Goal: Task Accomplishment & Management: Manage account settings

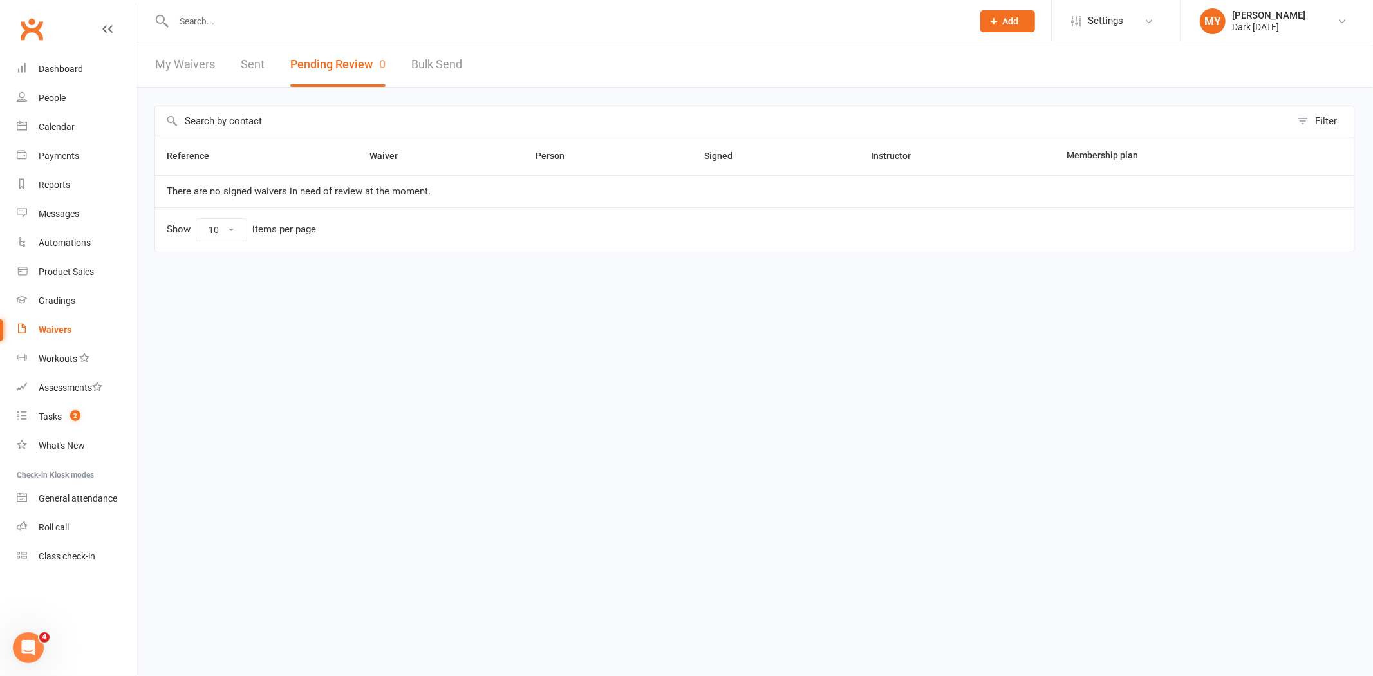
click at [277, 21] on input "text" at bounding box center [567, 21] width 794 height 18
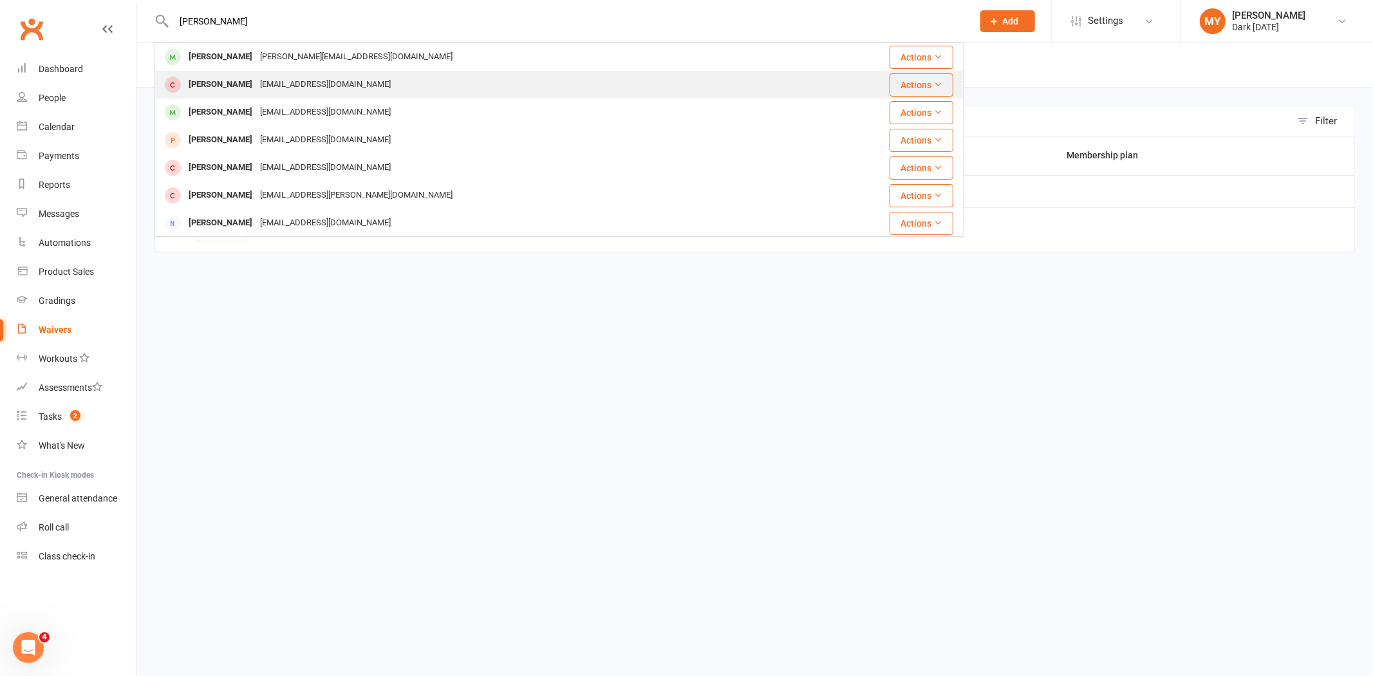
type input "[PERSON_NAME]"
click at [294, 75] on div "[EMAIL_ADDRESS][DOMAIN_NAME]" at bounding box center [325, 84] width 138 height 19
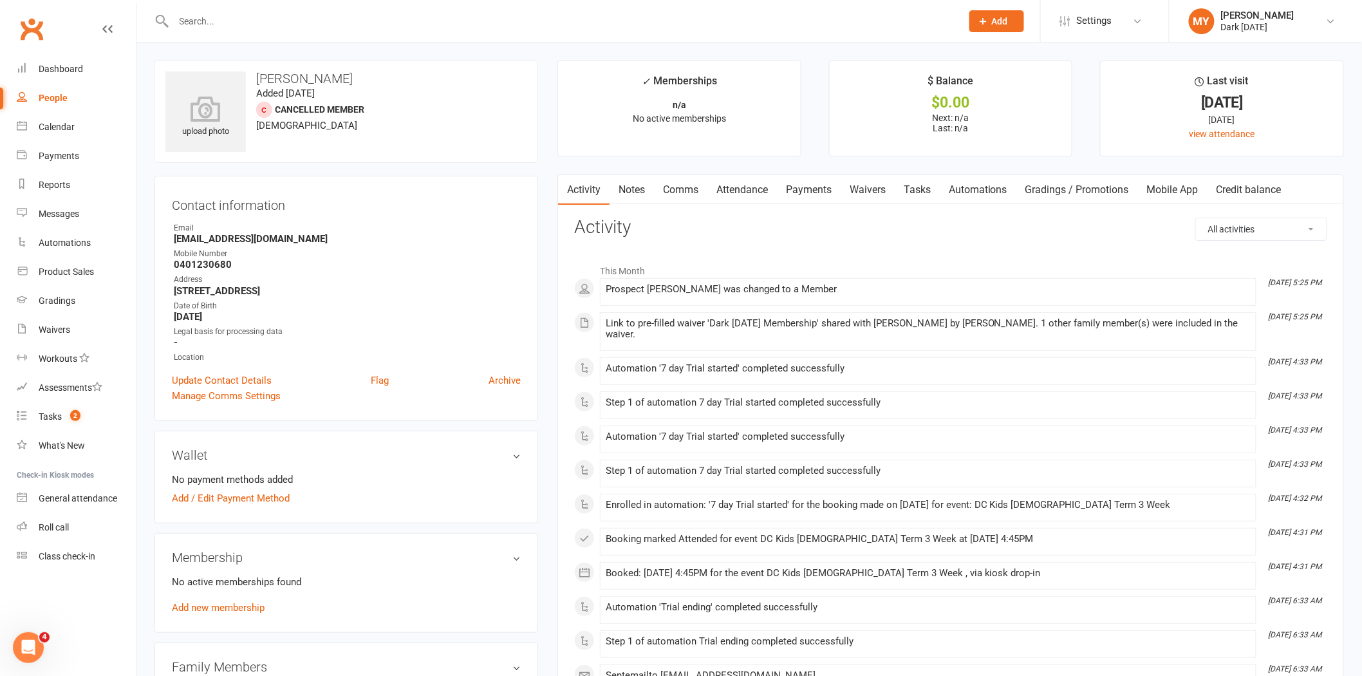
click at [867, 188] on link "Waivers" at bounding box center [868, 190] width 54 height 30
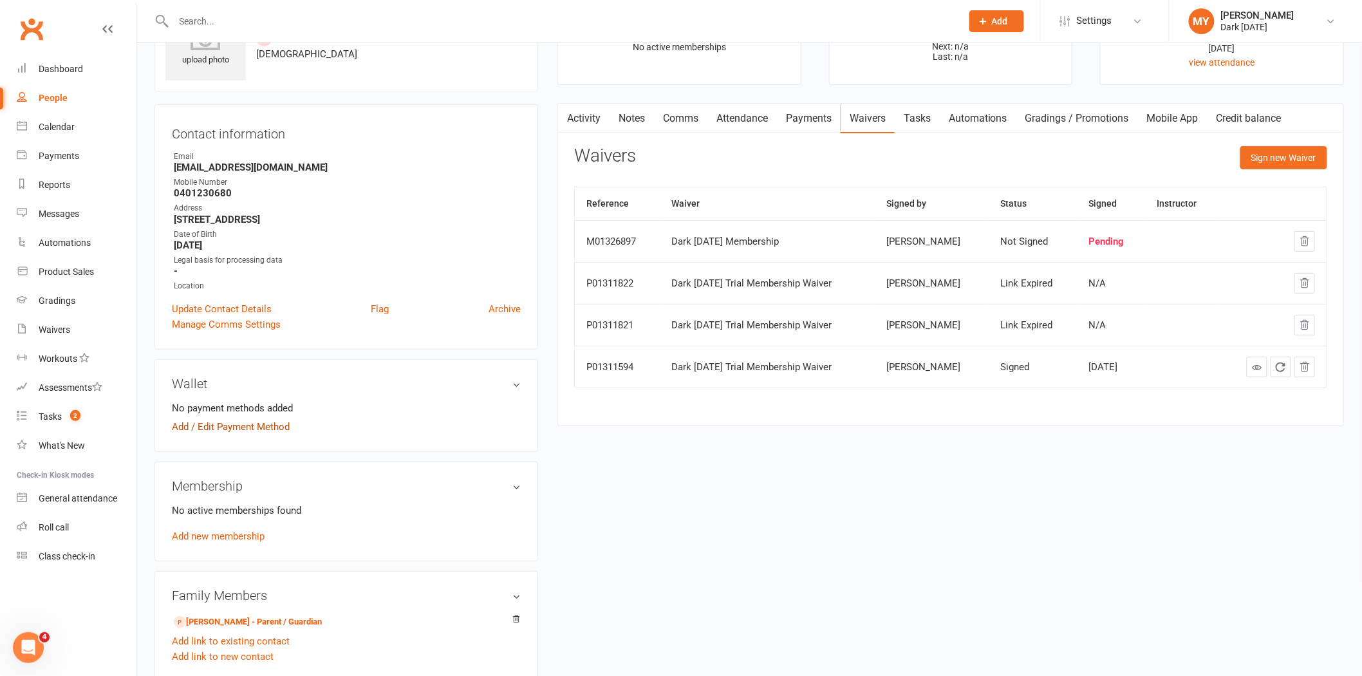
scroll to position [143, 0]
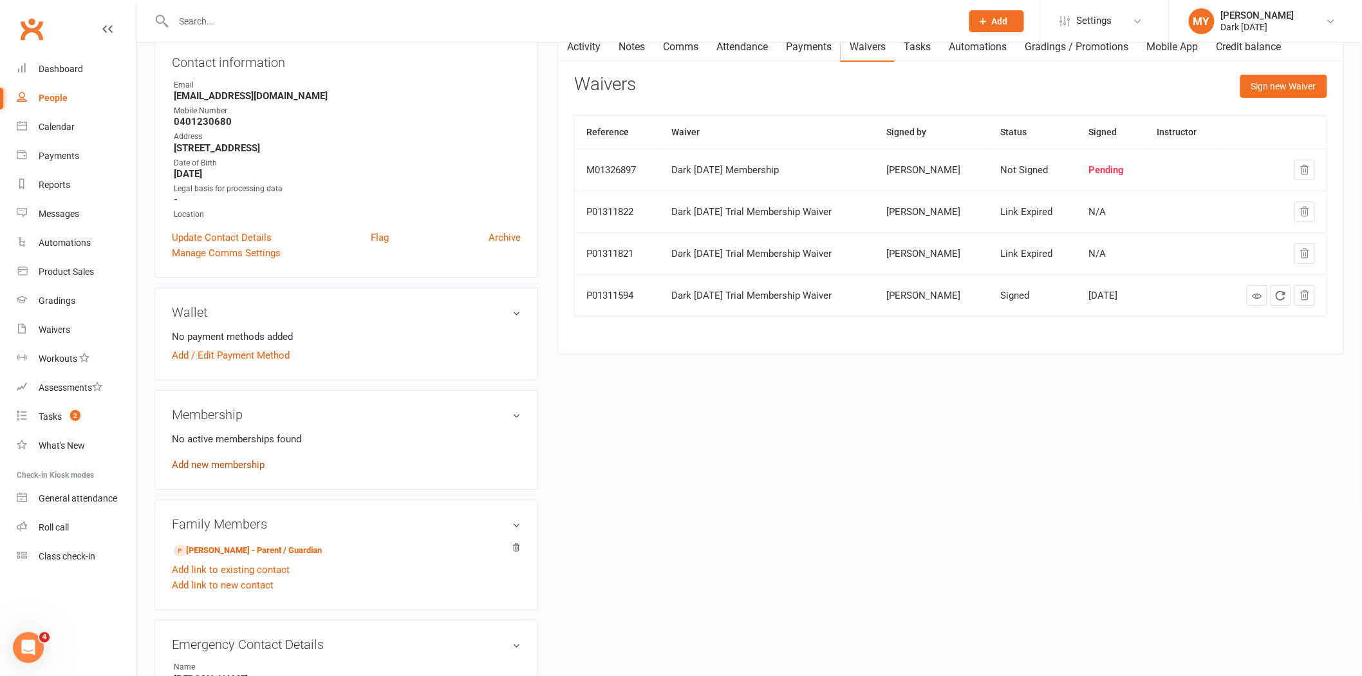
click at [248, 460] on link "Add new membership" at bounding box center [218, 465] width 93 height 12
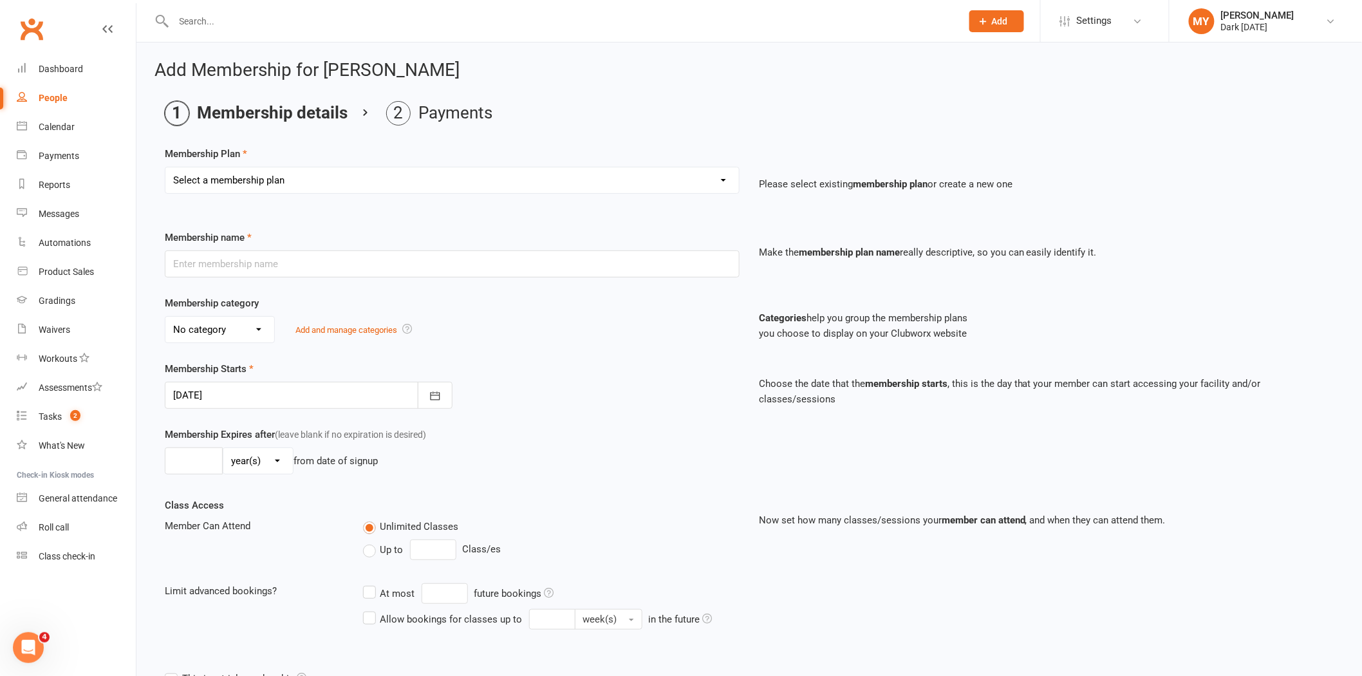
click at [400, 182] on select "Select a membership plan Create new Membership Plan Redzone Knife Defence Works…" at bounding box center [452, 180] width 574 height 26
select select "60"
click at [165, 167] on select "Select a membership plan Create new Membership Plan Redzone Knife Defence Works…" at bounding box center [452, 180] width 574 height 26
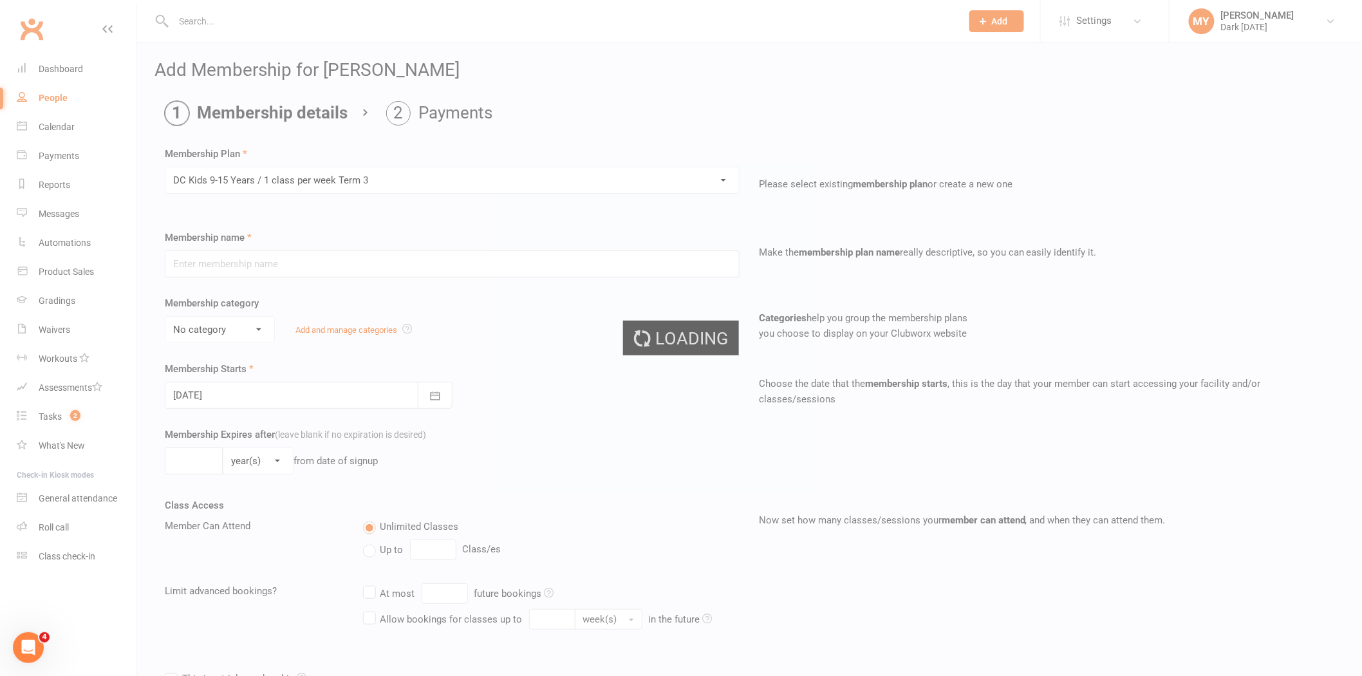
type input "DC Kids 9-15 Years / 1 class per week Term 3"
select select "4"
type input "[DATE]"
type input "10"
select select "1"
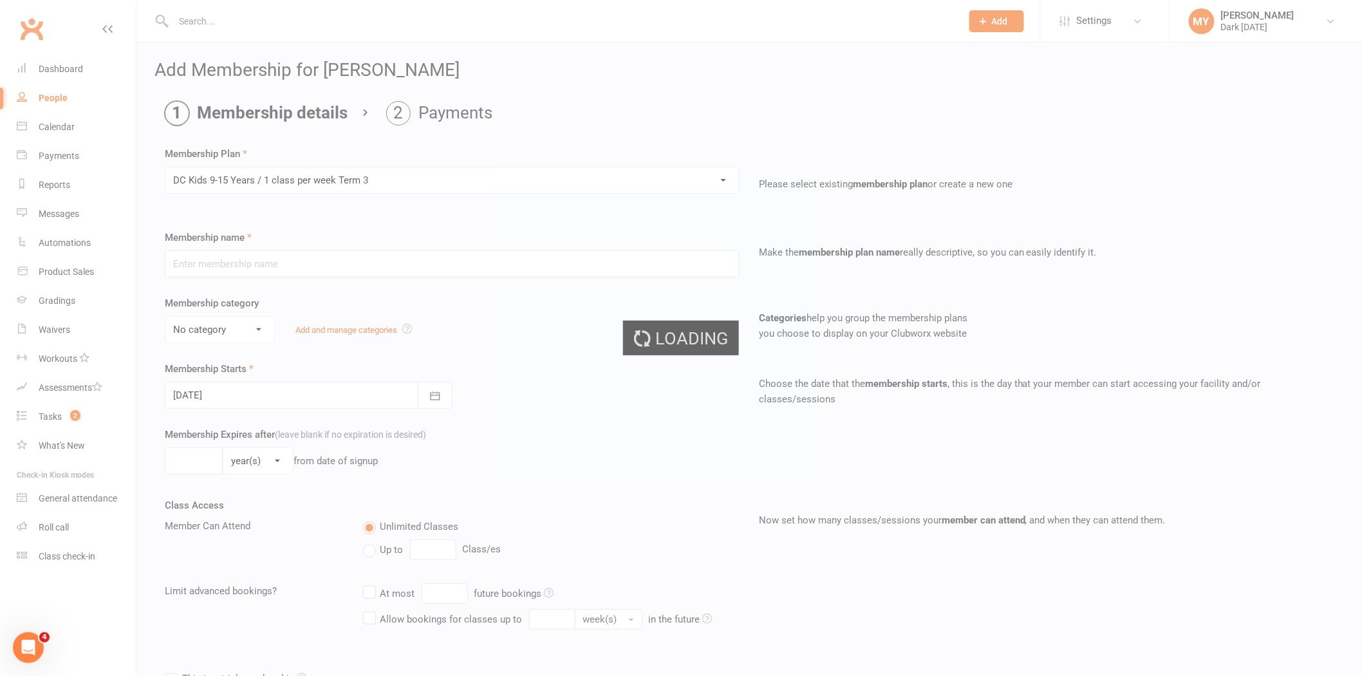
type input "1"
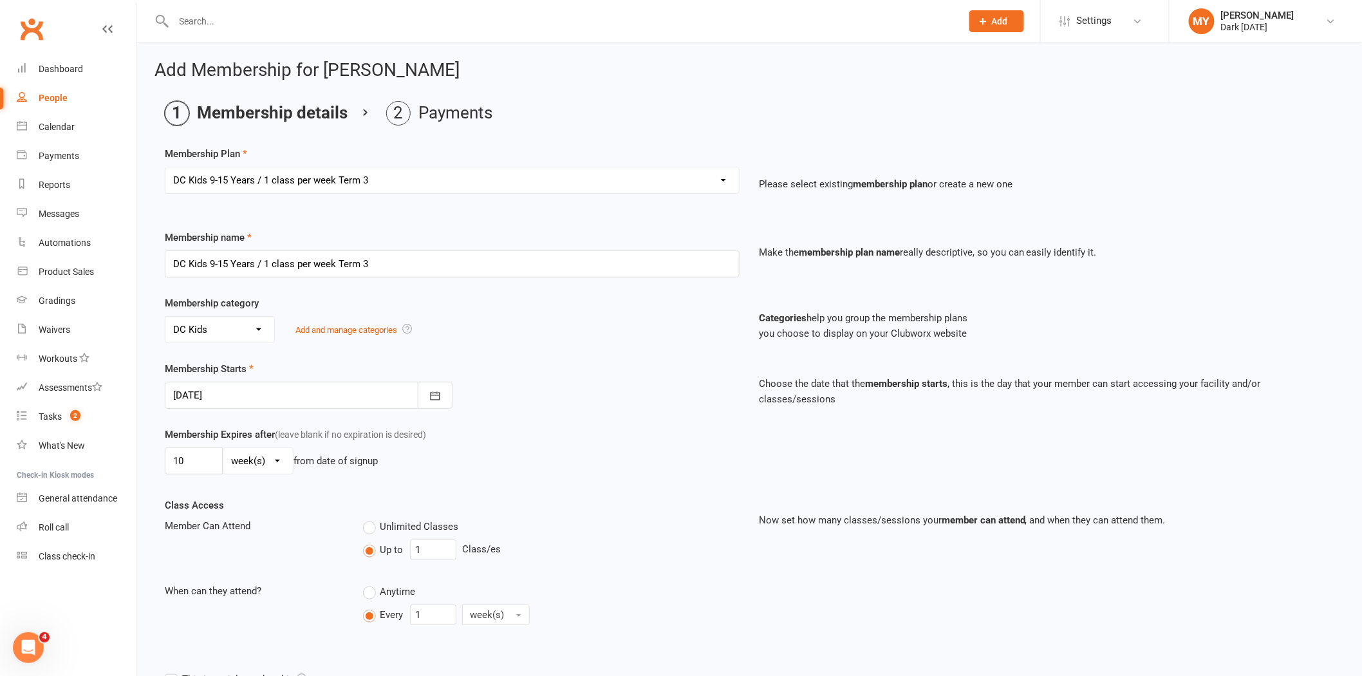
scroll to position [496, 0]
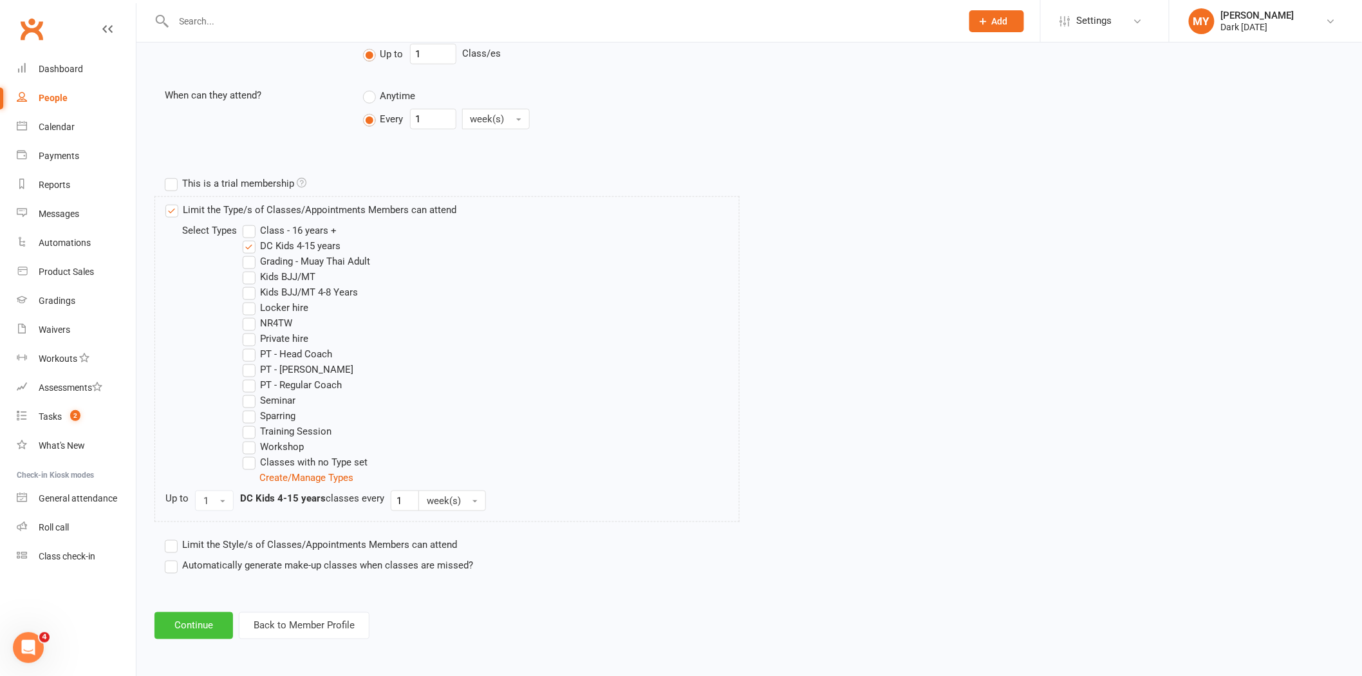
click at [197, 639] on button "Continue" at bounding box center [194, 625] width 79 height 27
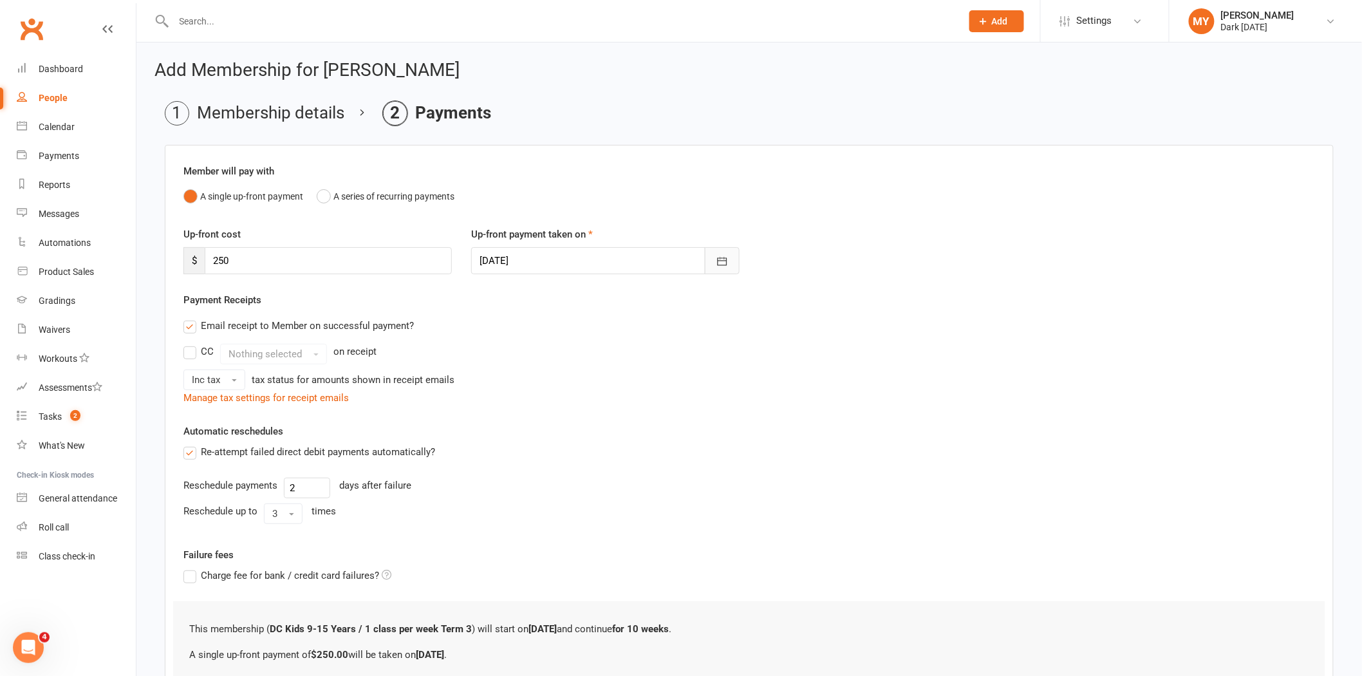
click at [720, 267] on icon "button" at bounding box center [722, 261] width 13 height 13
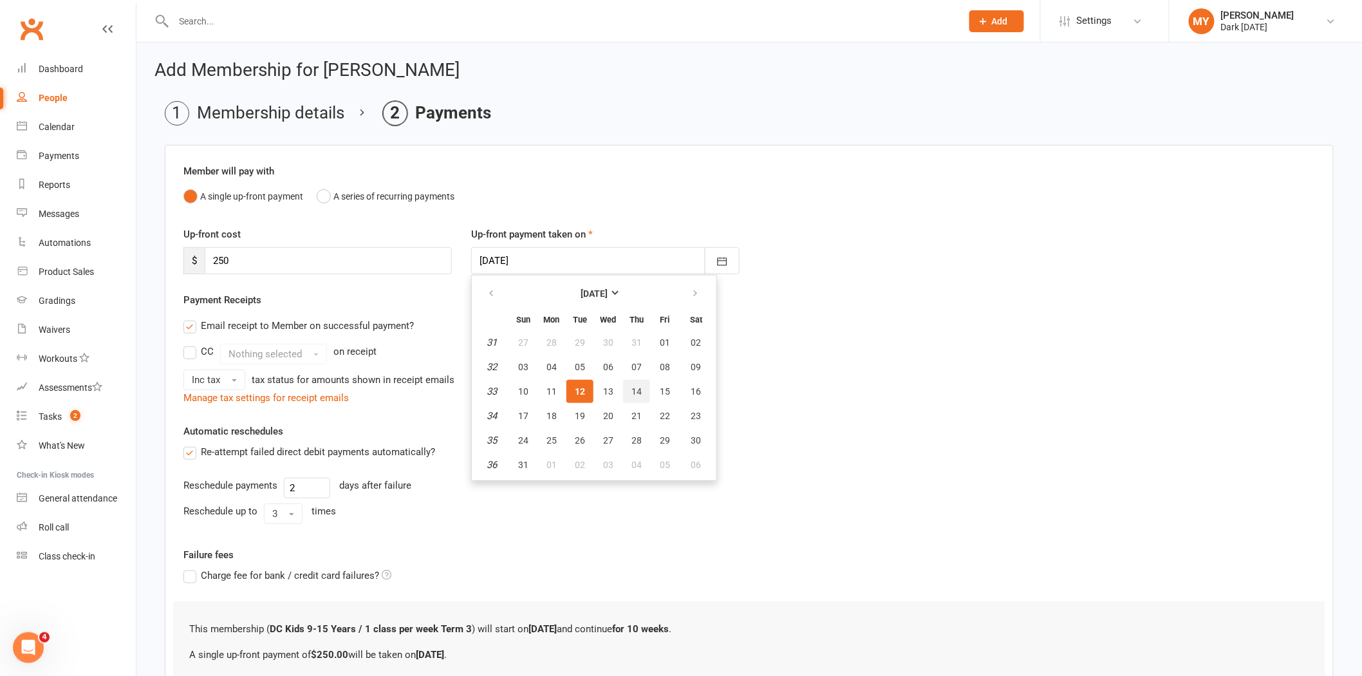
click at [632, 388] on span "14" at bounding box center [637, 391] width 10 height 10
type input "[DATE]"
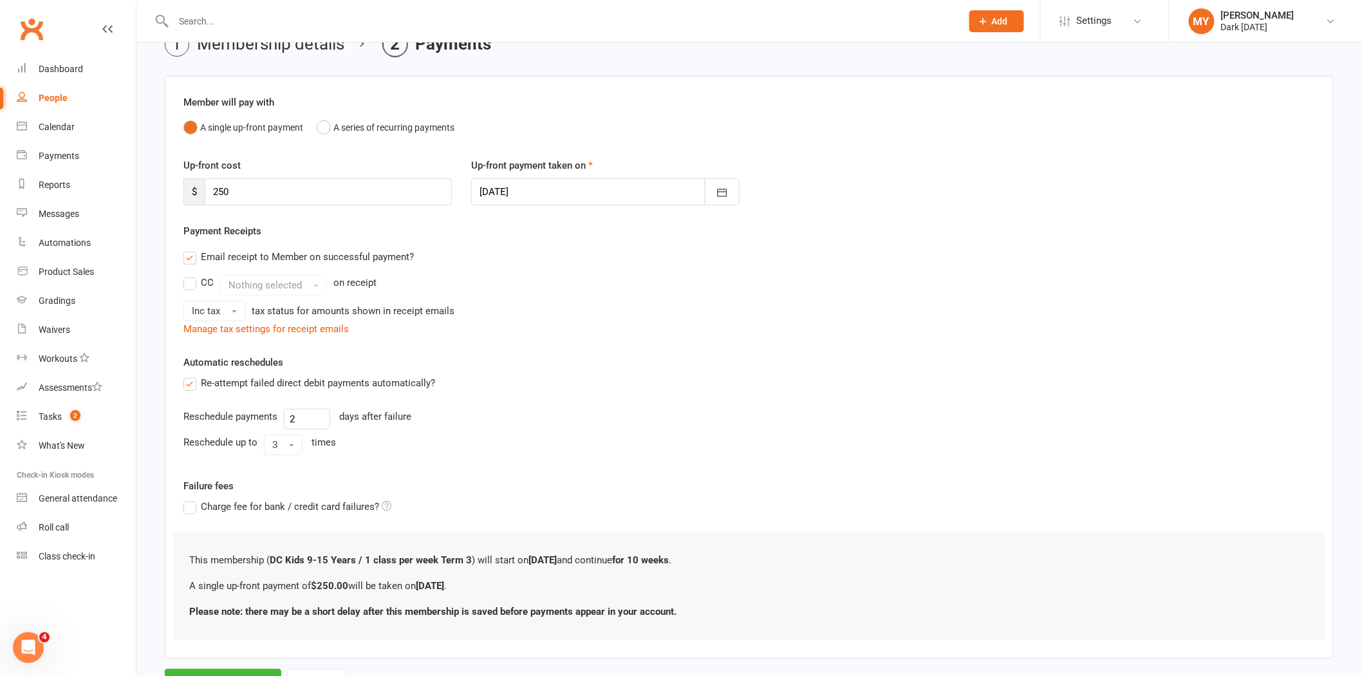
scroll to position [129, 0]
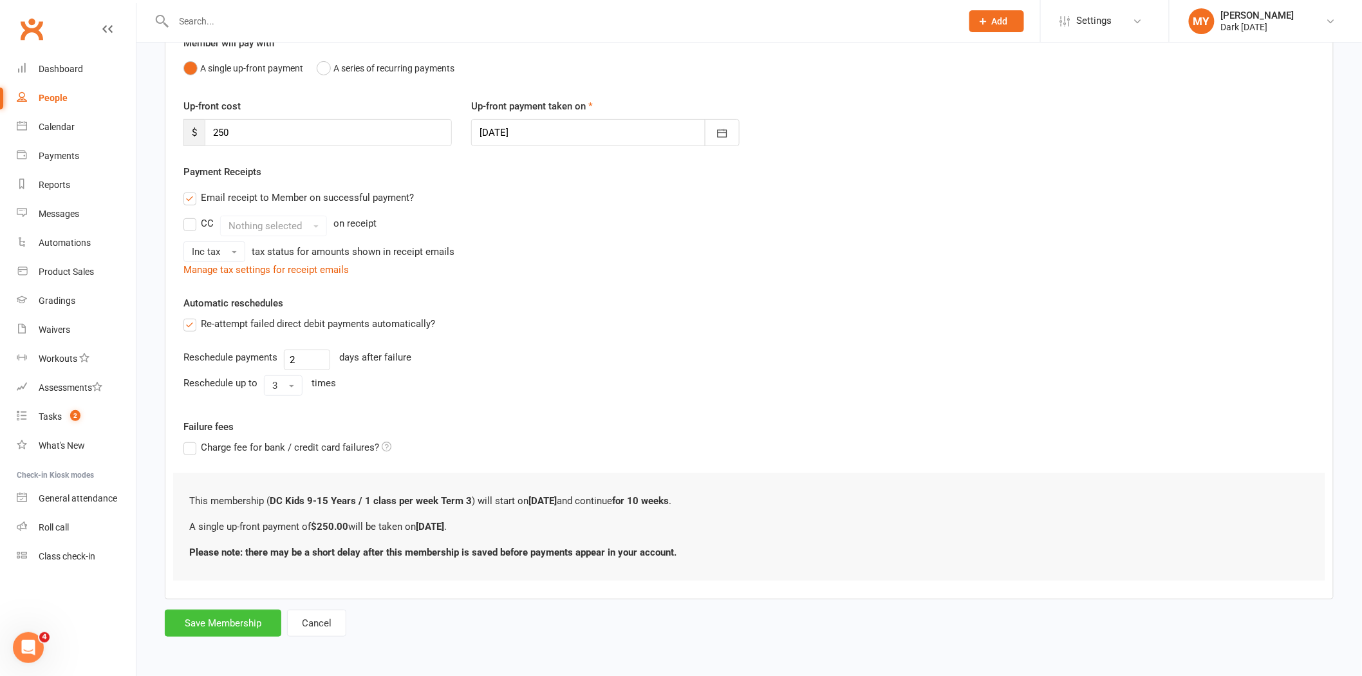
click at [245, 616] on button "Save Membership" at bounding box center [223, 623] width 117 height 27
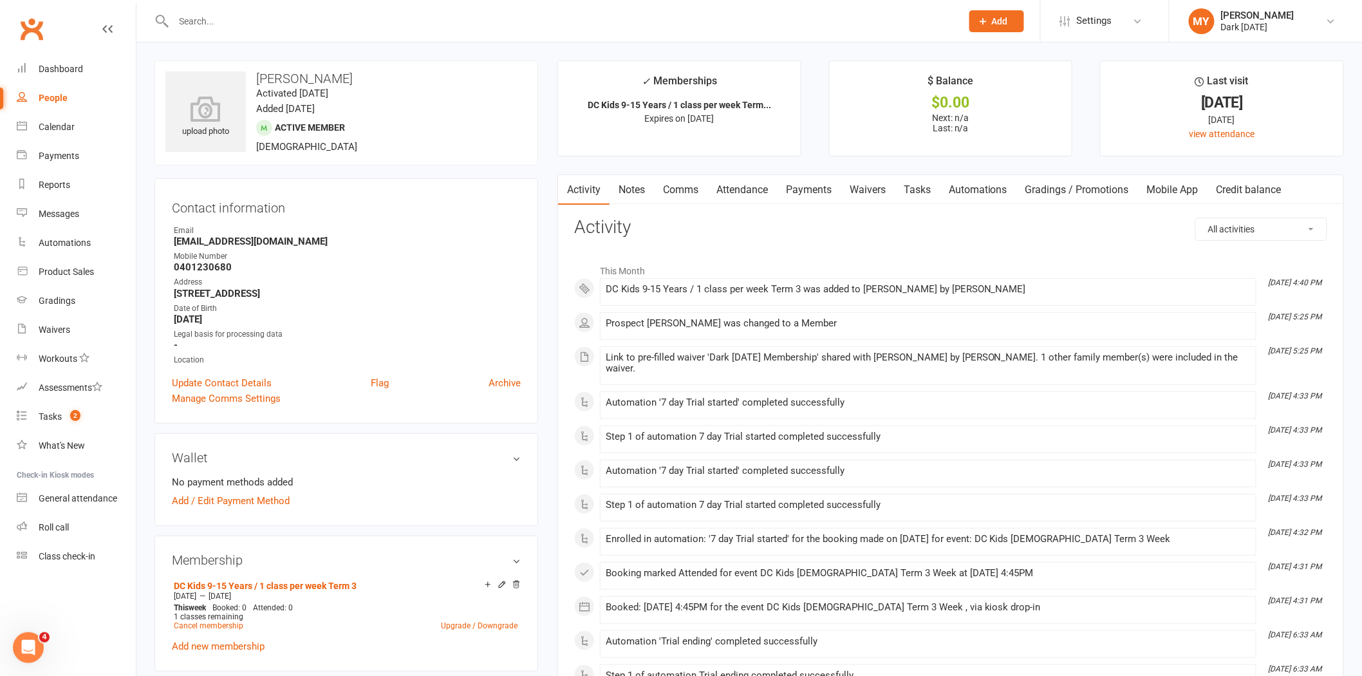
click at [865, 187] on link "Waivers" at bounding box center [868, 190] width 54 height 30
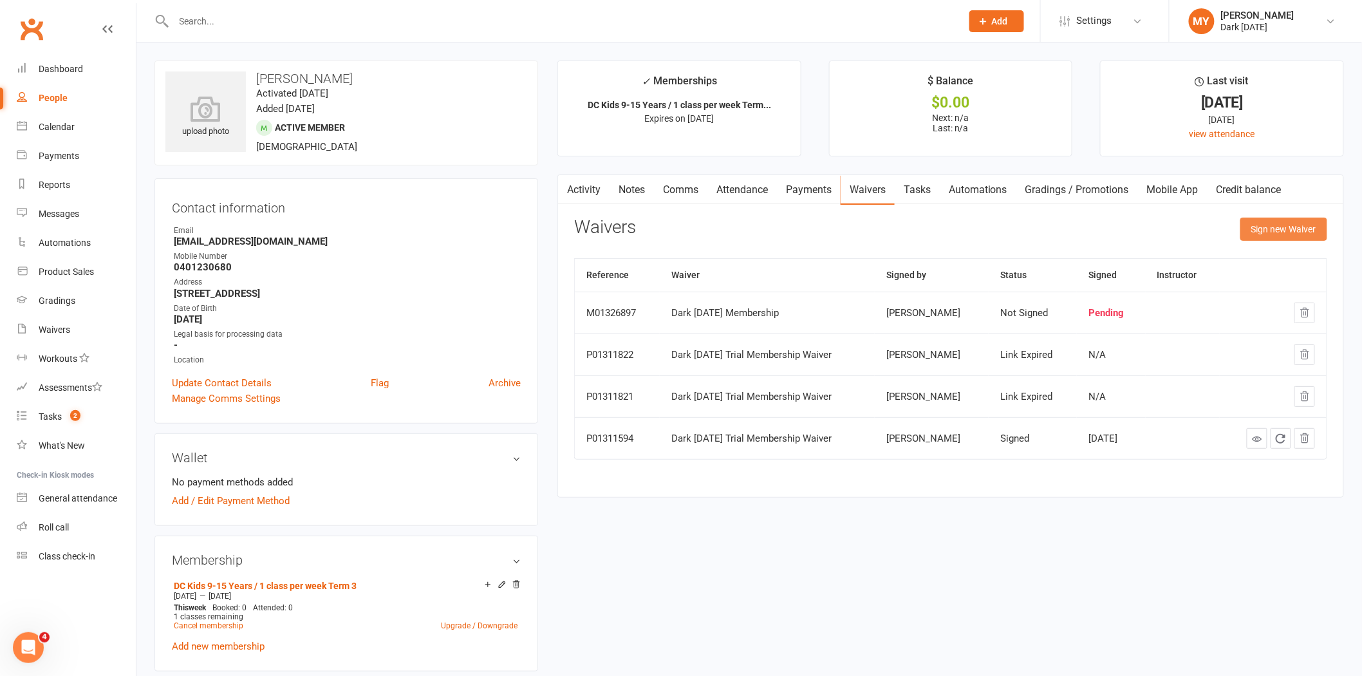
click at [1290, 220] on button "Sign new Waiver" at bounding box center [1284, 229] width 87 height 23
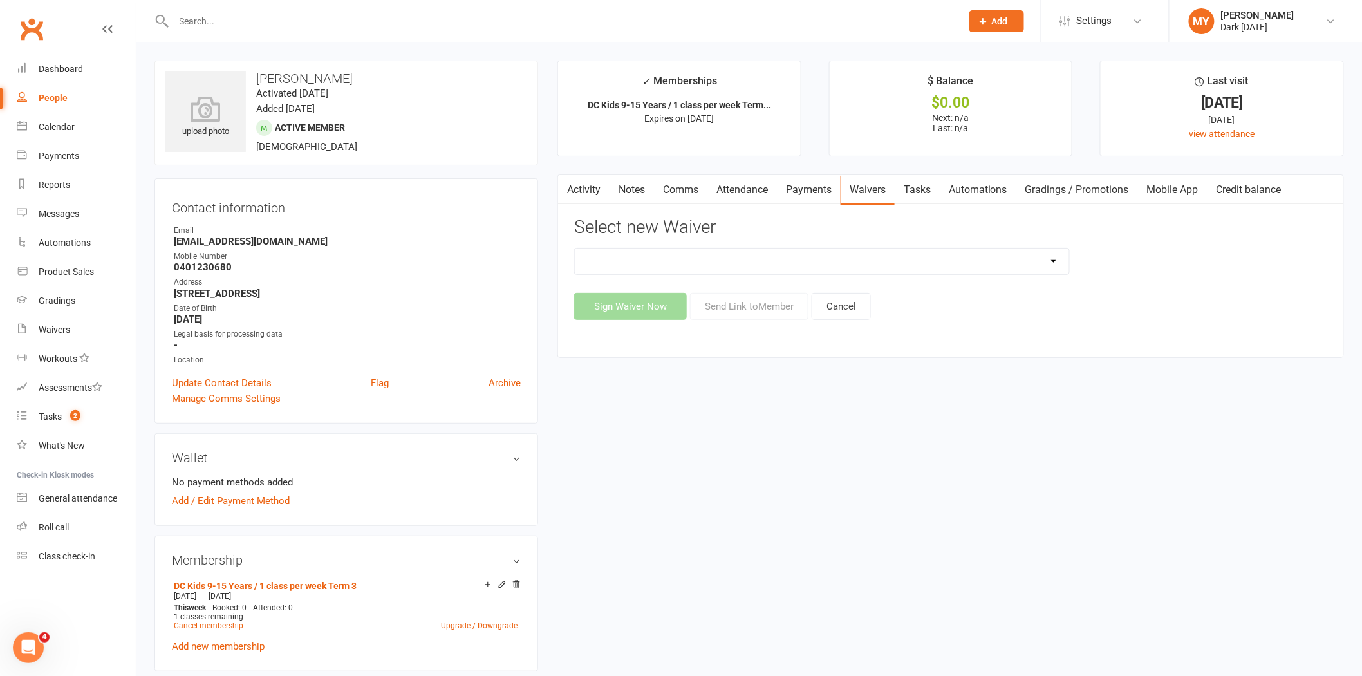
click at [831, 255] on select "Dark [DATE] Membership Dark [DATE] Membership waiver - no EDDR Dark [DATE] Tria…" at bounding box center [822, 262] width 494 height 26
select select "9790"
click at [575, 249] on select "Dark [DATE] Membership Dark [DATE] Membership waiver - no EDDR Dark [DATE] Tria…" at bounding box center [822, 262] width 494 height 26
click at [743, 297] on button "Send Link to Member" at bounding box center [749, 306] width 118 height 27
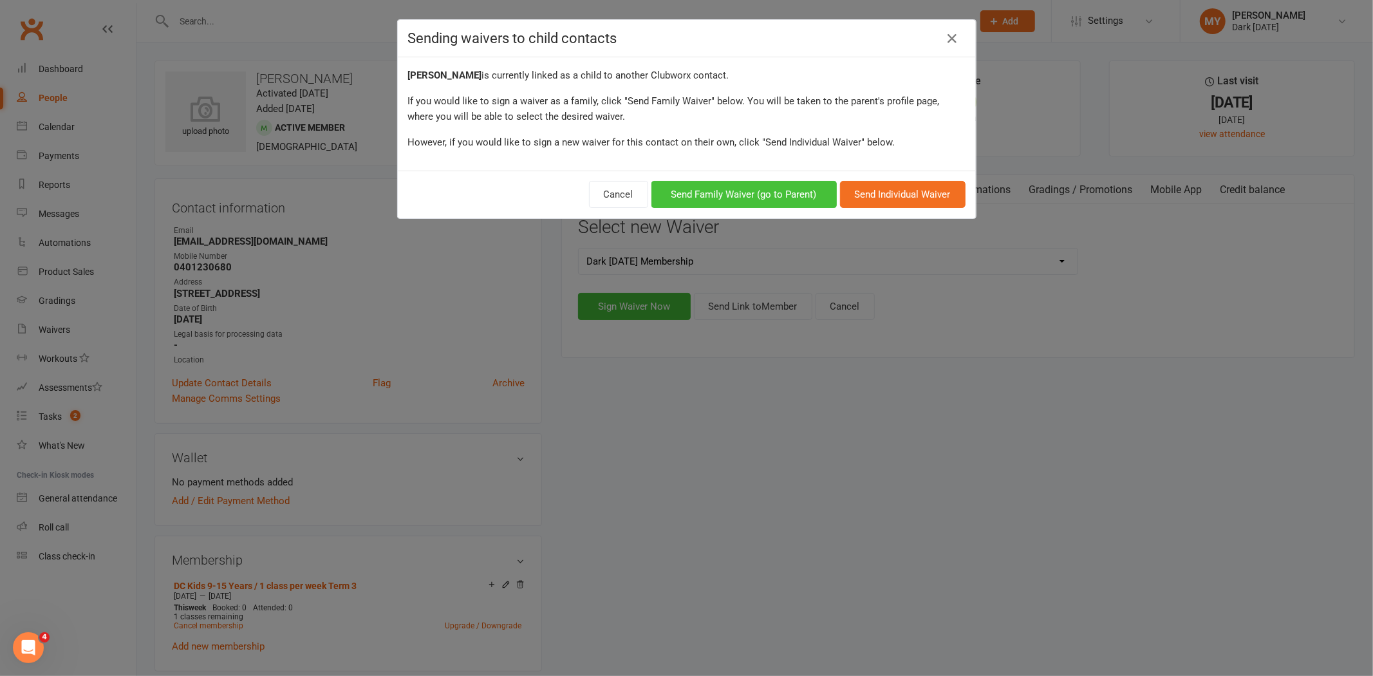
click at [719, 197] on button "Send Family Waiver (go to Parent)" at bounding box center [744, 194] width 185 height 27
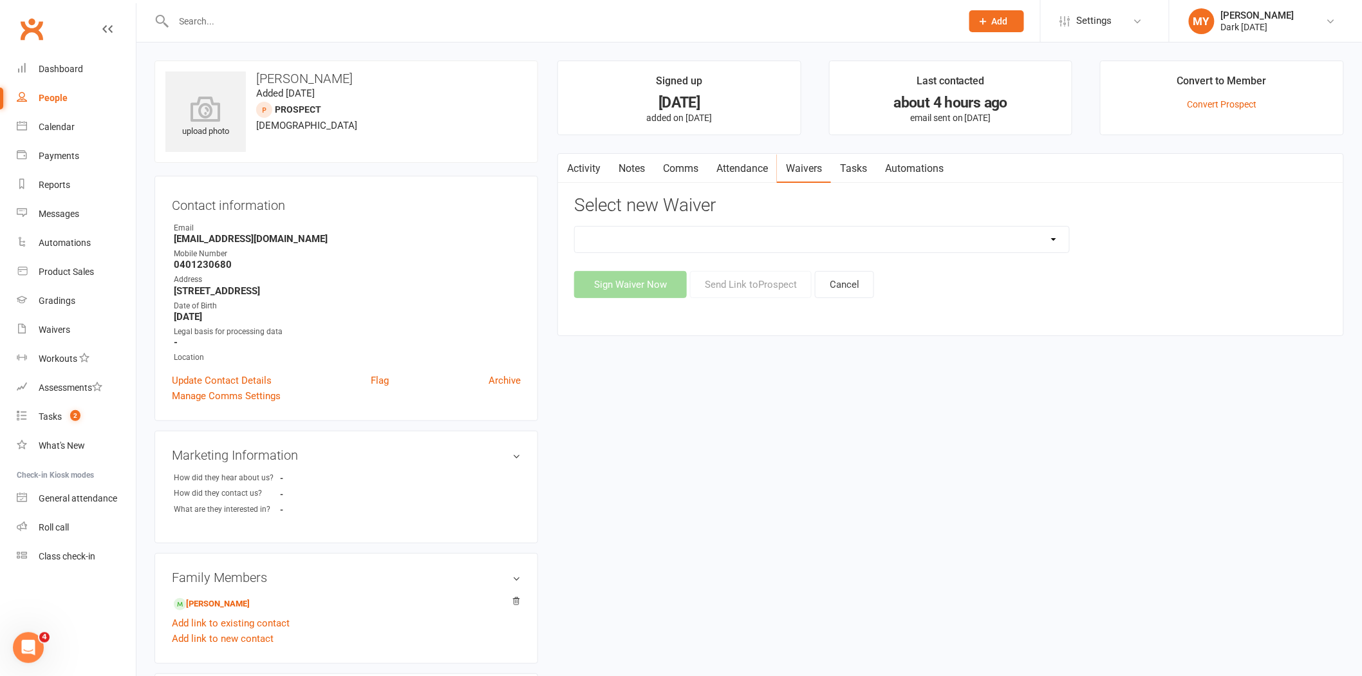
click at [697, 240] on select "Dark [DATE] Membership Dark [DATE] Membership waiver - no EDDR Dark [DATE] Tria…" at bounding box center [822, 240] width 494 height 26
select select "9790"
click at [575, 227] on select "Dark [DATE] Membership Dark [DATE] Membership waiver - no EDDR Dark [DATE] Tria…" at bounding box center [822, 240] width 494 height 26
click at [731, 282] on button "Send Link to [GEOGRAPHIC_DATA]" at bounding box center [751, 284] width 122 height 27
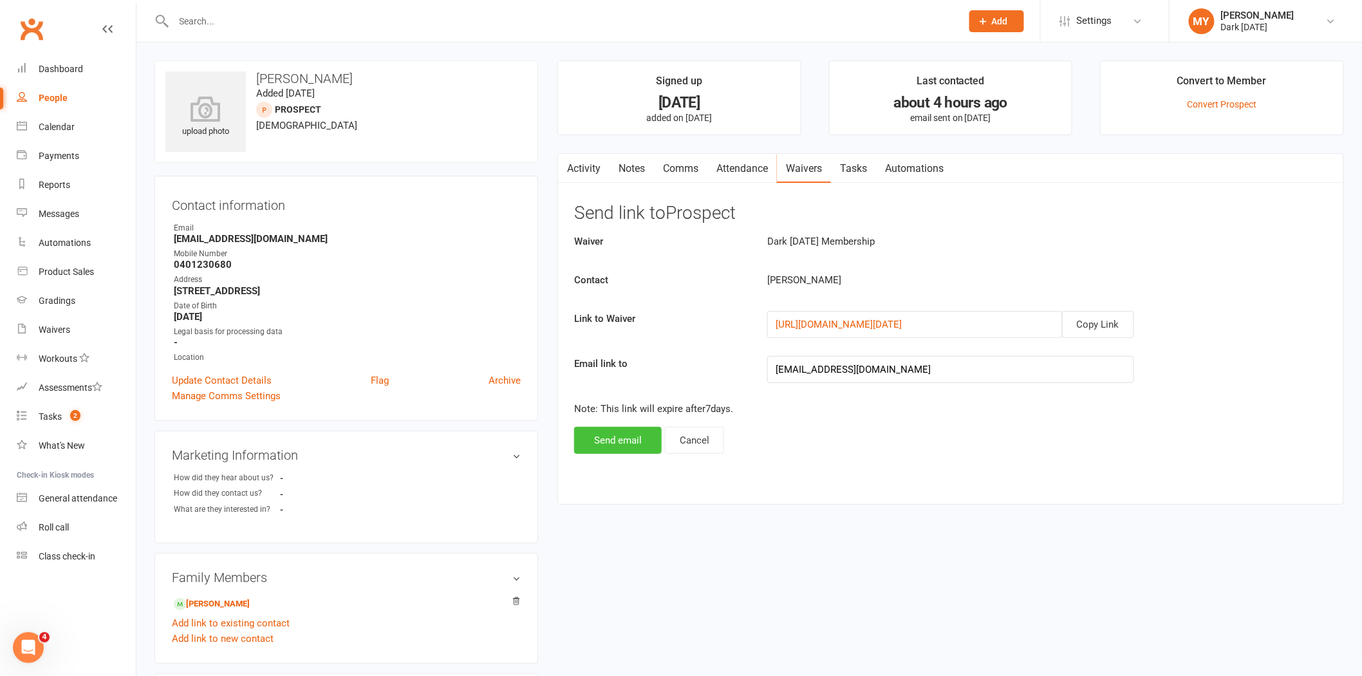
click at [621, 427] on button "Send email" at bounding box center [618, 440] width 88 height 27
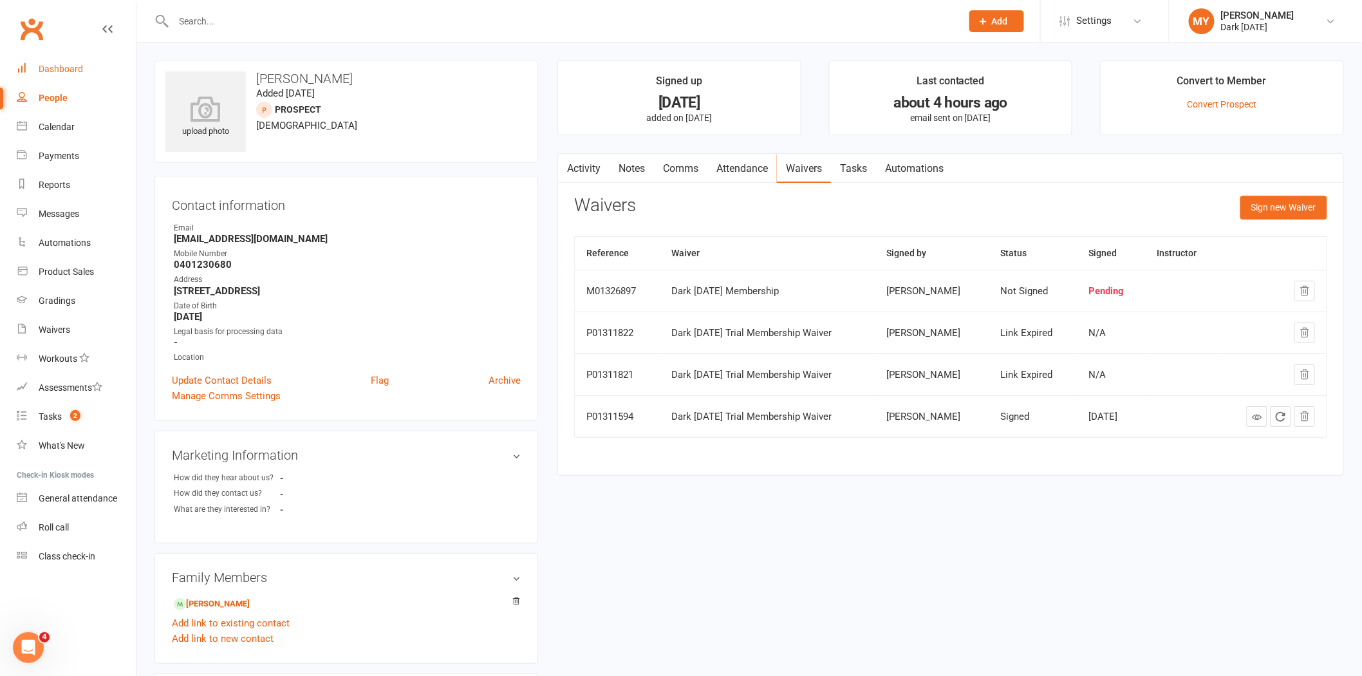
click at [65, 73] on div "Dashboard" at bounding box center [61, 69] width 44 height 10
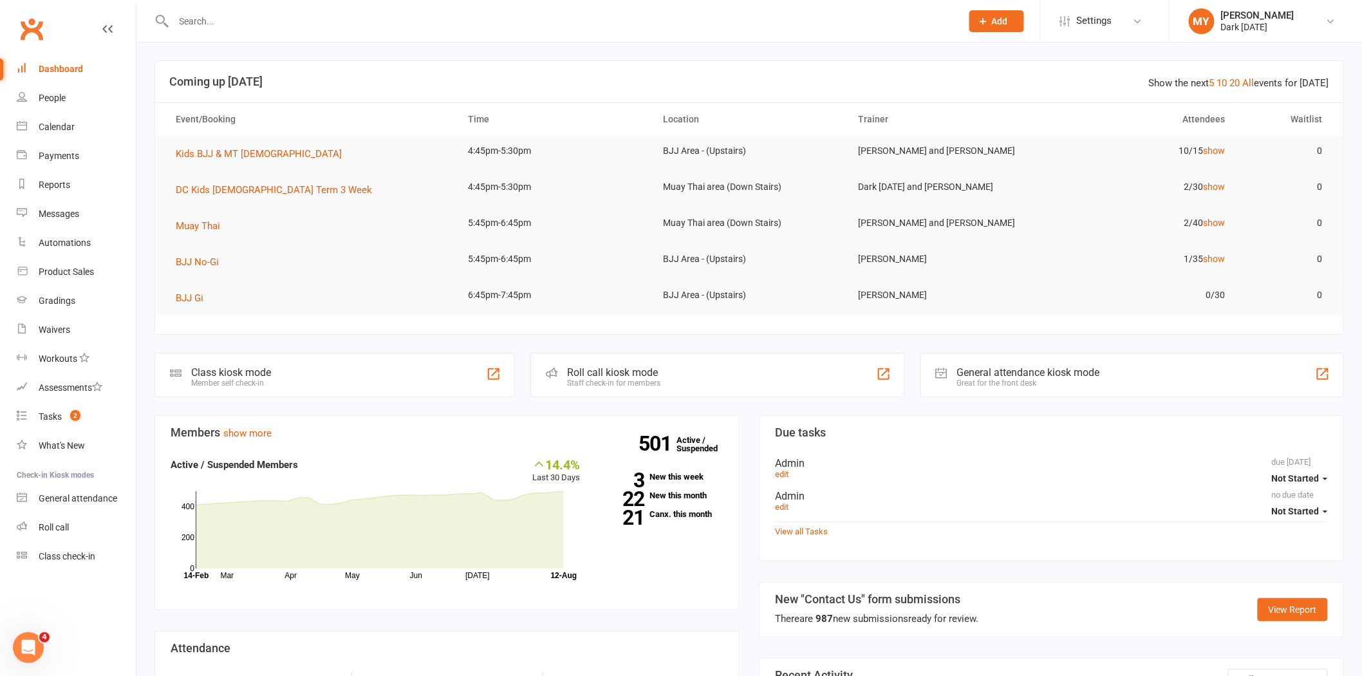
click at [295, 20] on input "text" at bounding box center [561, 21] width 783 height 18
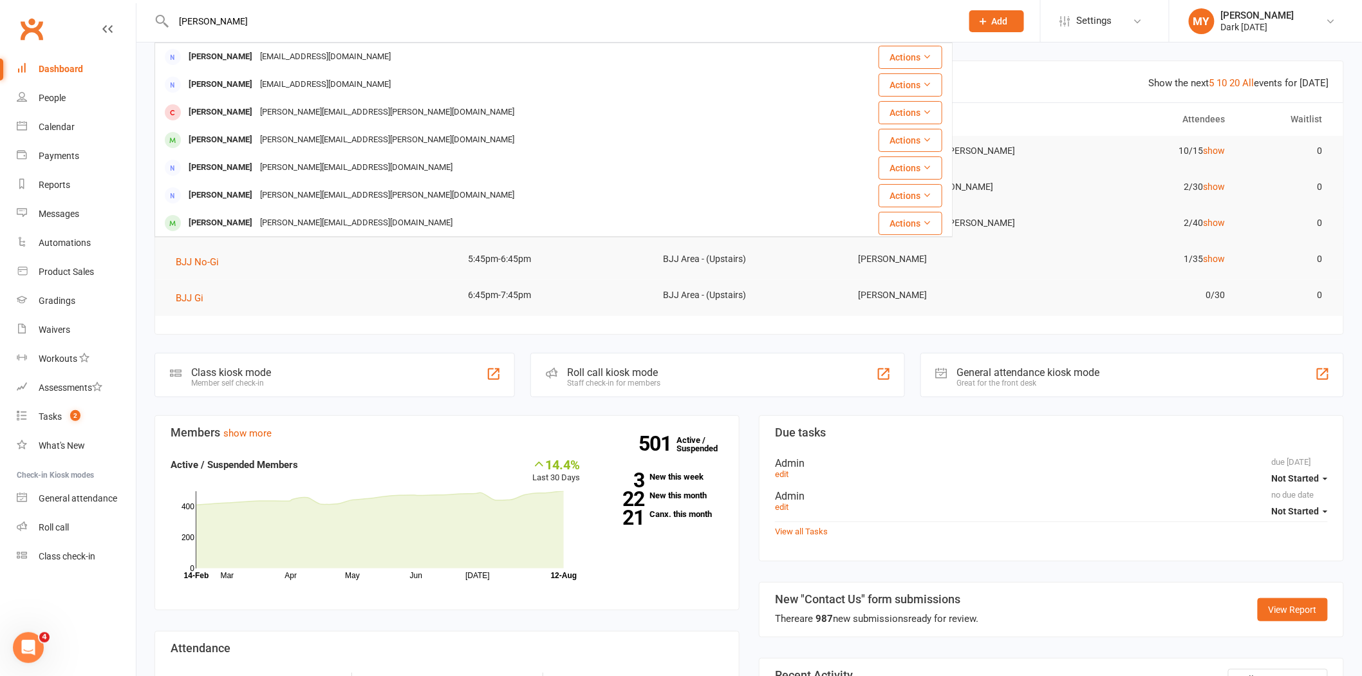
type input "[PERSON_NAME]"
drag, startPoint x: 284, startPoint y: 23, endPoint x: 176, endPoint y: 21, distance: 108.2
click at [176, 21] on input "[PERSON_NAME]" at bounding box center [561, 21] width 783 height 18
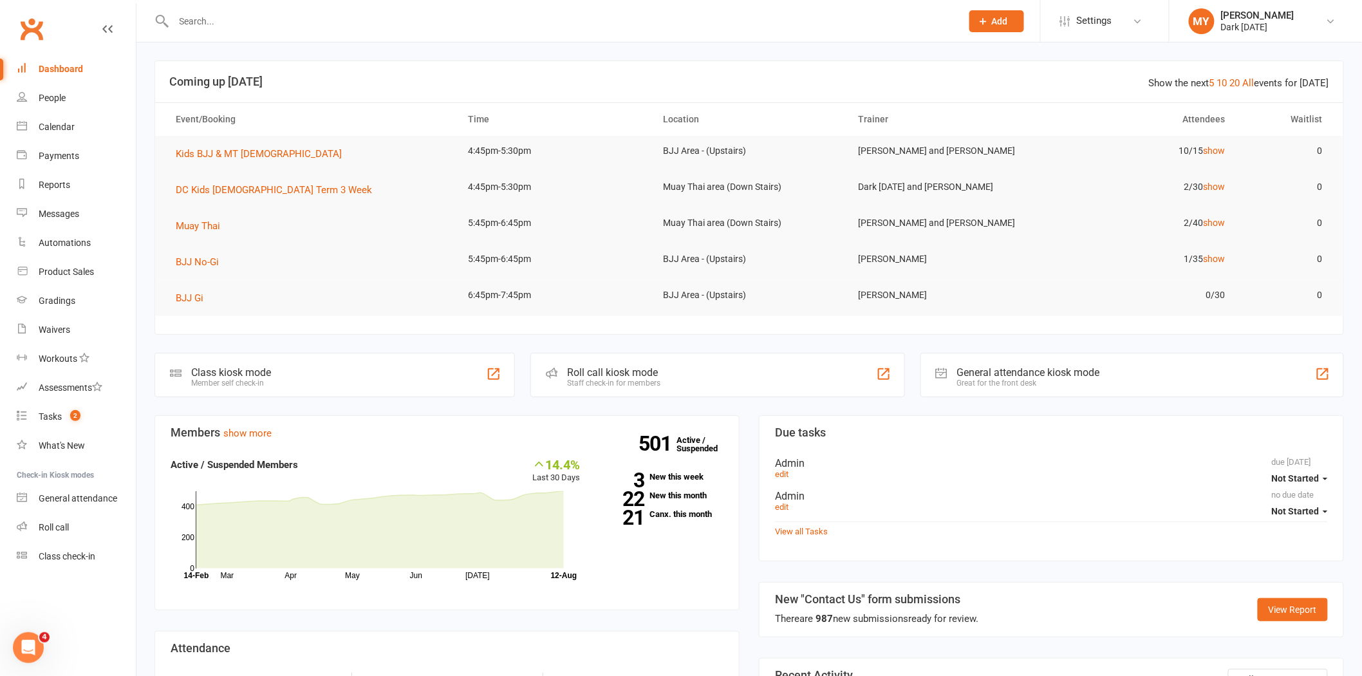
click at [263, 10] on div at bounding box center [554, 21] width 798 height 42
click at [265, 24] on input "text" at bounding box center [561, 21] width 783 height 18
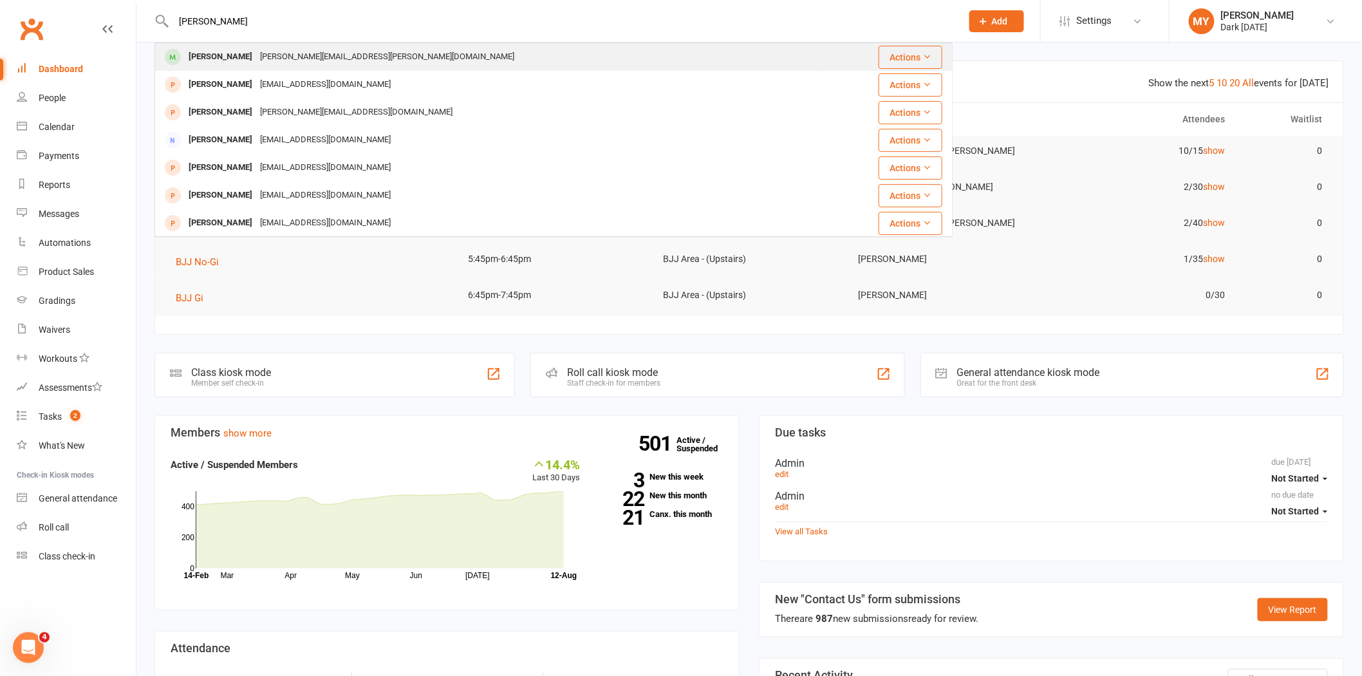
type input "[PERSON_NAME]"
click at [272, 55] on div "[PERSON_NAME][EMAIL_ADDRESS][PERSON_NAME][DOMAIN_NAME]" at bounding box center [387, 57] width 262 height 19
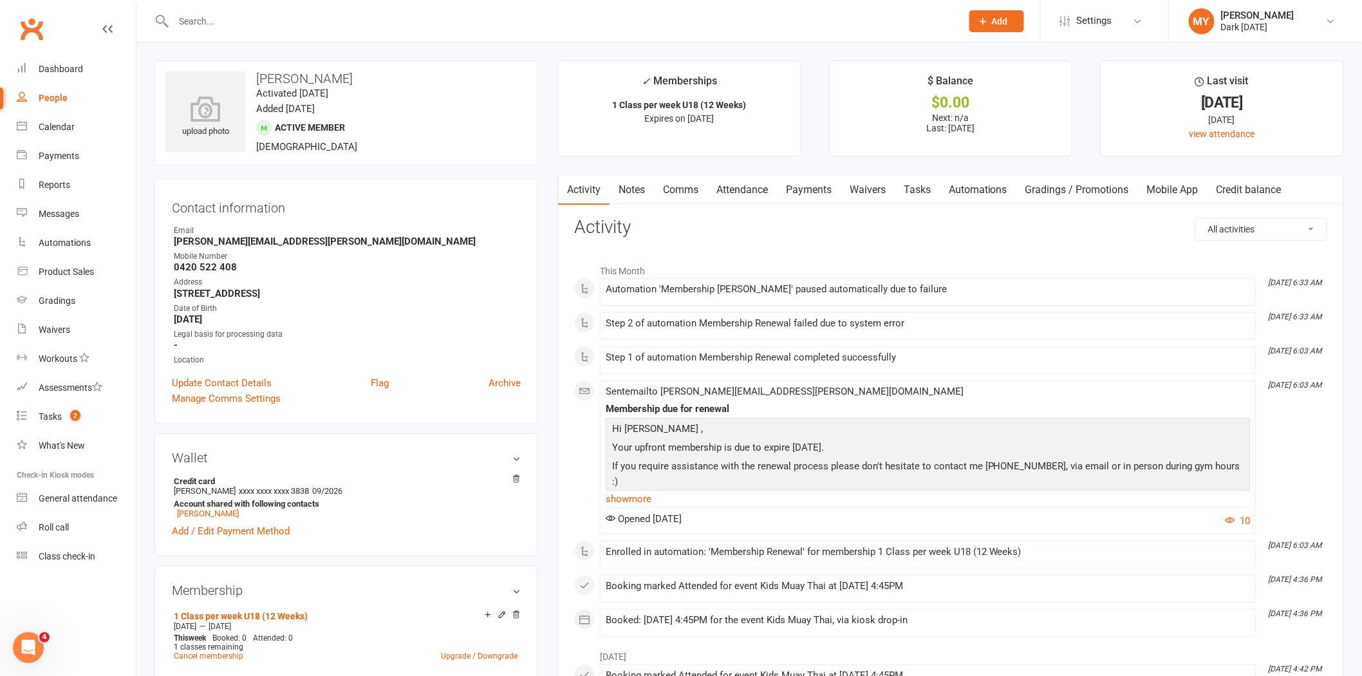
click at [876, 196] on link "Waivers" at bounding box center [868, 190] width 54 height 30
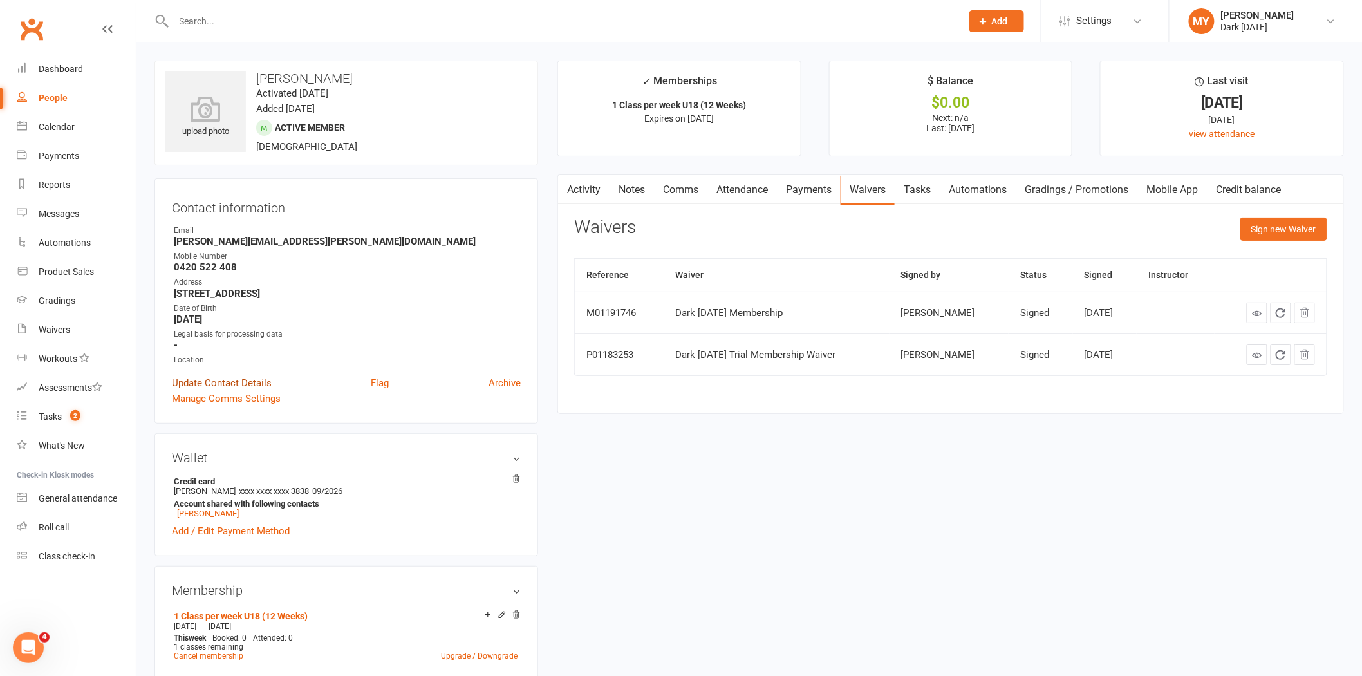
click at [216, 380] on link "Update Contact Details" at bounding box center [222, 382] width 100 height 15
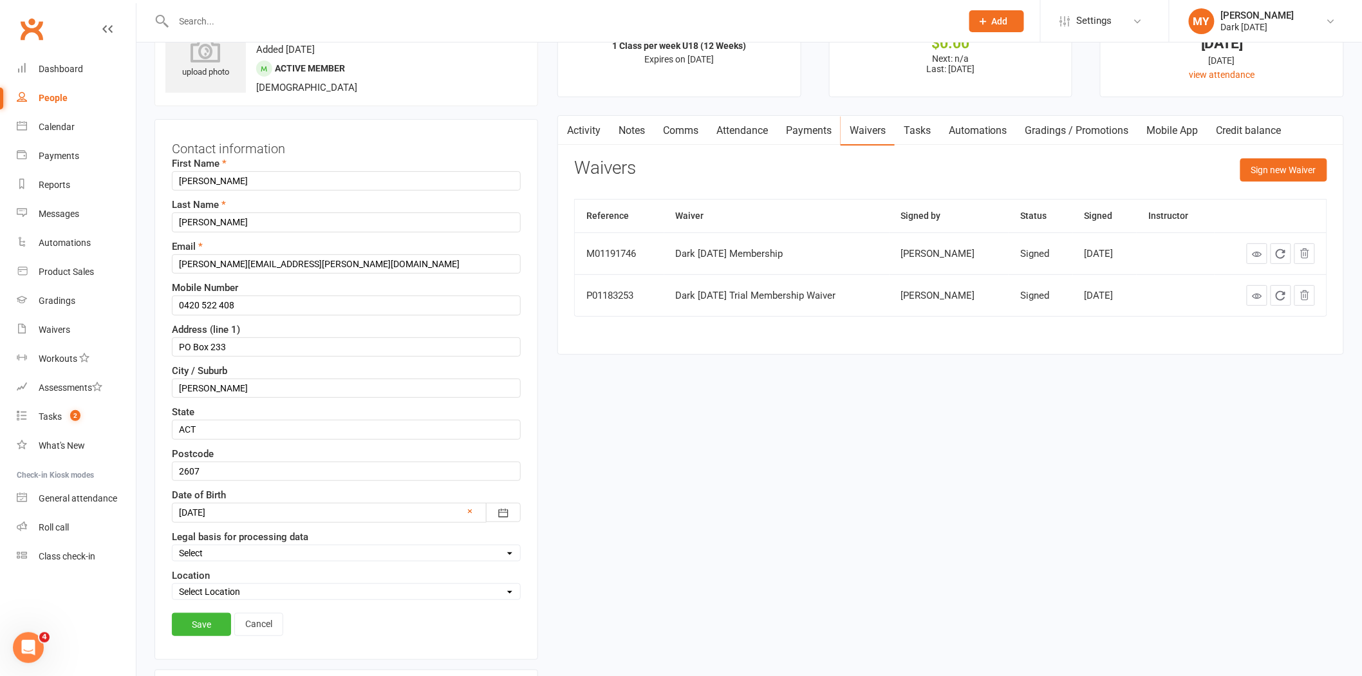
scroll to position [61, 0]
drag, startPoint x: 339, startPoint y: 266, endPoint x: 71, endPoint y: 256, distance: 268.0
click at [308, 385] on input "[PERSON_NAME]" at bounding box center [346, 386] width 349 height 19
drag, startPoint x: 327, startPoint y: 261, endPoint x: 171, endPoint y: 258, distance: 155.9
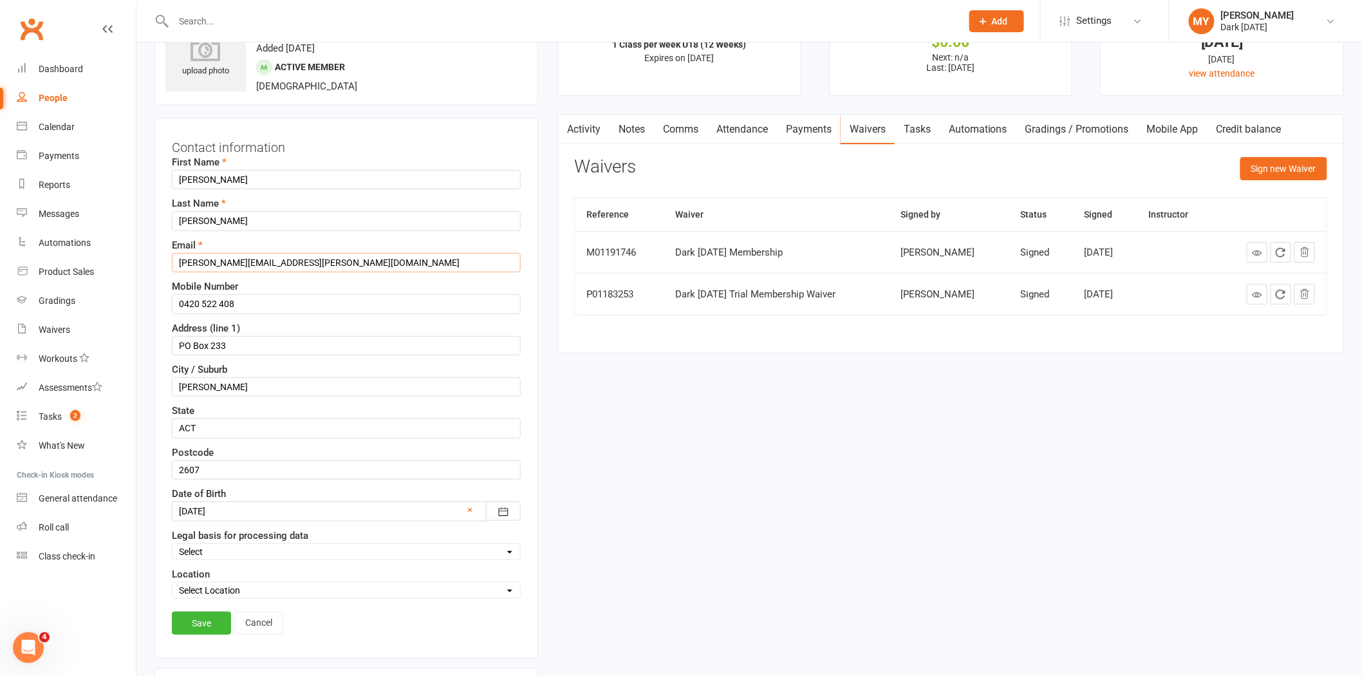
click at [172, 258] on input "[PERSON_NAME][EMAIL_ADDRESS][PERSON_NAME][DOMAIN_NAME]" at bounding box center [346, 262] width 349 height 19
paste input "[EMAIL_ADDRESS][DOMAIN_NAME]"
type input "[EMAIL_ADDRESS][DOMAIN_NAME]"
click at [223, 621] on link "Save" at bounding box center [201, 623] width 59 height 23
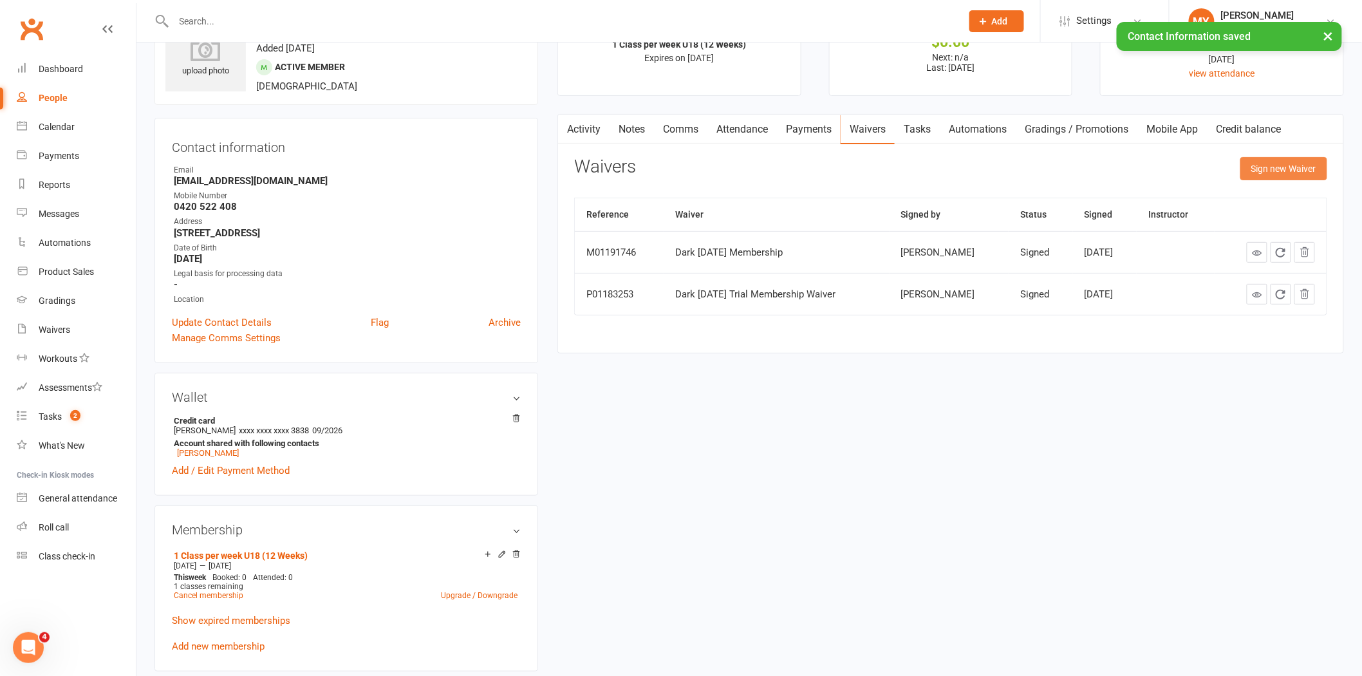
click at [1286, 174] on button "Sign new Waiver" at bounding box center [1284, 168] width 87 height 23
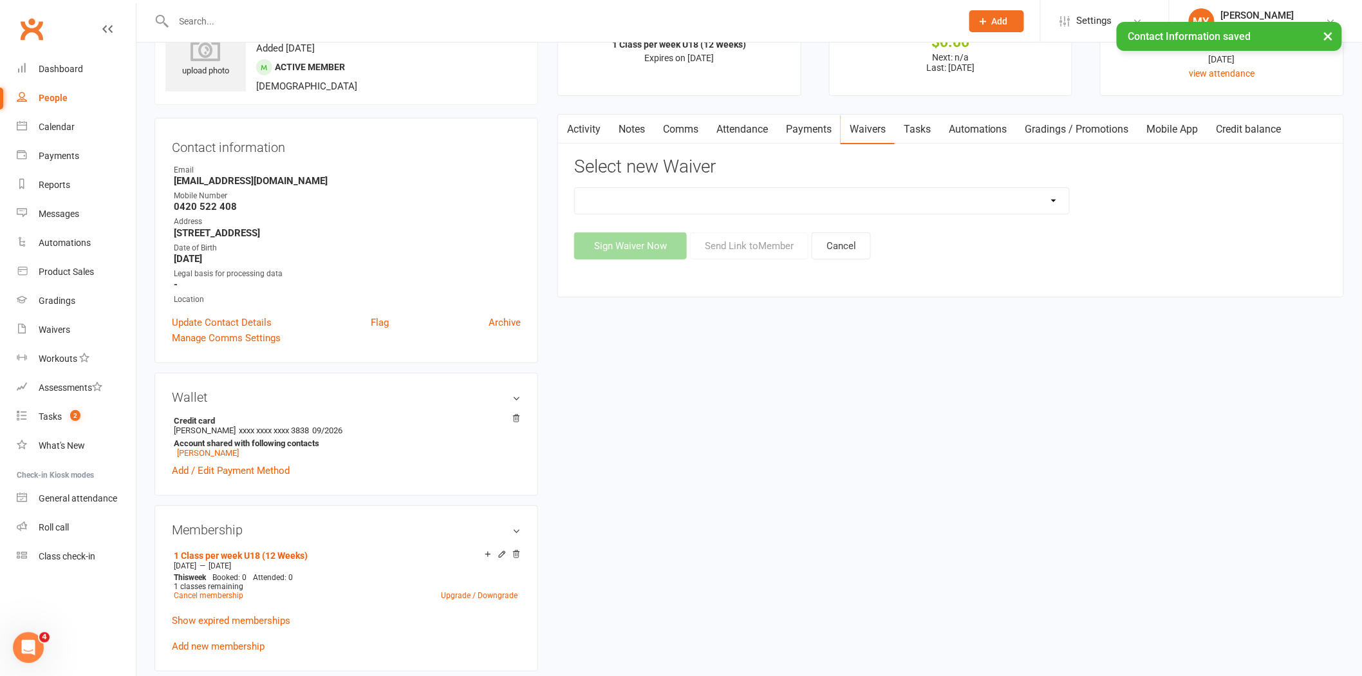
click at [674, 200] on select "Dark [DATE] Membership Dark [DATE] Membership waiver - no EDDR Dark [DATE] Tria…" at bounding box center [822, 201] width 494 height 26
select select "9904"
click at [575, 188] on select "Dark [DATE] Membership Dark [DATE] Membership waiver - no EDDR Dark [DATE] Tria…" at bounding box center [822, 201] width 494 height 26
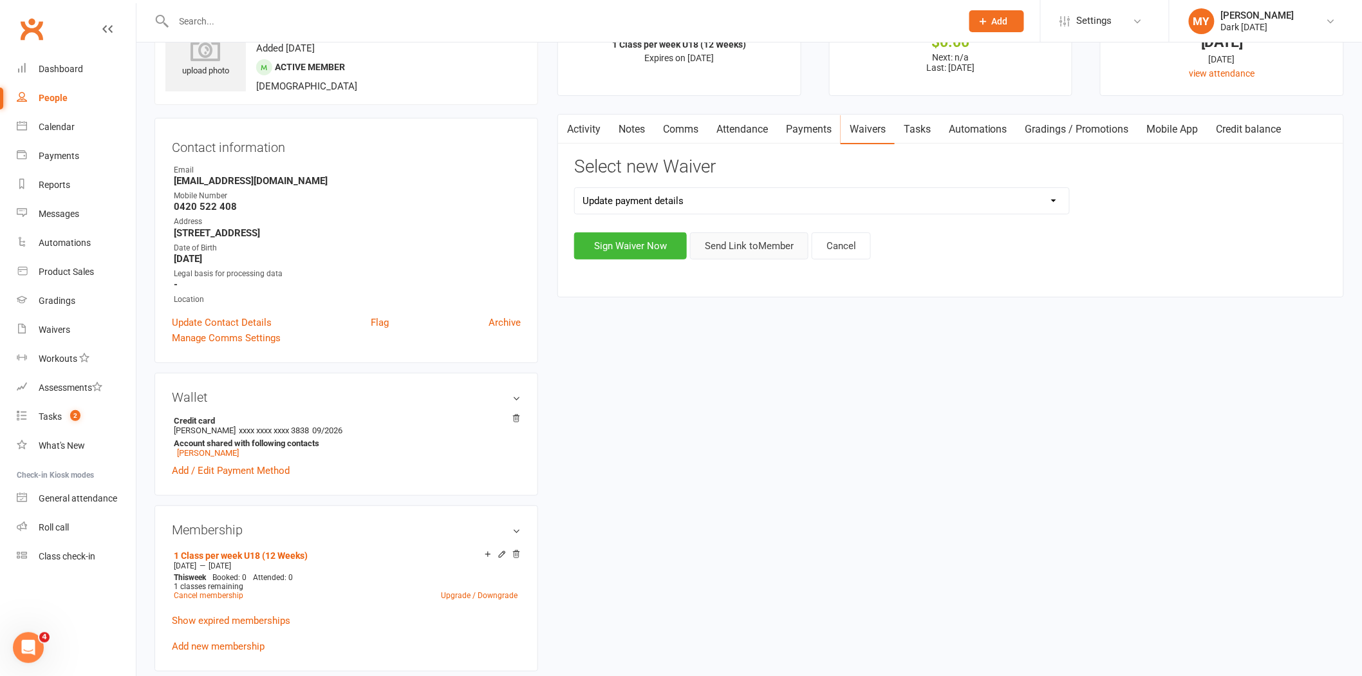
click at [749, 245] on button "Send Link to Member" at bounding box center [749, 245] width 118 height 27
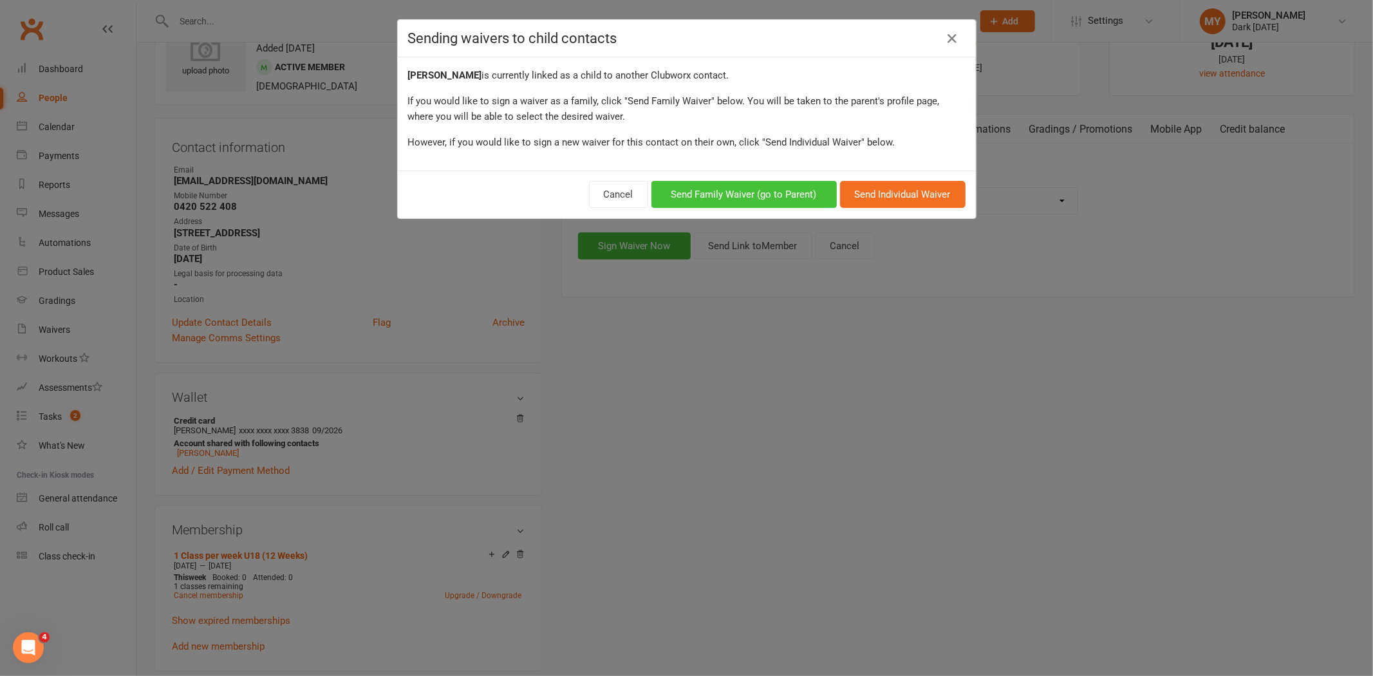
click at [748, 196] on button "Send Family Waiver (go to Parent)" at bounding box center [744, 194] width 185 height 27
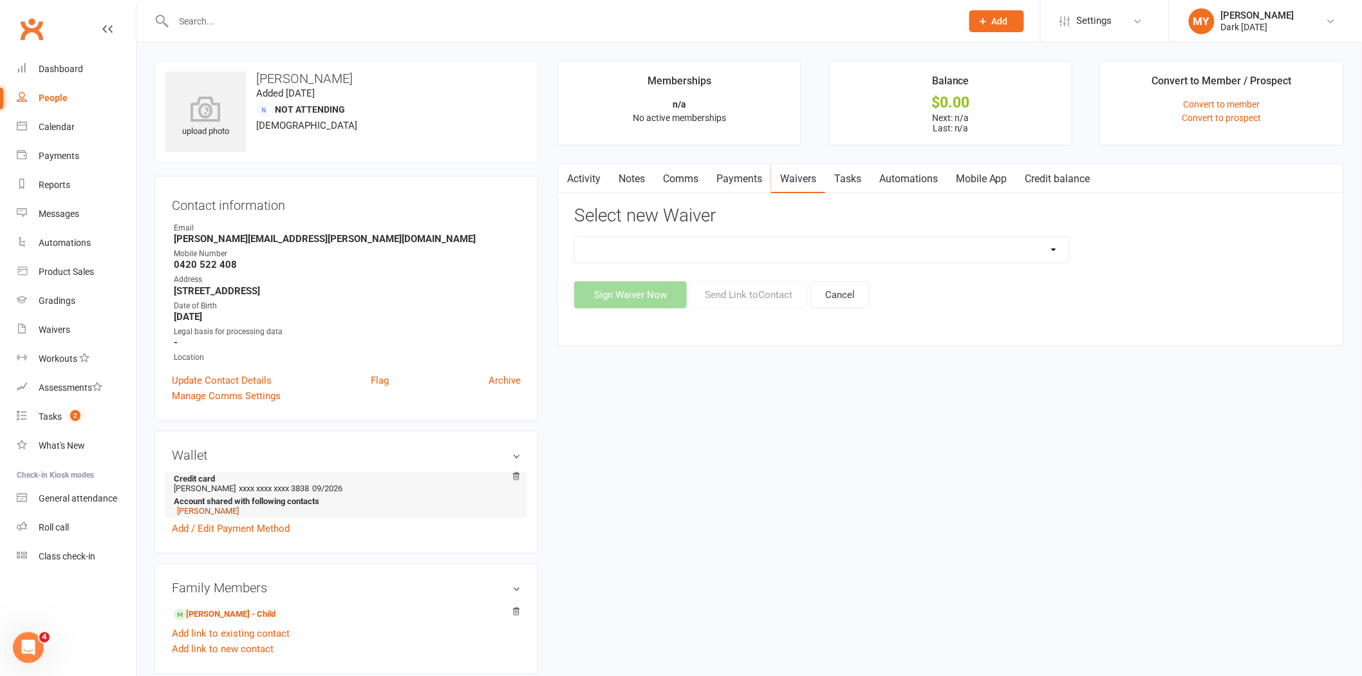
click at [205, 507] on link "[PERSON_NAME]" at bounding box center [208, 511] width 62 height 10
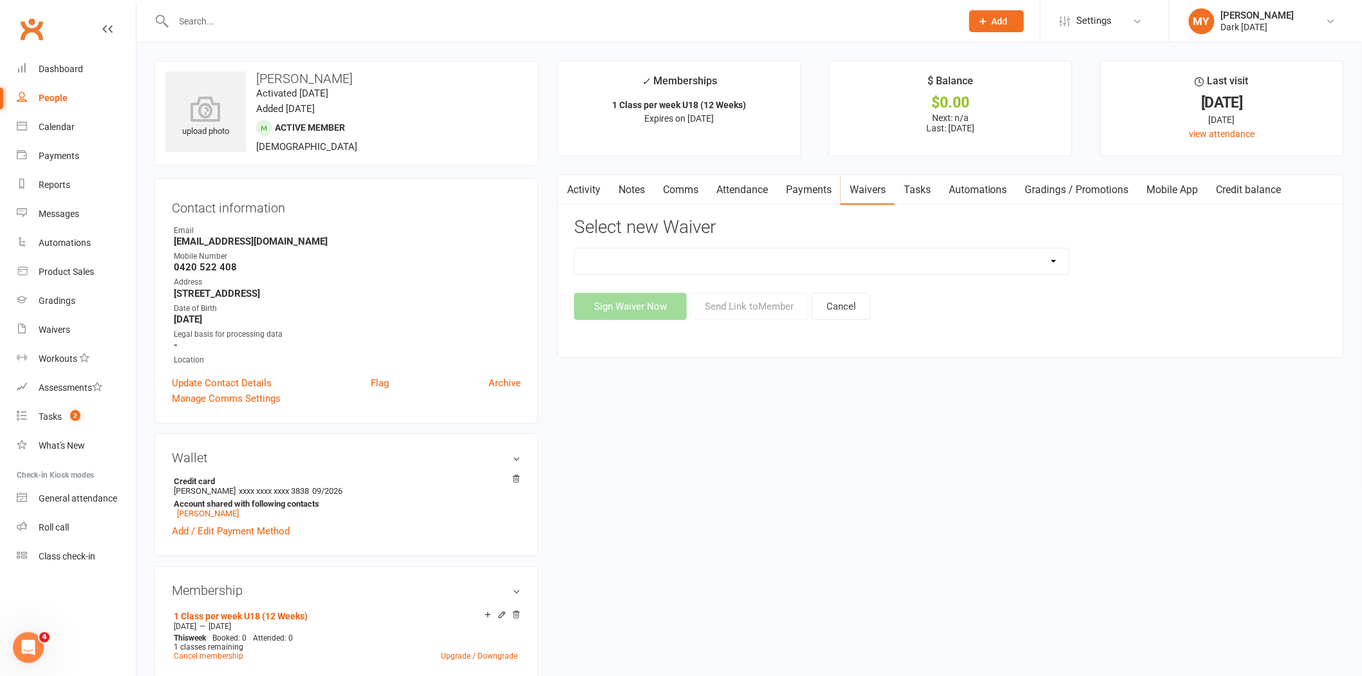
click at [816, 178] on link "Payments" at bounding box center [809, 190] width 64 height 30
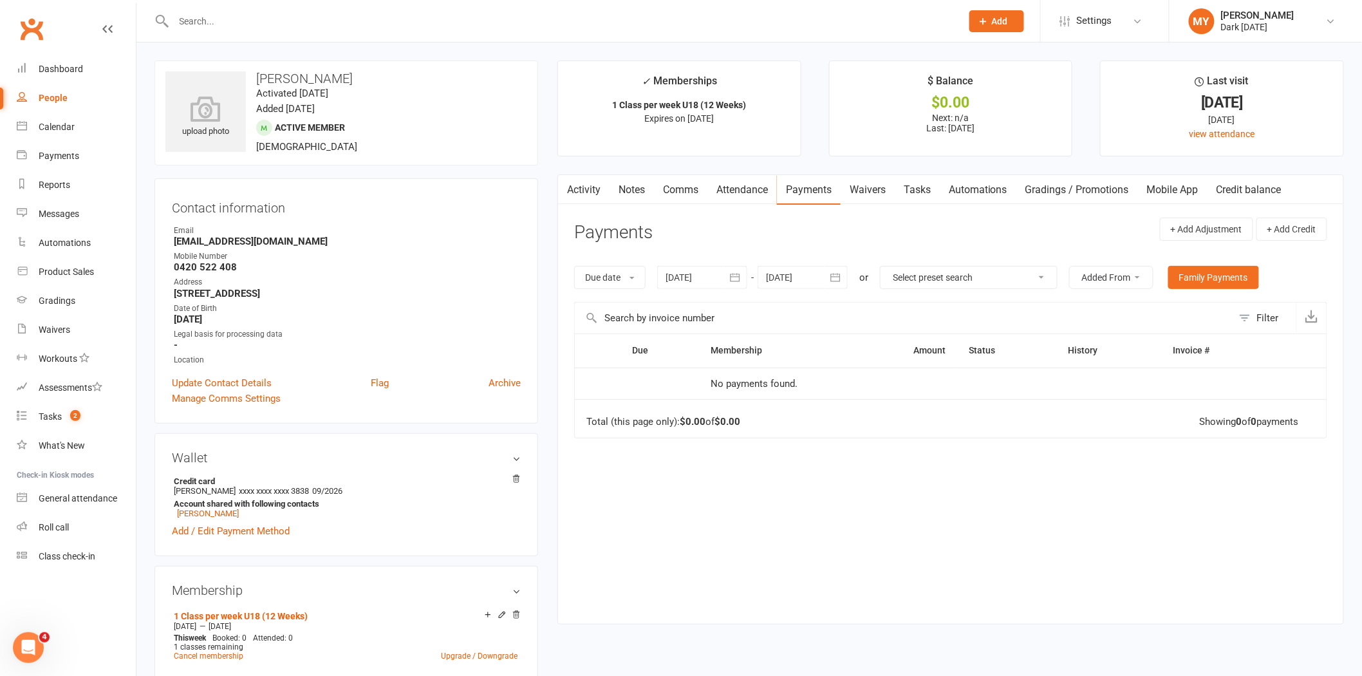
click at [883, 188] on link "Waivers" at bounding box center [868, 190] width 54 height 30
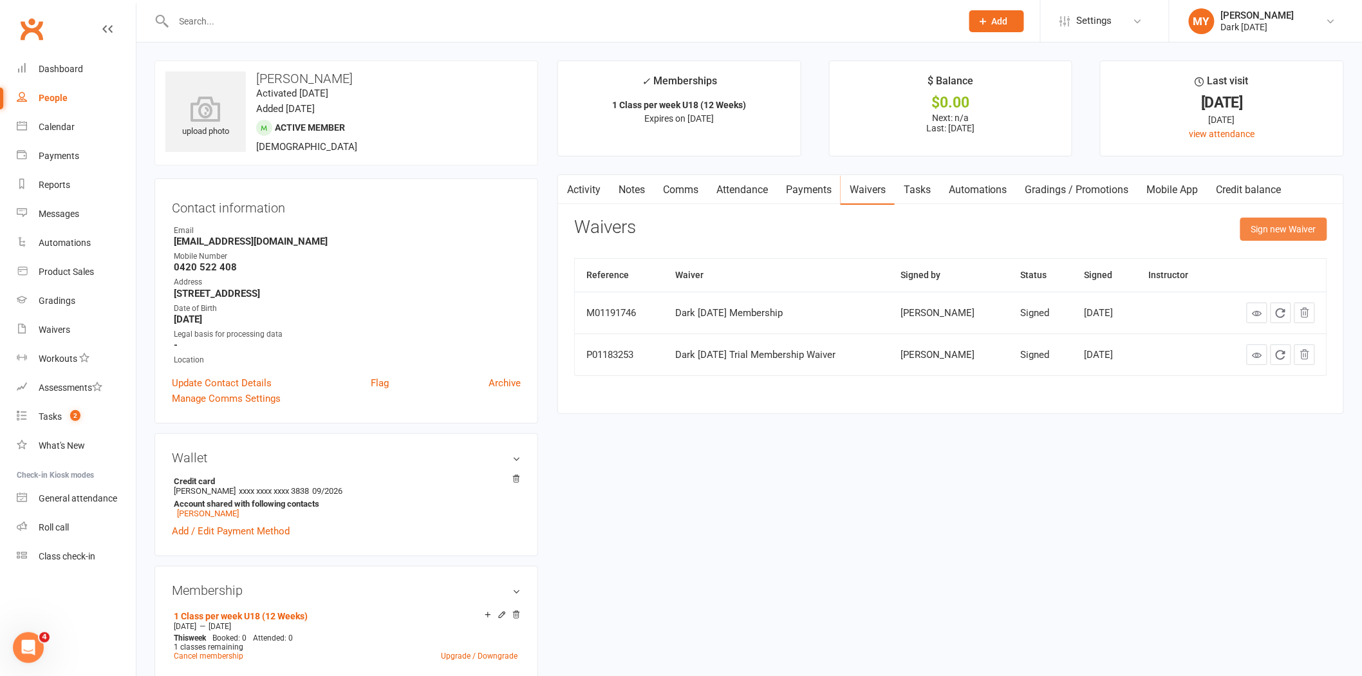
click at [1311, 221] on button "Sign new Waiver" at bounding box center [1284, 229] width 87 height 23
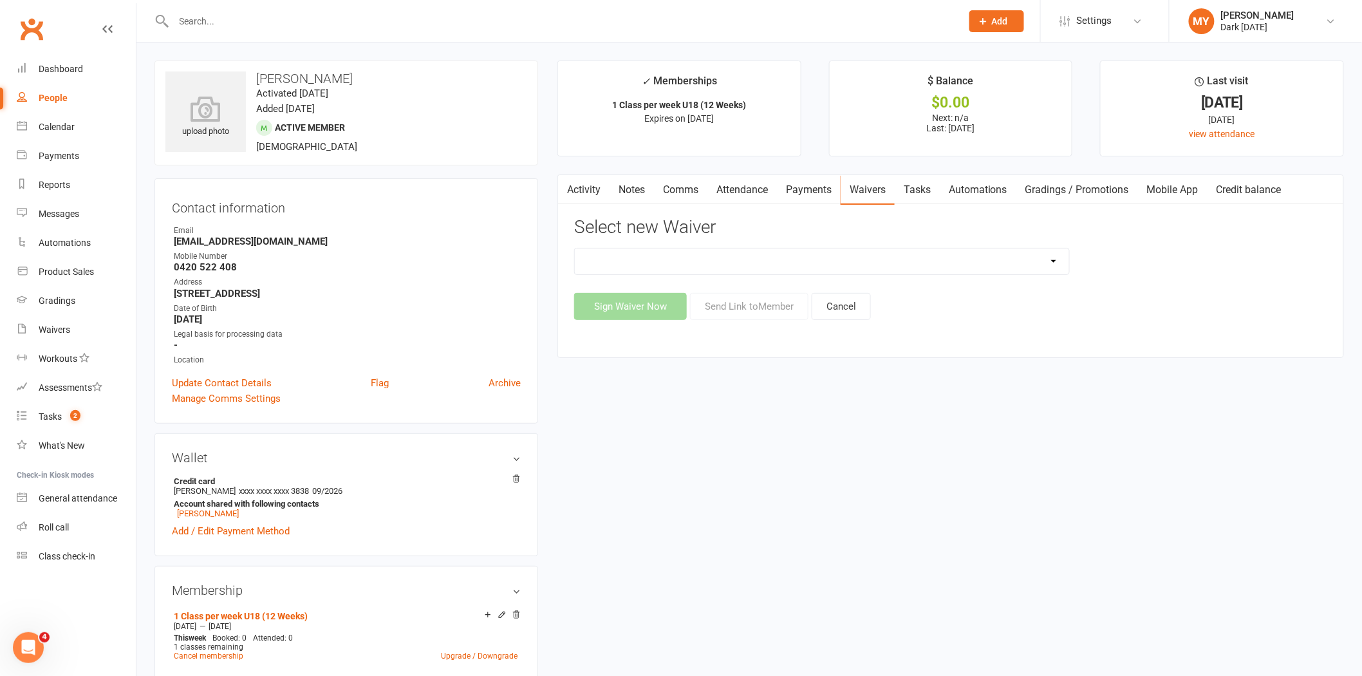
drag, startPoint x: 775, startPoint y: 258, endPoint x: 774, endPoint y: 265, distance: 6.6
click at [775, 258] on select "Dark [DATE] Membership Dark [DATE] Membership waiver - no EDDR Dark [DATE] Tria…" at bounding box center [822, 262] width 494 height 26
select select "9790"
click at [575, 249] on select "Dark [DATE] Membership Dark [DATE] Membership waiver - no EDDR Dark [DATE] Tria…" at bounding box center [822, 262] width 494 height 26
click at [728, 294] on button "Send Link to Member" at bounding box center [749, 306] width 118 height 27
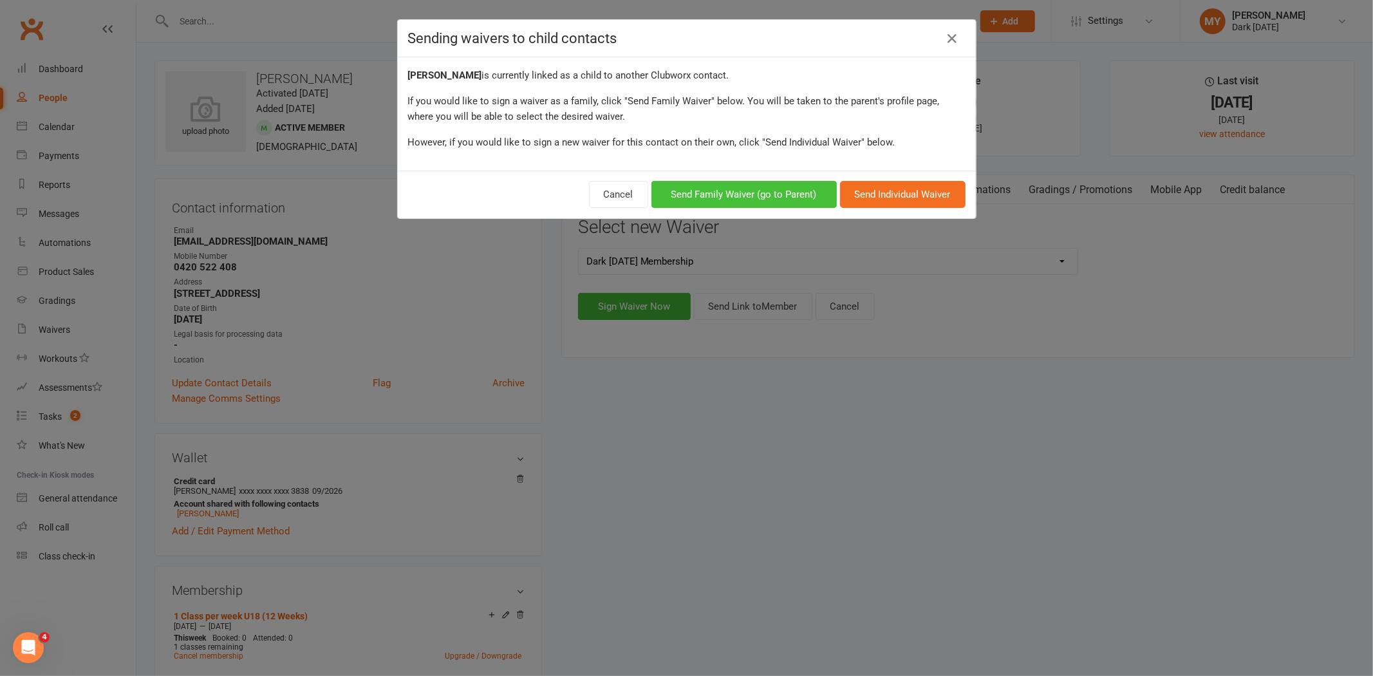
click at [737, 190] on button "Send Family Waiver (go to Parent)" at bounding box center [744, 194] width 185 height 27
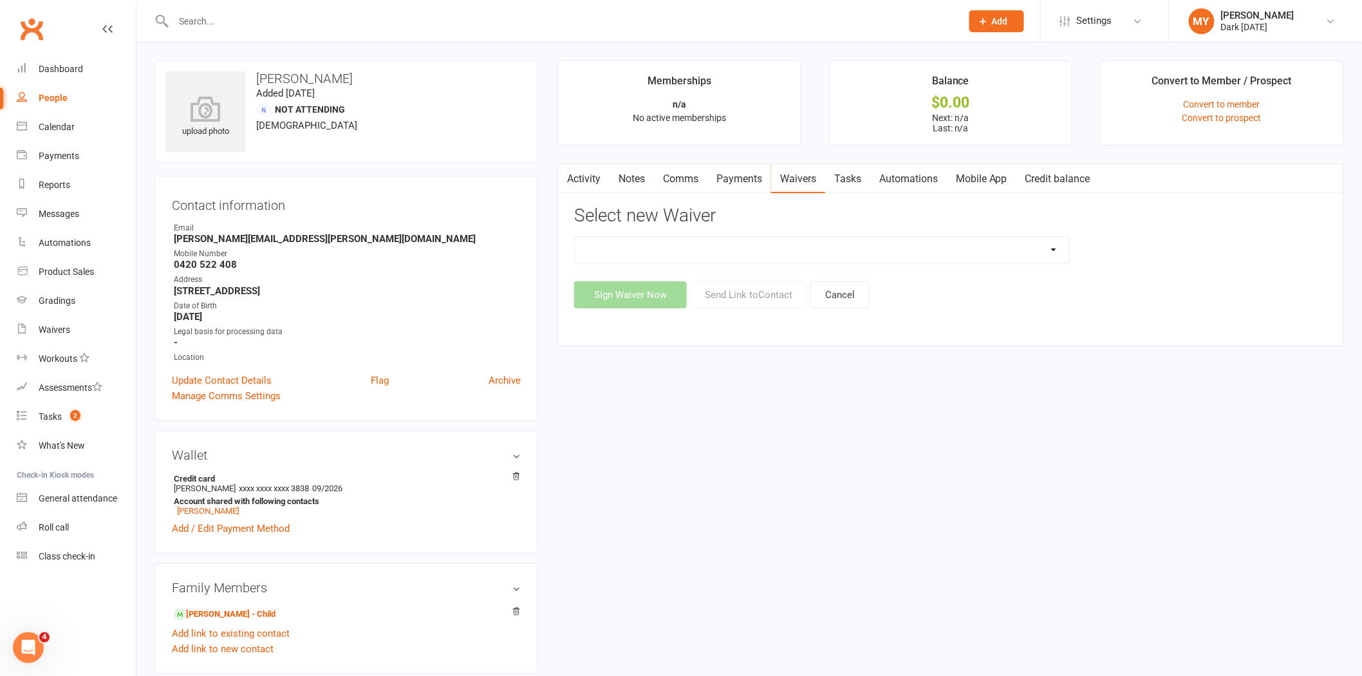
click at [753, 172] on link "Payments" at bounding box center [740, 179] width 64 height 30
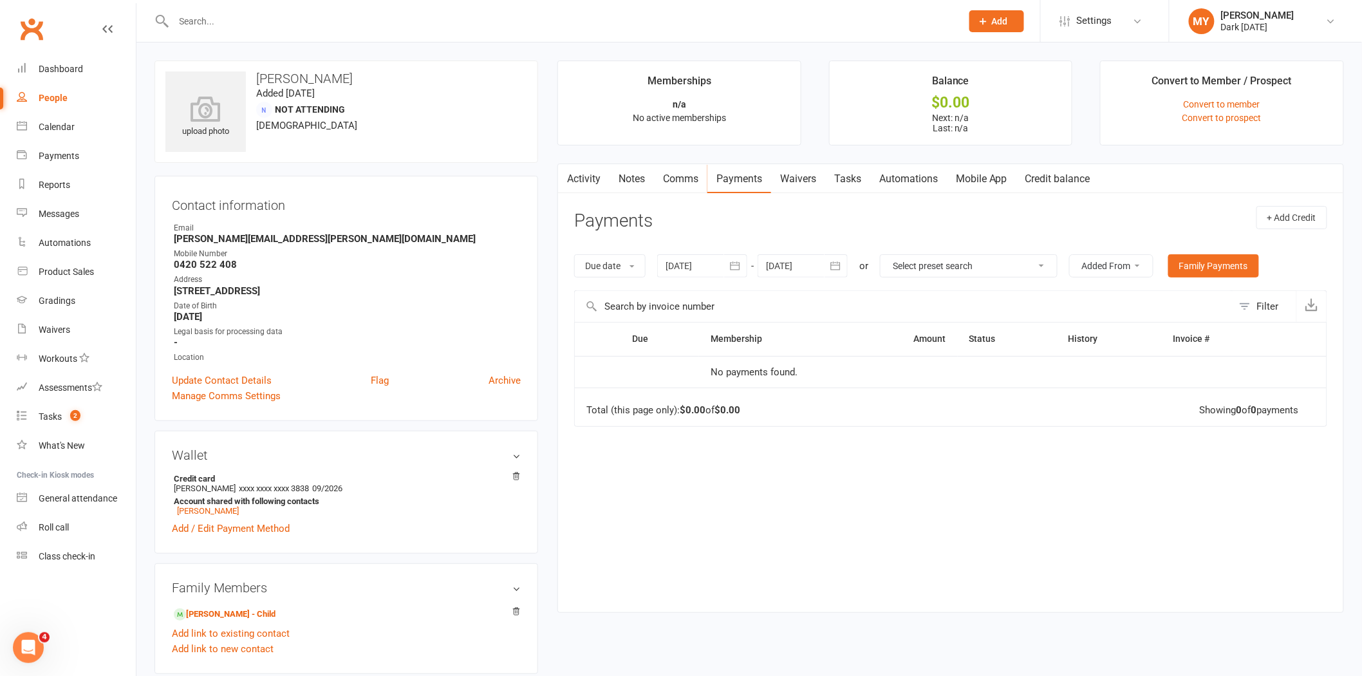
click at [792, 177] on link "Waivers" at bounding box center [798, 179] width 54 height 30
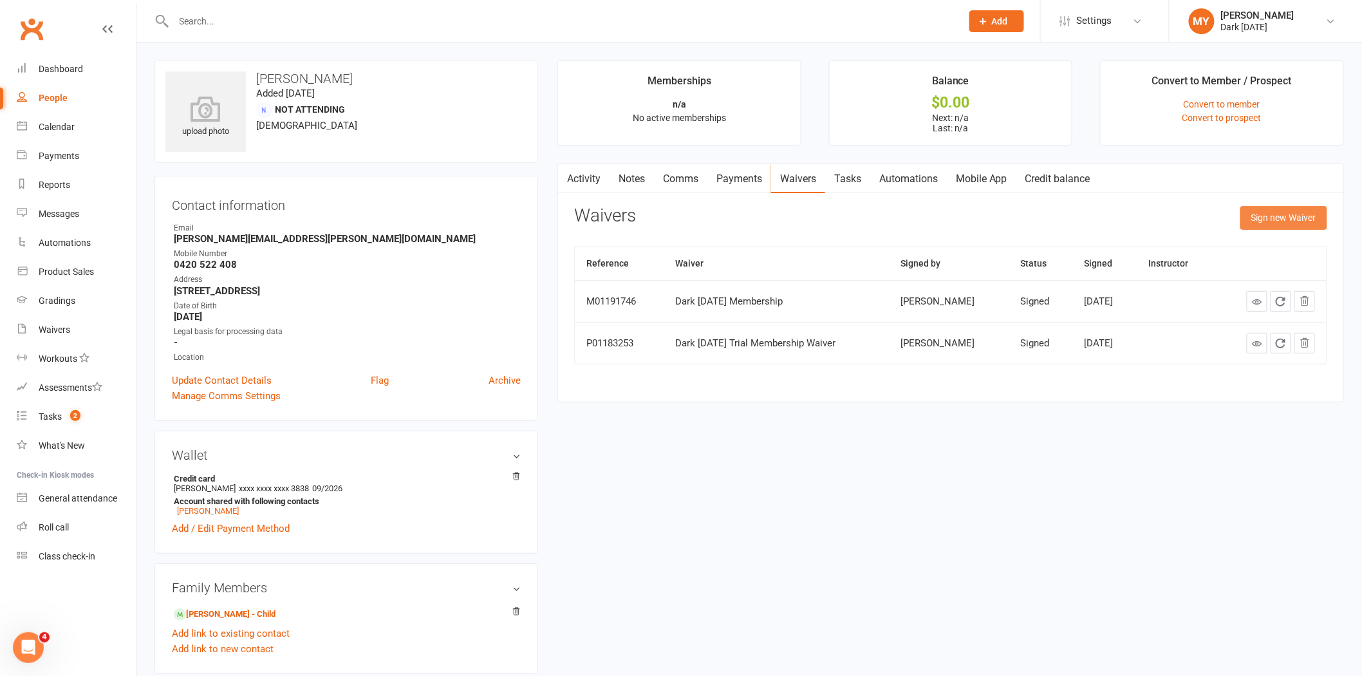
click at [1253, 220] on button "Sign new Waiver" at bounding box center [1284, 217] width 87 height 23
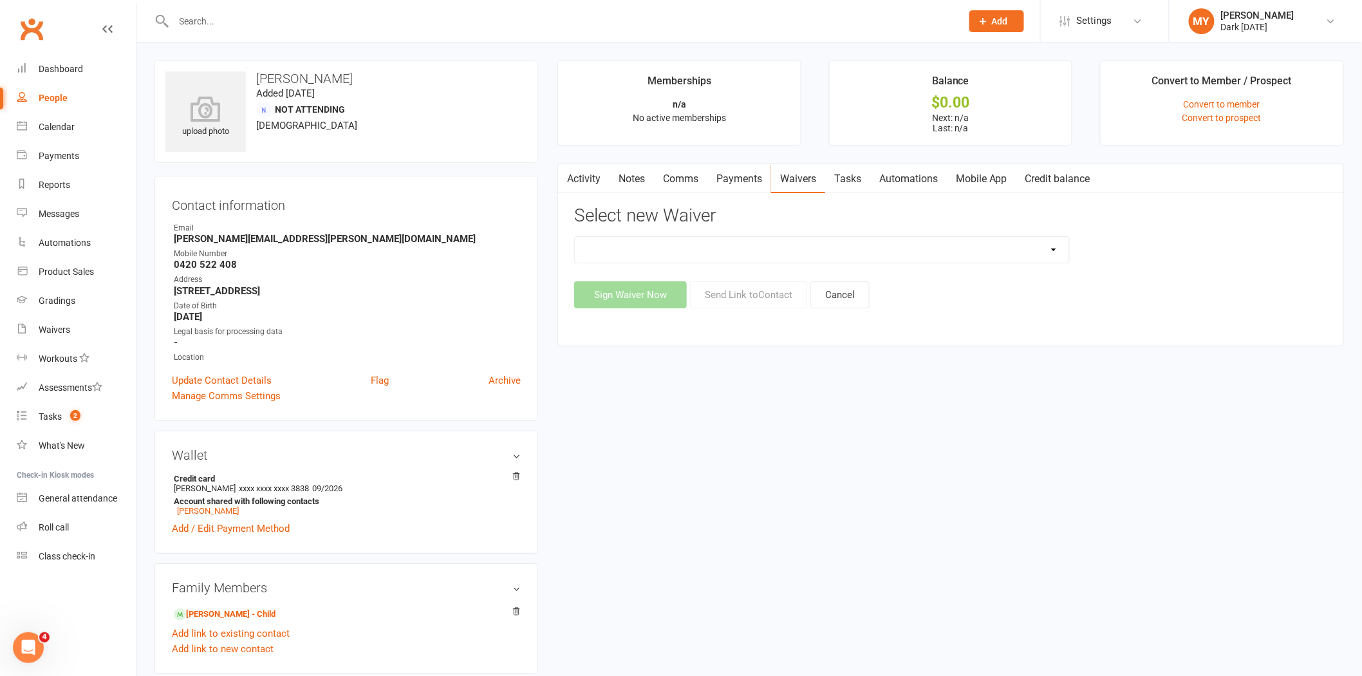
click at [833, 252] on select "Dark [DATE] Membership Dark [DATE] Membership waiver - no EDDR NR4TW 24/7 Acces…" at bounding box center [822, 250] width 494 height 26
click at [575, 237] on select "Dark [DATE] Membership Dark [DATE] Membership waiver - no EDDR NR4TW 24/7 Acces…" at bounding box center [822, 250] width 494 height 26
click at [715, 251] on select "Dark [DATE] Membership Dark [DATE] Membership waiver - no EDDR NR4TW 24/7 Acces…" at bounding box center [822, 250] width 494 height 26
select select "9904"
click at [575, 237] on select "Dark [DATE] Membership Dark [DATE] Membership waiver - no EDDR NR4TW 24/7 Acces…" at bounding box center [822, 250] width 494 height 26
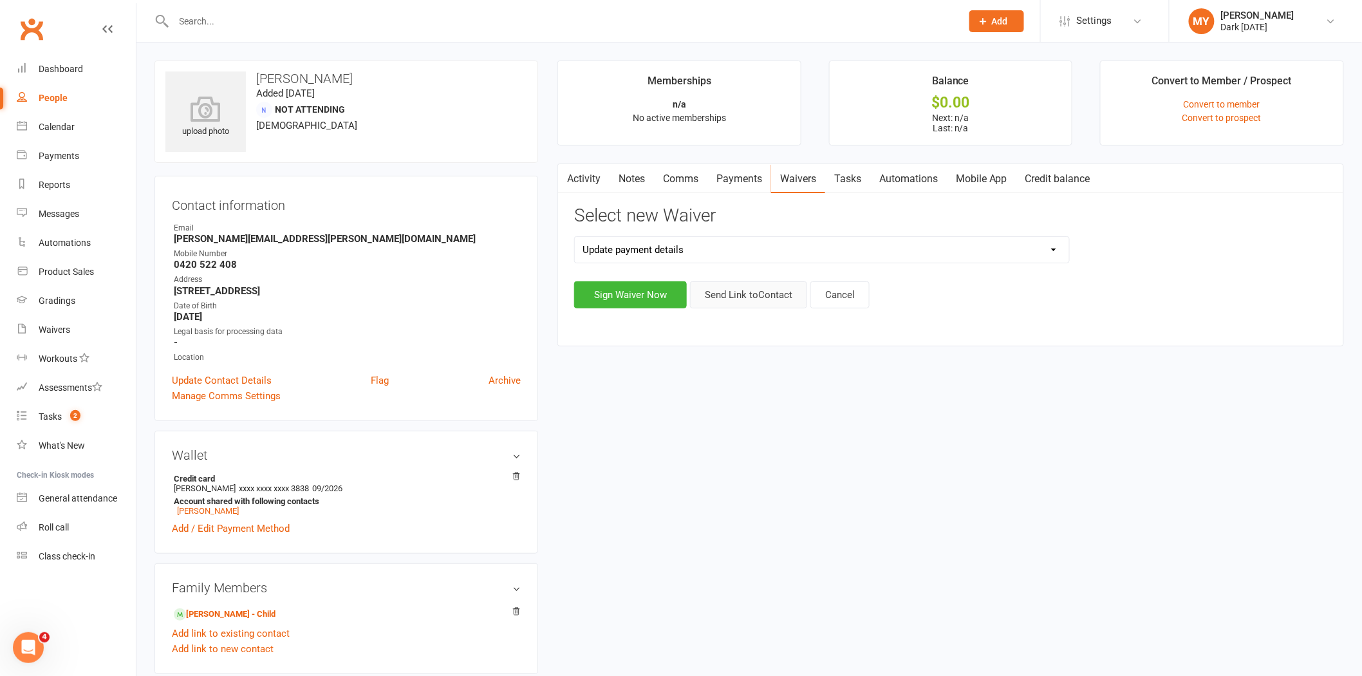
click at [710, 297] on button "Send Link to Contact" at bounding box center [748, 294] width 117 height 27
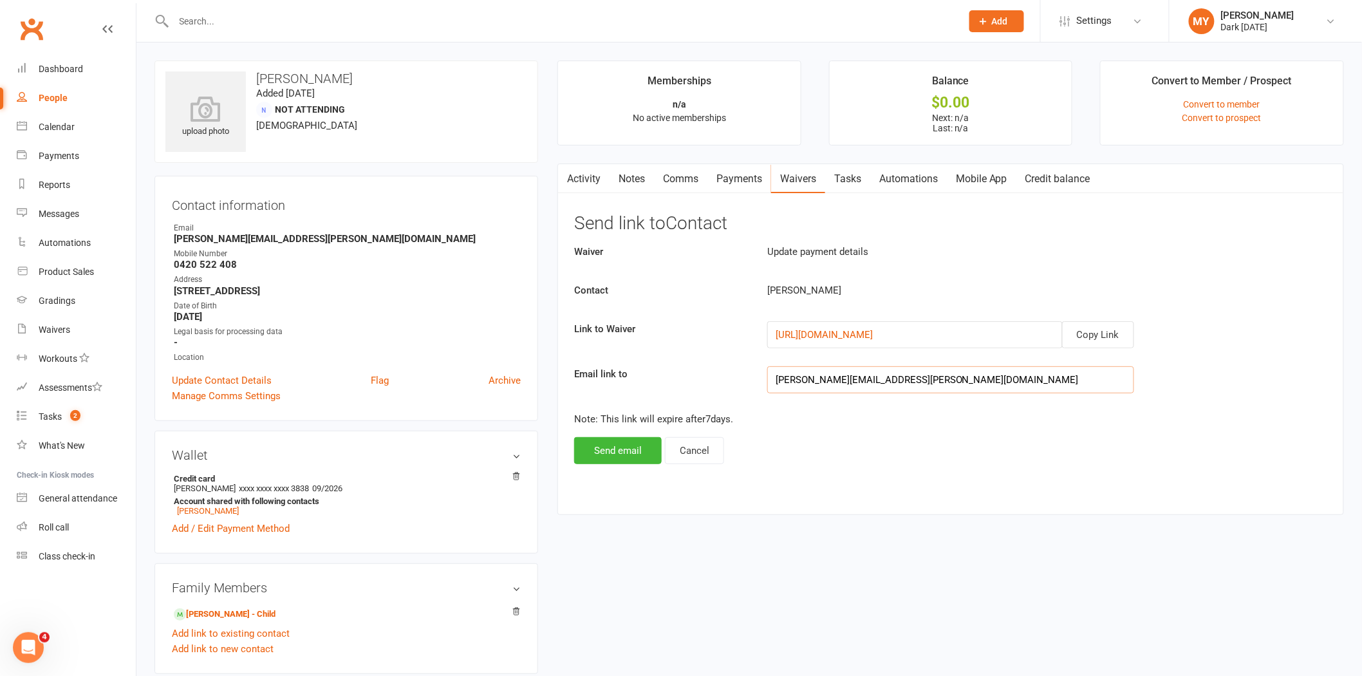
drag, startPoint x: 999, startPoint y: 383, endPoint x: 679, endPoint y: 369, distance: 320.3
click at [679, 369] on div "Email link to [PERSON_NAME][EMAIL_ADDRESS][PERSON_NAME][DOMAIN_NAME]" at bounding box center [951, 379] width 773 height 27
paste input "[EMAIL_ADDRESS]"
type input "[EMAIL_ADDRESS][DOMAIN_NAME]"
click at [594, 449] on button "Send email" at bounding box center [618, 450] width 88 height 27
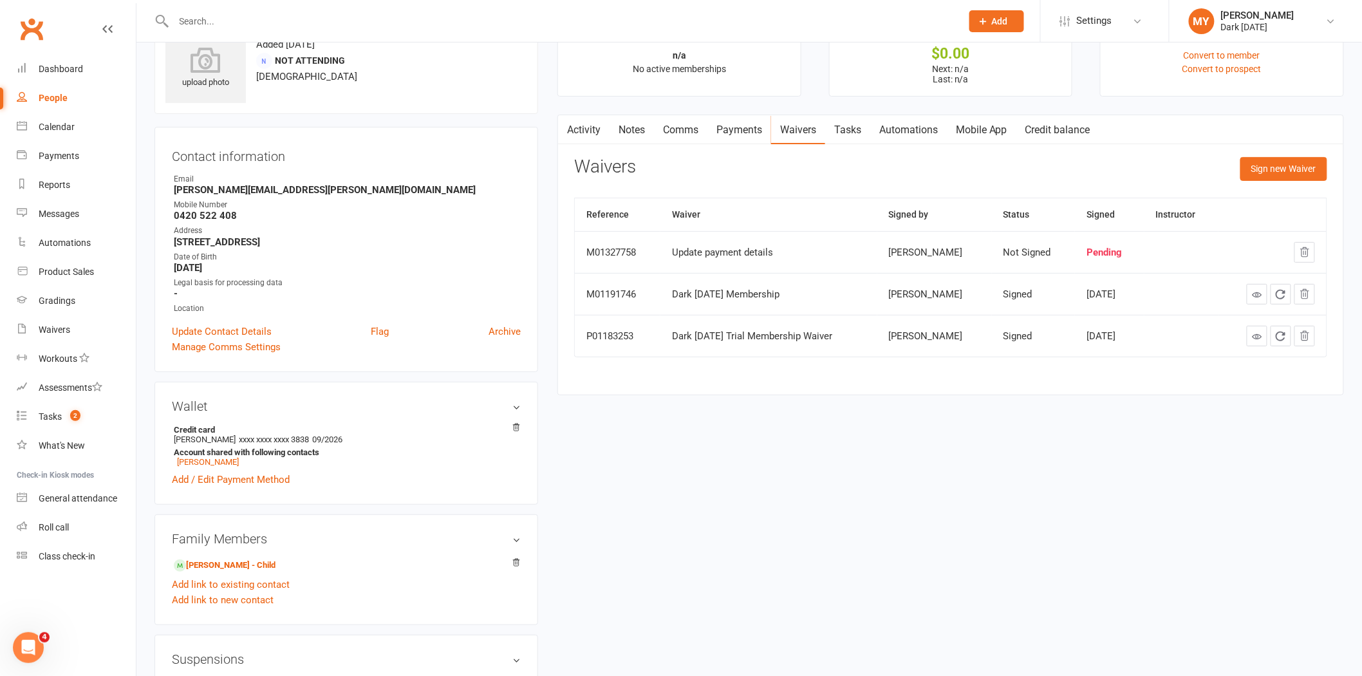
scroll to position [71, 0]
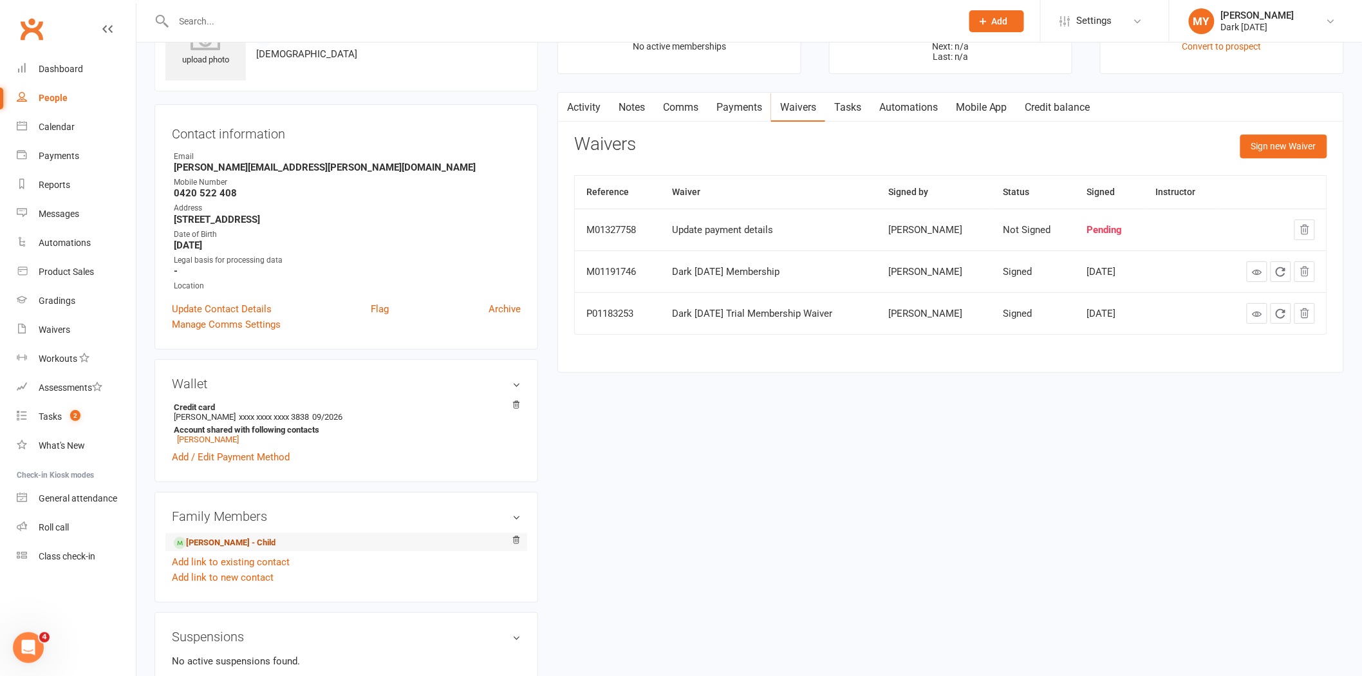
click at [238, 546] on link "[PERSON_NAME] - Child" at bounding box center [225, 543] width 102 height 14
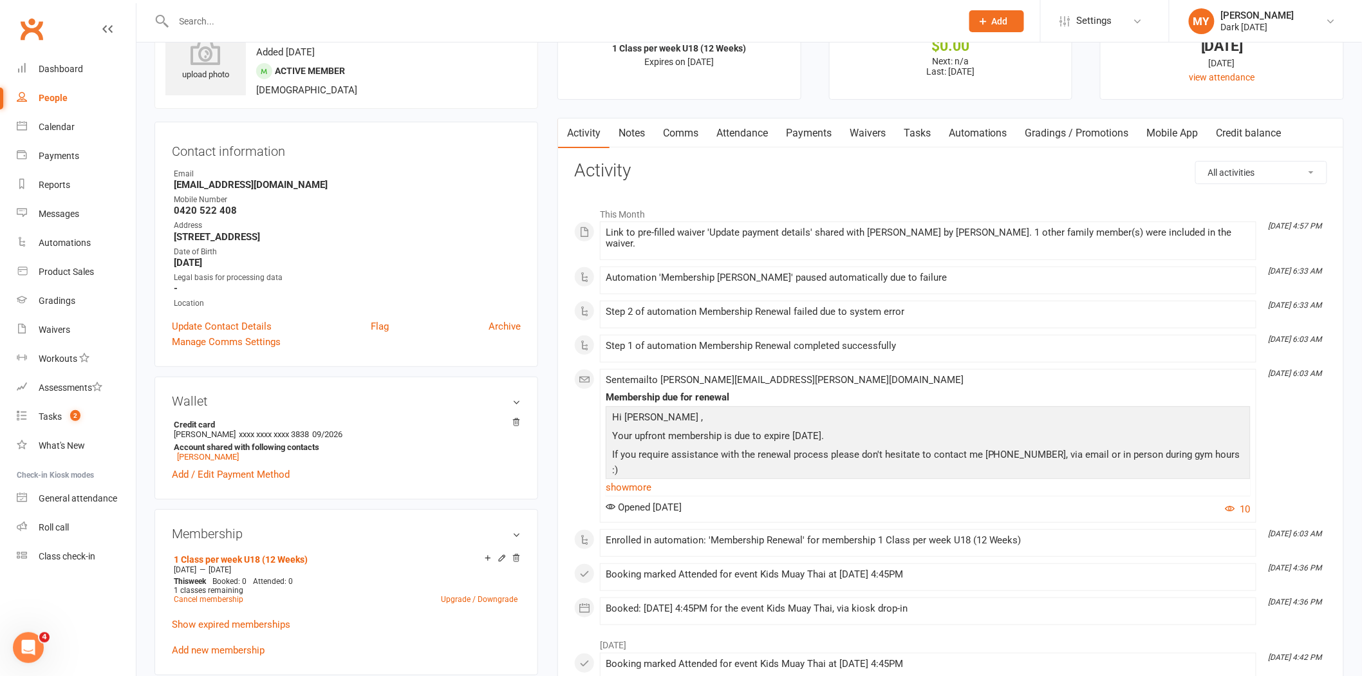
scroll to position [143, 0]
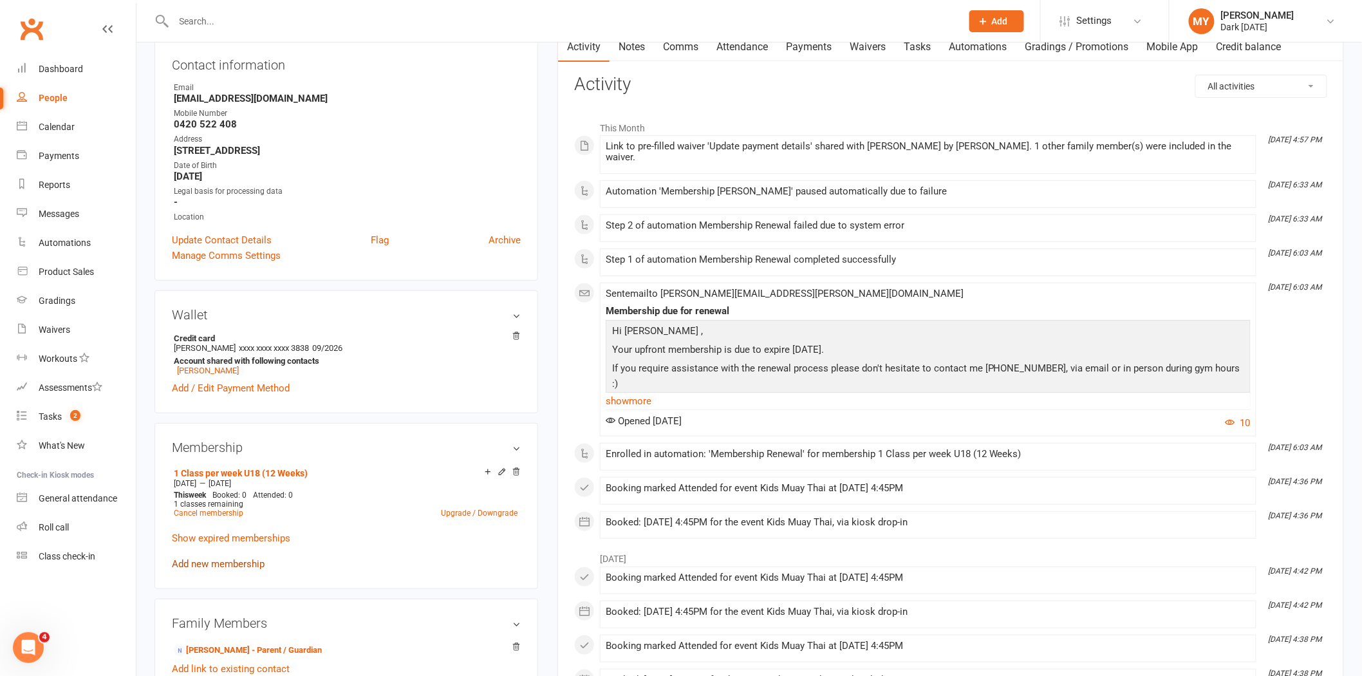
click at [227, 564] on link "Add new membership" at bounding box center [218, 564] width 93 height 12
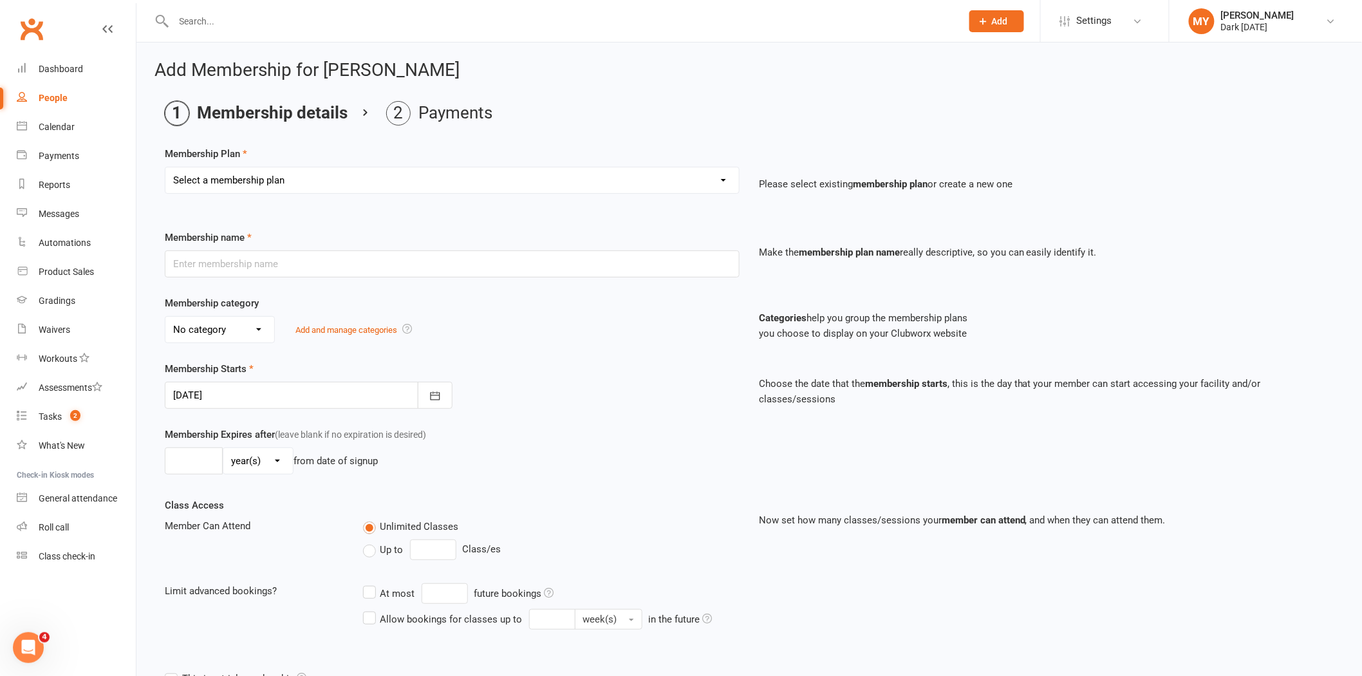
click at [301, 176] on select "Select a membership plan Create new Membership Plan Redzone Knife Defence Works…" at bounding box center [452, 180] width 574 height 26
select select "12"
click at [165, 167] on select "Select a membership plan Create new Membership Plan Redzone Knife Defence Works…" at bounding box center [452, 180] width 574 height 26
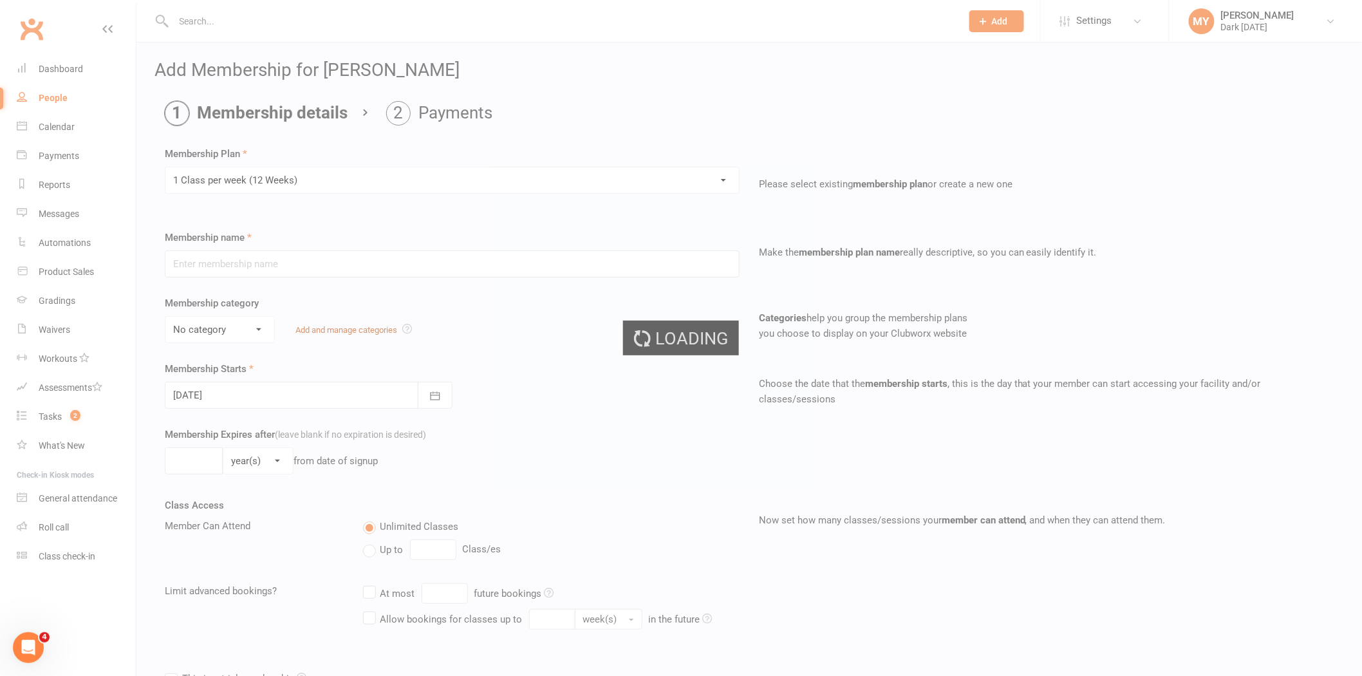
type input "1 Class per week (12 Weeks)"
select select "1"
type input "12"
select select "1"
type input "1"
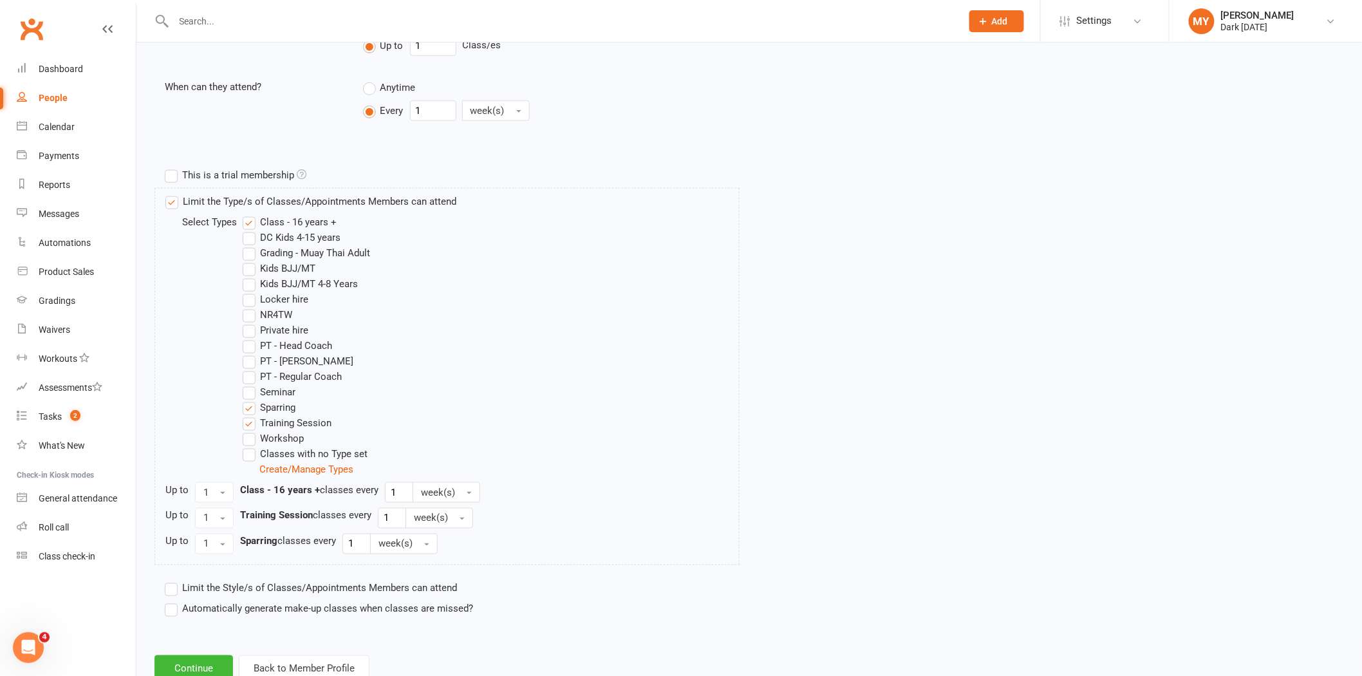
scroll to position [548, 0]
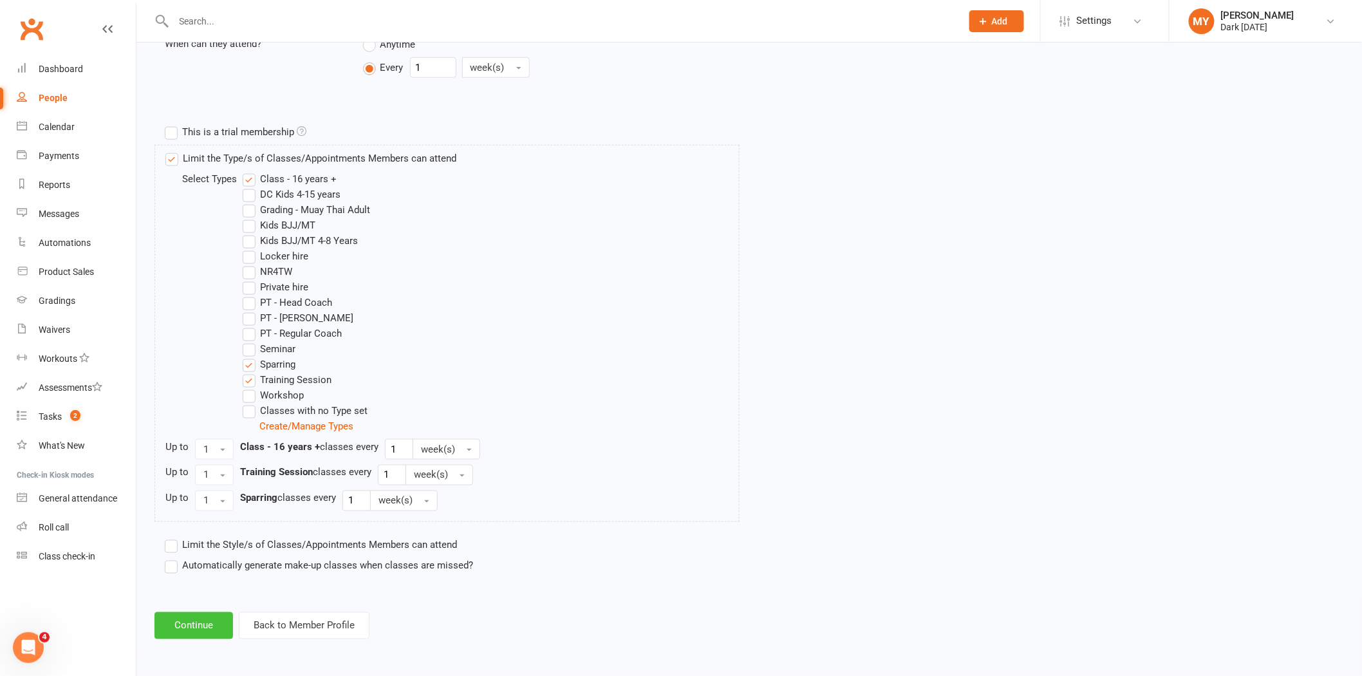
click at [196, 634] on button "Continue" at bounding box center [194, 625] width 79 height 27
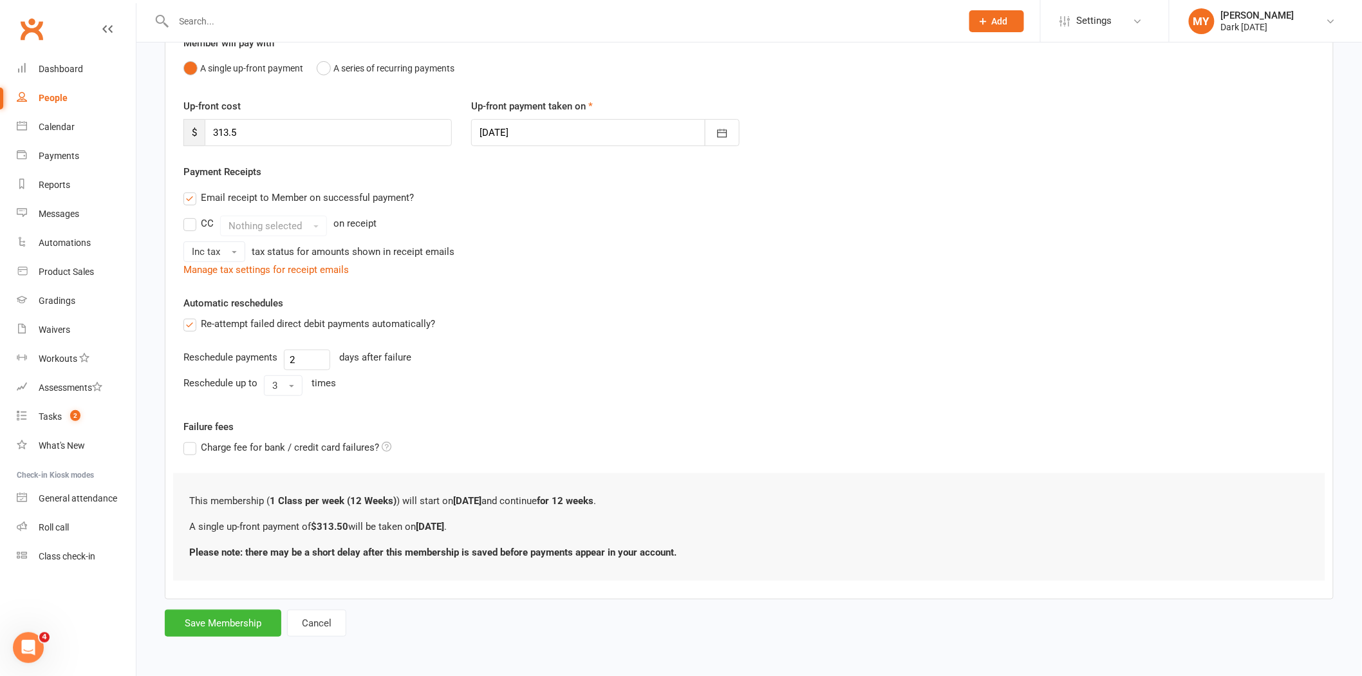
scroll to position [0, 0]
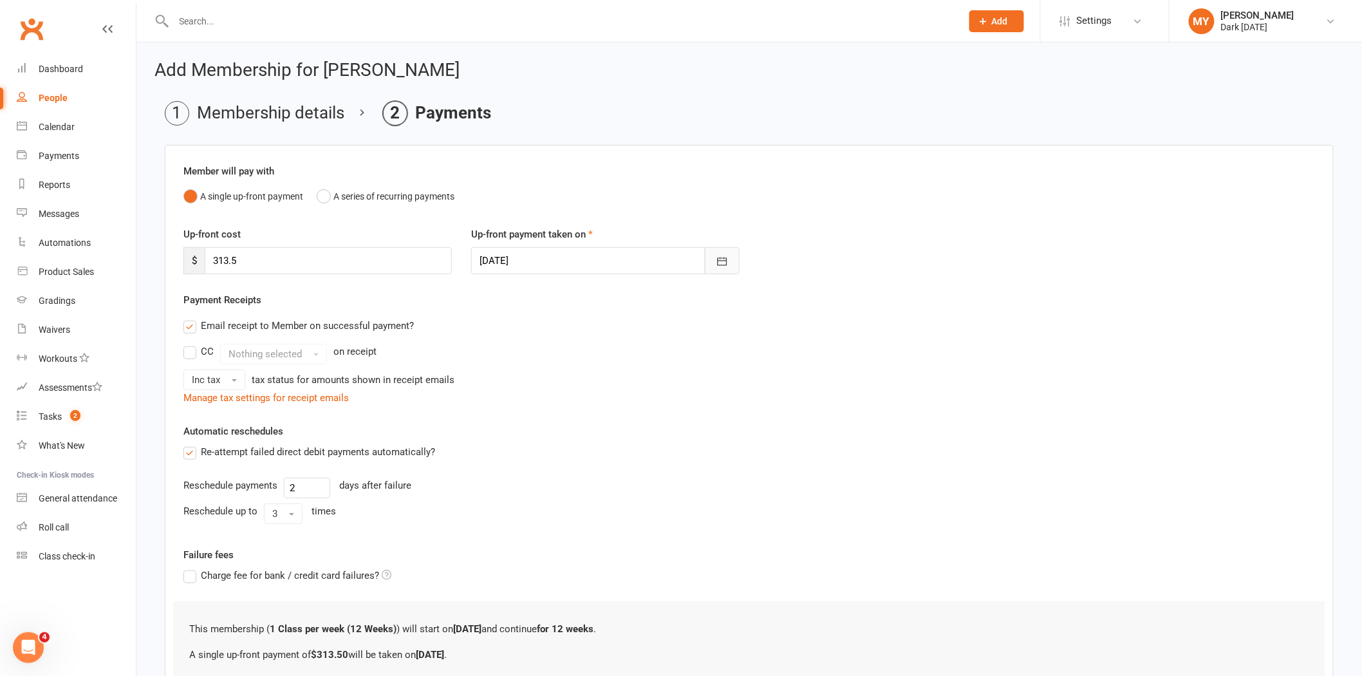
click at [706, 261] on button "button" at bounding box center [722, 260] width 35 height 27
click at [603, 387] on span "13" at bounding box center [608, 391] width 10 height 10
type input "[DATE]"
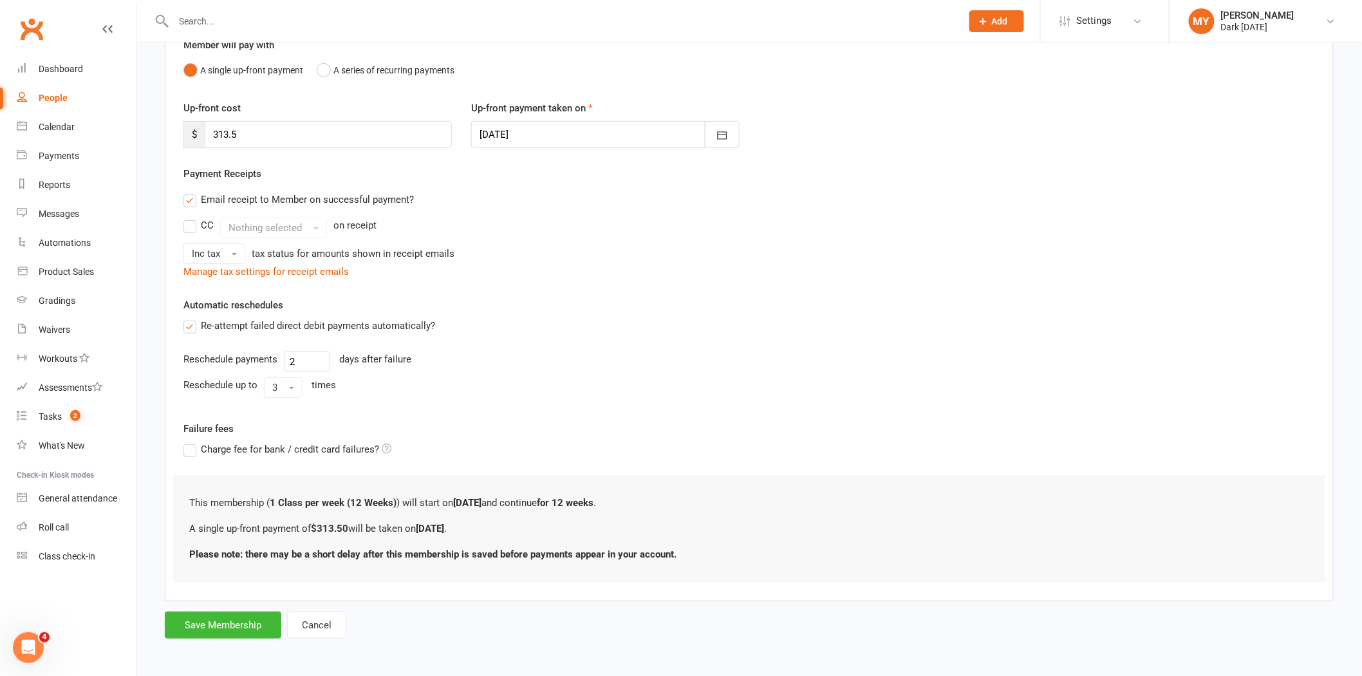
scroll to position [129, 0]
click at [221, 627] on button "Save Membership" at bounding box center [223, 623] width 117 height 27
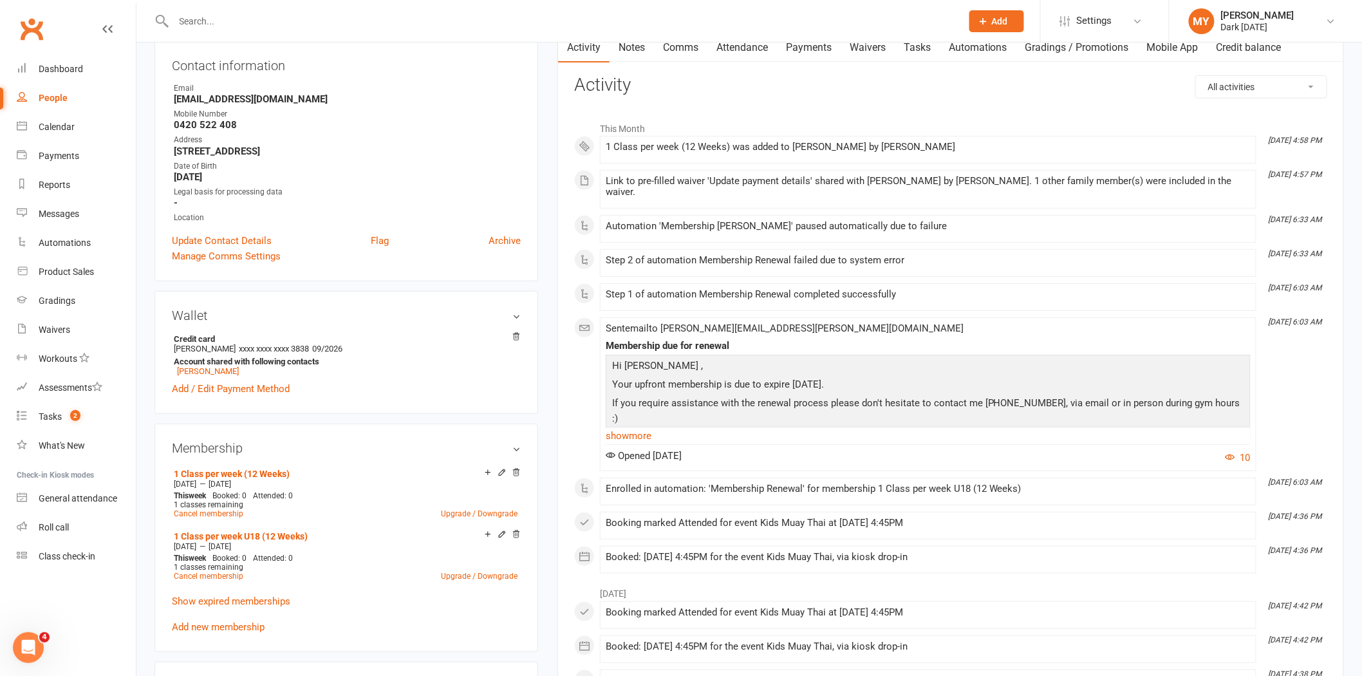
scroll to position [143, 0]
click at [53, 326] on div "Waivers" at bounding box center [55, 330] width 32 height 10
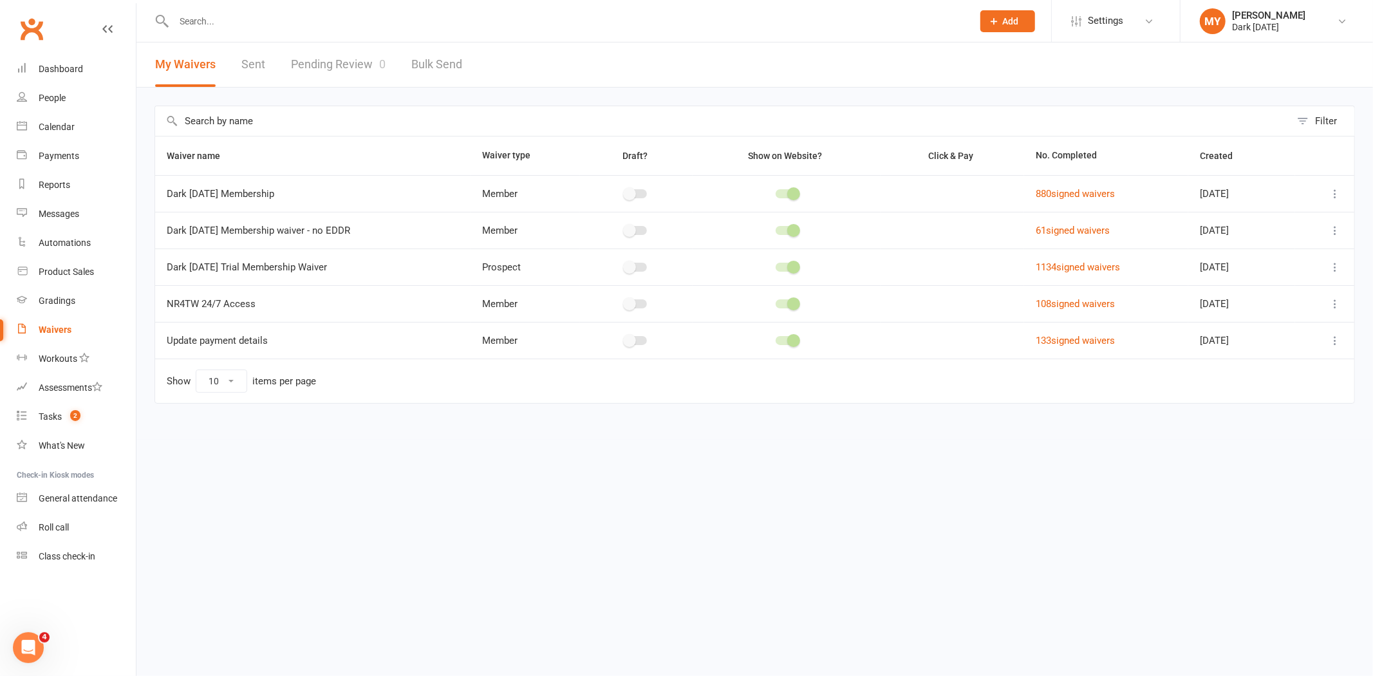
click at [314, 64] on link "Pending Review 0" at bounding box center [338, 64] width 95 height 44
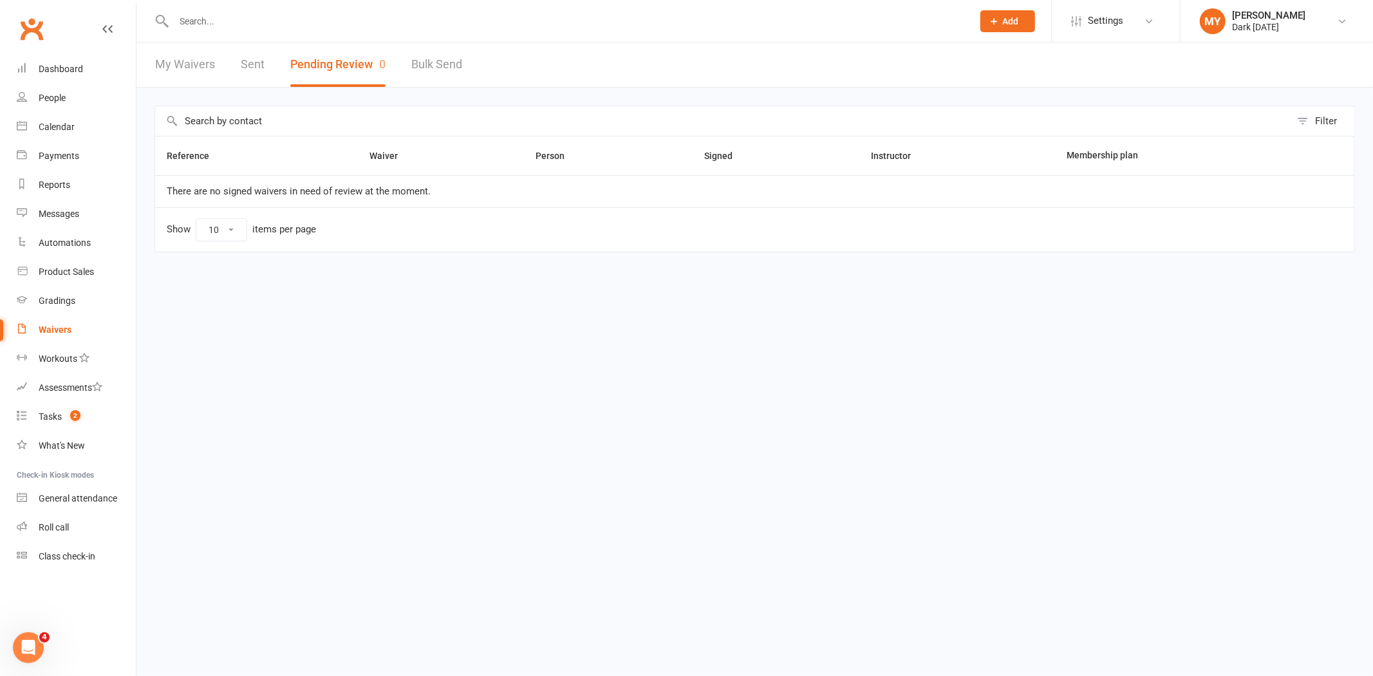
click at [198, 71] on link "My Waivers" at bounding box center [185, 64] width 60 height 44
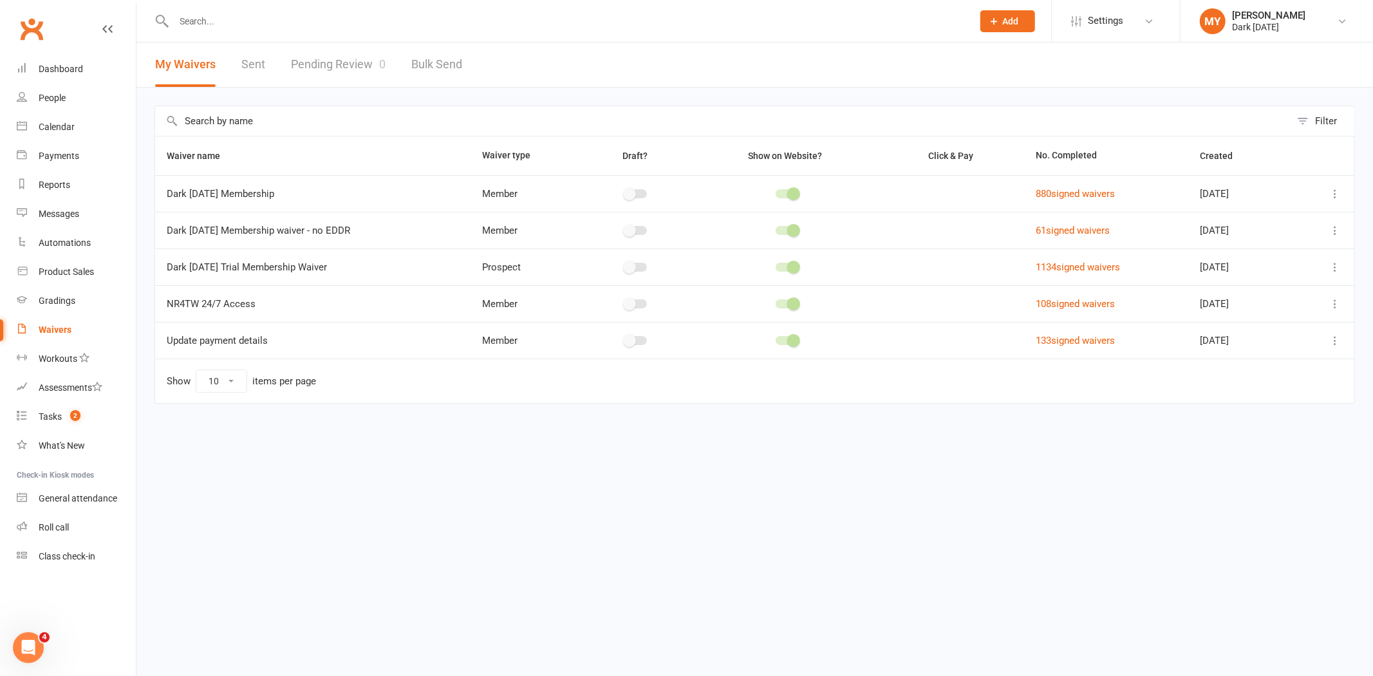
click at [353, 59] on link "Pending Review 0" at bounding box center [338, 64] width 95 height 44
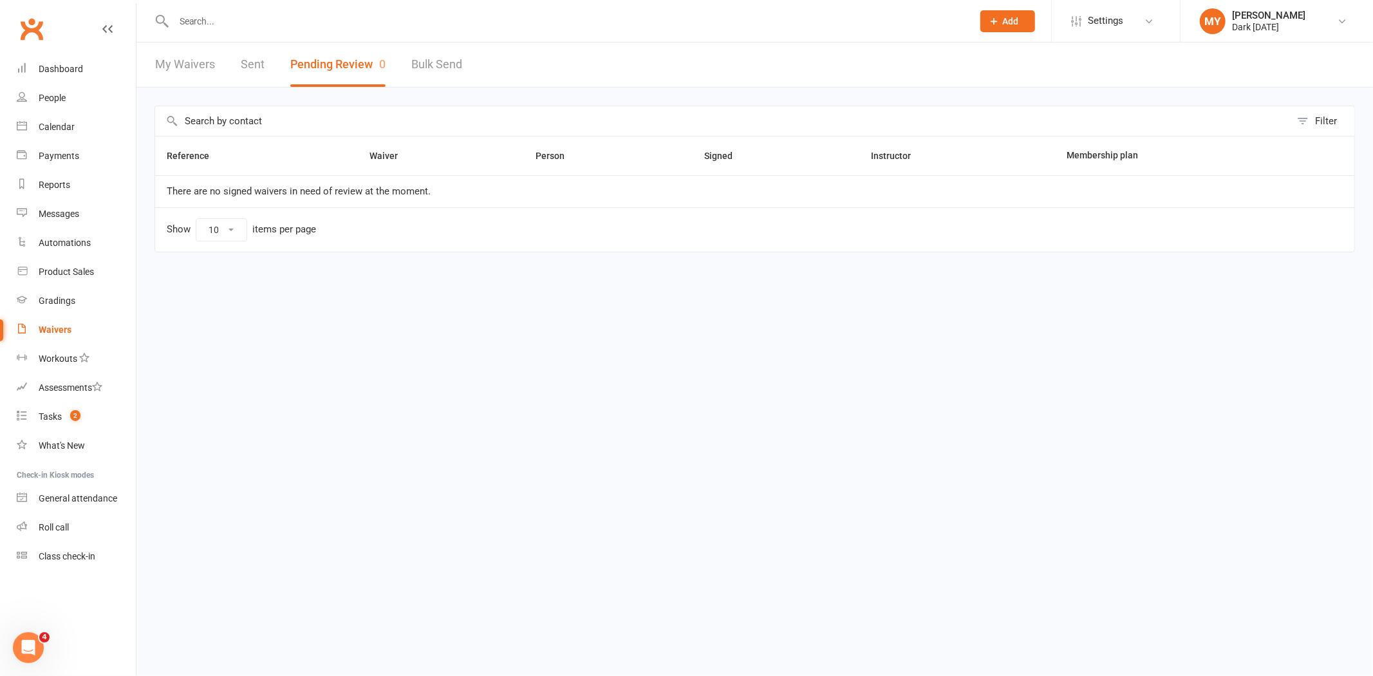
click at [261, 66] on link "Sent" at bounding box center [253, 64] width 24 height 44
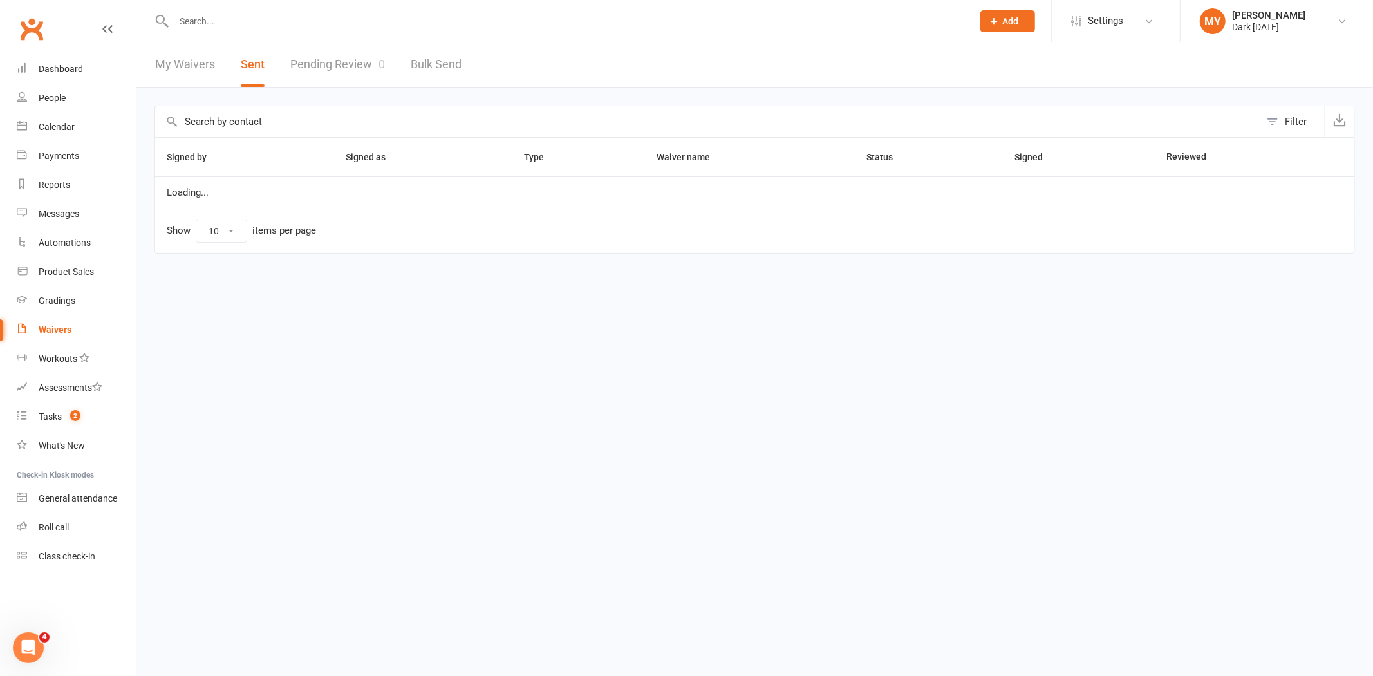
select select "100"
click at [363, 68] on link "Pending Review 0" at bounding box center [337, 64] width 95 height 44
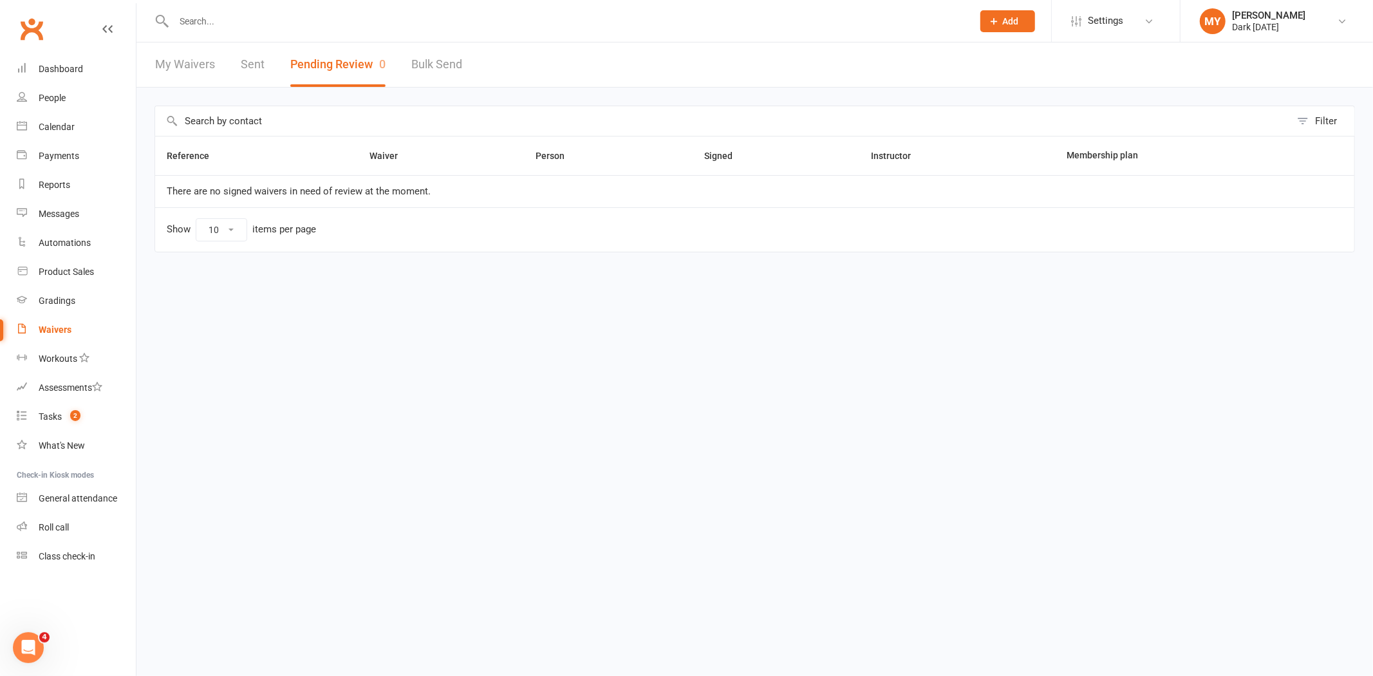
click at [262, 22] on input "text" at bounding box center [567, 21] width 794 height 18
click at [209, 71] on link "My Waivers" at bounding box center [185, 64] width 60 height 44
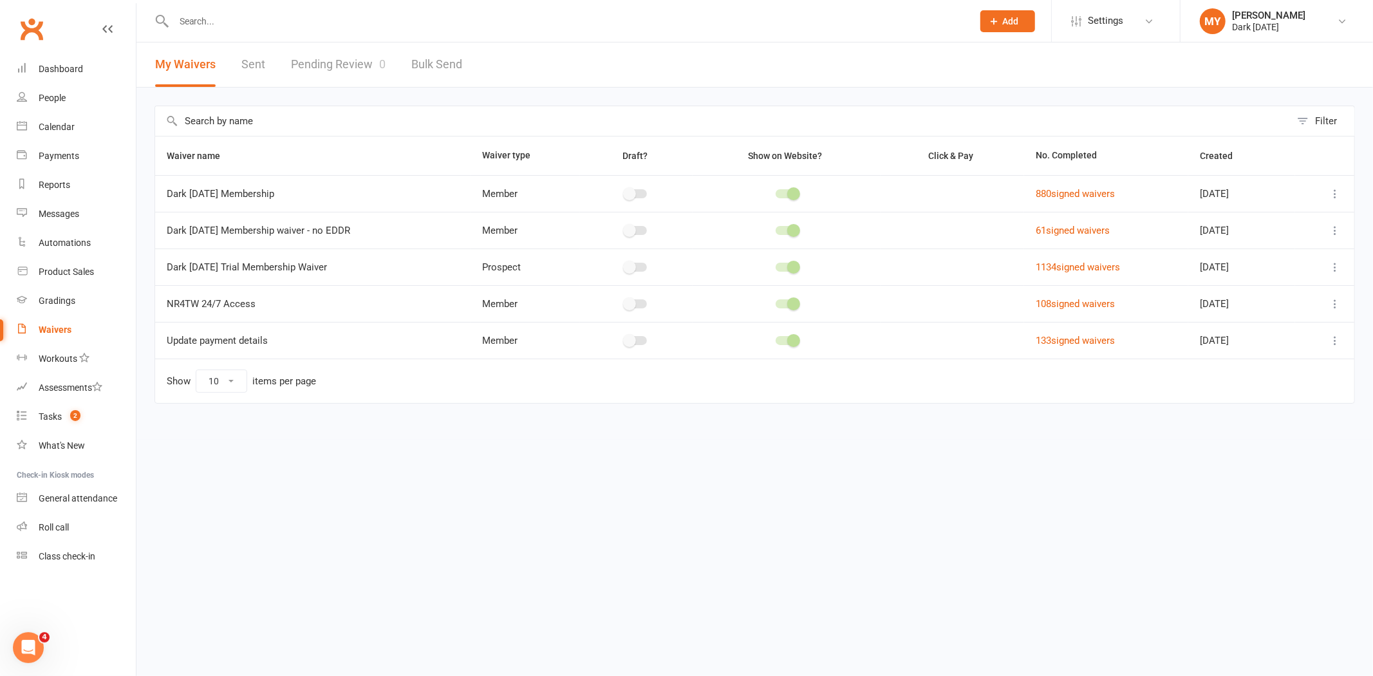
click at [236, 24] on input "text" at bounding box center [567, 21] width 794 height 18
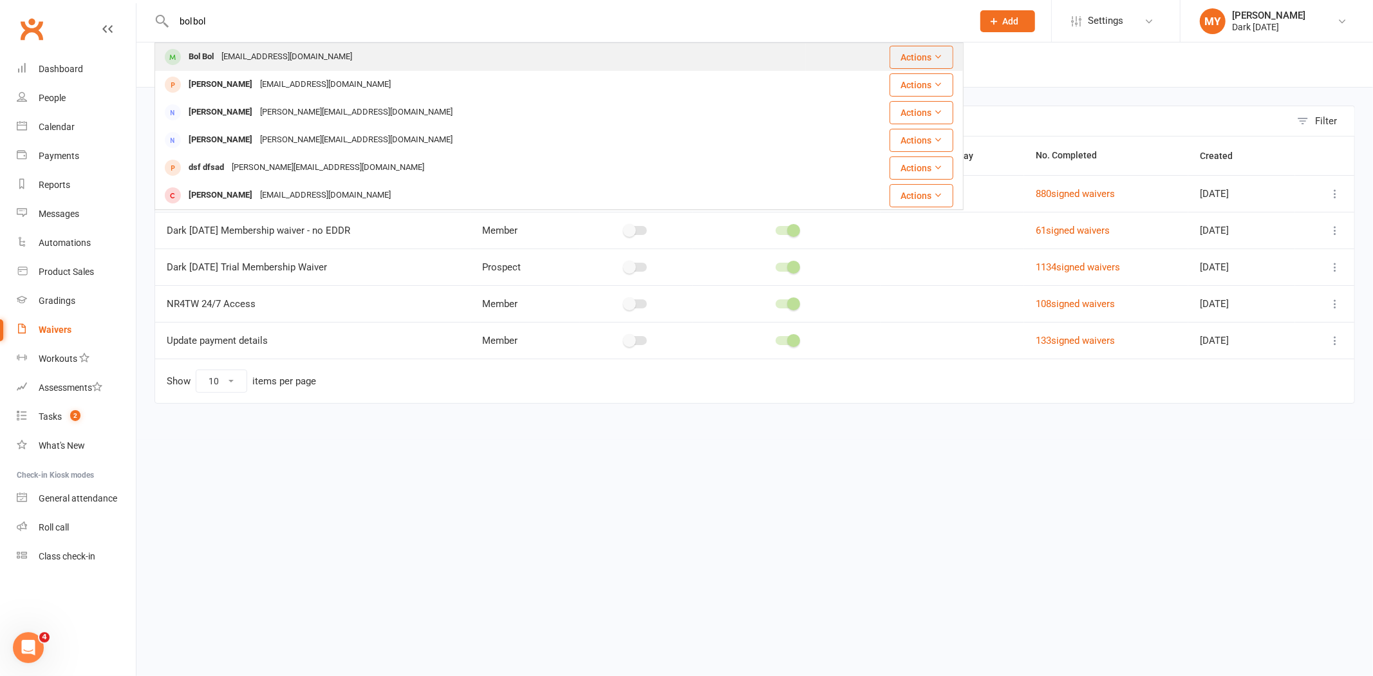
type input "bol bol"
click at [229, 55] on div "[EMAIL_ADDRESS][DOMAIN_NAME]" at bounding box center [287, 57] width 138 height 19
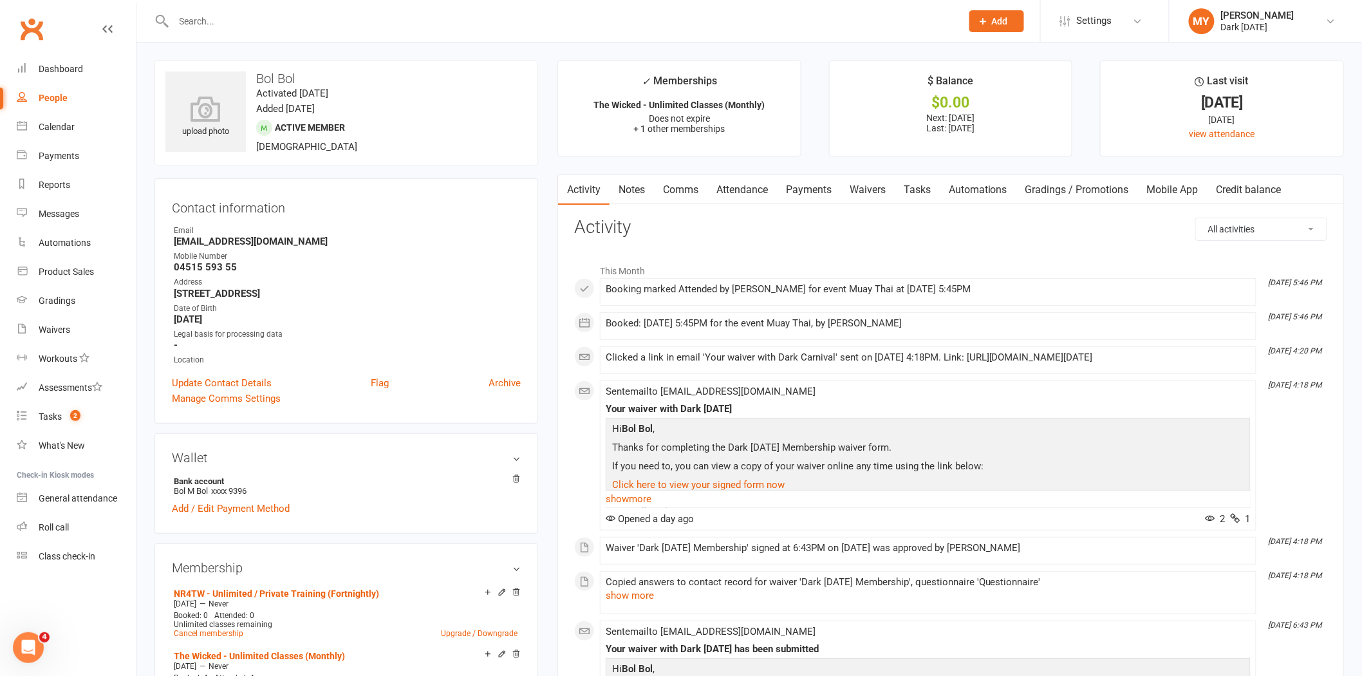
click at [809, 184] on link "Payments" at bounding box center [809, 190] width 64 height 30
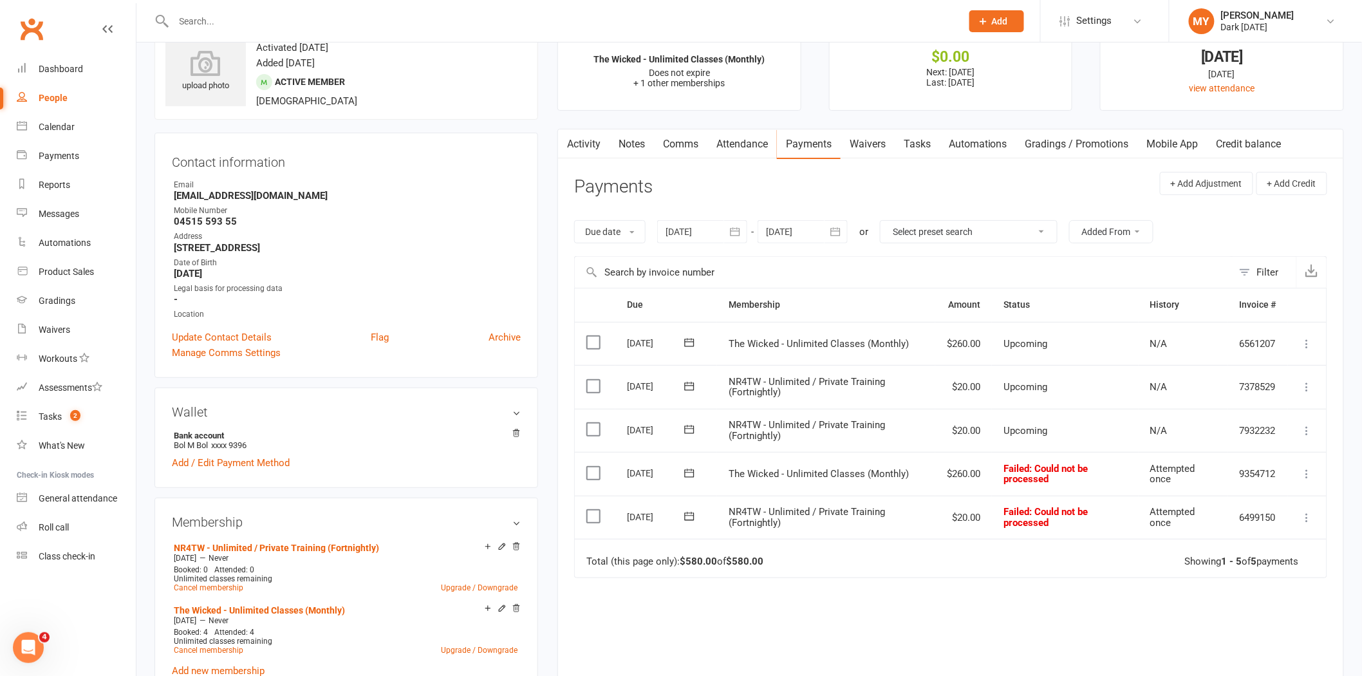
scroll to position [71, 0]
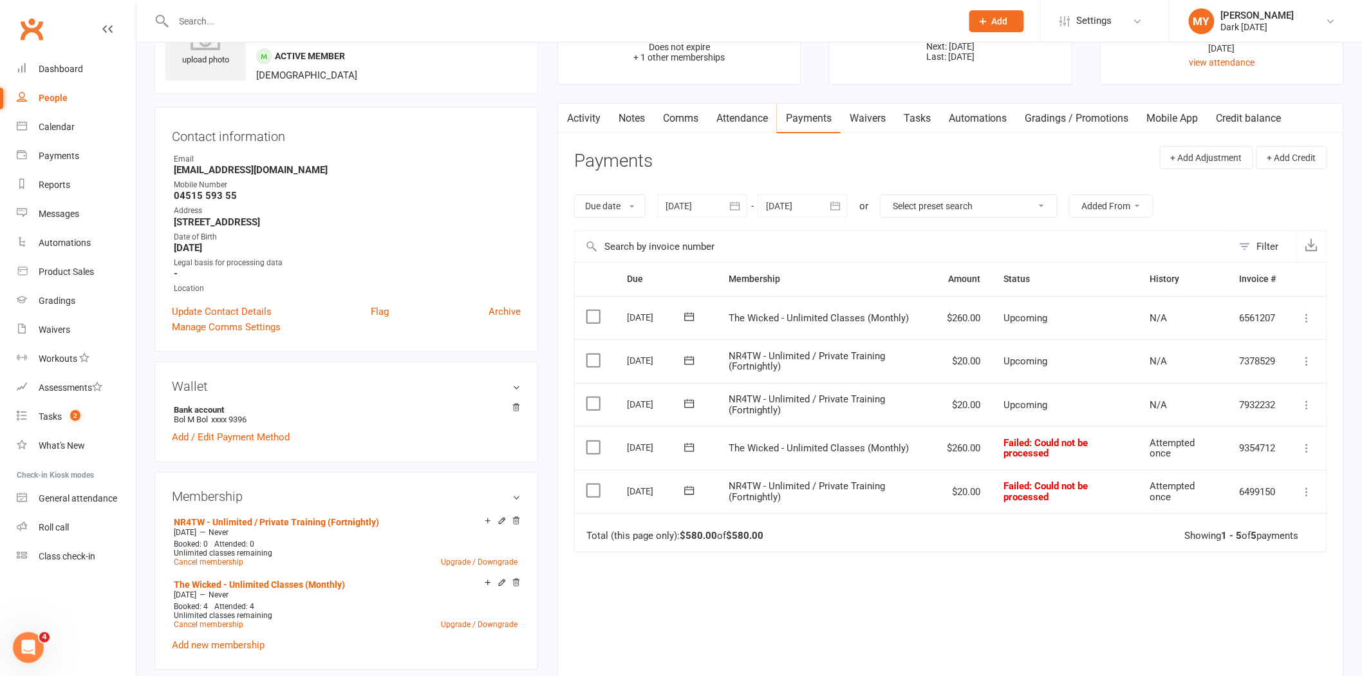
click at [1306, 449] on icon at bounding box center [1307, 448] width 13 height 13
click at [958, 587] on div "Due Contact Membership Amount Status History Invoice # Select this [DATE] Bol B…" at bounding box center [950, 490] width 753 height 456
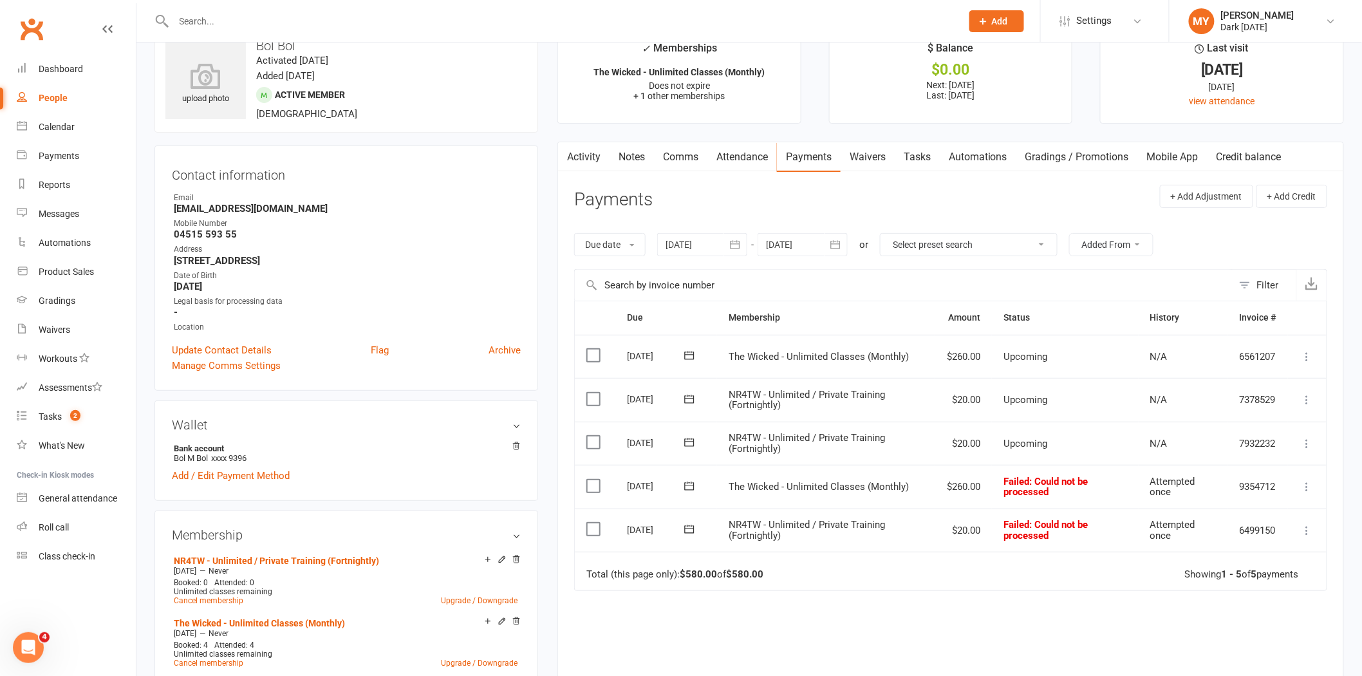
scroll to position [0, 0]
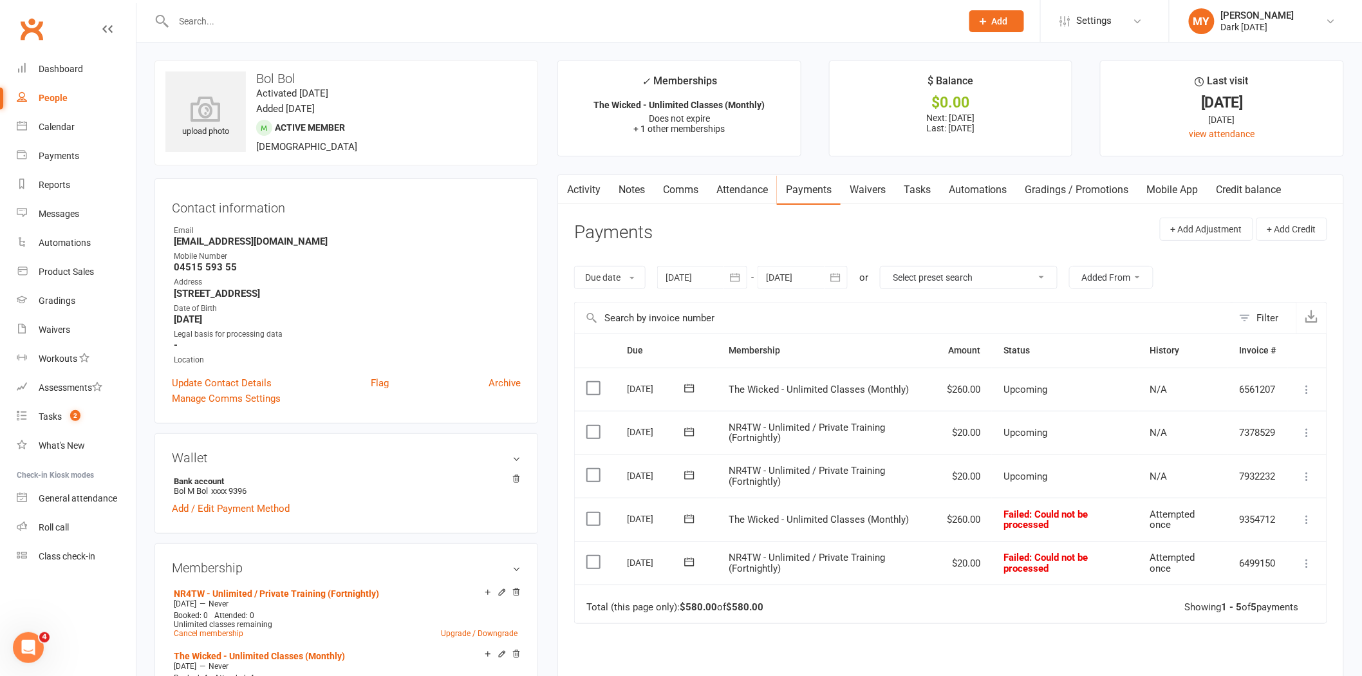
click at [1310, 523] on icon at bounding box center [1307, 519] width 13 height 13
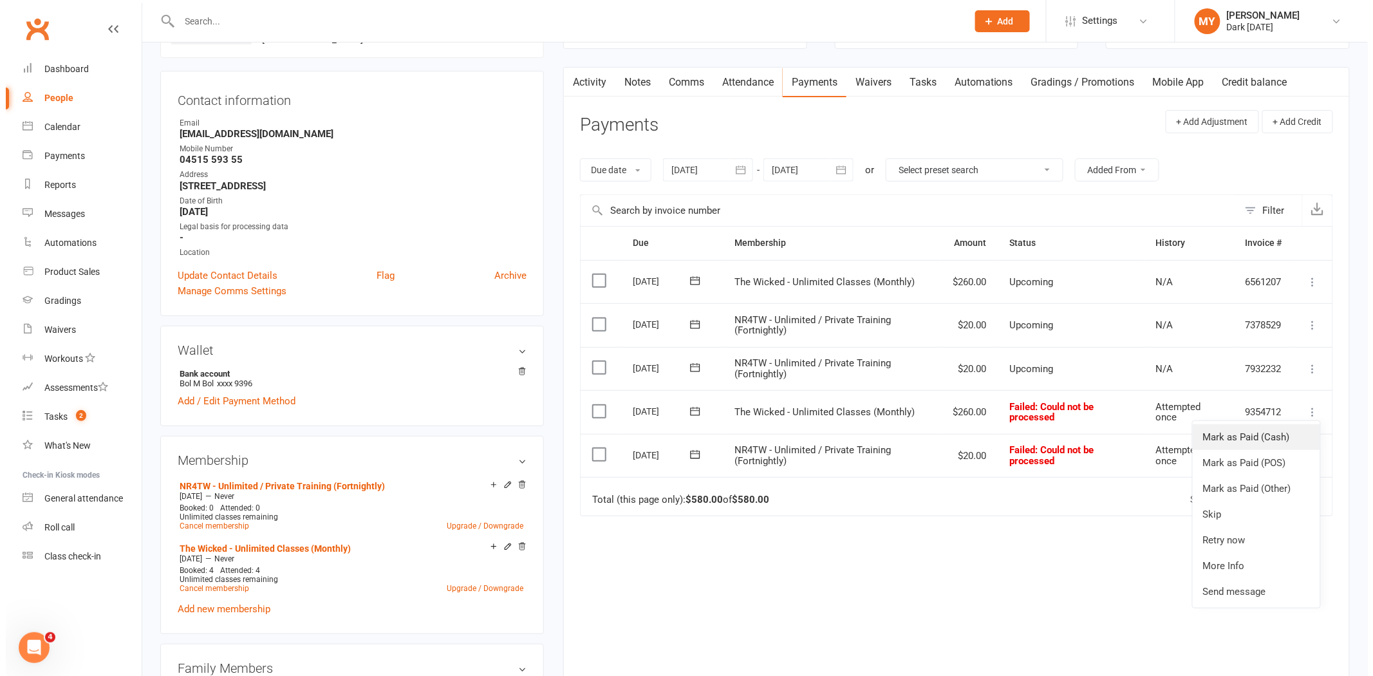
scroll to position [143, 0]
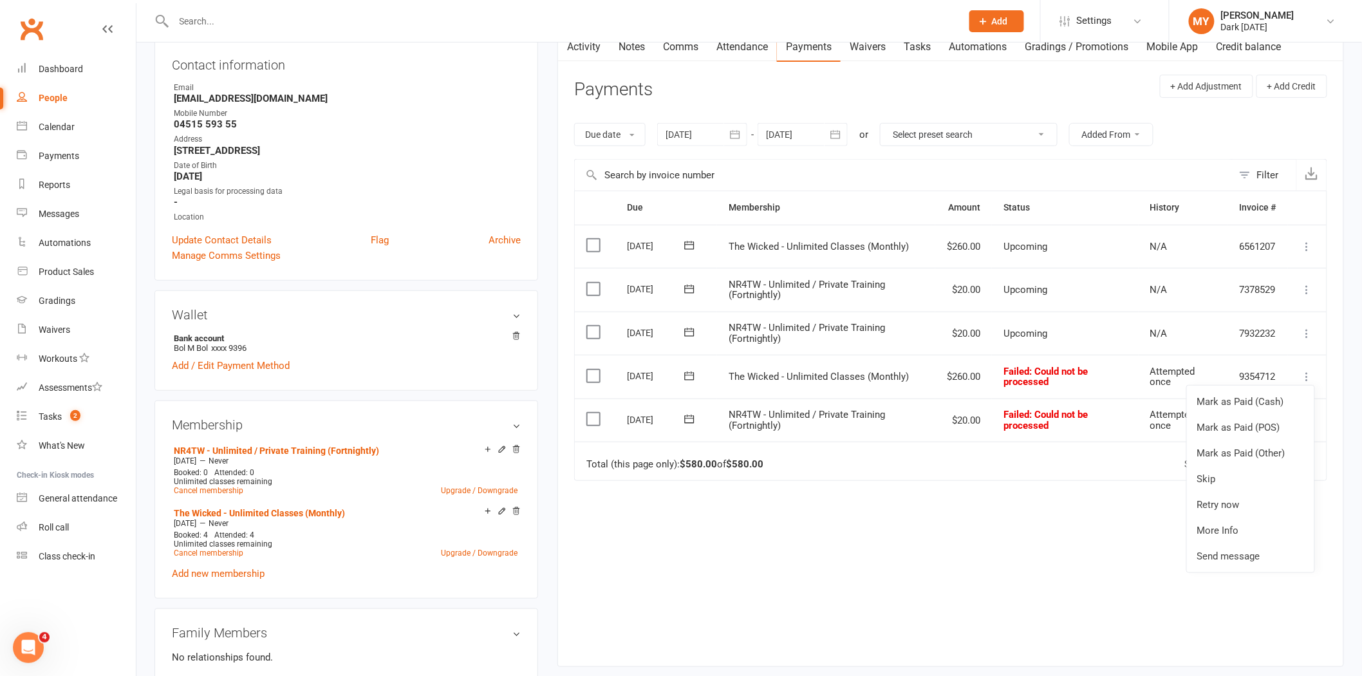
click at [957, 539] on div "Due Contact Membership Amount Status History Invoice # Select this [DATE] Bol B…" at bounding box center [950, 419] width 753 height 456
click at [1303, 370] on icon at bounding box center [1307, 376] width 13 height 13
click at [1243, 536] on link "More Info" at bounding box center [1250, 531] width 127 height 26
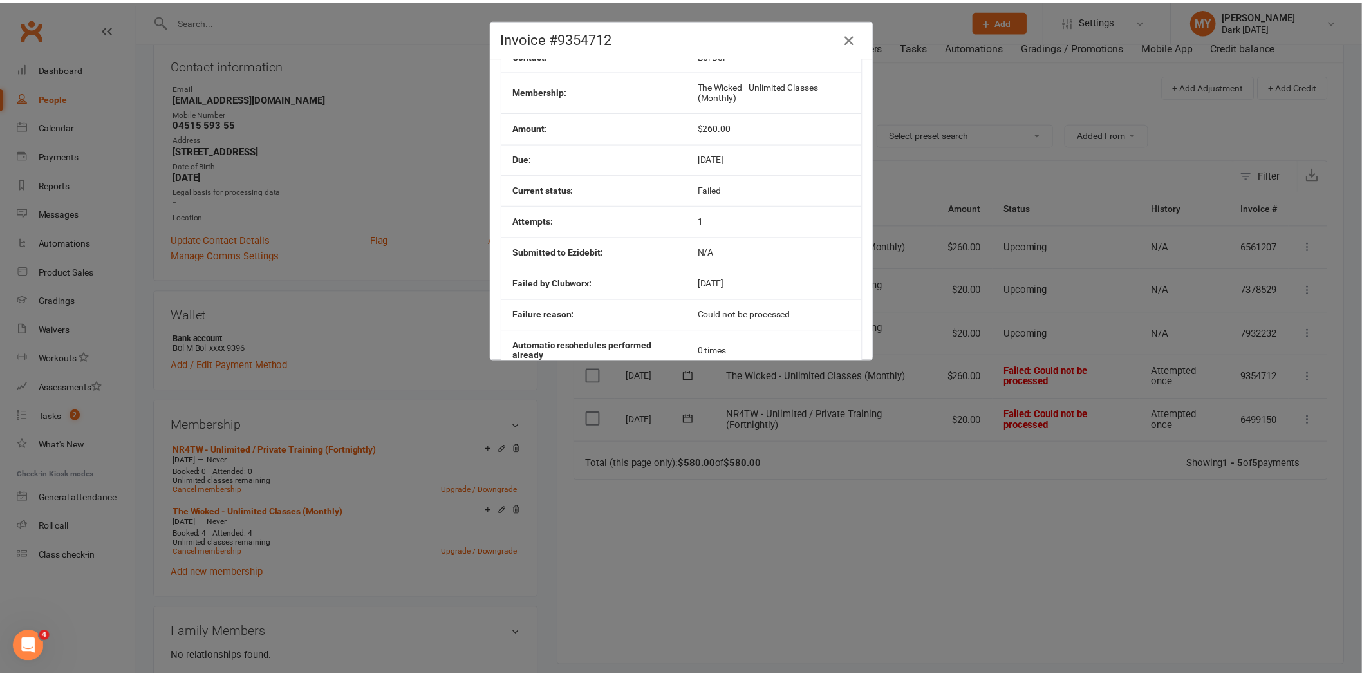
scroll to position [0, 0]
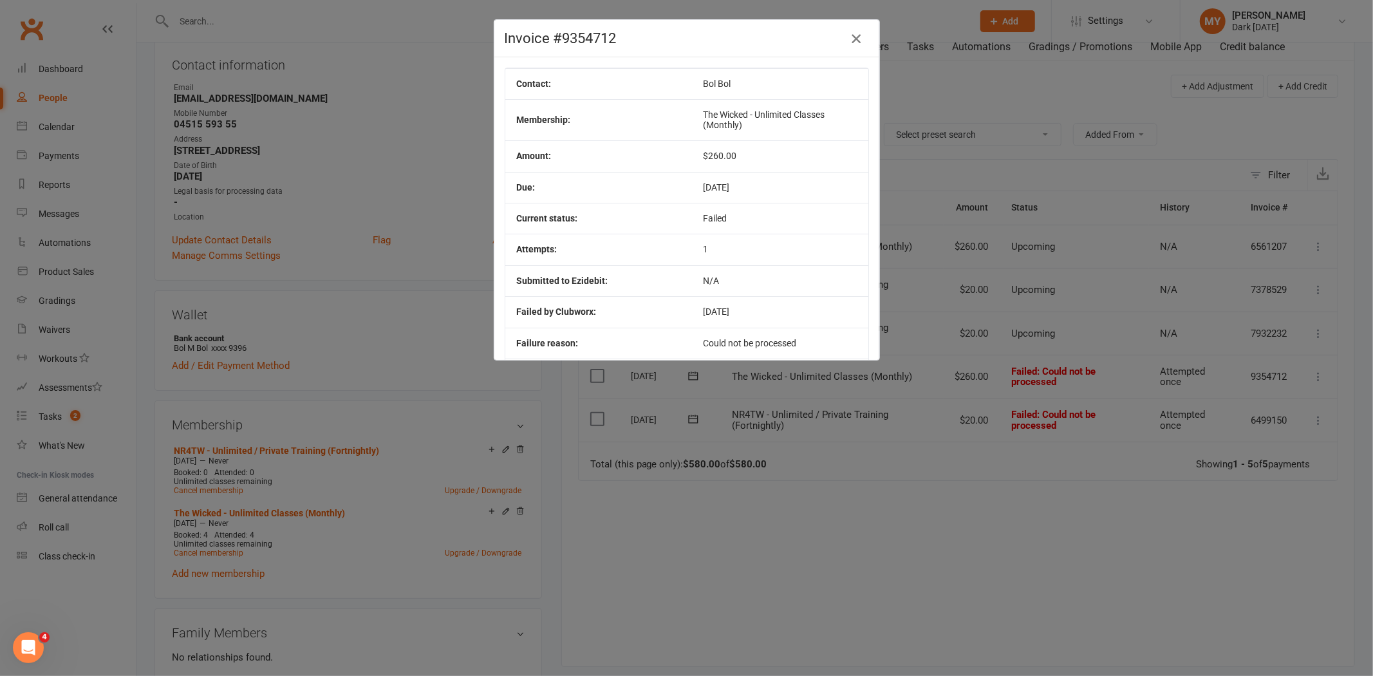
click at [852, 35] on icon "button" at bounding box center [856, 38] width 15 height 15
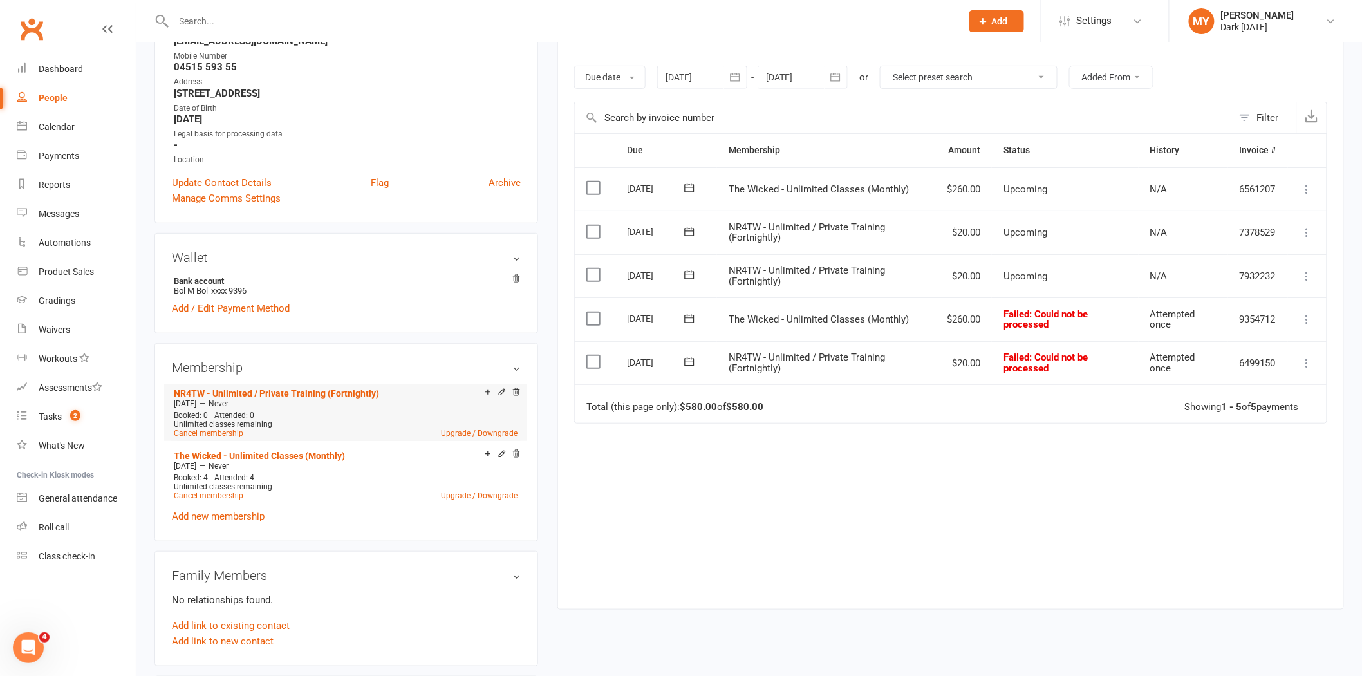
scroll to position [286, 0]
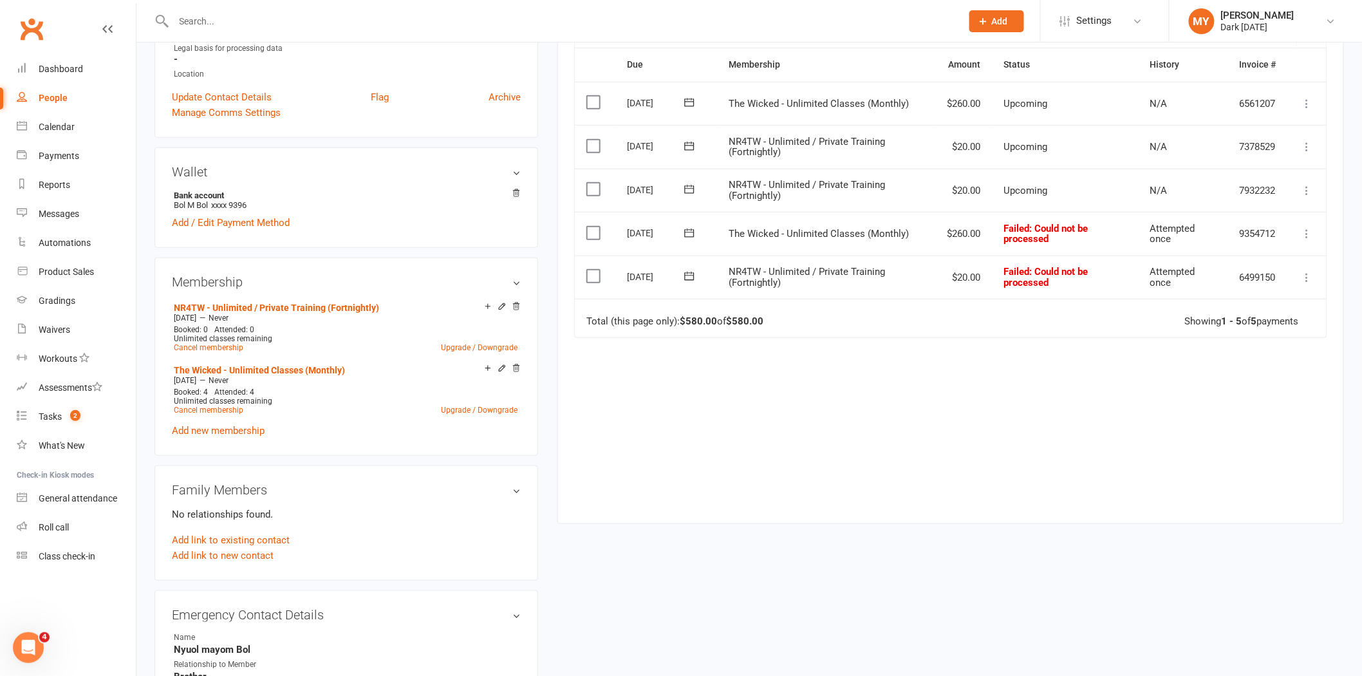
click at [1304, 229] on icon at bounding box center [1307, 233] width 13 height 13
click at [1251, 350] on link "Retry now" at bounding box center [1250, 362] width 127 height 26
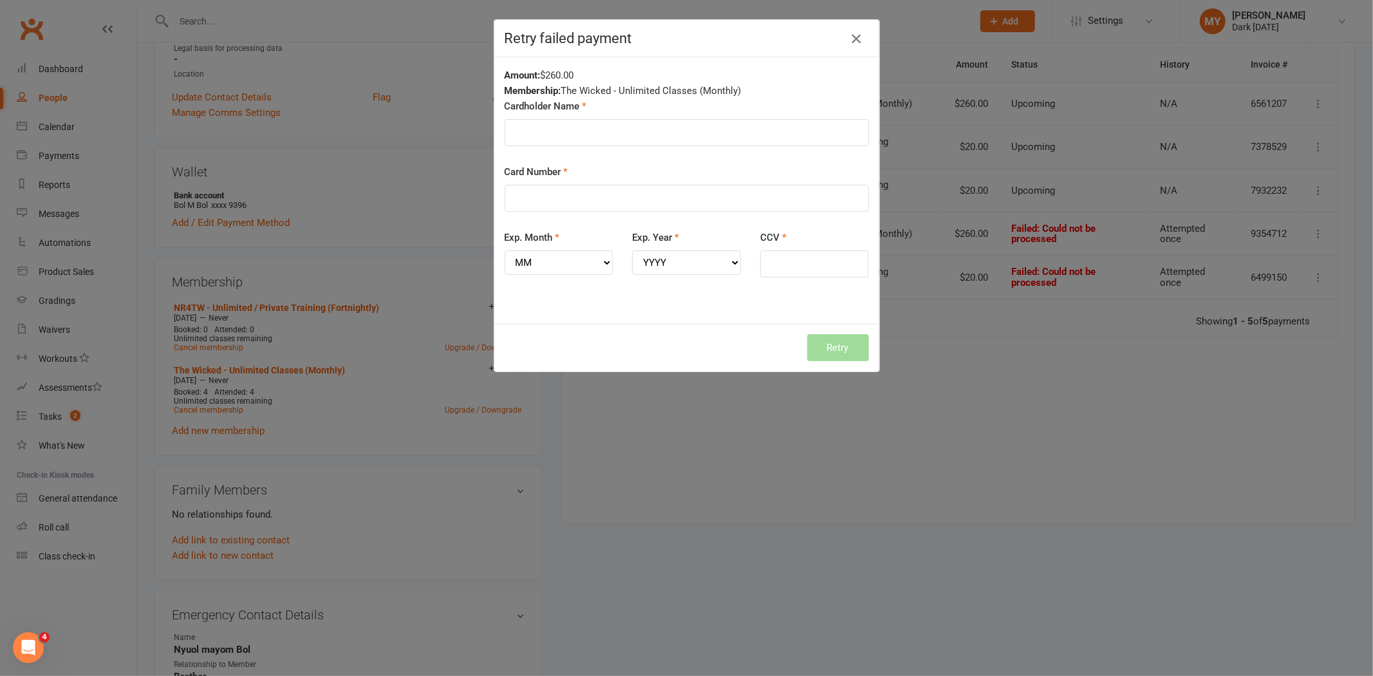
click at [849, 39] on icon "button" at bounding box center [856, 38] width 15 height 15
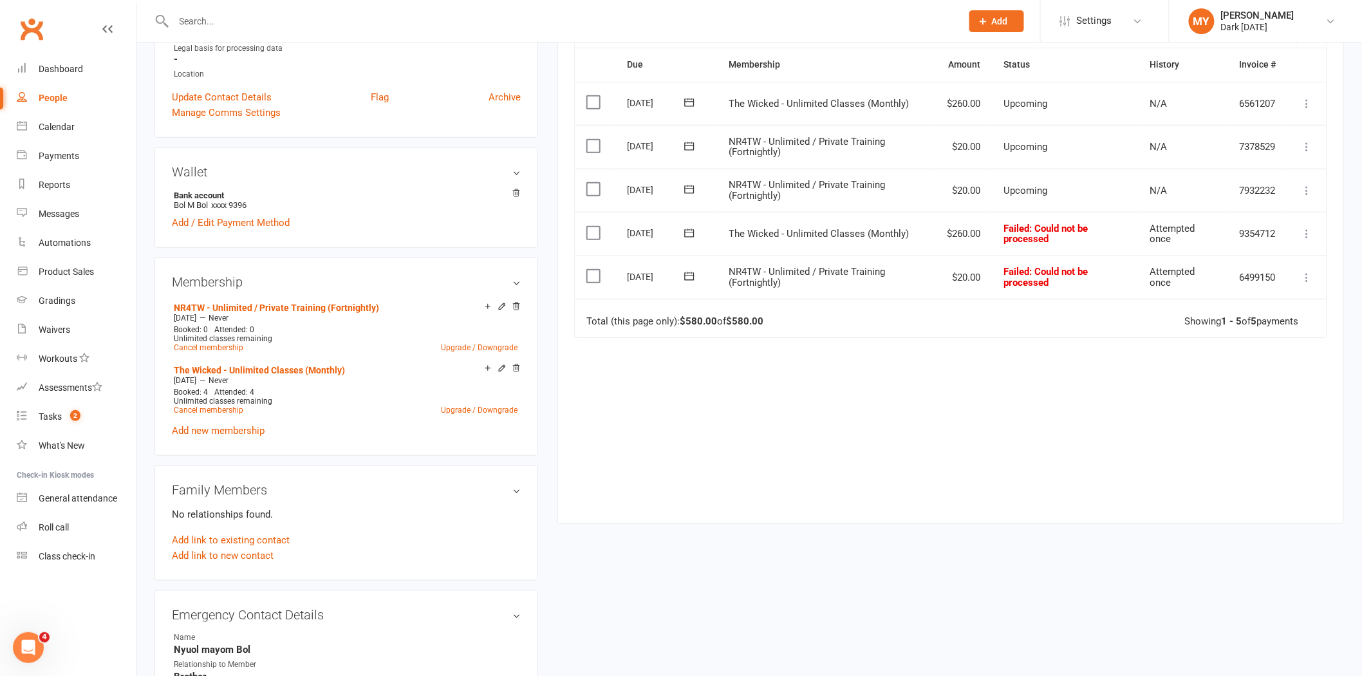
click at [1315, 230] on button at bounding box center [1307, 233] width 15 height 15
click at [721, 478] on div "Due Contact Membership Amount Status History Invoice # Select this [DATE] Bol B…" at bounding box center [950, 276] width 753 height 456
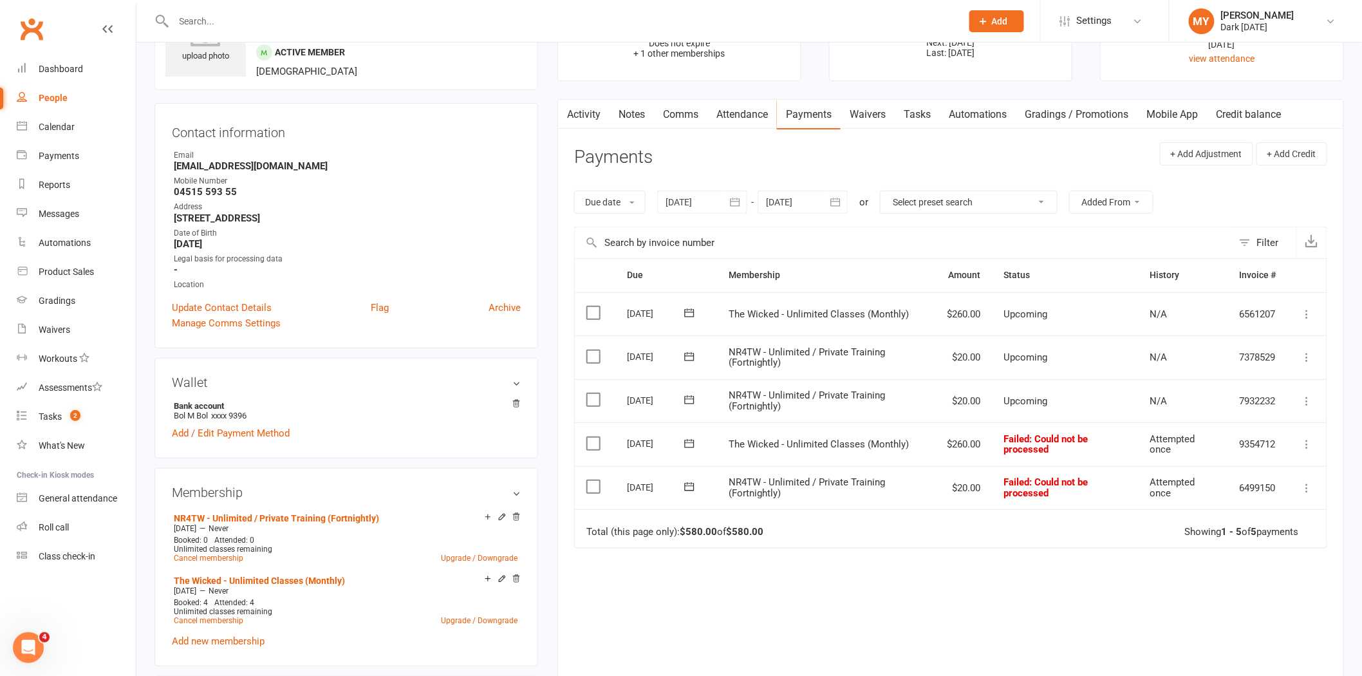
scroll to position [71, 0]
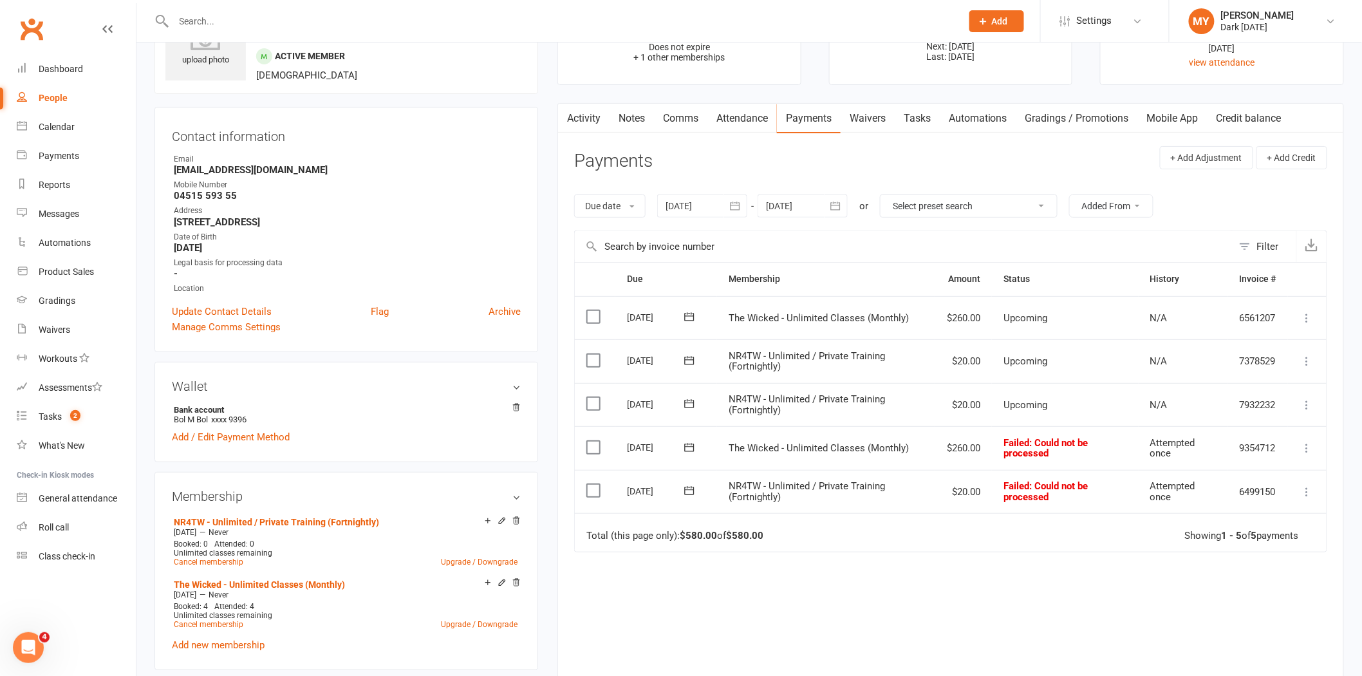
click at [865, 118] on link "Waivers" at bounding box center [868, 119] width 54 height 30
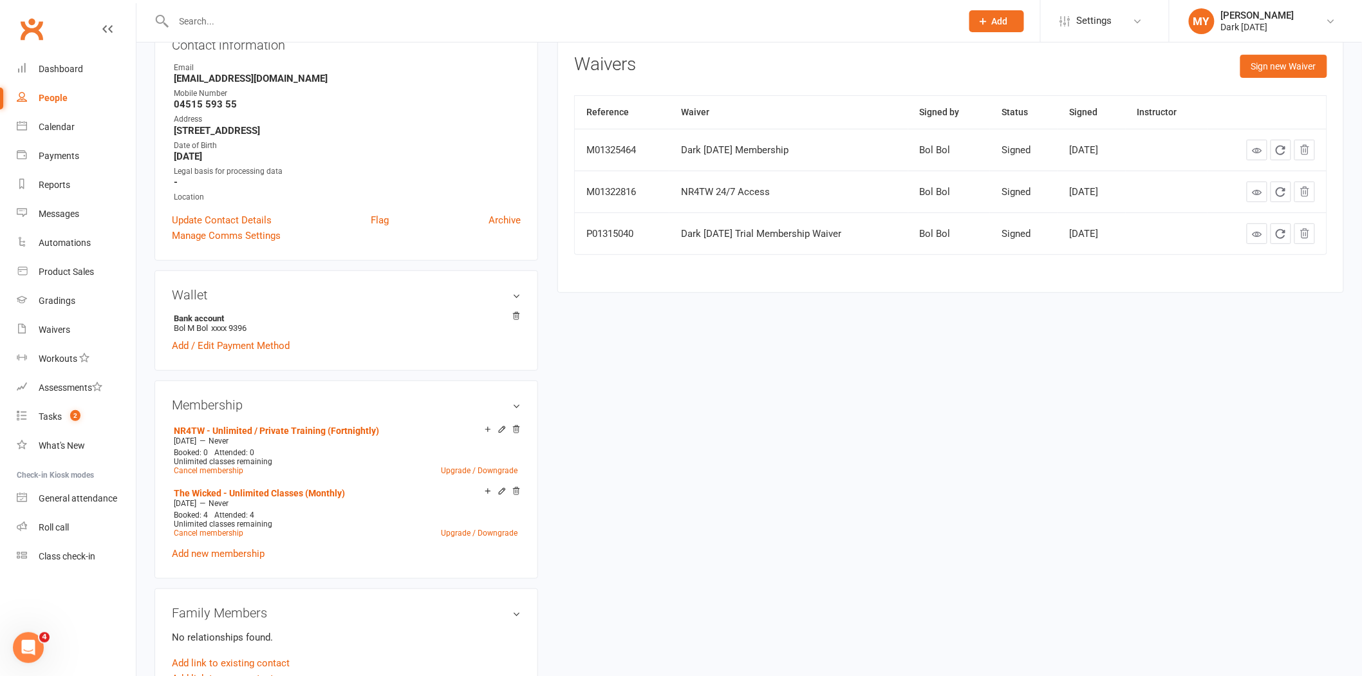
scroll to position [143, 0]
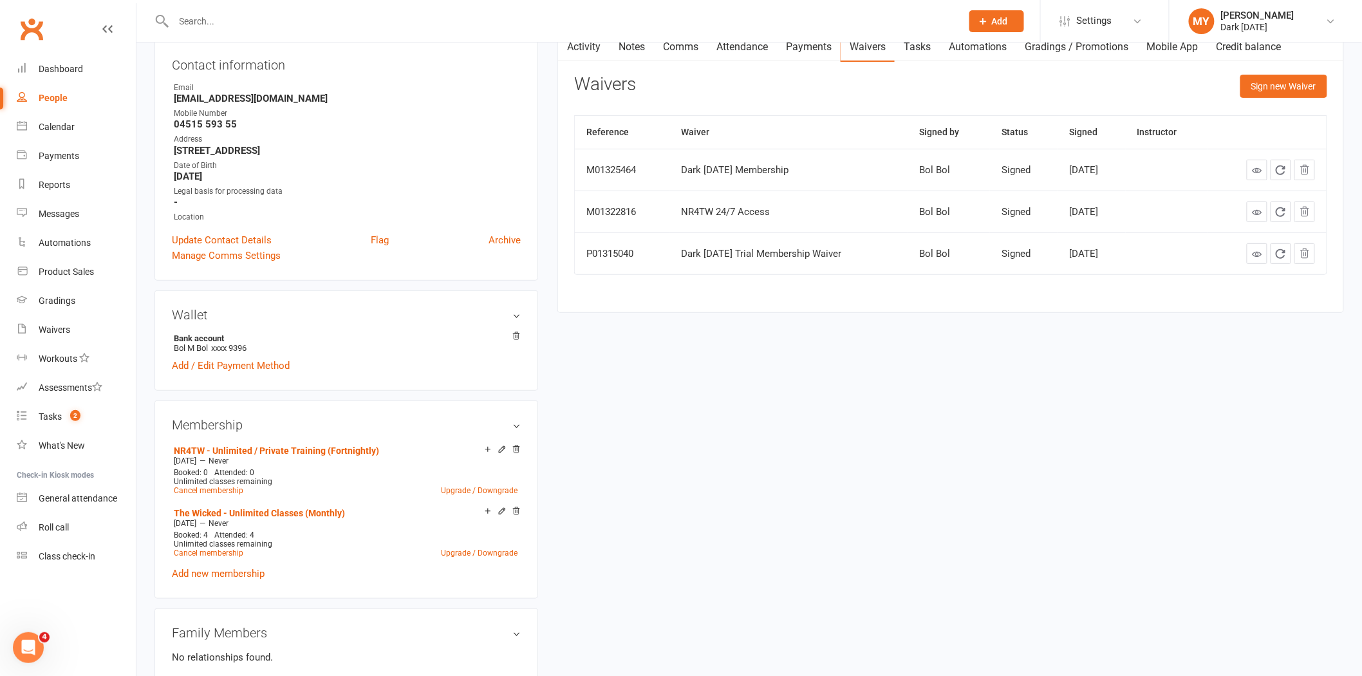
click at [823, 50] on link "Payments" at bounding box center [809, 47] width 64 height 30
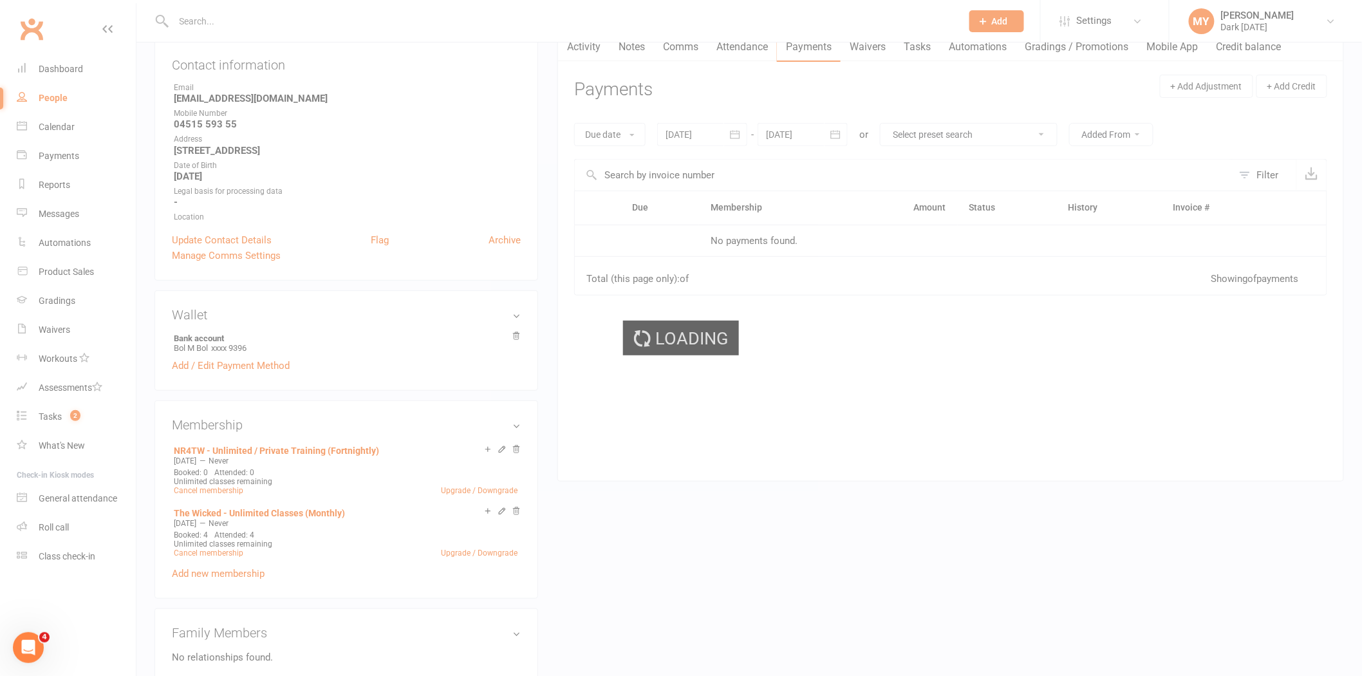
scroll to position [274, 0]
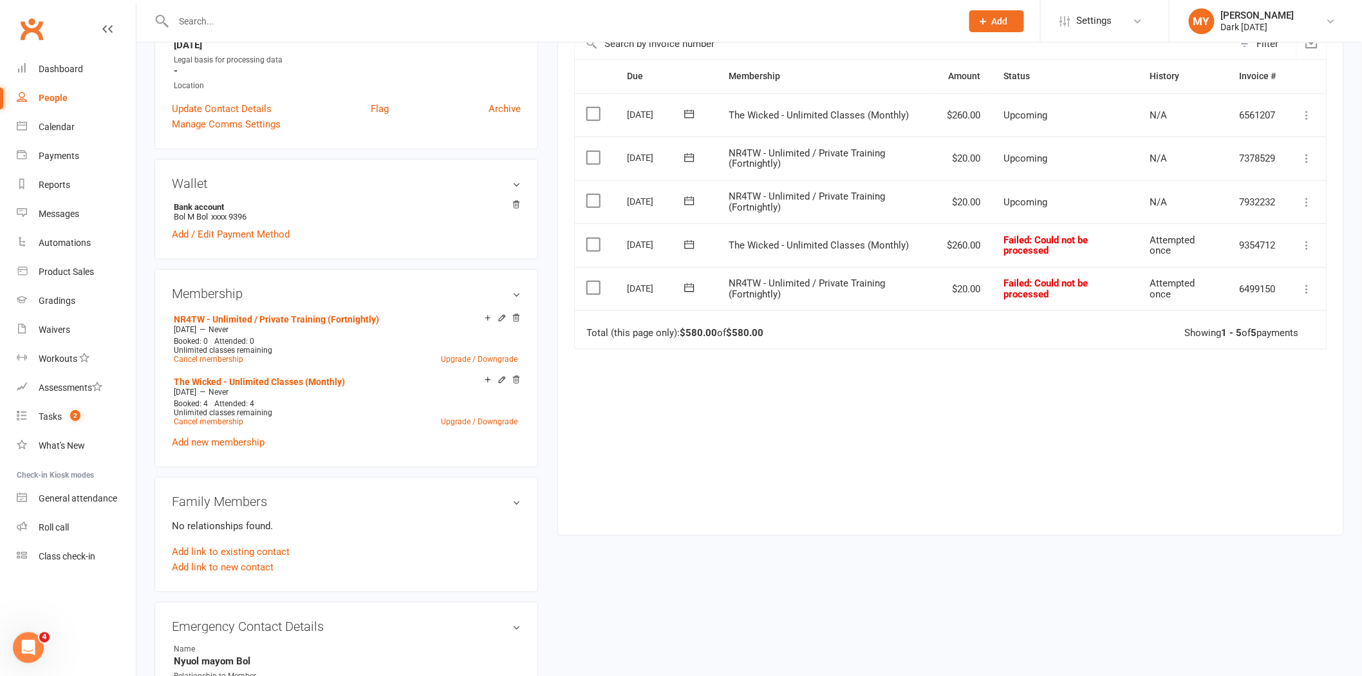
click at [1306, 248] on icon at bounding box center [1307, 245] width 13 height 13
click at [1238, 361] on link "Retry now" at bounding box center [1250, 374] width 127 height 26
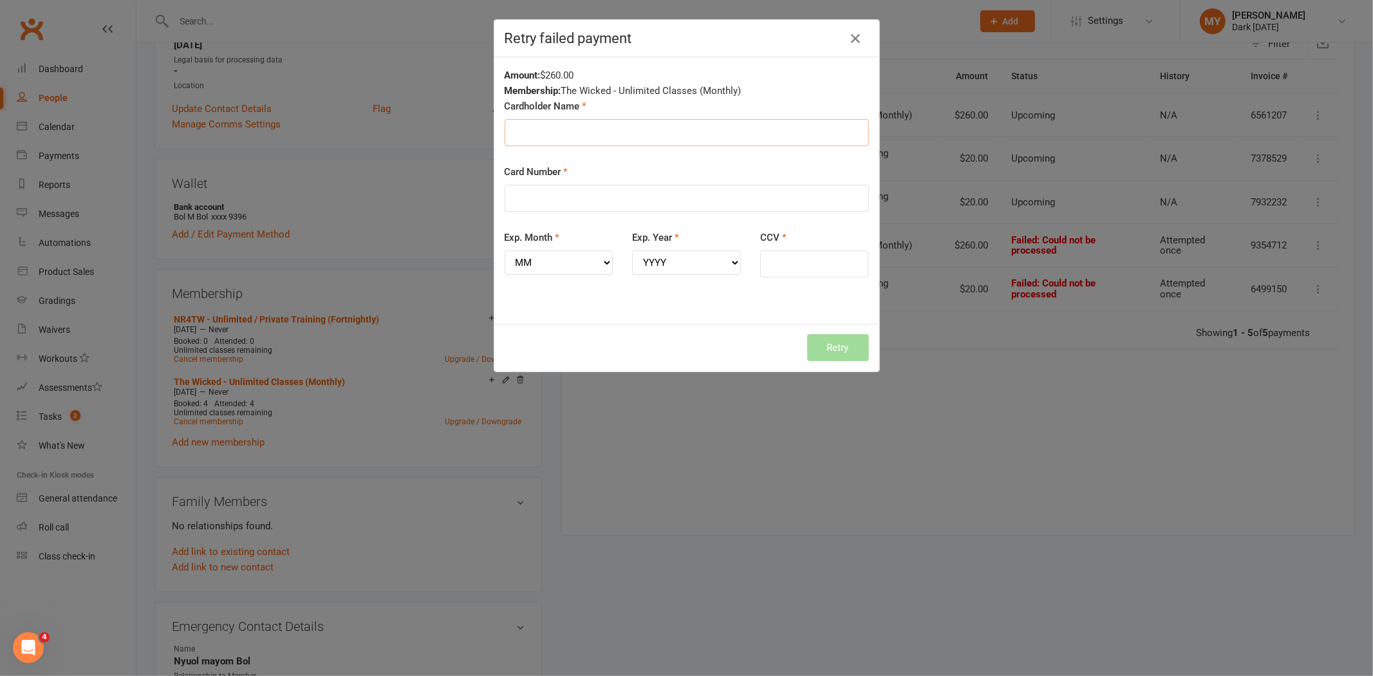
click at [632, 136] on input "Cardholder Name" at bounding box center [687, 132] width 364 height 27
click at [699, 70] on div "Amount: $260.00" at bounding box center [687, 75] width 364 height 15
click at [849, 42] on icon "button" at bounding box center [856, 38] width 15 height 15
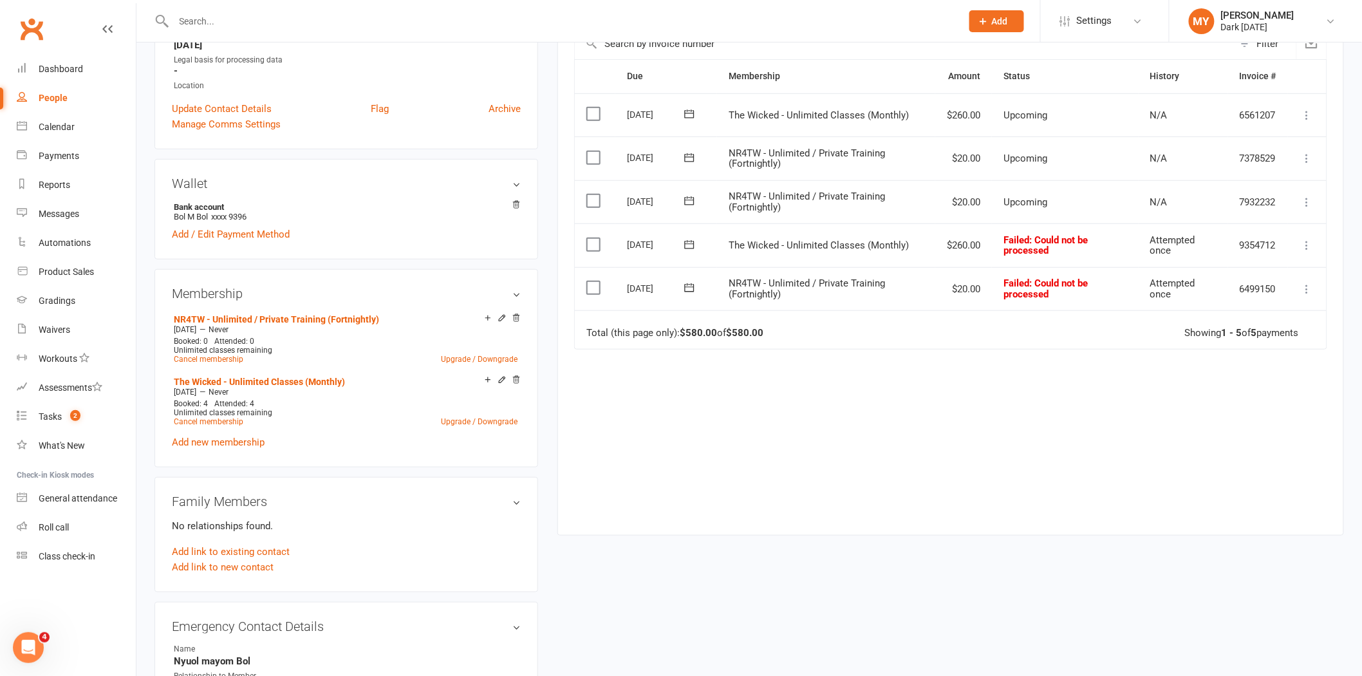
click at [1299, 247] on td "Mark as Paid (Cash) Mark as Paid (POS) Mark as Paid (Other) Skip Retry now More…" at bounding box center [1307, 245] width 39 height 44
click at [1312, 247] on icon at bounding box center [1307, 245] width 13 height 13
click at [1011, 361] on div "Due Contact Membership Amount Status History Invoice # Select this [DATE] Bol B…" at bounding box center [950, 287] width 753 height 456
click at [1303, 288] on icon at bounding box center [1307, 289] width 13 height 13
click at [1249, 422] on link "Retry now" at bounding box center [1250, 417] width 127 height 26
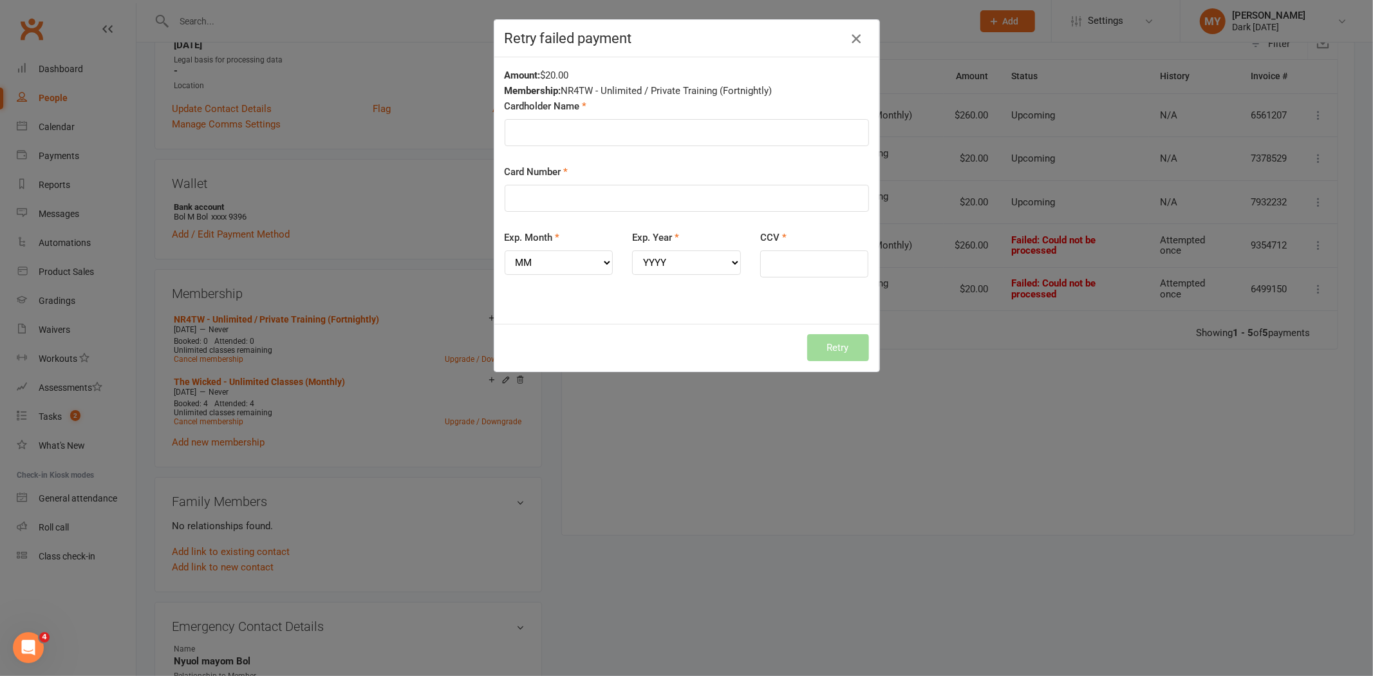
click at [853, 37] on icon "button" at bounding box center [856, 38] width 15 height 15
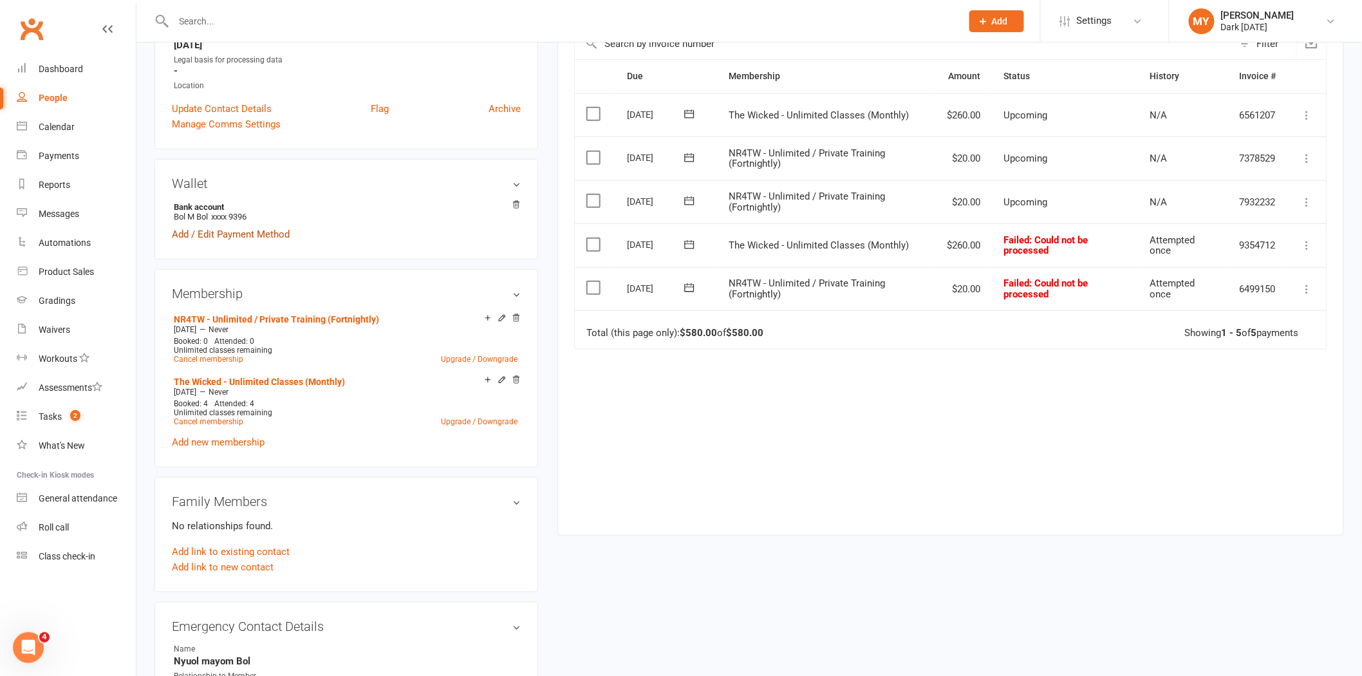
click at [209, 229] on link "Add / Edit Payment Method" at bounding box center [231, 234] width 118 height 15
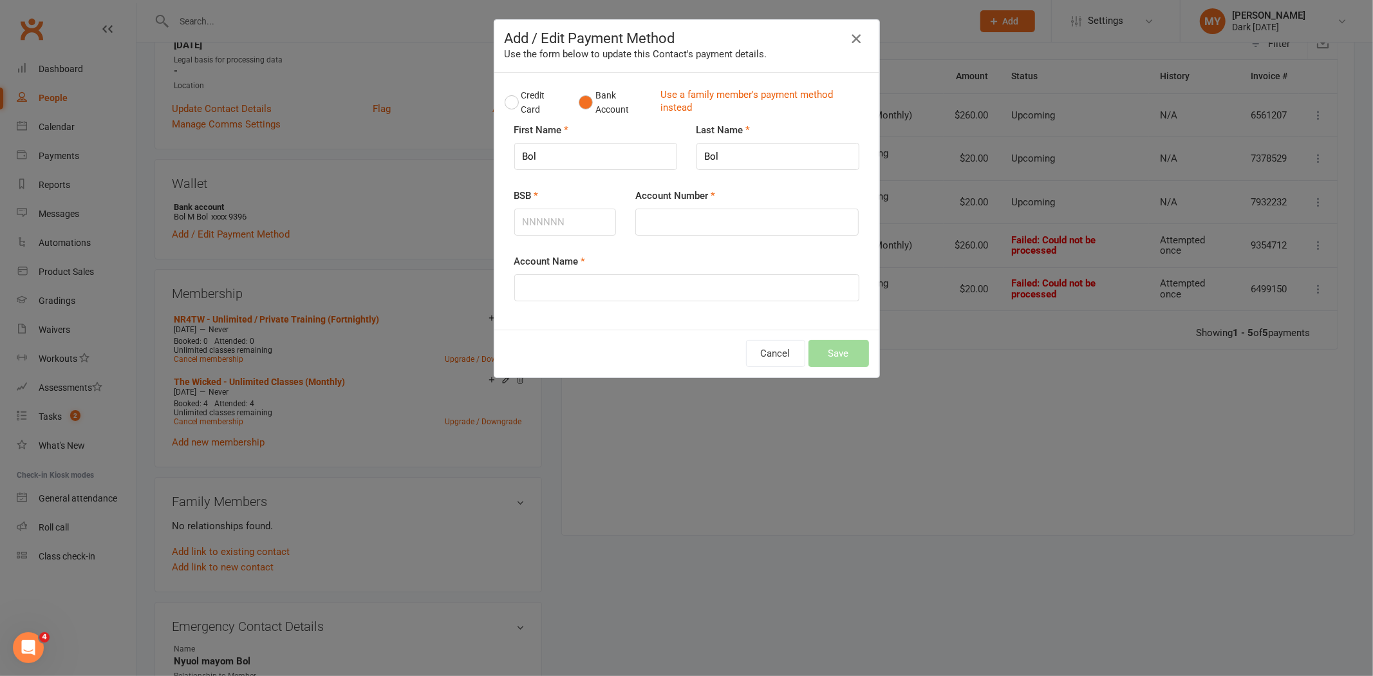
click at [858, 42] on icon "button" at bounding box center [856, 38] width 15 height 15
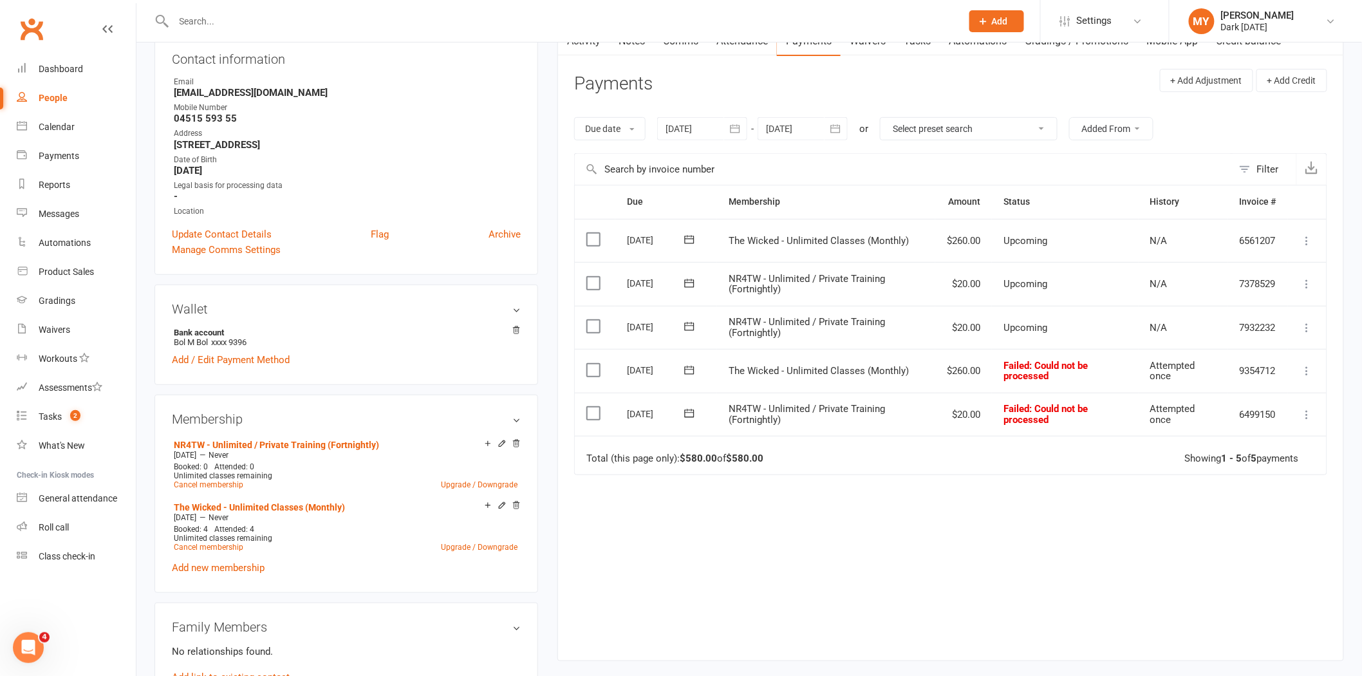
scroll to position [0, 0]
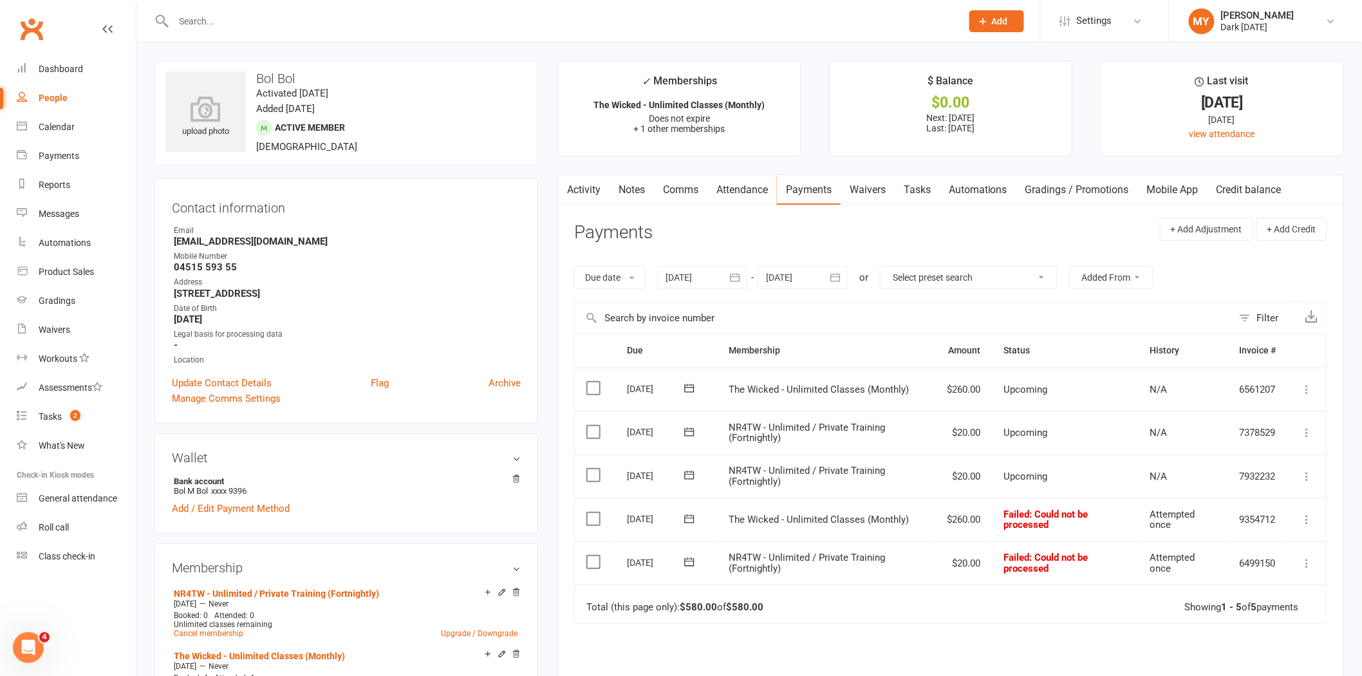
click at [865, 190] on link "Waivers" at bounding box center [868, 190] width 54 height 30
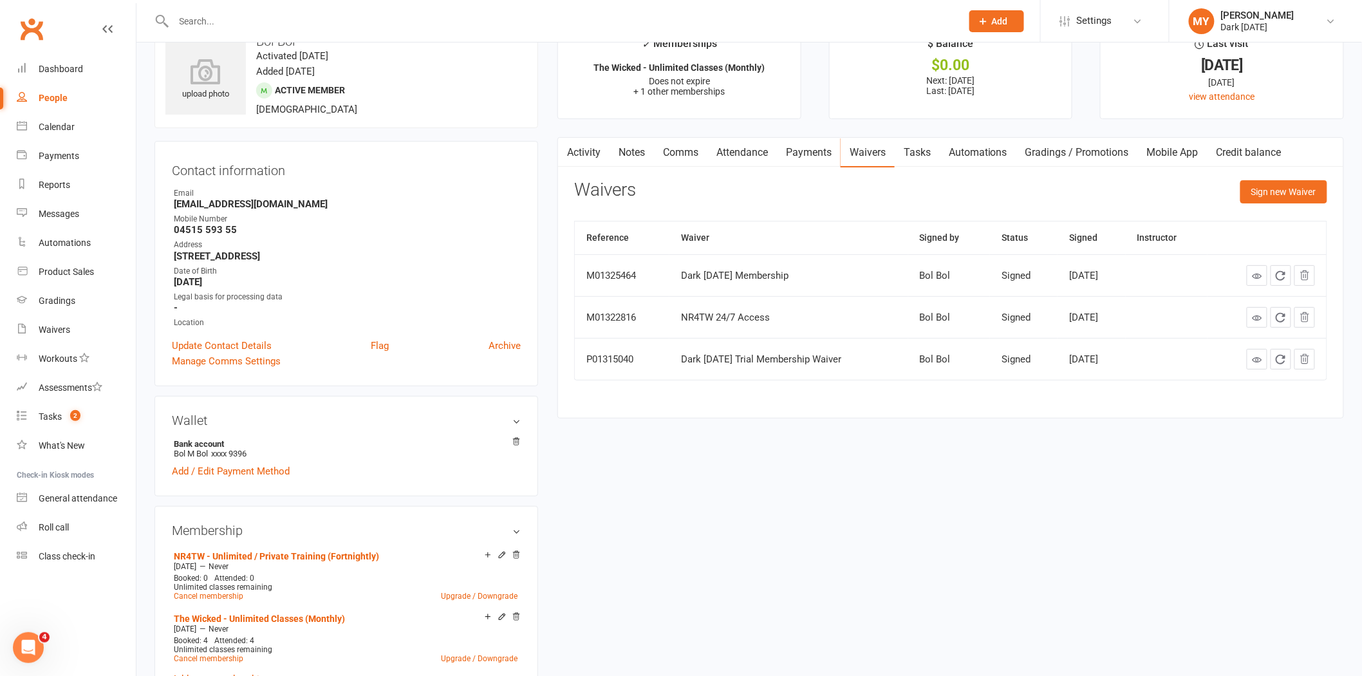
scroll to position [71, 0]
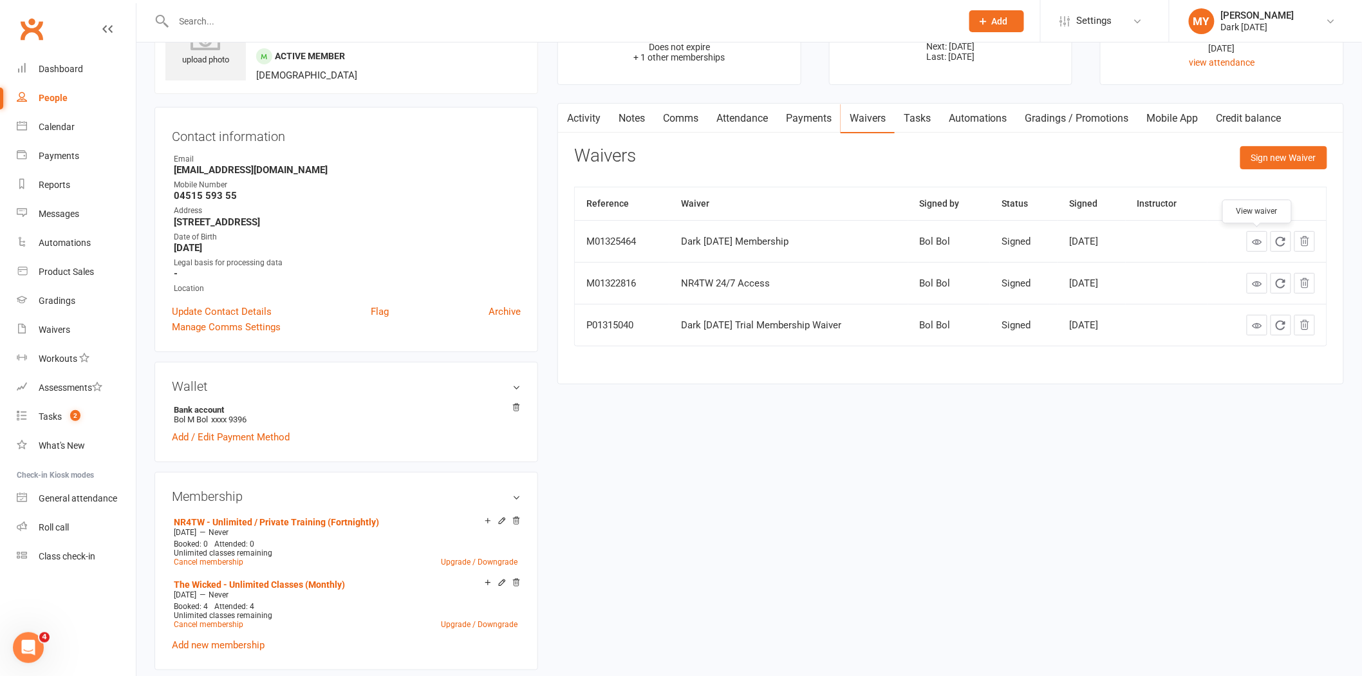
click at [1253, 247] on link at bounding box center [1257, 241] width 21 height 21
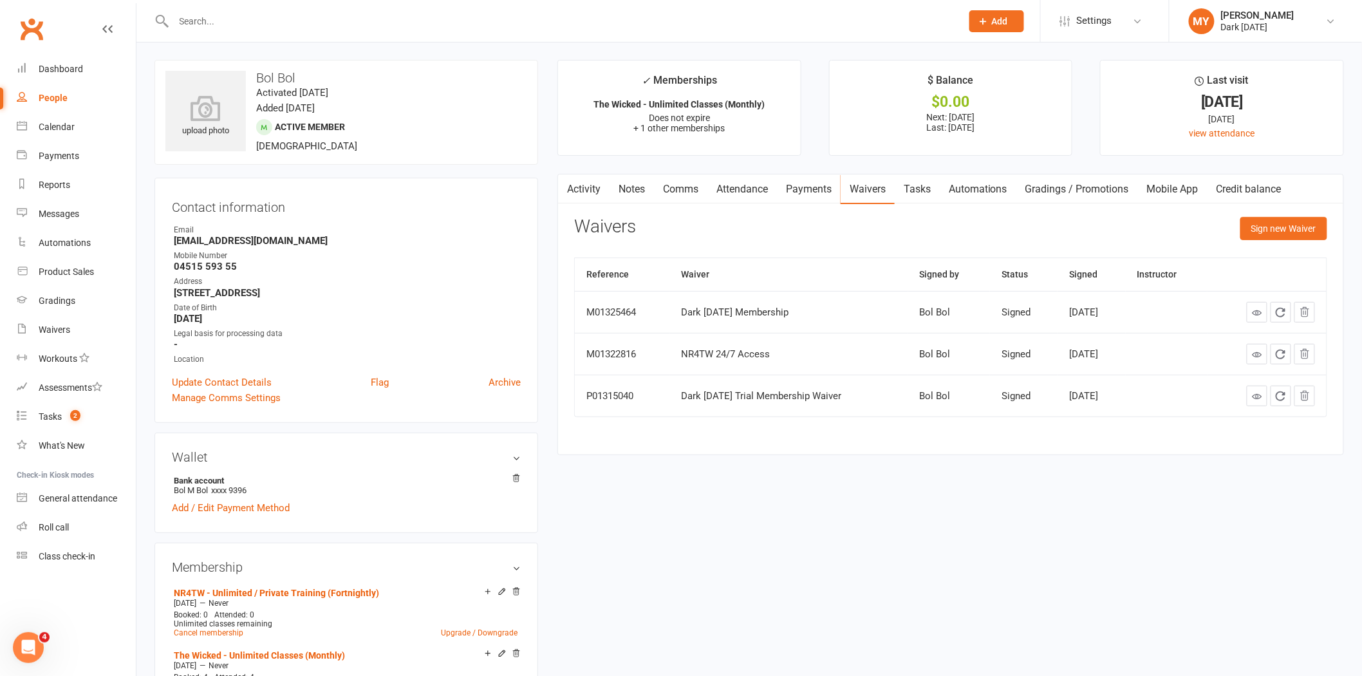
scroll to position [0, 0]
click at [33, 321] on link "Waivers" at bounding box center [76, 329] width 119 height 29
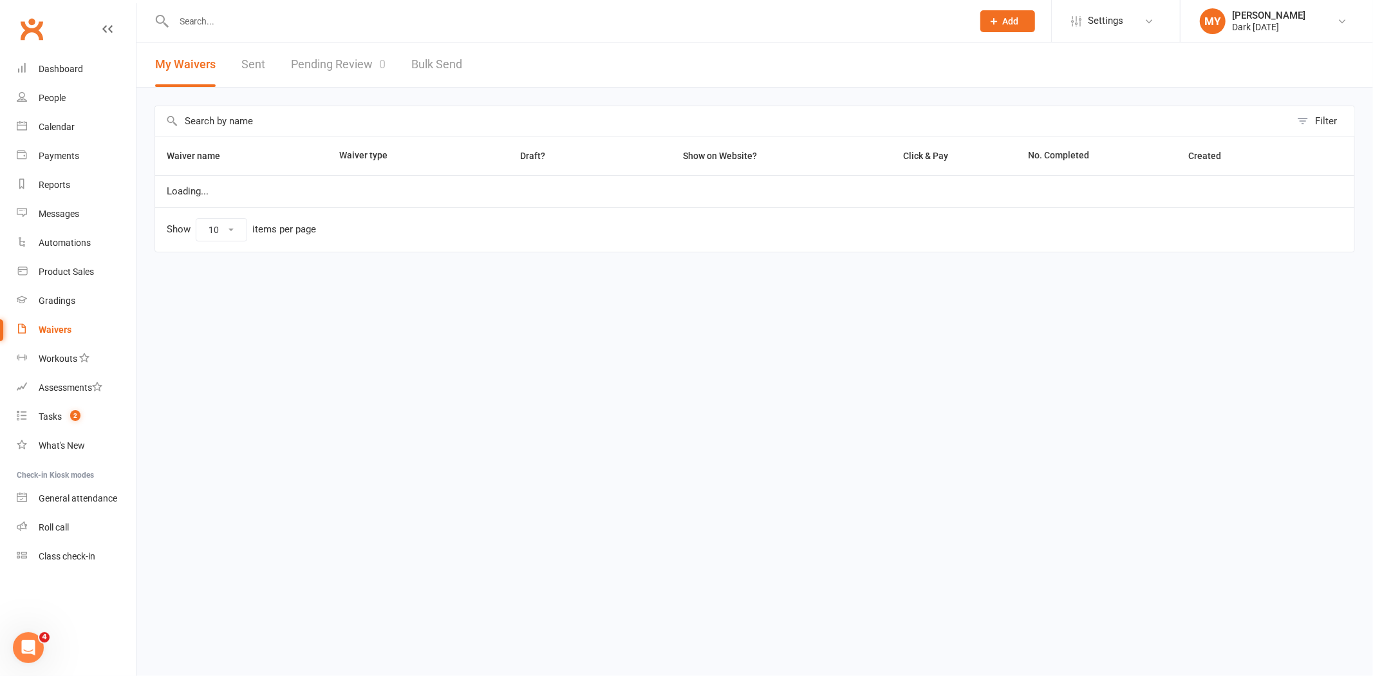
click at [352, 50] on link "Pending Review 0" at bounding box center [338, 64] width 95 height 44
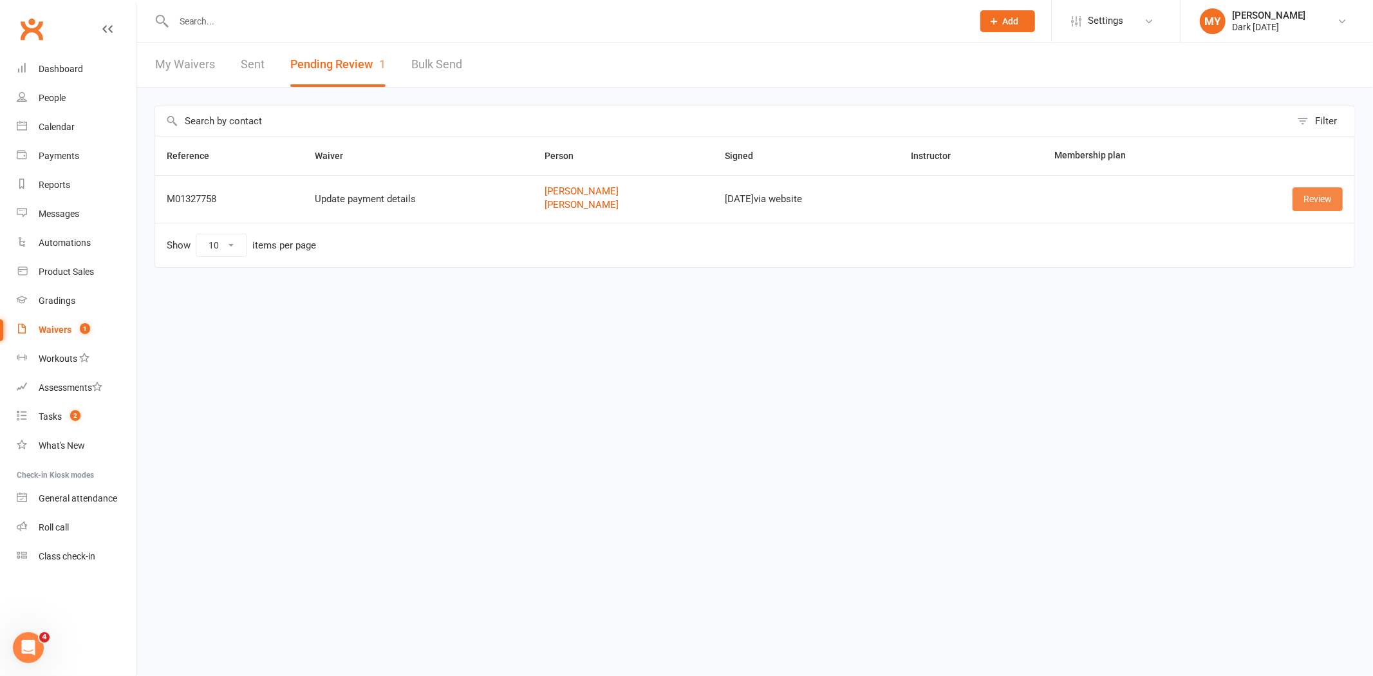
click at [1304, 202] on link "Review" at bounding box center [1318, 198] width 50 height 23
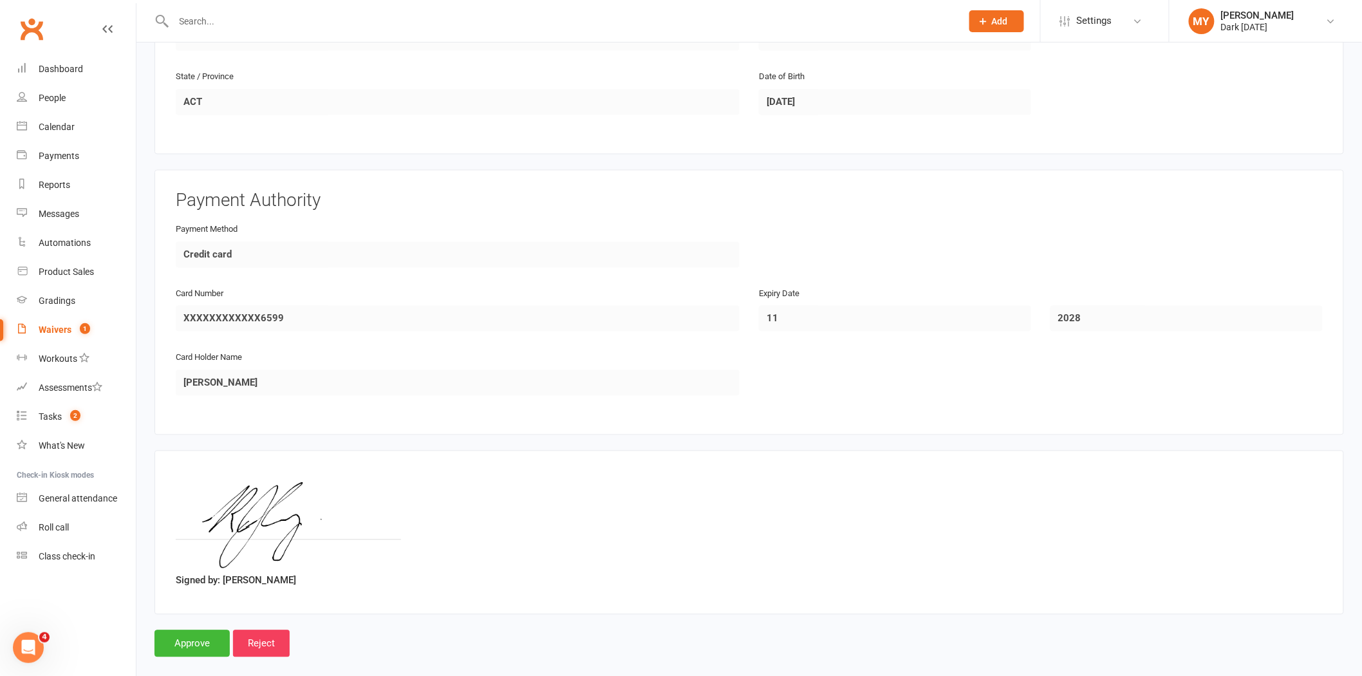
scroll to position [964, 0]
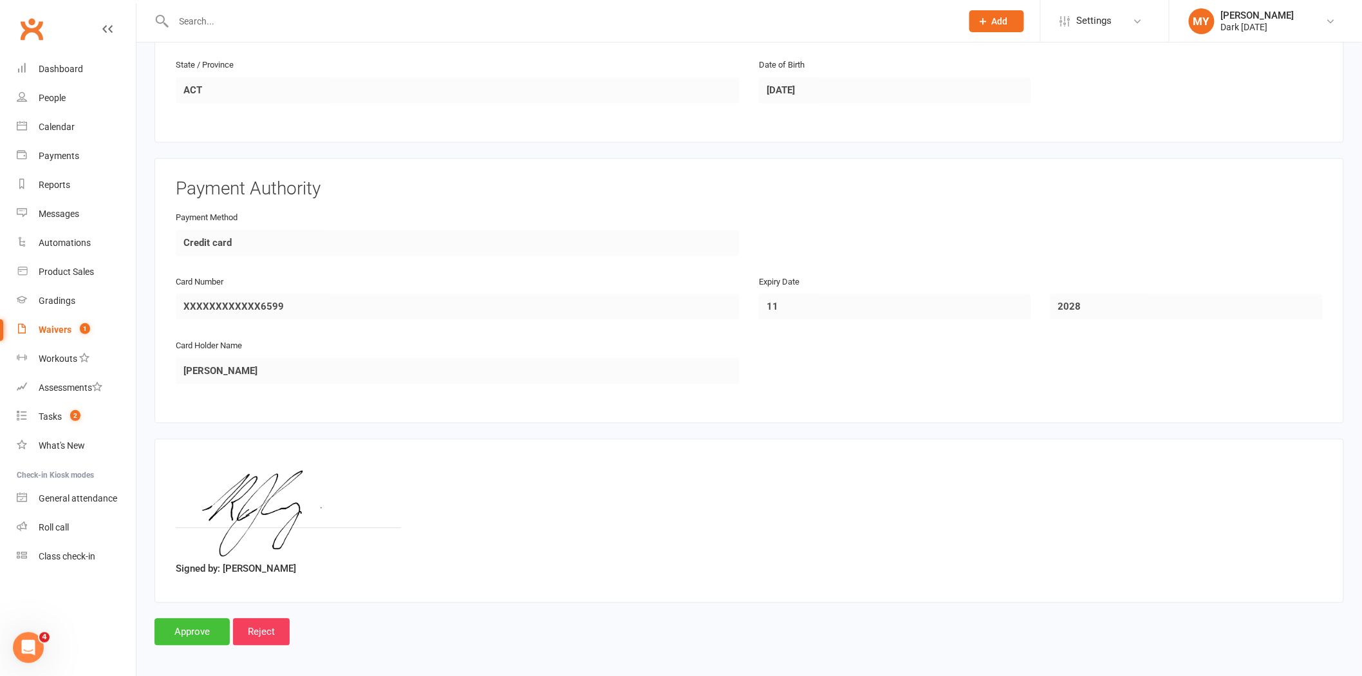
click at [193, 622] on input "Approve" at bounding box center [192, 632] width 75 height 27
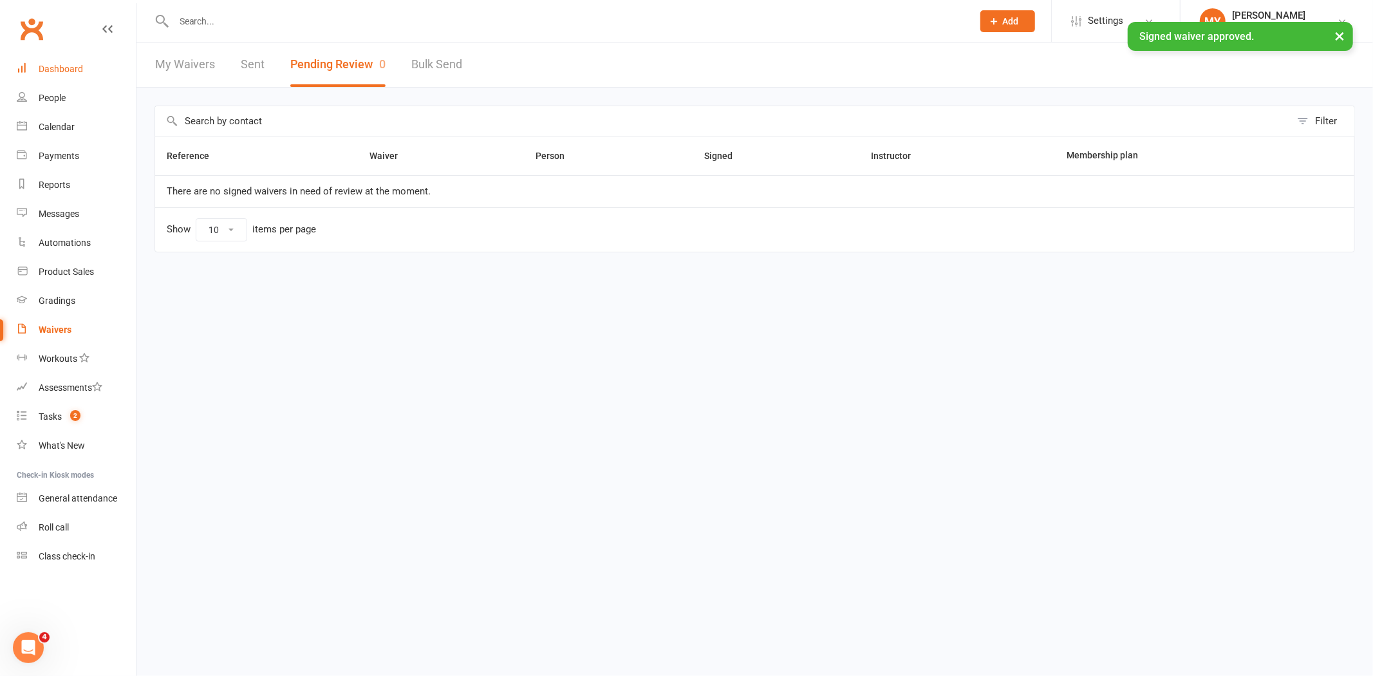
click at [101, 71] on link "Dashboard" at bounding box center [76, 69] width 119 height 29
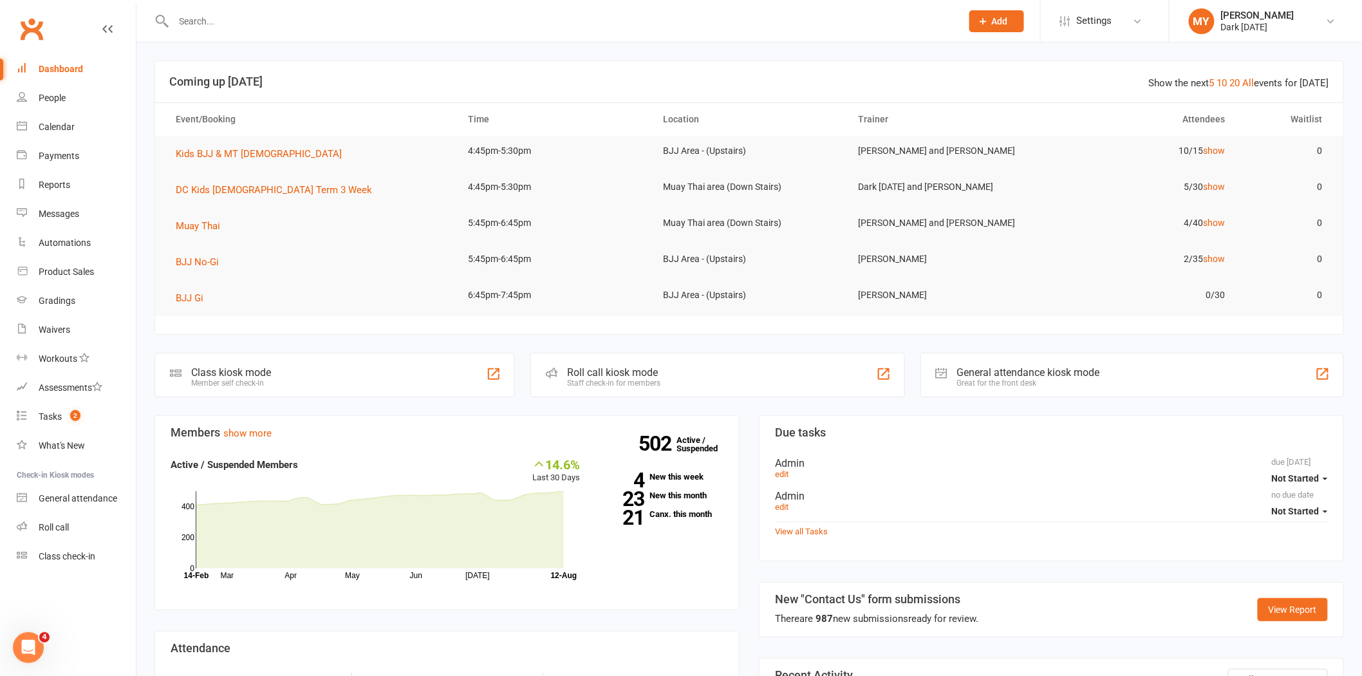
click at [374, 20] on input "text" at bounding box center [561, 21] width 783 height 18
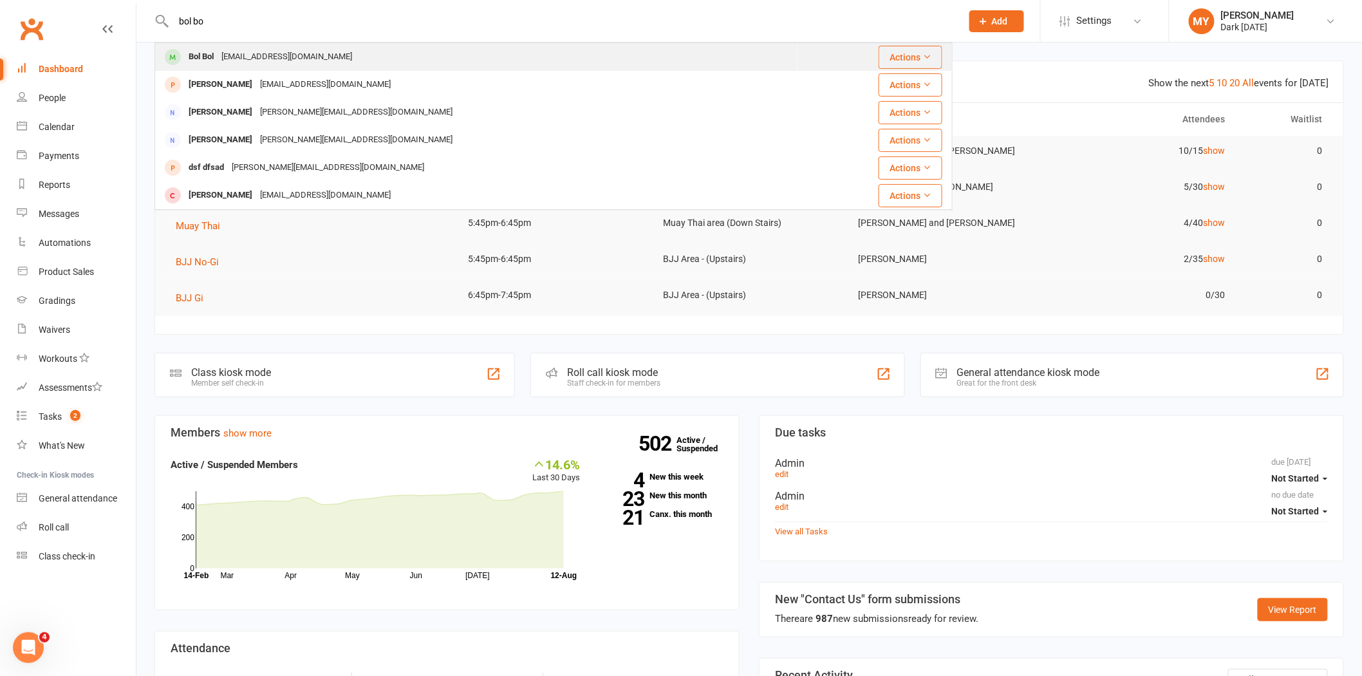
type input "bol bo"
click at [362, 55] on div "Bol Bol bolmayombol@gmail.com" at bounding box center [476, 57] width 641 height 26
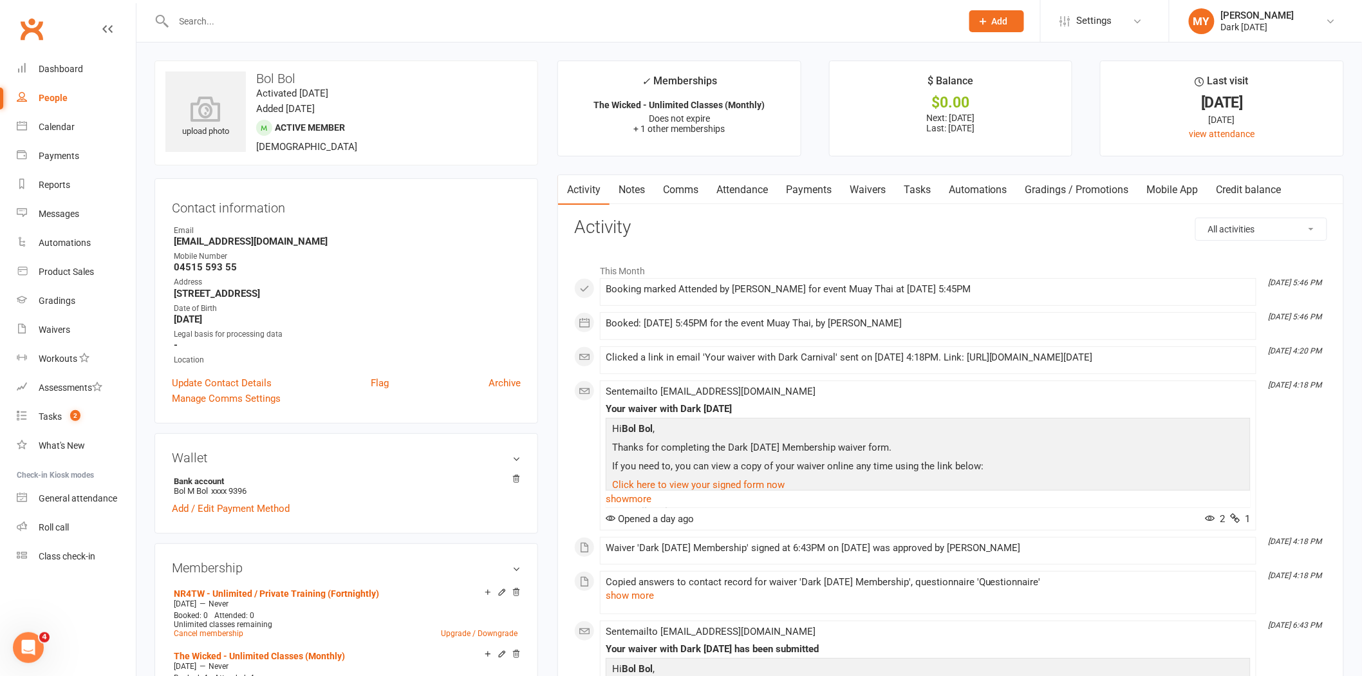
click at [810, 195] on link "Payments" at bounding box center [809, 190] width 64 height 30
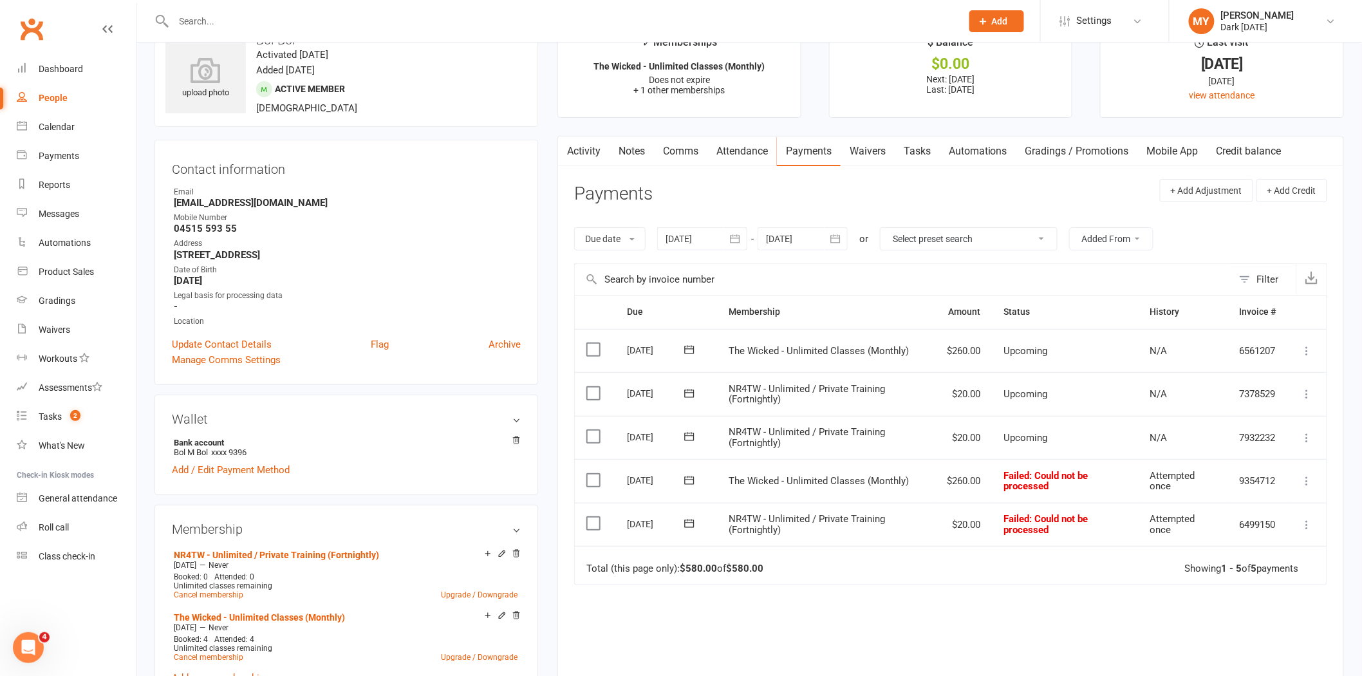
scroll to position [71, 0]
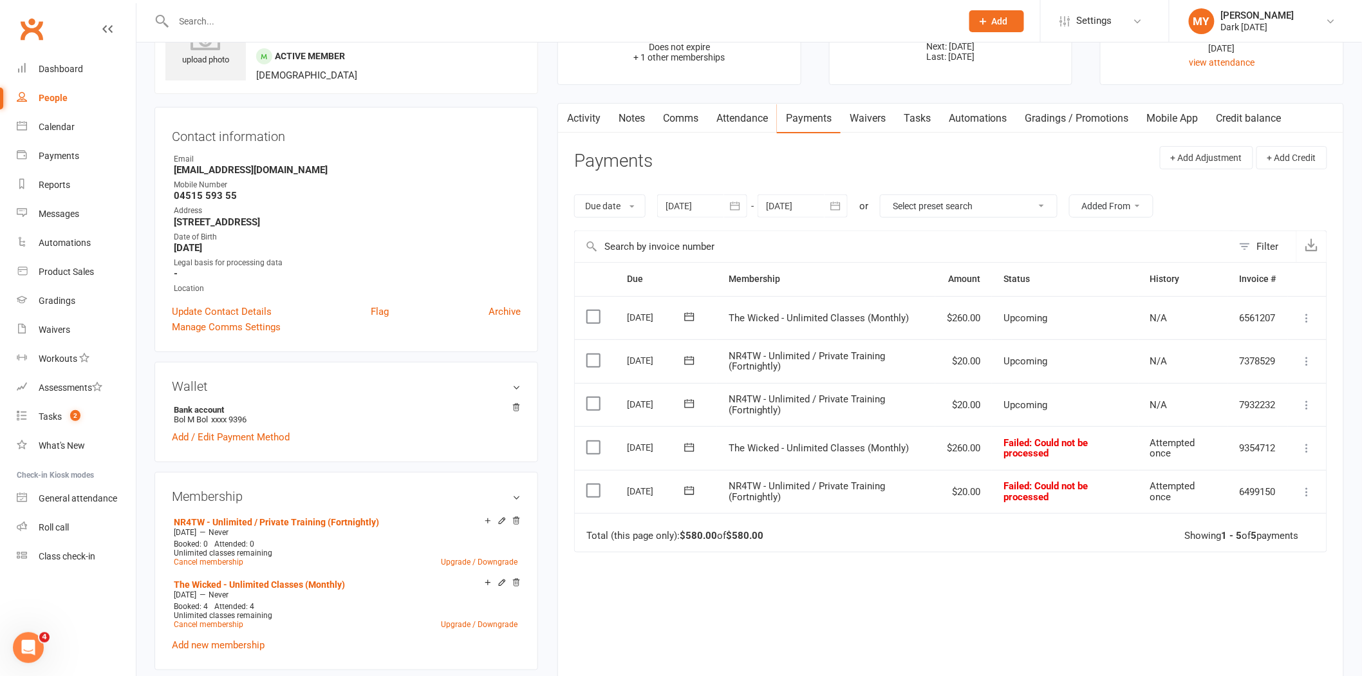
click at [1305, 447] on icon at bounding box center [1307, 448] width 13 height 13
click at [805, 563] on div "Due Contact Membership Amount Status History Invoice # Select this [DATE] Bol B…" at bounding box center [950, 490] width 753 height 456
click at [1308, 446] on icon at bounding box center [1307, 448] width 13 height 13
click at [1254, 583] on link "Retry now" at bounding box center [1250, 576] width 127 height 26
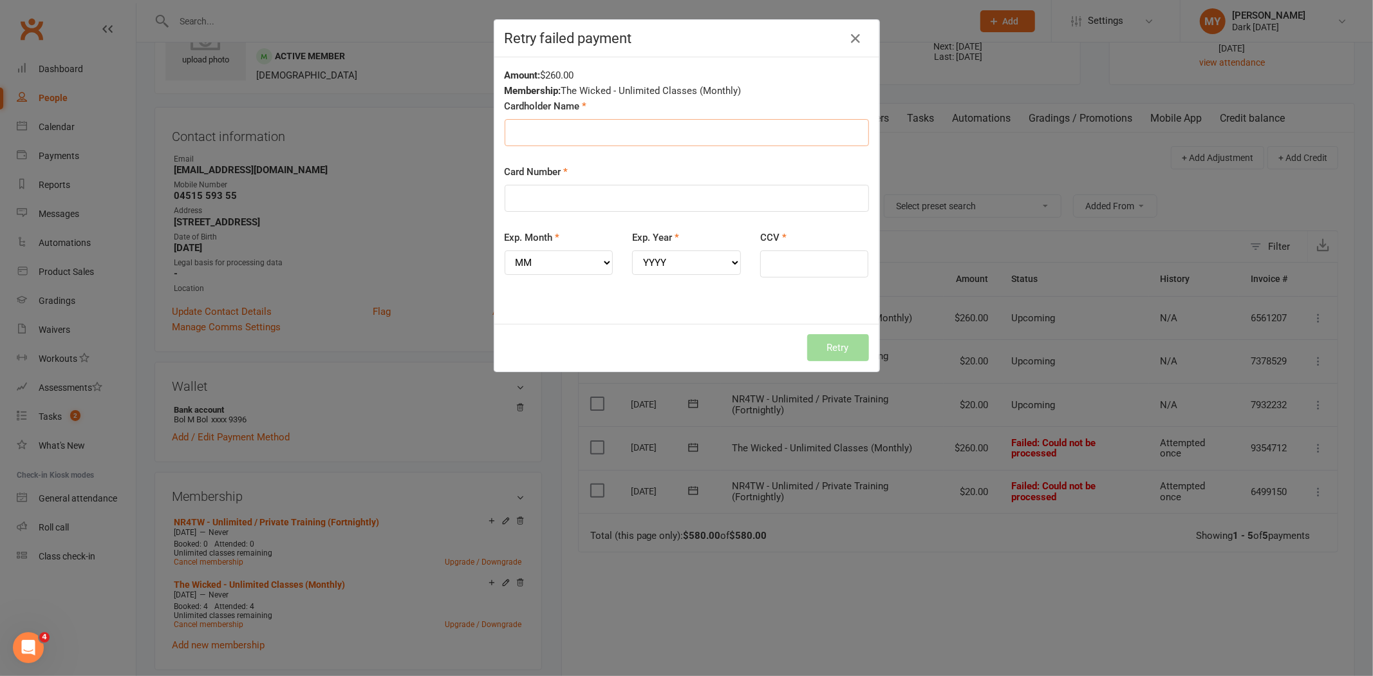
click at [680, 133] on input "Cardholder Name" at bounding box center [687, 132] width 364 height 27
click at [807, 80] on div "Amount: $260.00" at bounding box center [687, 75] width 364 height 15
click at [854, 36] on icon "button" at bounding box center [856, 38] width 15 height 15
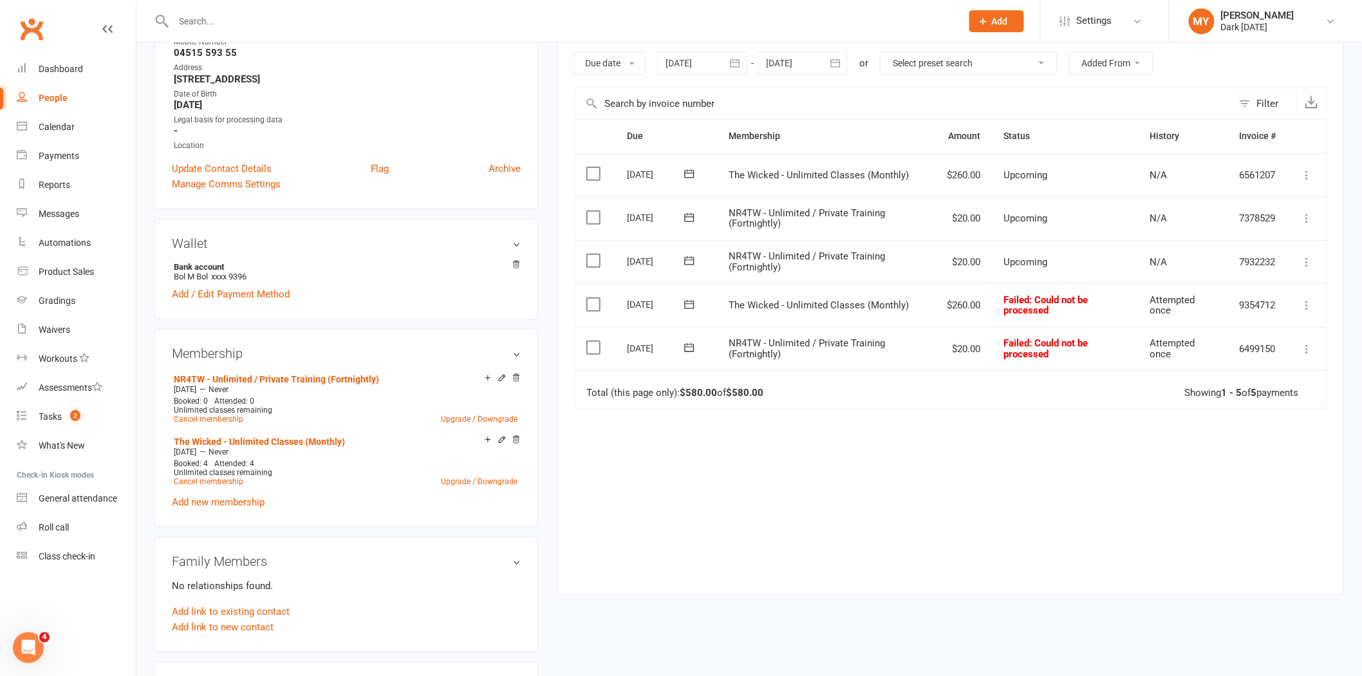
scroll to position [286, 0]
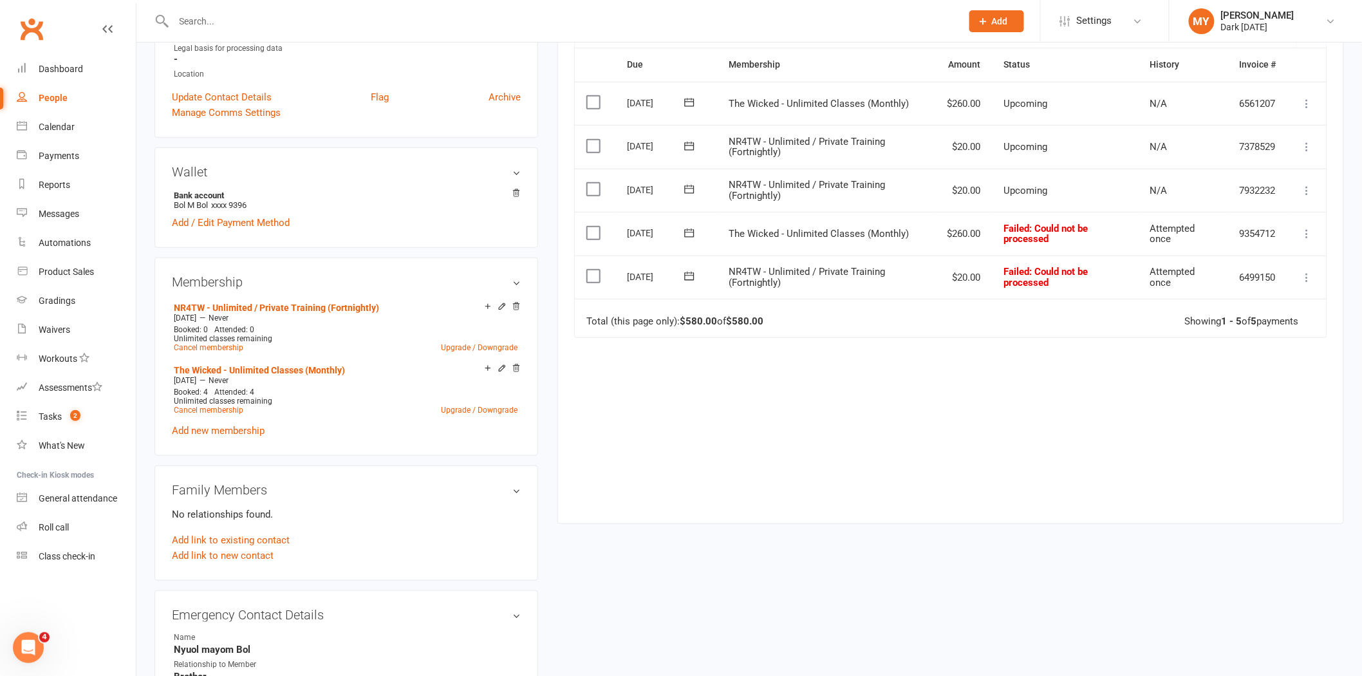
click at [1310, 234] on icon at bounding box center [1307, 233] width 13 height 13
click at [1303, 191] on icon at bounding box center [1307, 190] width 13 height 13
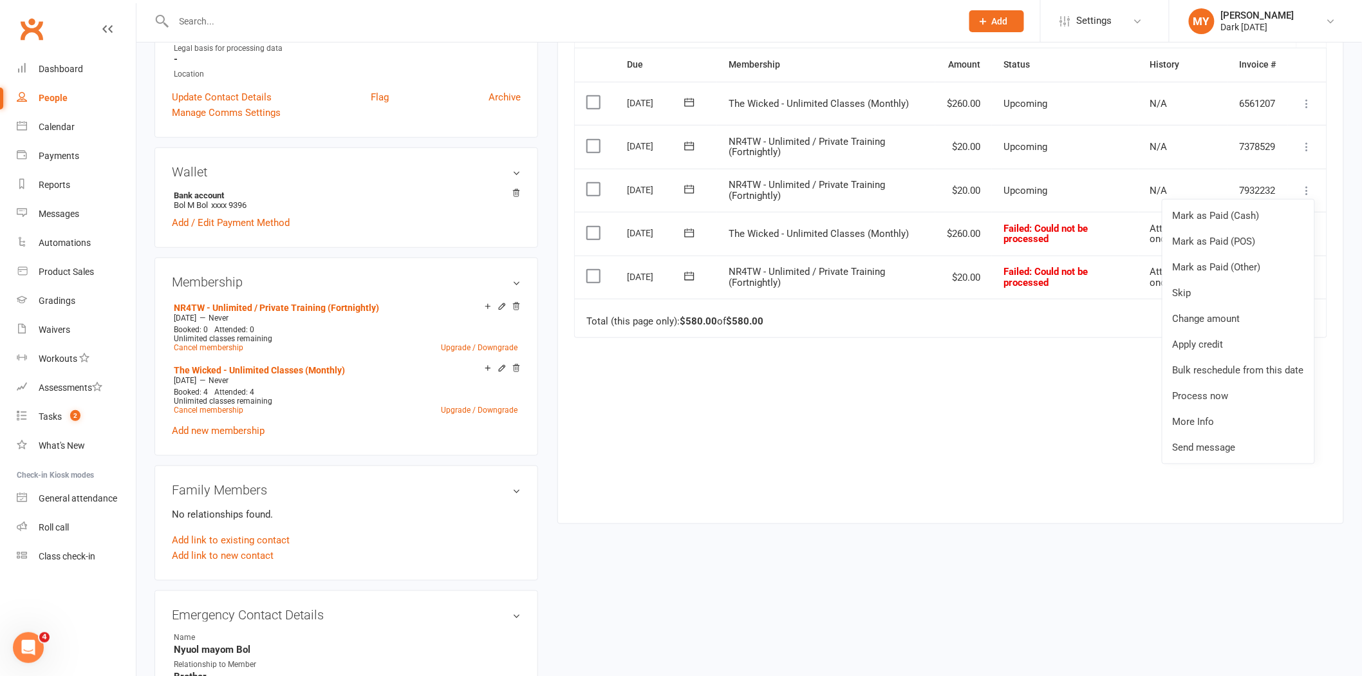
click at [1305, 191] on icon at bounding box center [1307, 190] width 13 height 13
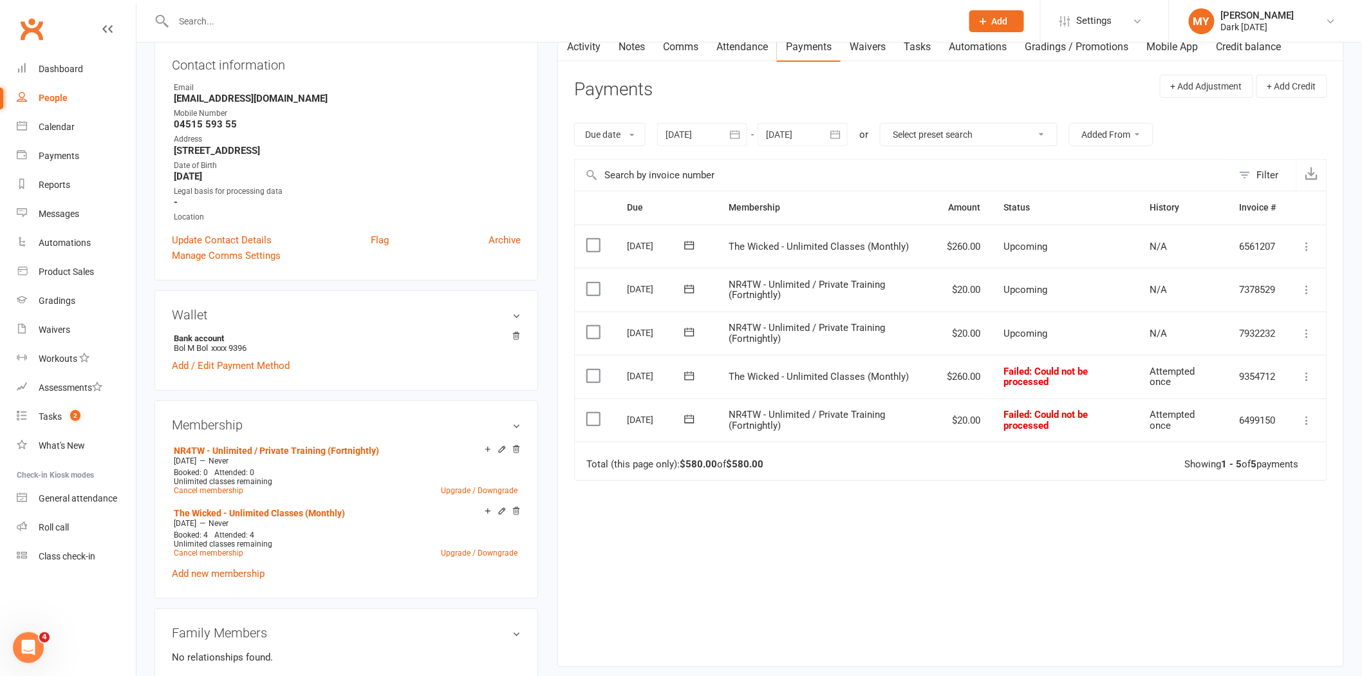
scroll to position [0, 0]
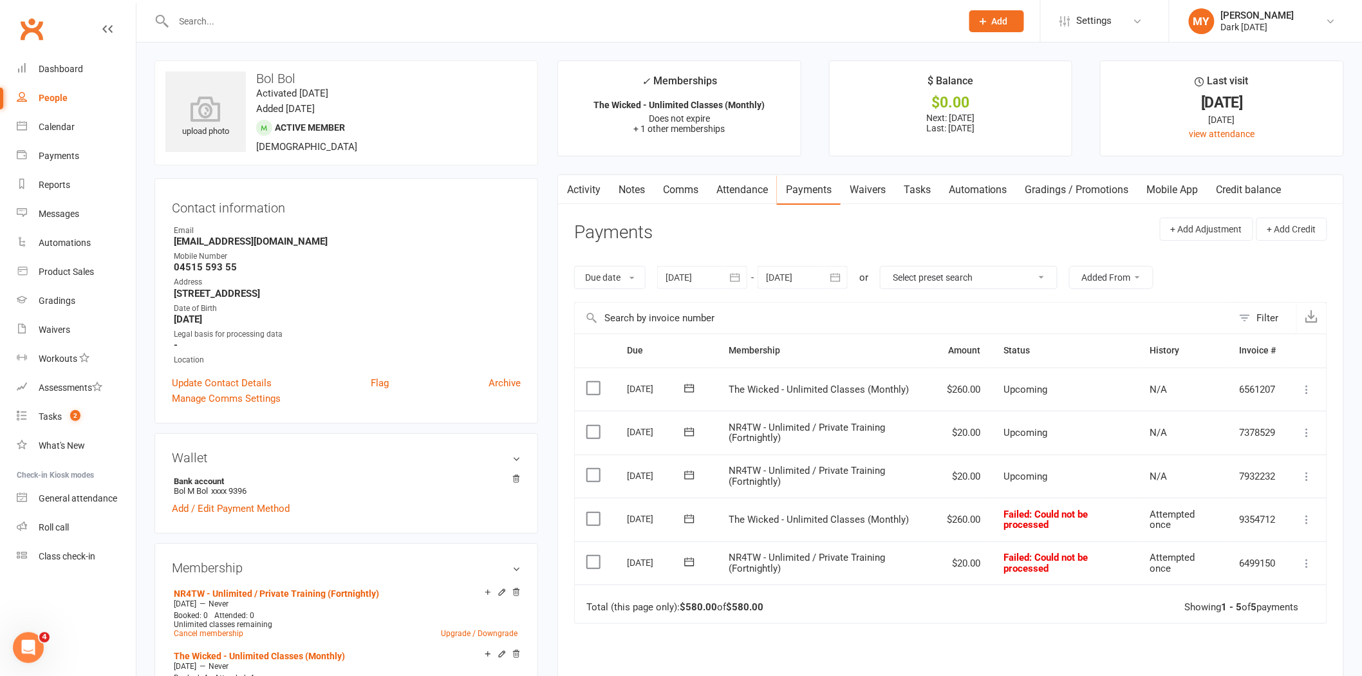
click at [735, 279] on icon "button" at bounding box center [735, 277] width 13 height 13
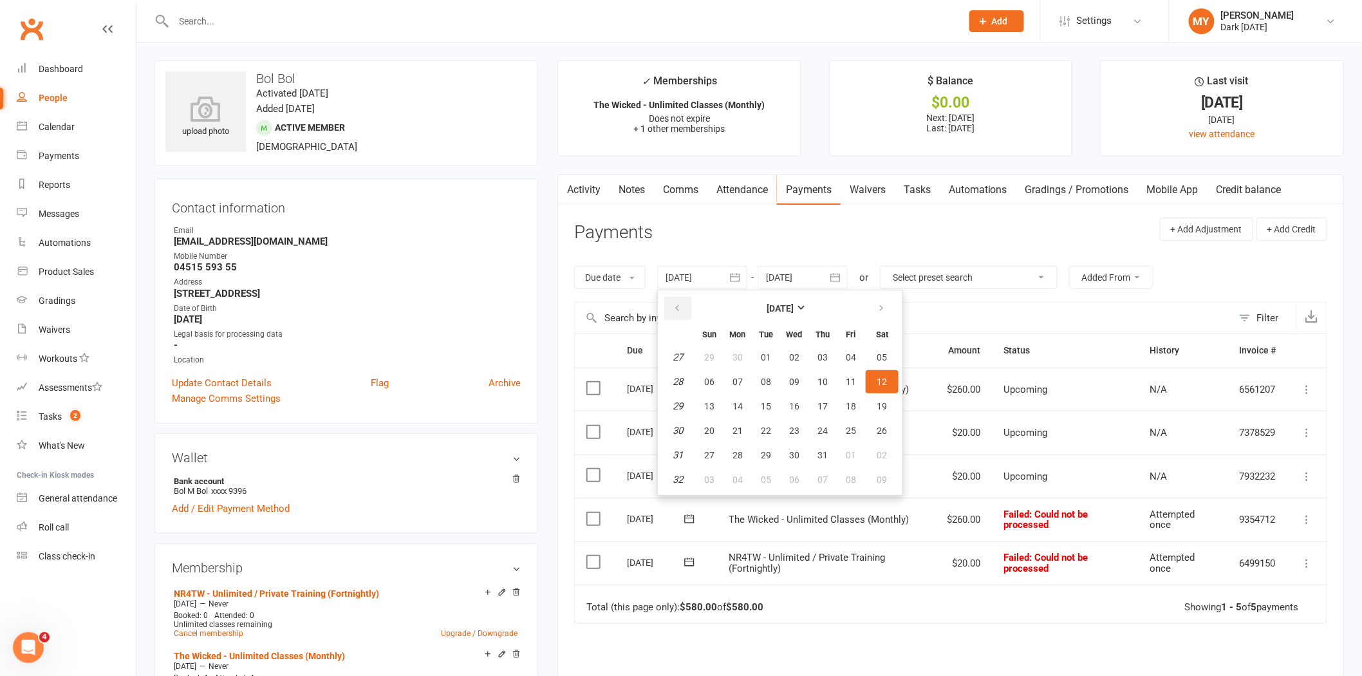
click at [685, 308] on button "button" at bounding box center [678, 308] width 28 height 23
click at [767, 397] on button "17" at bounding box center [766, 406] width 27 height 23
type input "17 Jun 2025"
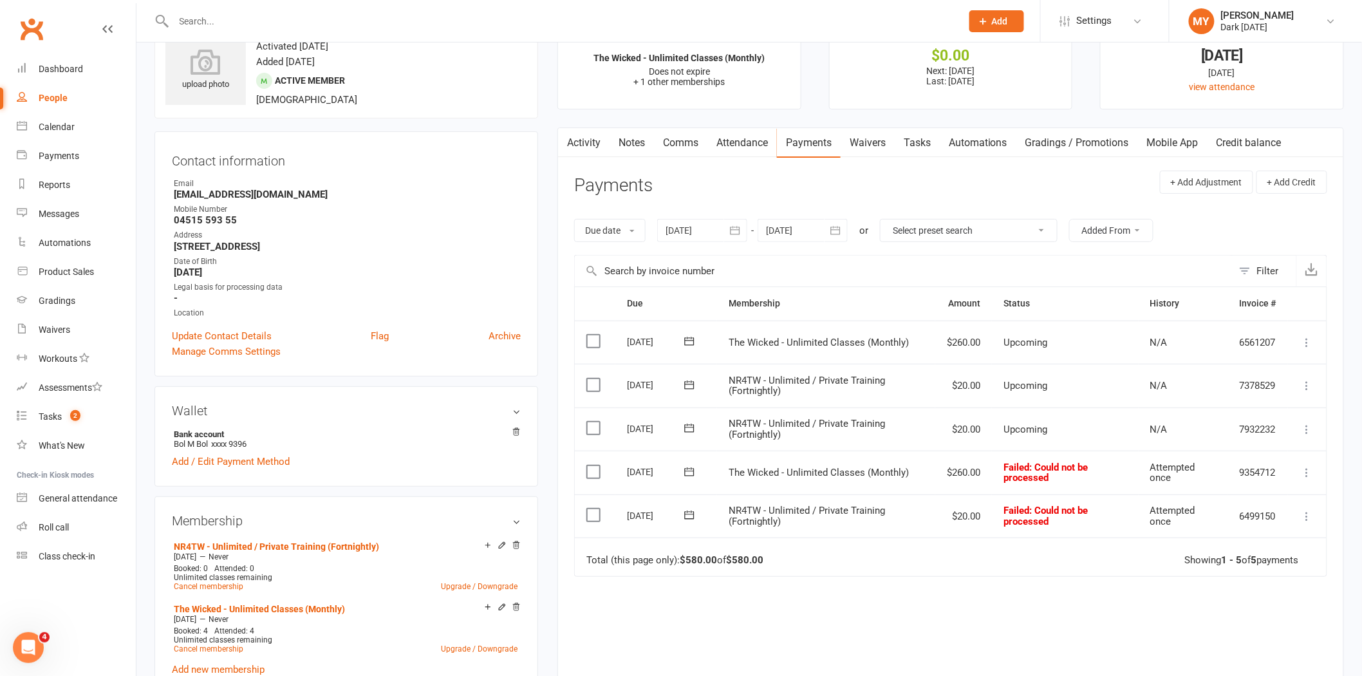
scroll to position [71, 0]
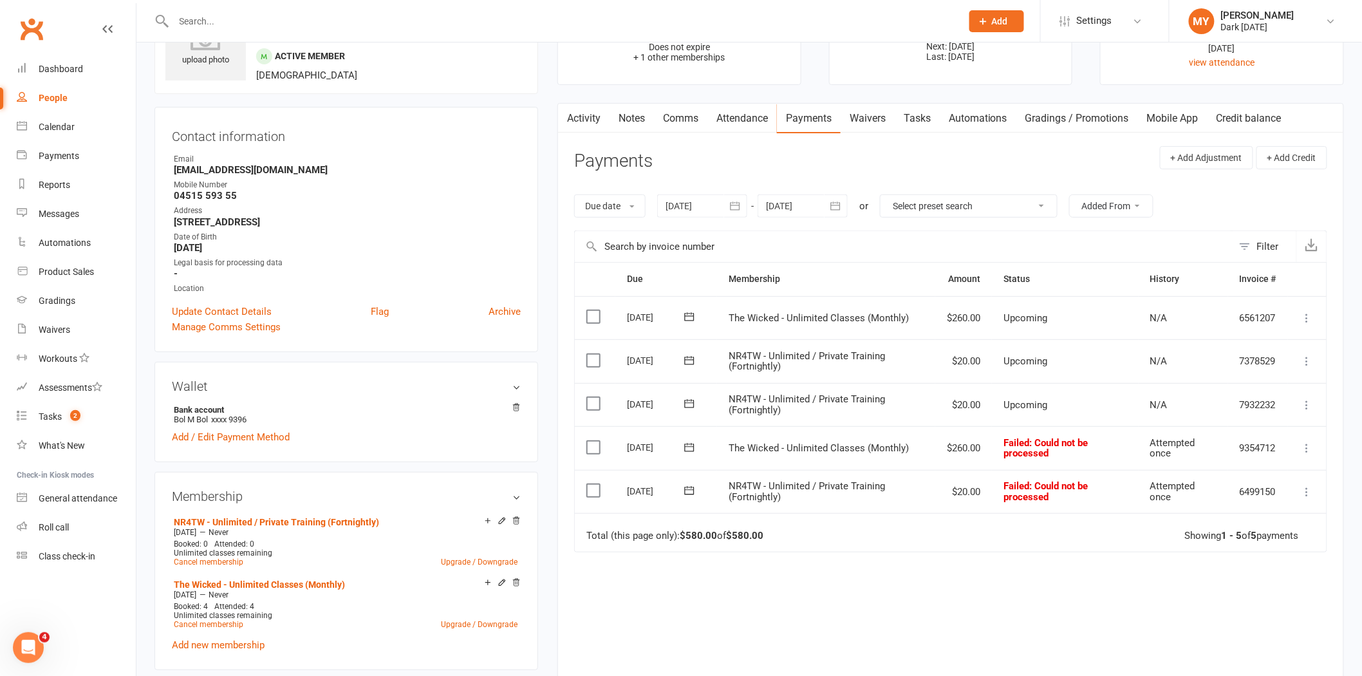
click at [690, 448] on icon at bounding box center [689, 447] width 13 height 13
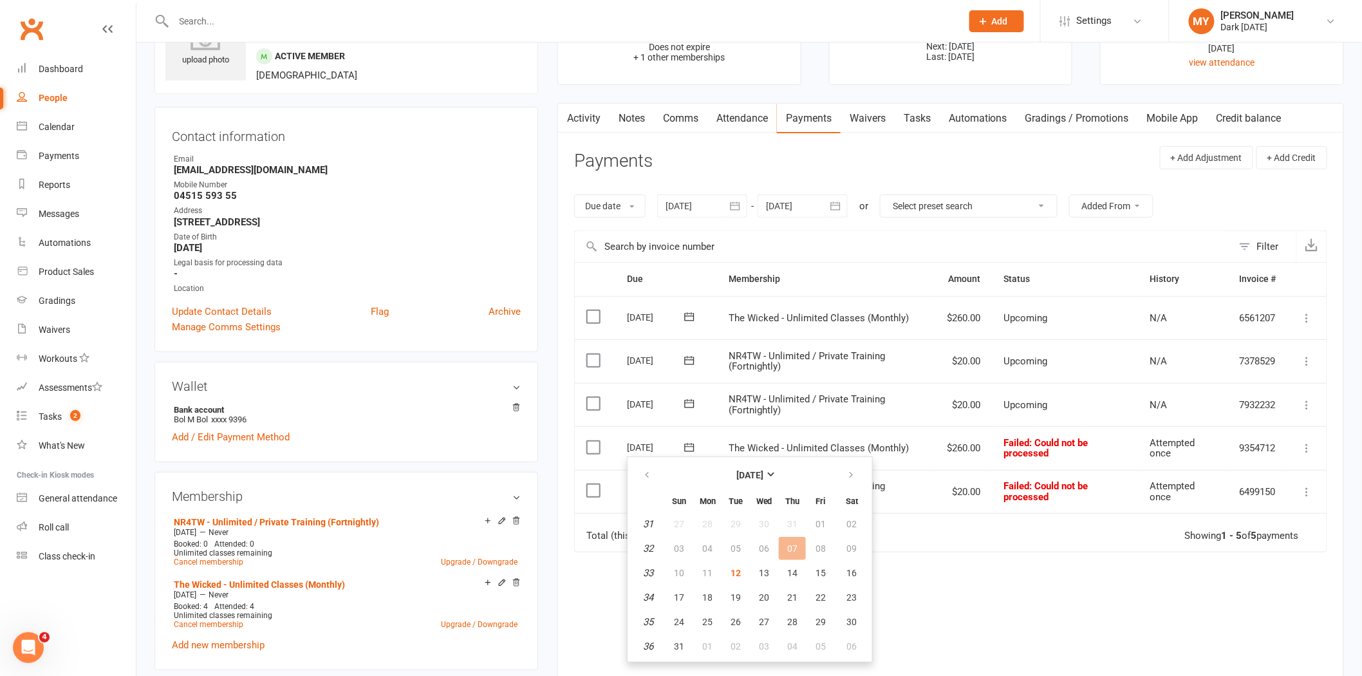
click at [1069, 429] on td "Failed : Could not be processed" at bounding box center [1065, 448] width 146 height 44
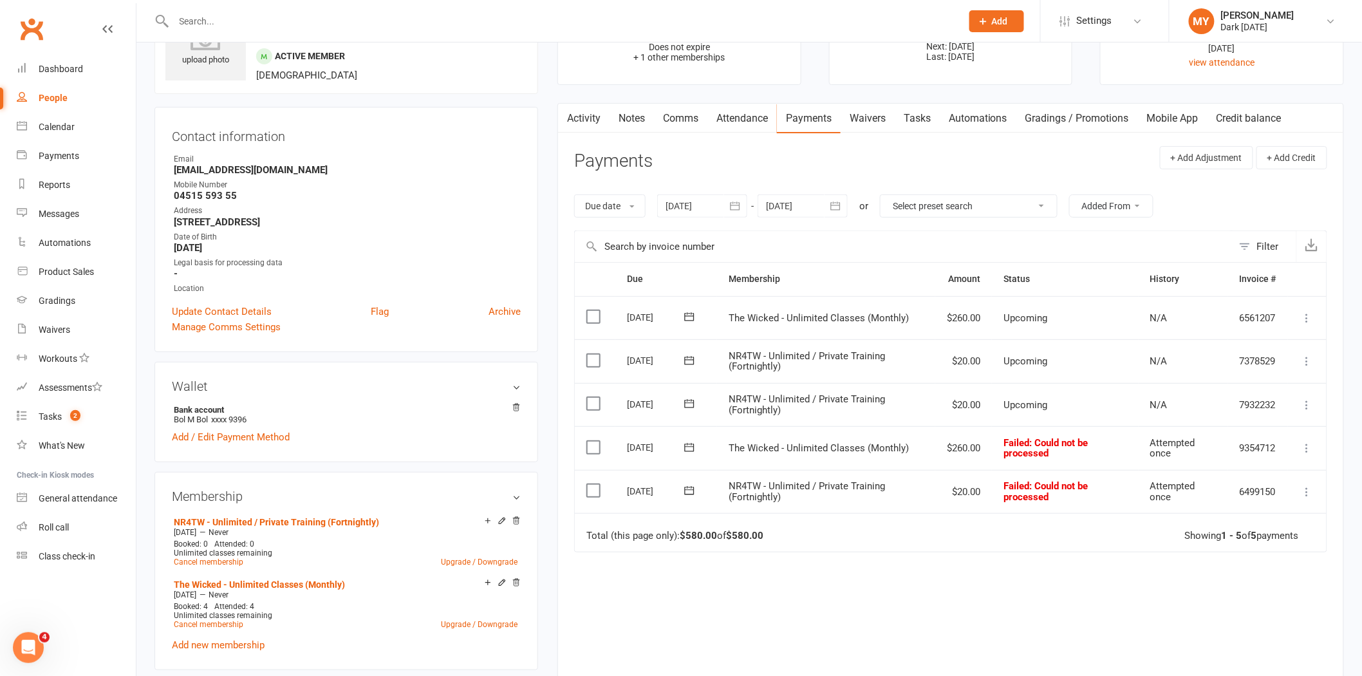
click at [1305, 444] on icon at bounding box center [1307, 448] width 13 height 13
click at [1032, 358] on span "Upcoming" at bounding box center [1026, 361] width 44 height 12
click at [1317, 439] on td "Mark as Paid (Cash) Mark as Paid (POS) Mark as Paid (Other) Skip Retry now More…" at bounding box center [1307, 448] width 39 height 44
click at [1312, 449] on icon at bounding box center [1307, 448] width 13 height 13
click at [1142, 383] on td "N/A" at bounding box center [1183, 405] width 89 height 44
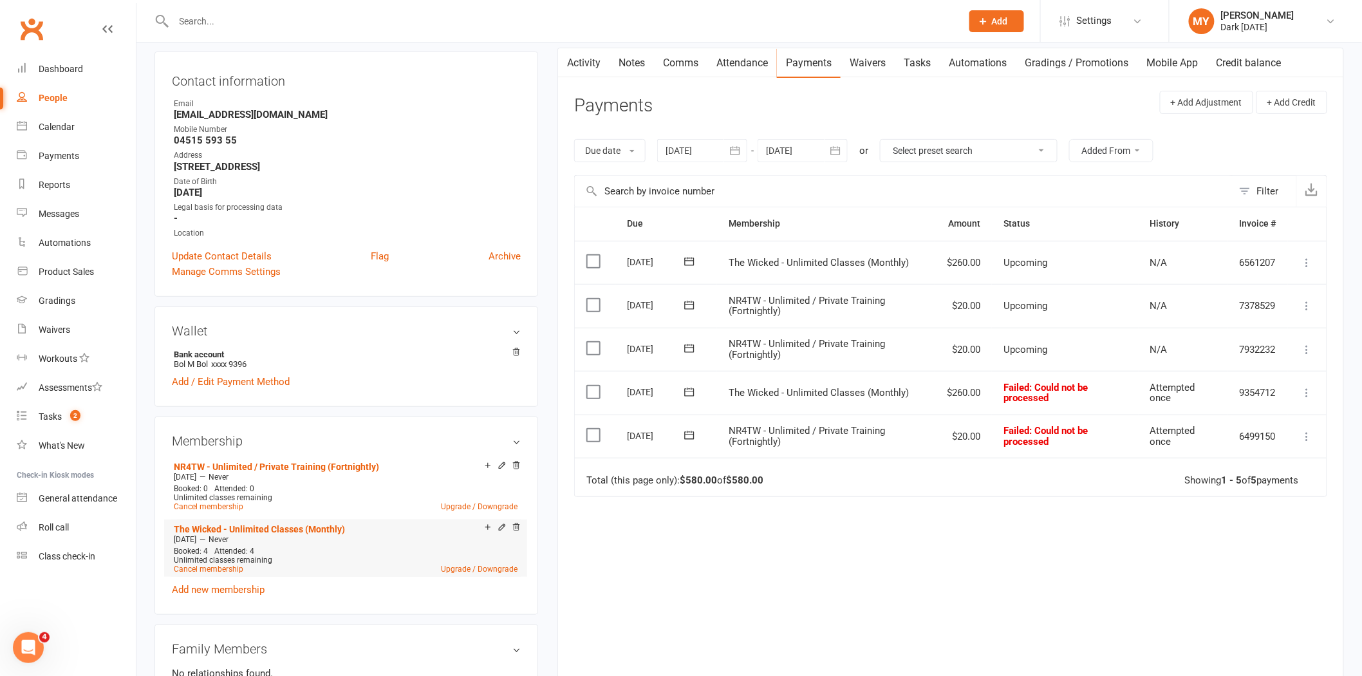
scroll to position [143, 0]
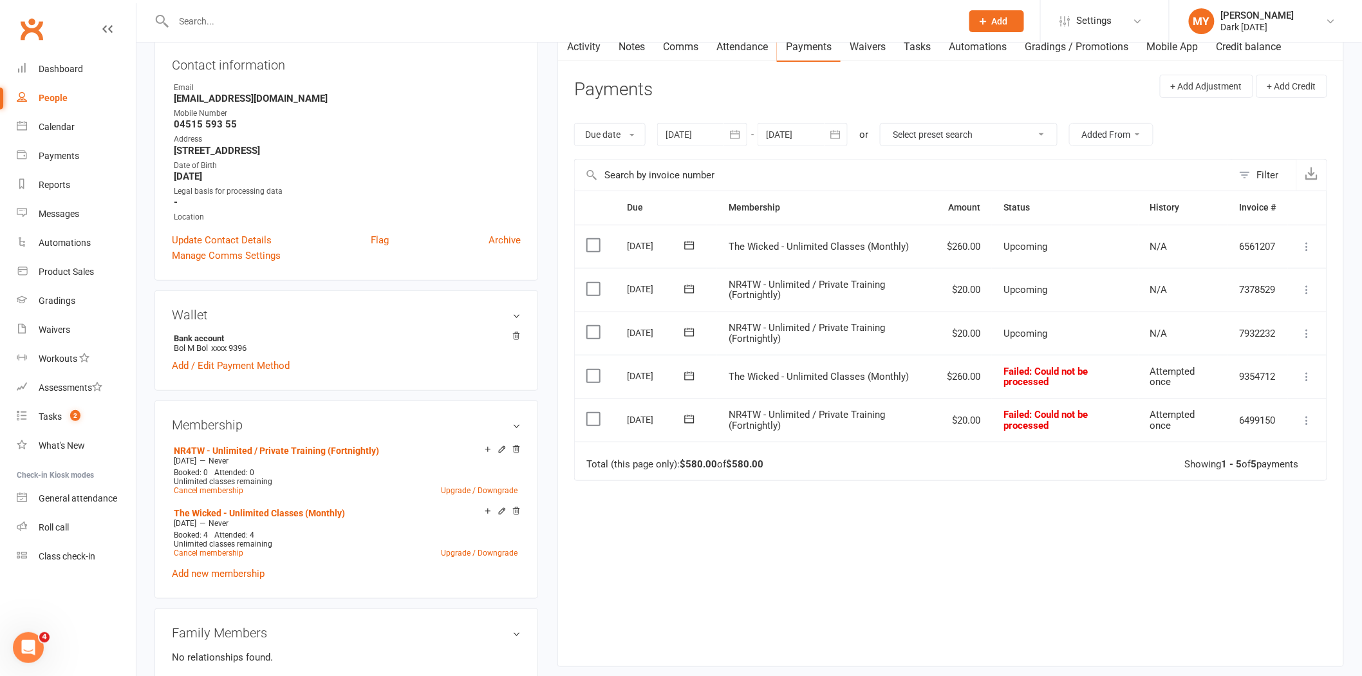
click at [1305, 376] on icon at bounding box center [1307, 376] width 13 height 13
click at [1053, 513] on div "Due Contact Membership Amount Status History Invoice # Select this [DATE] Bol B…" at bounding box center [950, 419] width 753 height 456
click at [1300, 374] on button at bounding box center [1307, 376] width 15 height 15
click at [880, 377] on span "The Wicked - Unlimited Classes (Monthly)" at bounding box center [819, 377] width 180 height 12
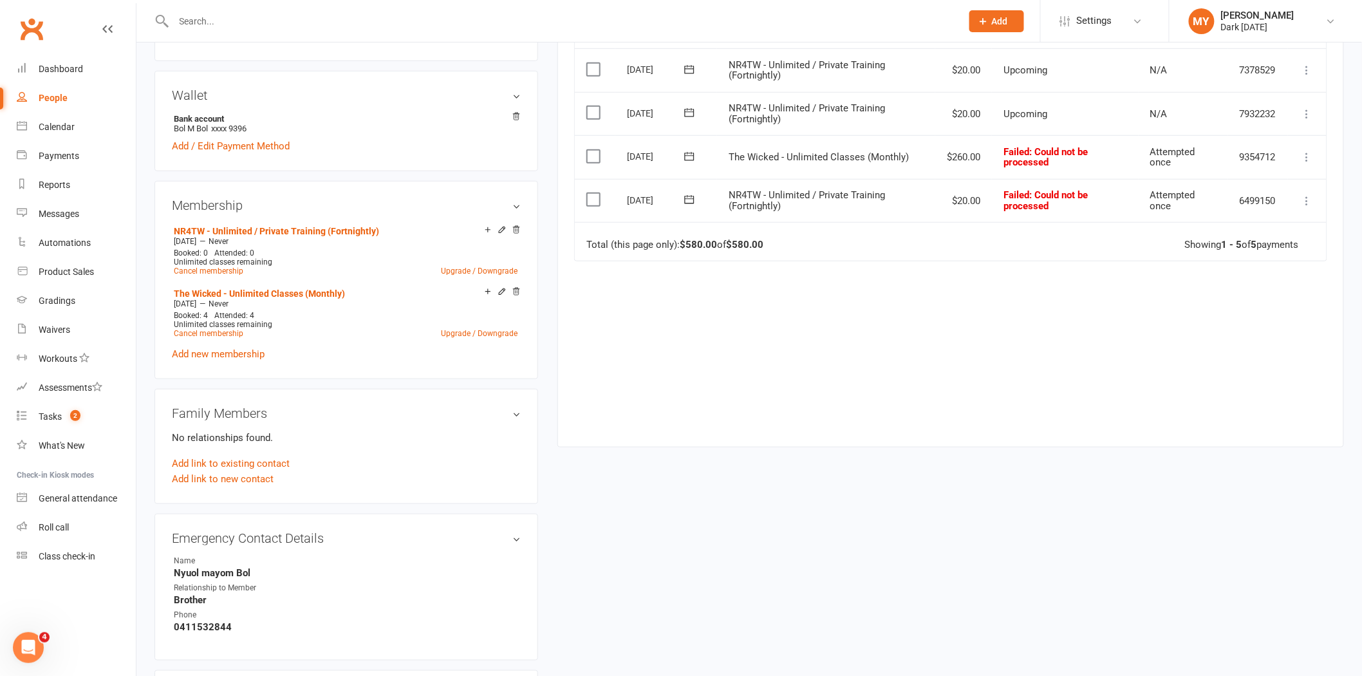
scroll to position [644, 0]
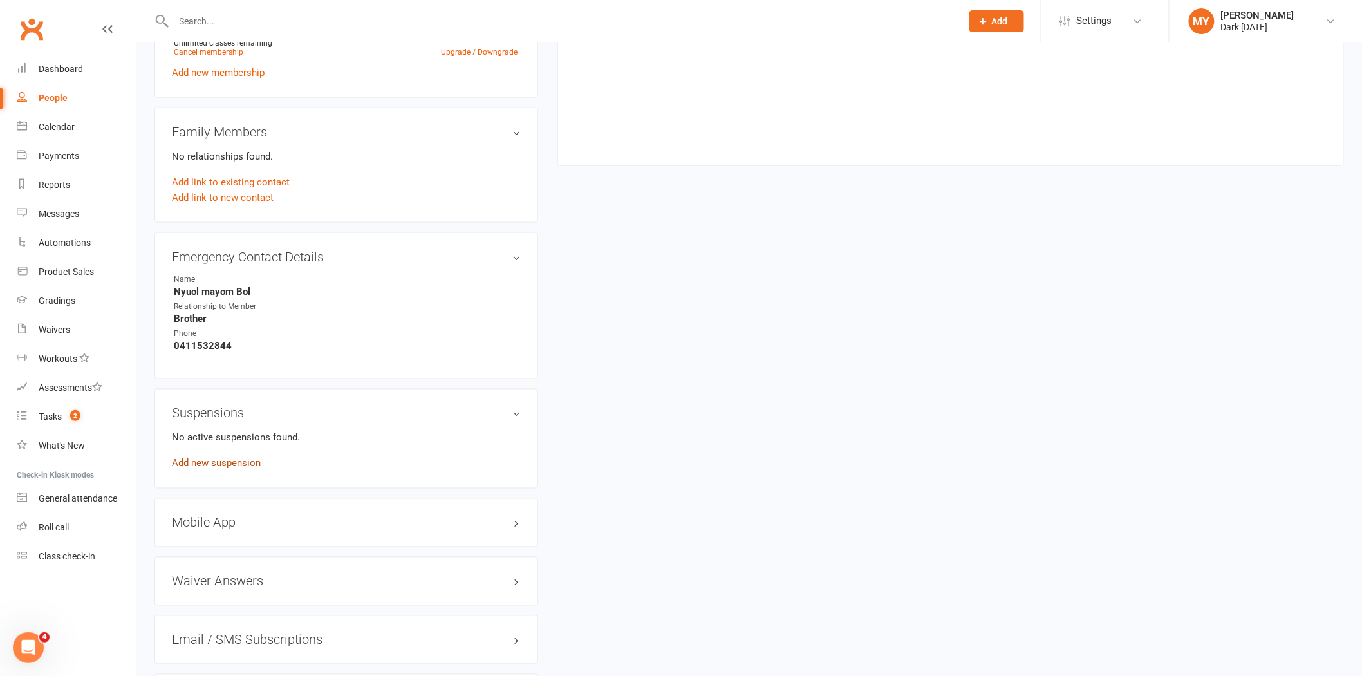
click at [236, 464] on link "Add new suspension" at bounding box center [216, 464] width 89 height 12
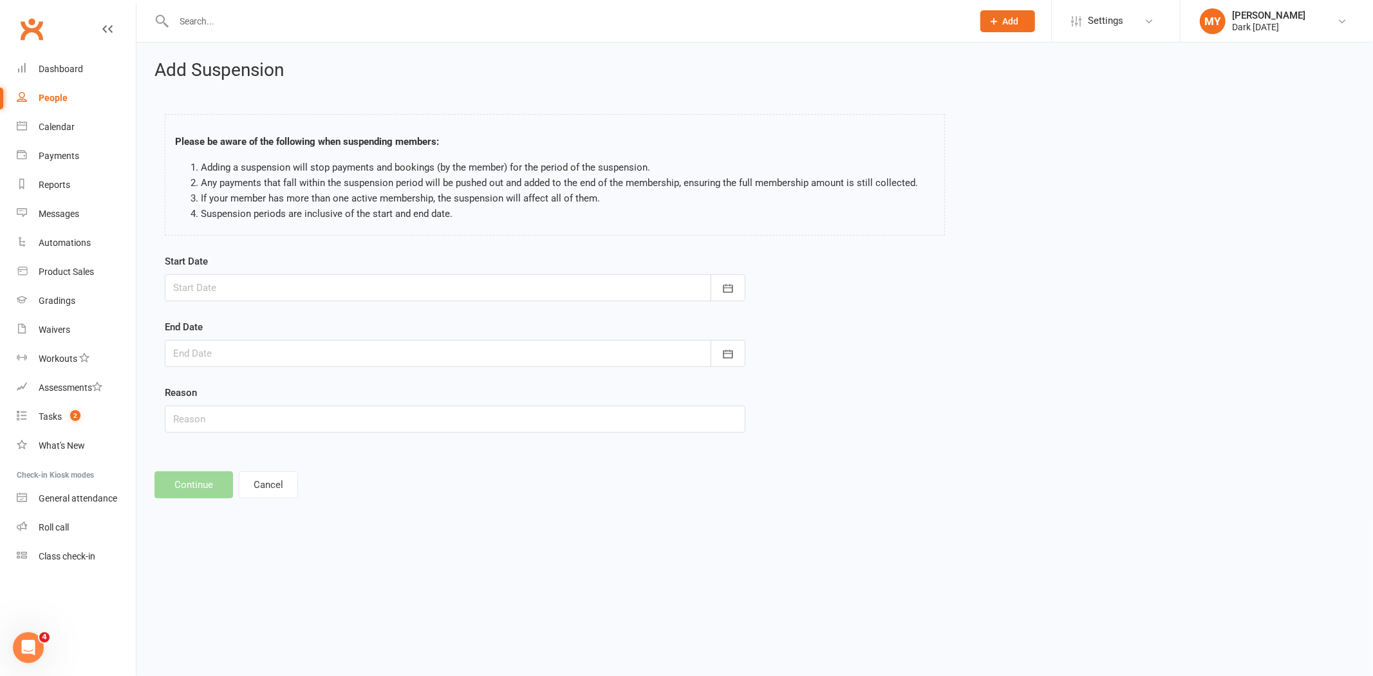
click at [335, 285] on div at bounding box center [455, 287] width 581 height 27
click at [564, 172] on li "Adding a suspension will stop payments and bookings (by the member) for the per…" at bounding box center [568, 167] width 734 height 15
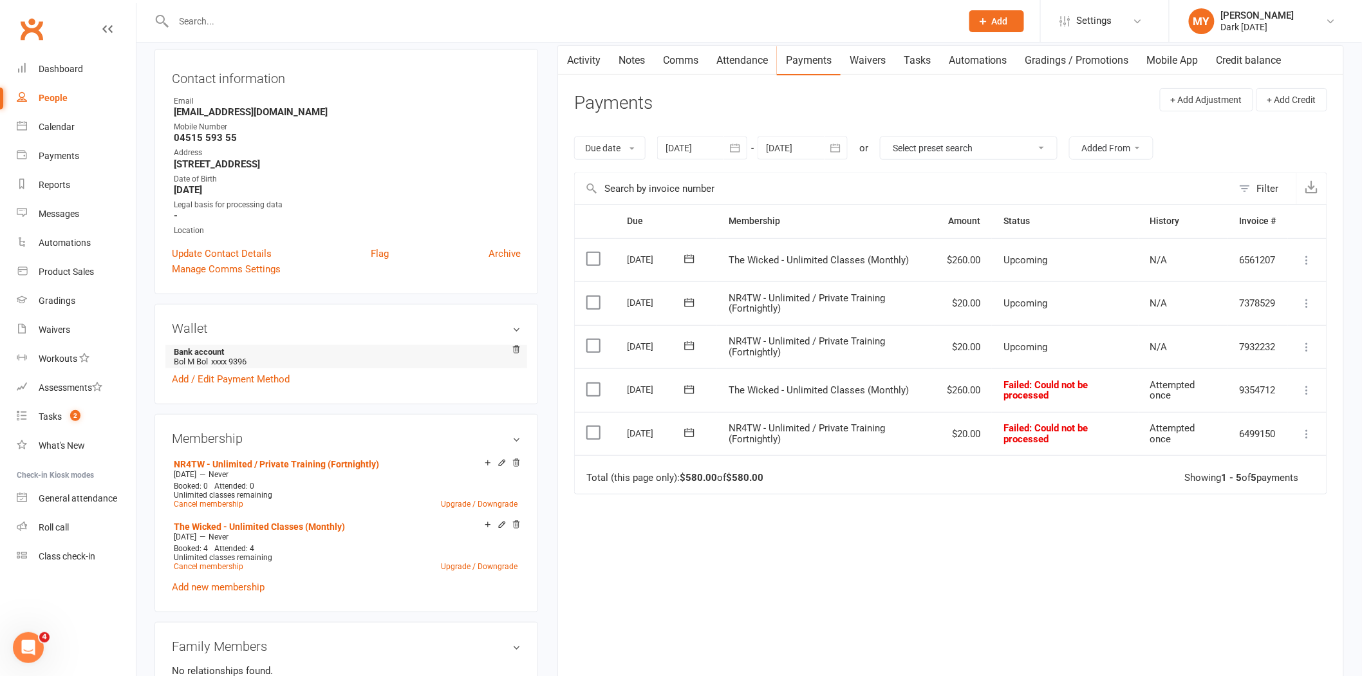
scroll to position [143, 0]
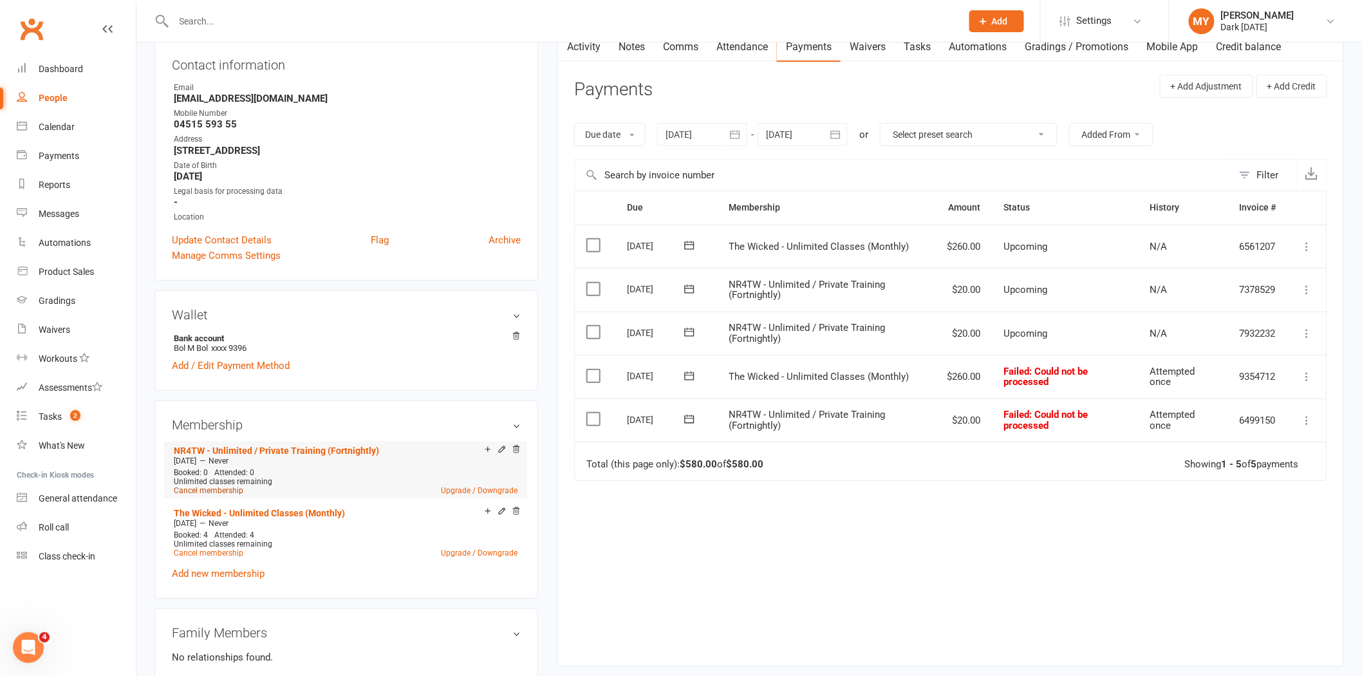
click at [202, 489] on link "Cancel membership" at bounding box center [209, 490] width 70 height 9
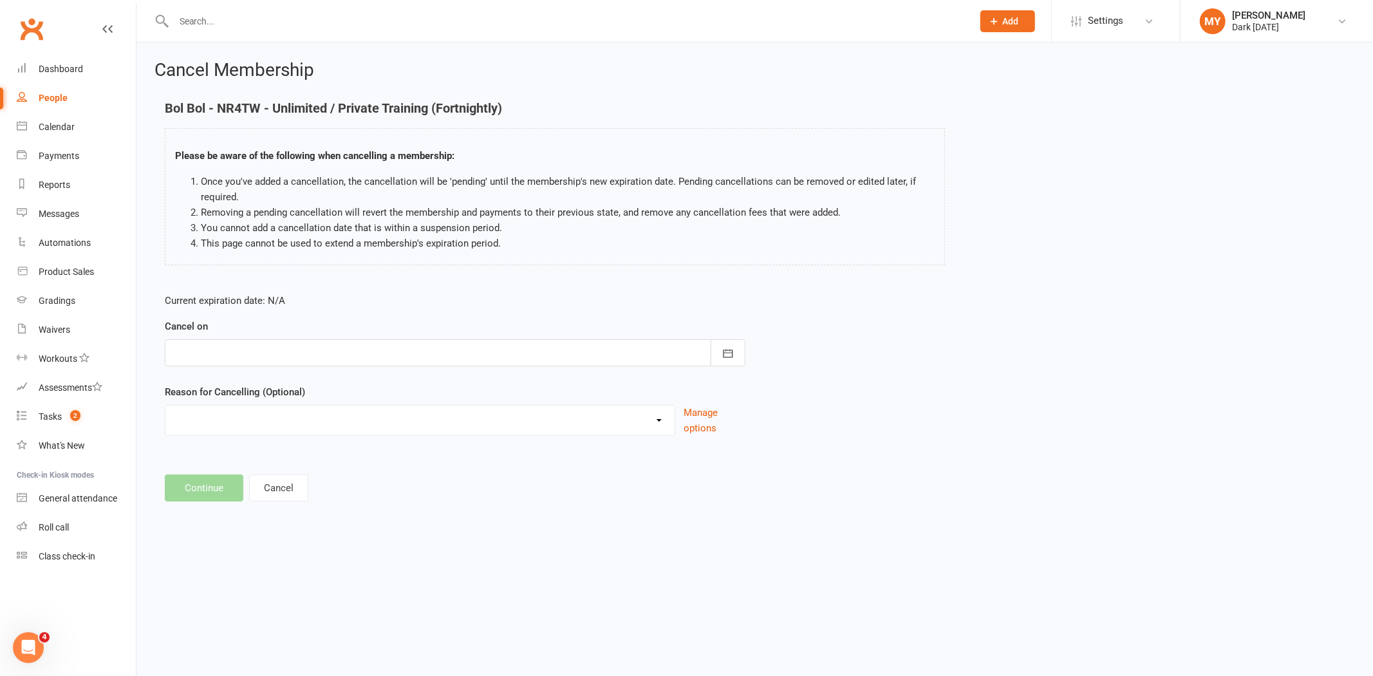
click at [287, 348] on div at bounding box center [455, 352] width 581 height 27
click at [274, 473] on button "12" at bounding box center [273, 483] width 27 height 23
type input "[DATE]"
click at [241, 416] on select "Holiday Injury Other reason" at bounding box center [419, 419] width 509 height 26
select select "2"
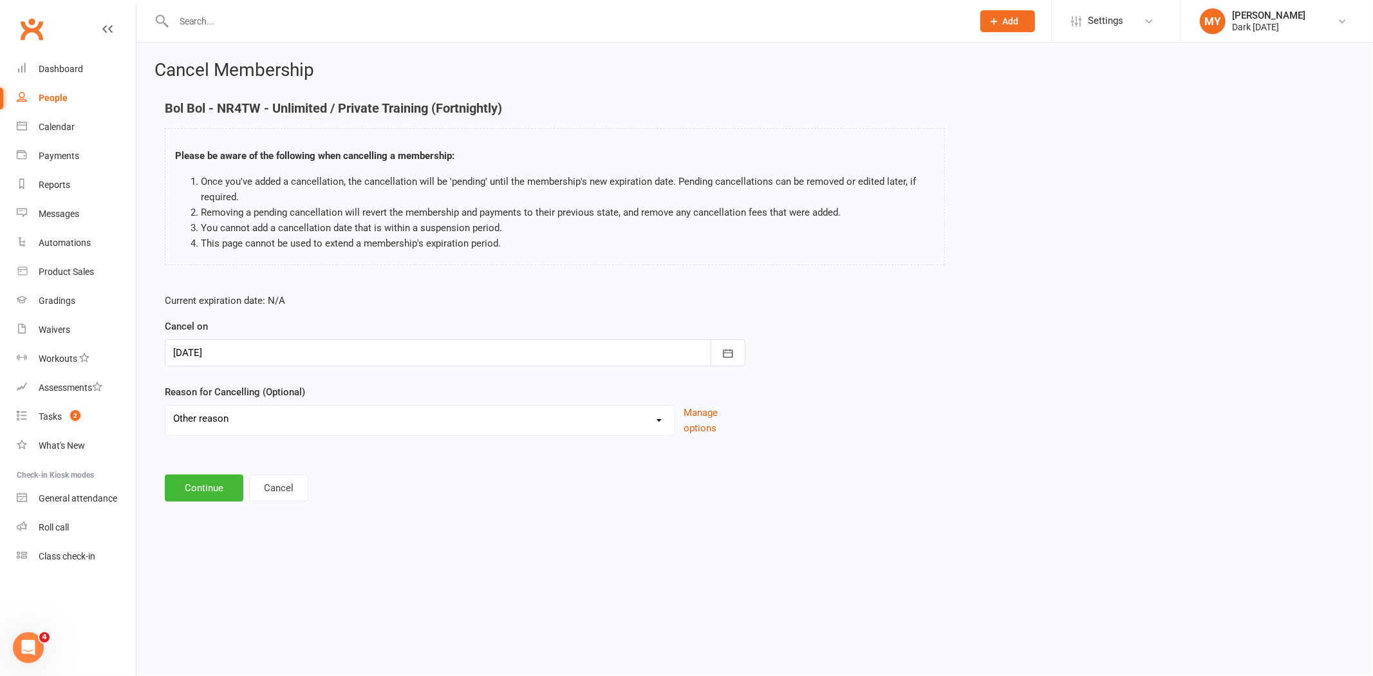
click at [165, 406] on select "Holiday Injury Other reason" at bounding box center [419, 419] width 509 height 26
click at [239, 487] on input at bounding box center [455, 488] width 581 height 27
type input "error"
click at [224, 546] on button "Continue" at bounding box center [204, 553] width 79 height 27
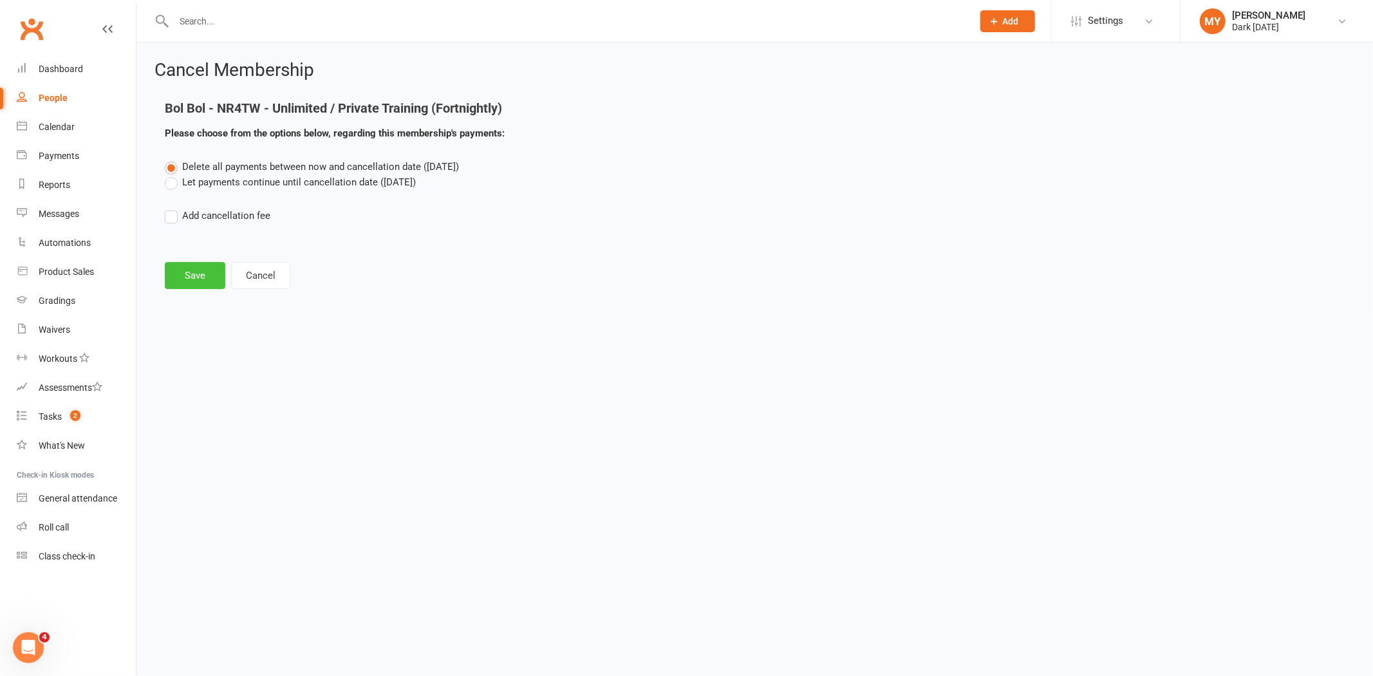
click at [189, 274] on button "Save" at bounding box center [195, 275] width 61 height 27
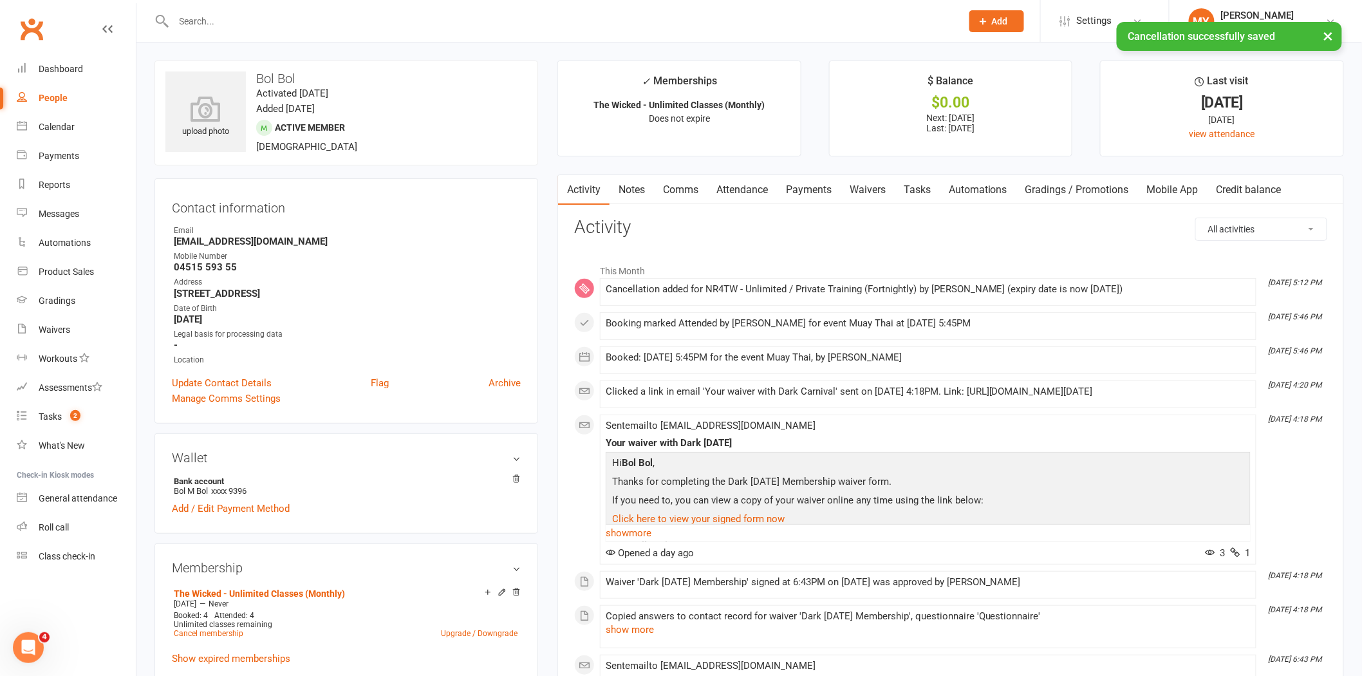
click at [821, 185] on link "Payments" at bounding box center [809, 190] width 64 height 30
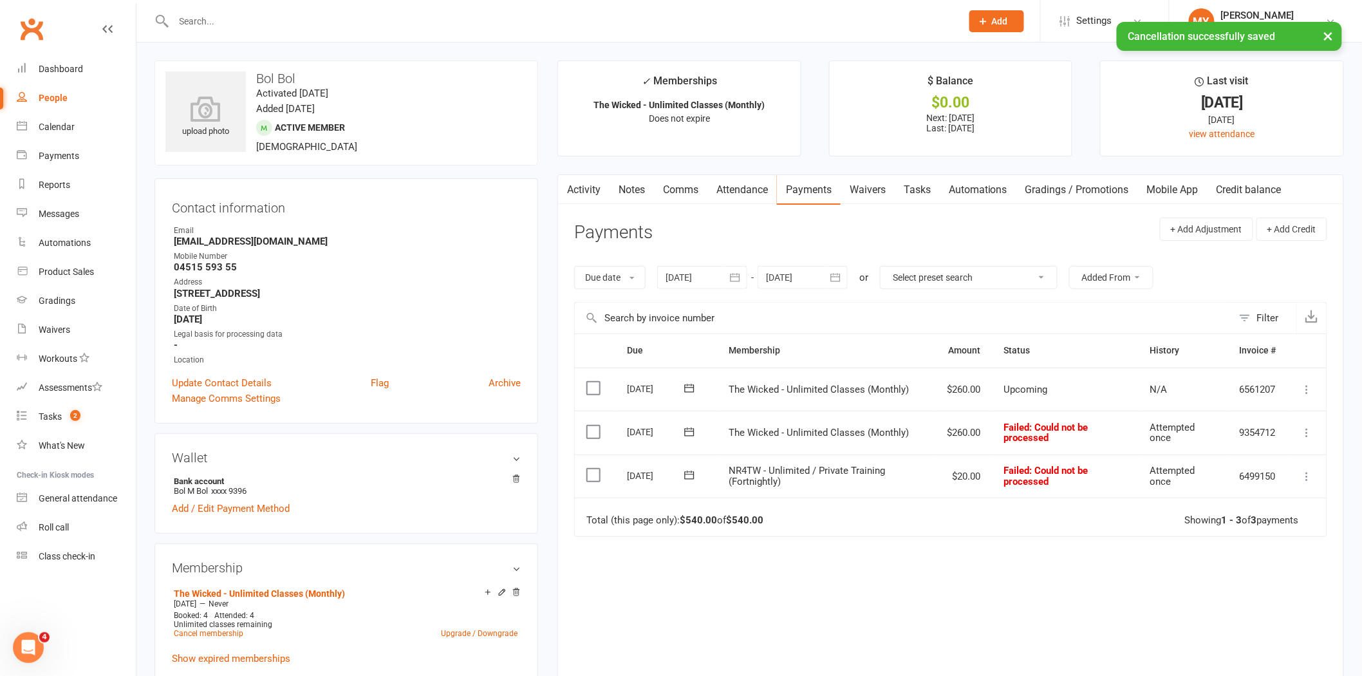
scroll to position [71, 0]
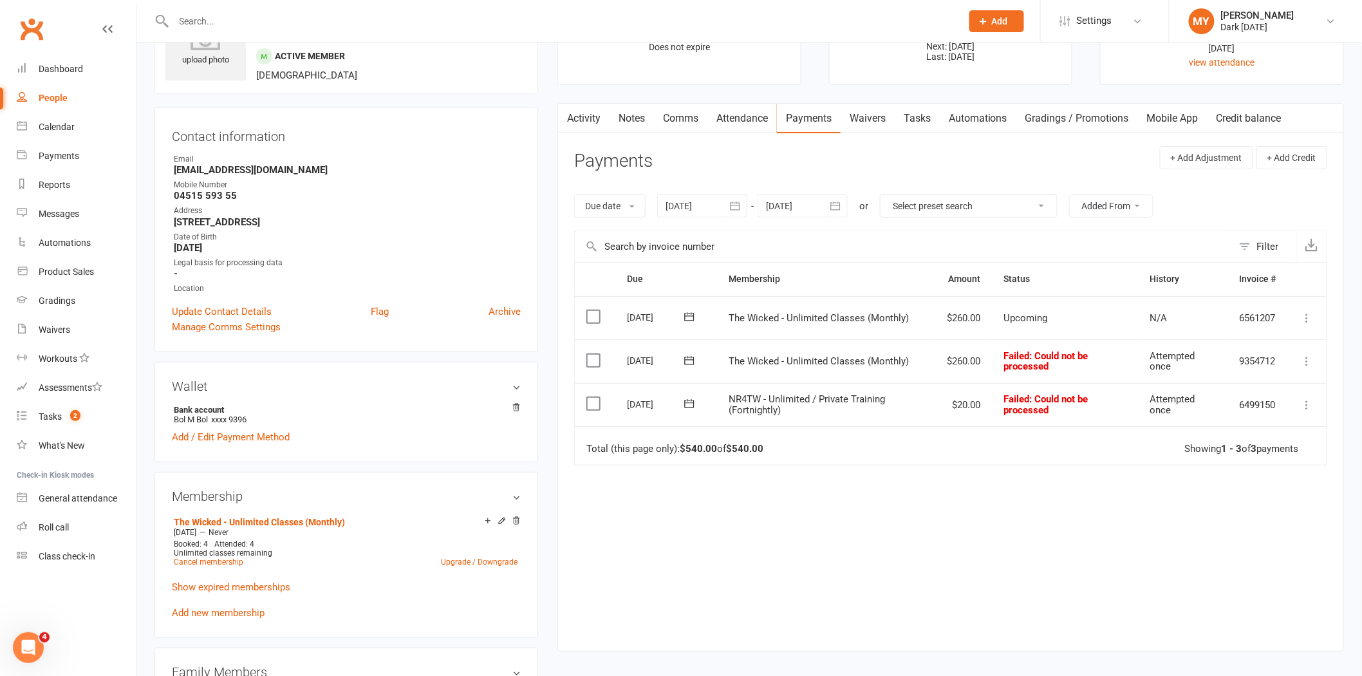
click at [1312, 409] on icon at bounding box center [1307, 405] width 13 height 13
click at [1232, 505] on link "Skip" at bounding box center [1250, 507] width 127 height 26
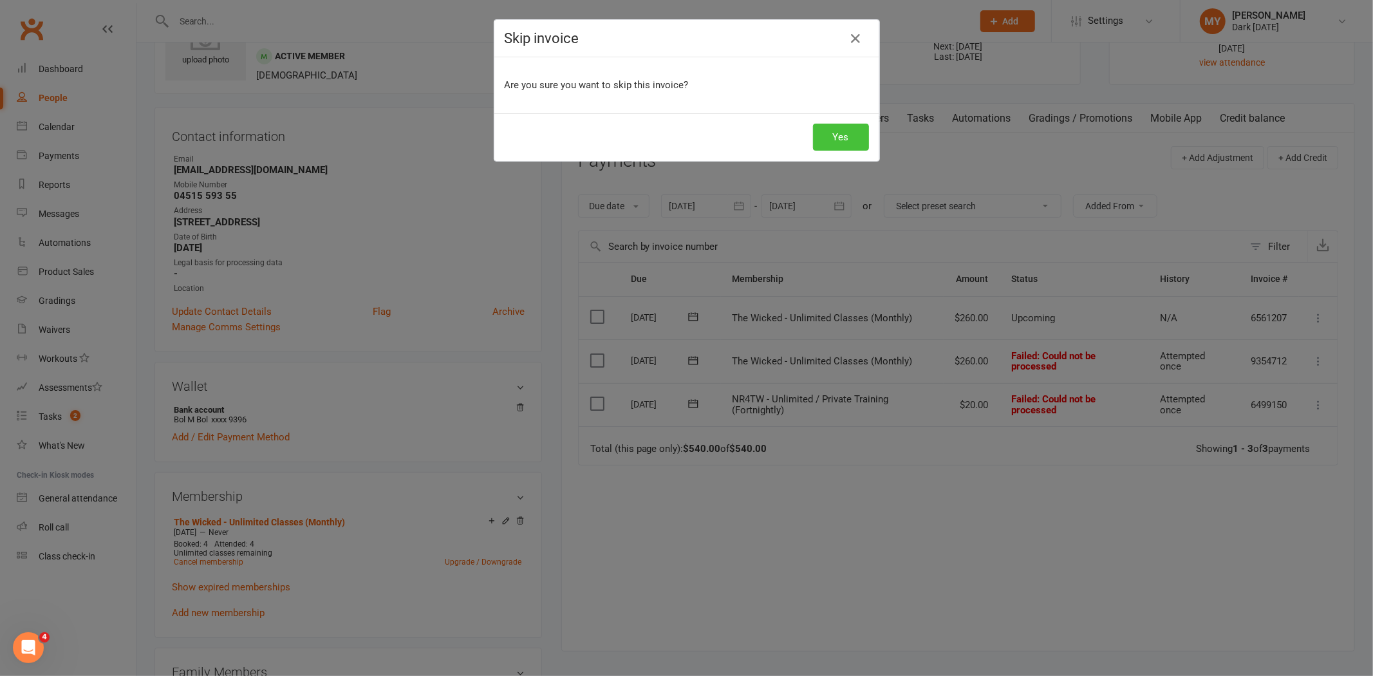
click at [829, 140] on button "Yes" at bounding box center [841, 137] width 56 height 27
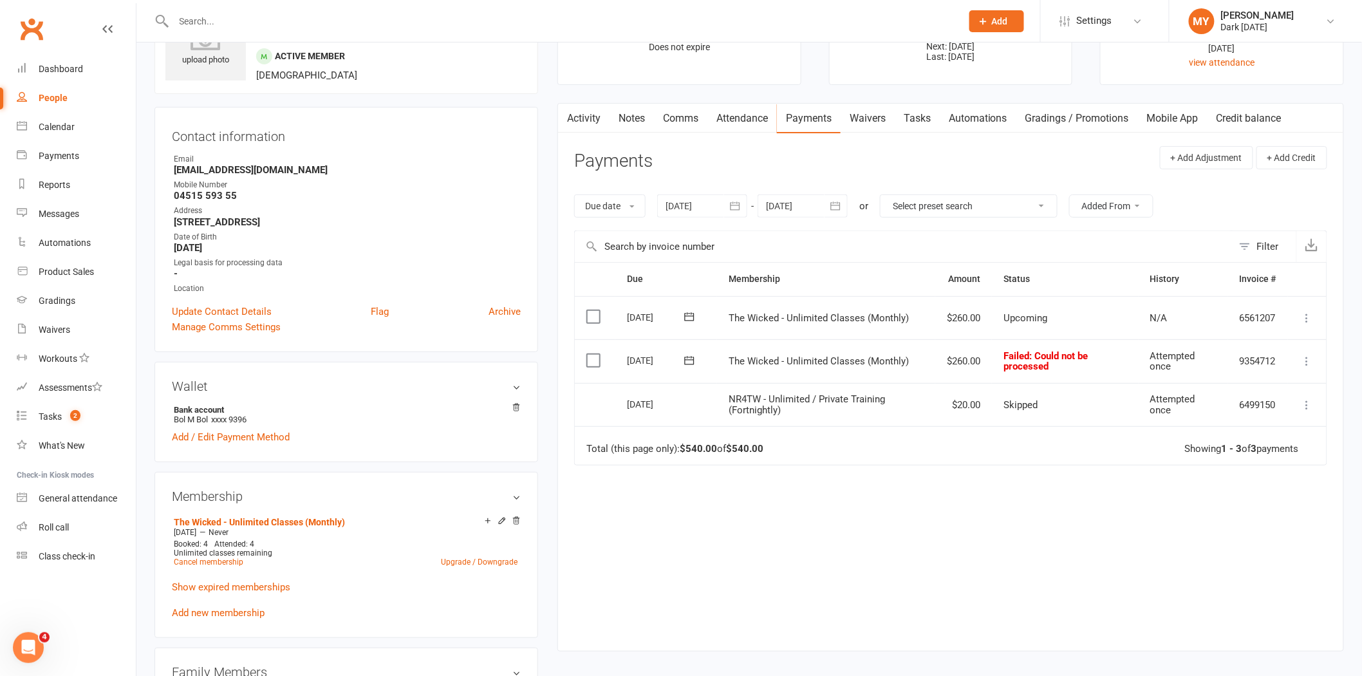
click at [1308, 359] on icon at bounding box center [1307, 361] width 13 height 13
click at [1066, 323] on td "Upcoming" at bounding box center [1065, 318] width 146 height 44
click at [1300, 357] on button at bounding box center [1307, 360] width 15 height 15
click at [1106, 493] on div "Due Contact Membership Amount Status History Invoice # Select this 07 Sep 2025 …" at bounding box center [950, 446] width 753 height 369
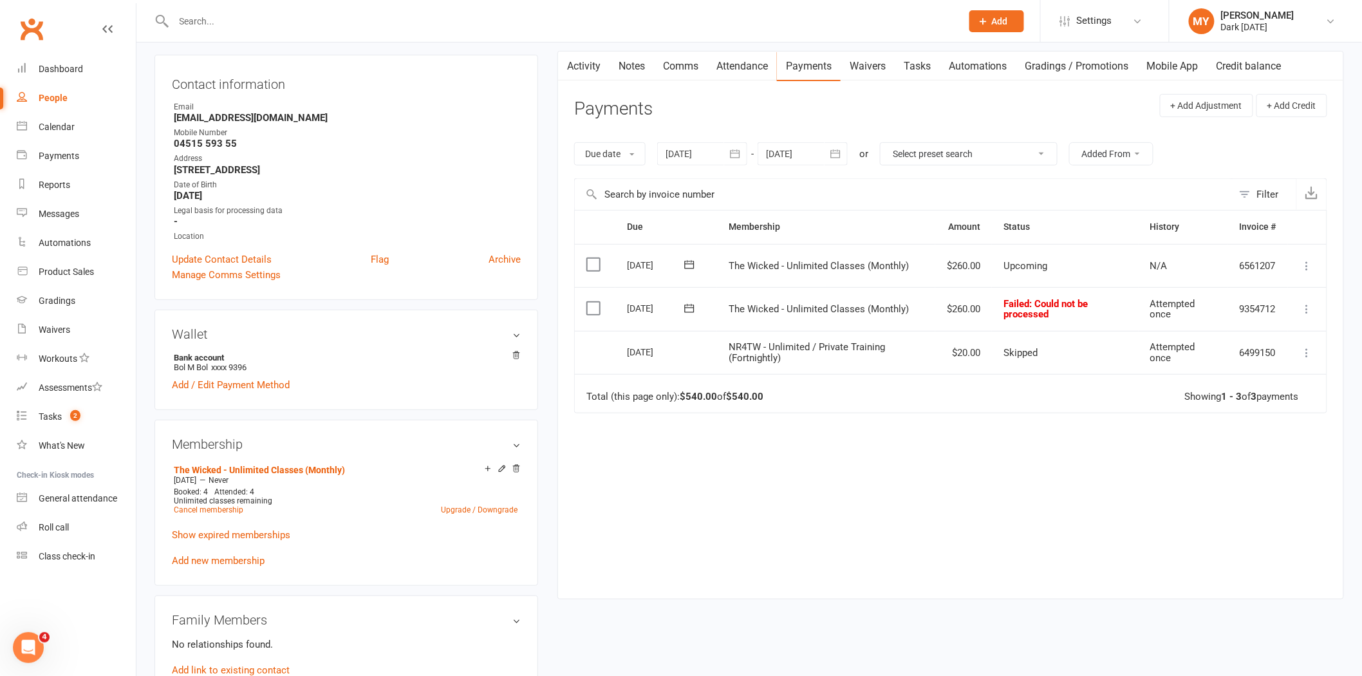
scroll to position [143, 0]
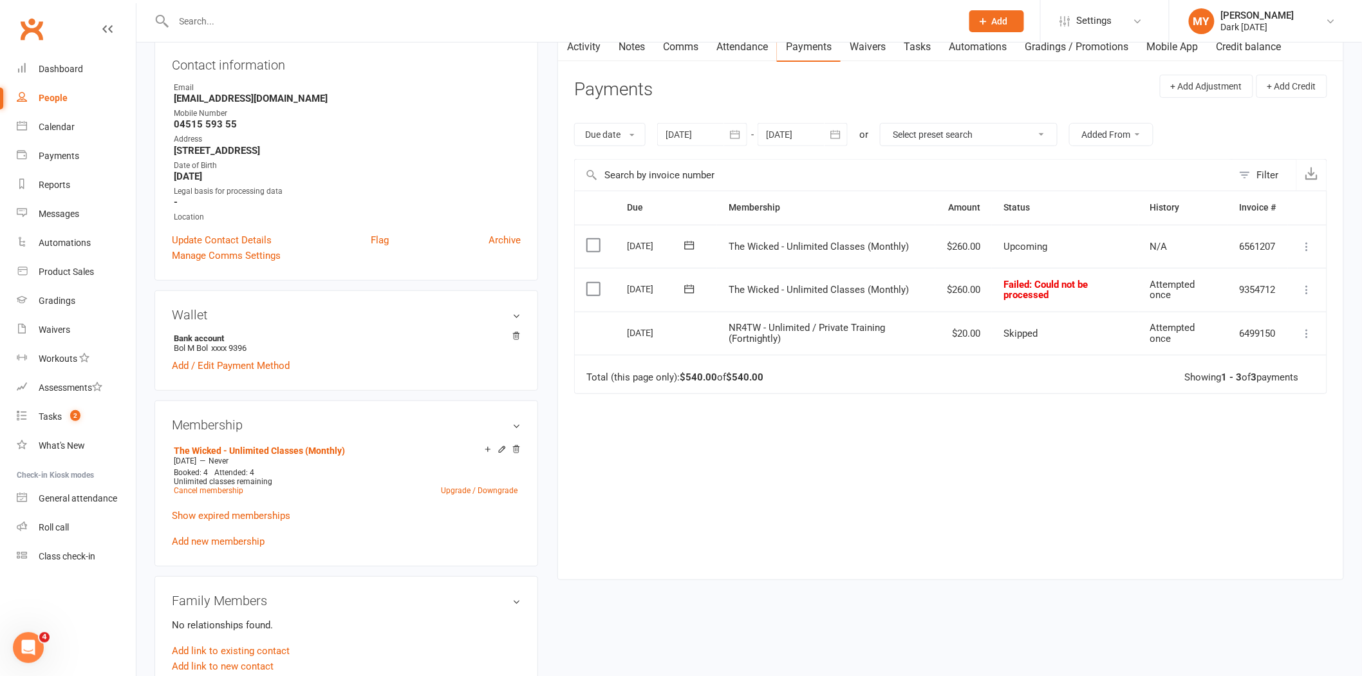
click at [1315, 288] on button at bounding box center [1307, 289] width 15 height 15
click at [1314, 287] on button at bounding box center [1307, 289] width 15 height 15
click at [1306, 290] on icon at bounding box center [1307, 289] width 13 height 13
click at [672, 400] on div "Due Contact Membership Amount Status History Invoice # Select this 07 Sep 2025 …" at bounding box center [950, 375] width 753 height 369
click at [628, 47] on link "Notes" at bounding box center [632, 47] width 44 height 30
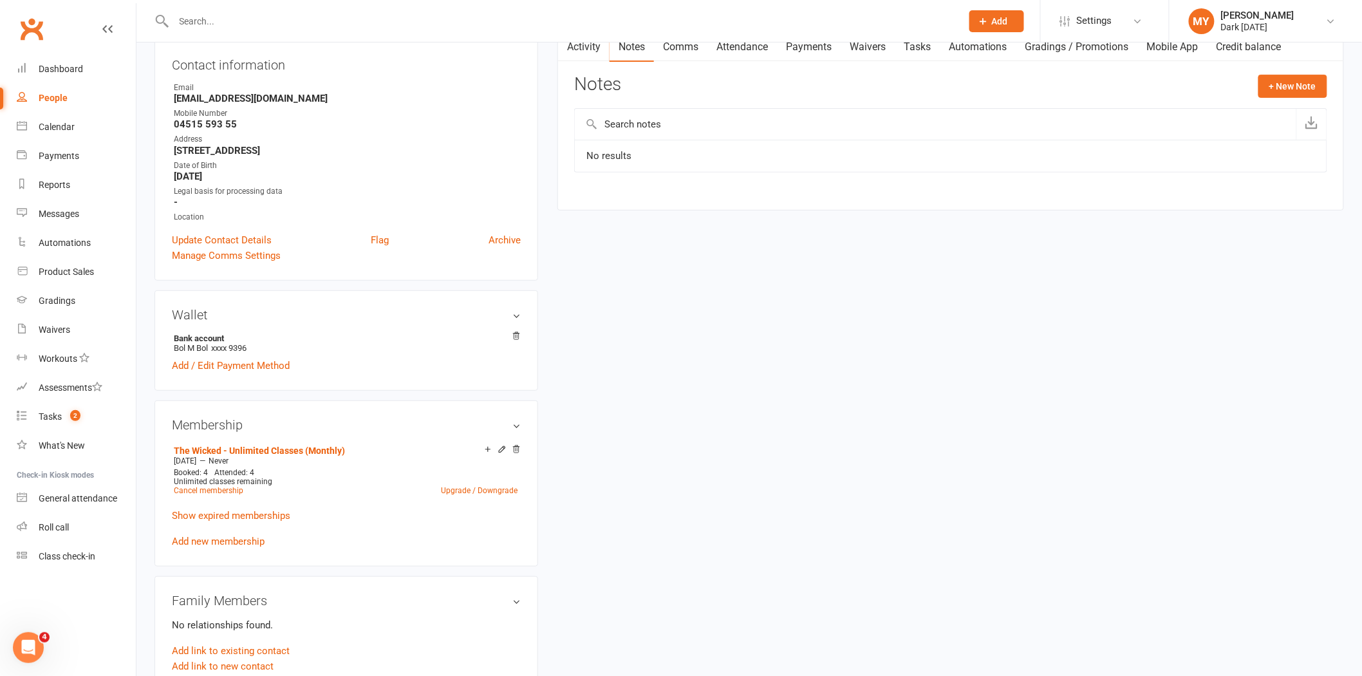
click at [648, 129] on input "text" at bounding box center [936, 124] width 722 height 31
click at [1268, 81] on button "+ New Note" at bounding box center [1293, 86] width 69 height 23
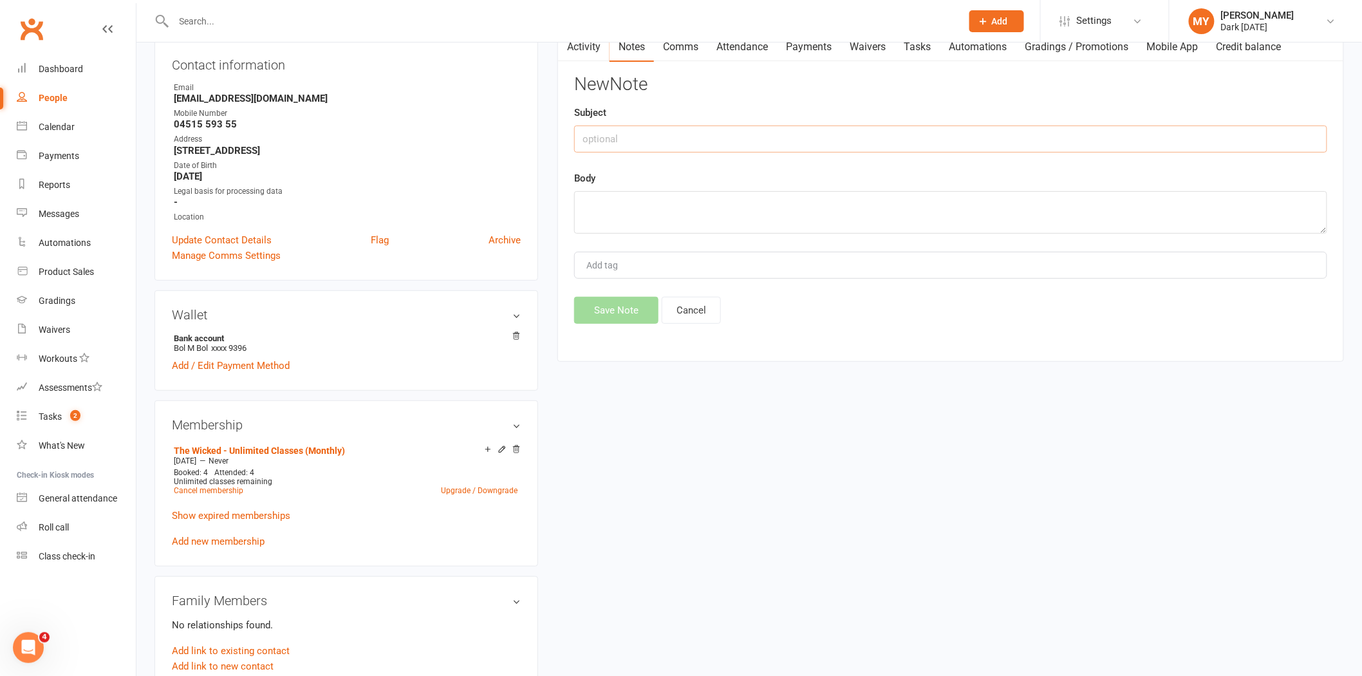
click at [619, 136] on input "text" at bounding box center [950, 139] width 753 height 27
type input "14th august - to pay for membership"
click at [609, 206] on textarea at bounding box center [950, 212] width 753 height 42
type textarea "t"
drag, startPoint x: 760, startPoint y: 140, endPoint x: 500, endPoint y: 143, distance: 260.1
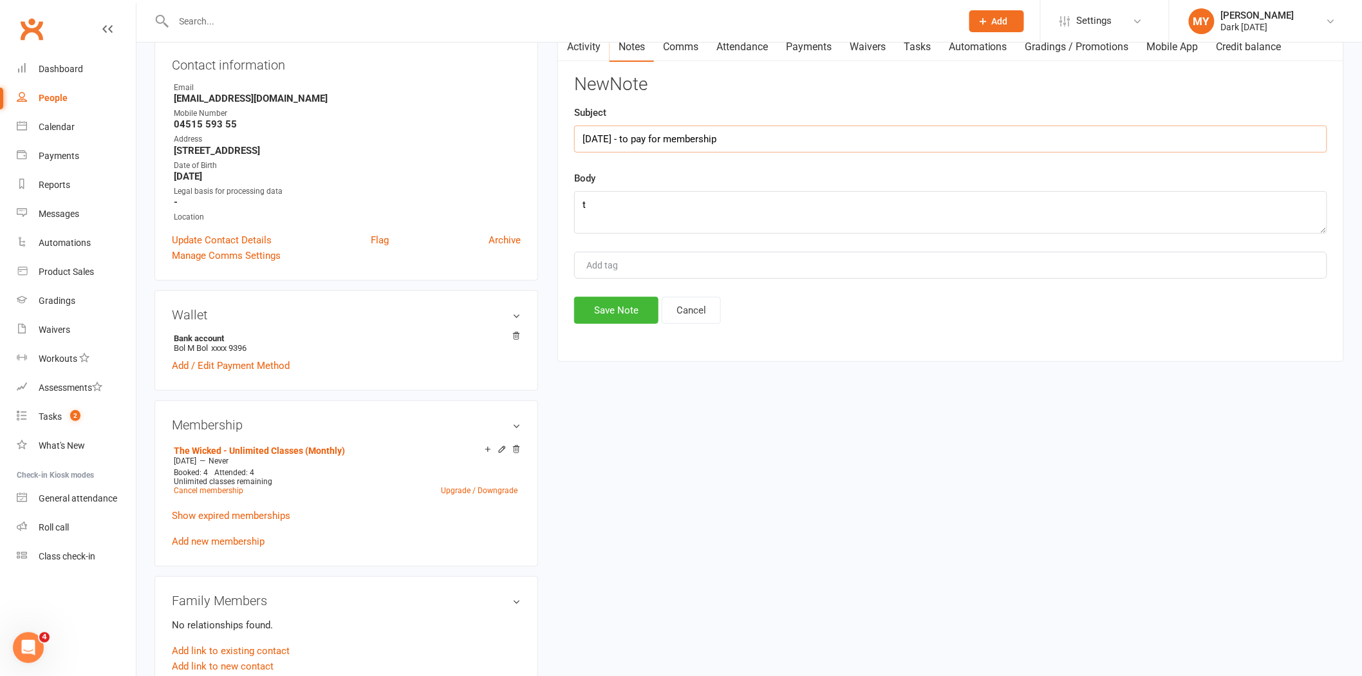
click at [500, 143] on div "upload photo Bol Bol Activated 5 August, 2025 Added 25 July, 2025 Active member…" at bounding box center [749, 575] width 1209 height 1315
click at [609, 211] on textarea "t" at bounding box center [950, 212] width 753 height 42
paste textarea "14th august - to pay for membership"
type textarea "14th august - to pay for membership"
click at [632, 308] on button "Save Note" at bounding box center [616, 310] width 84 height 27
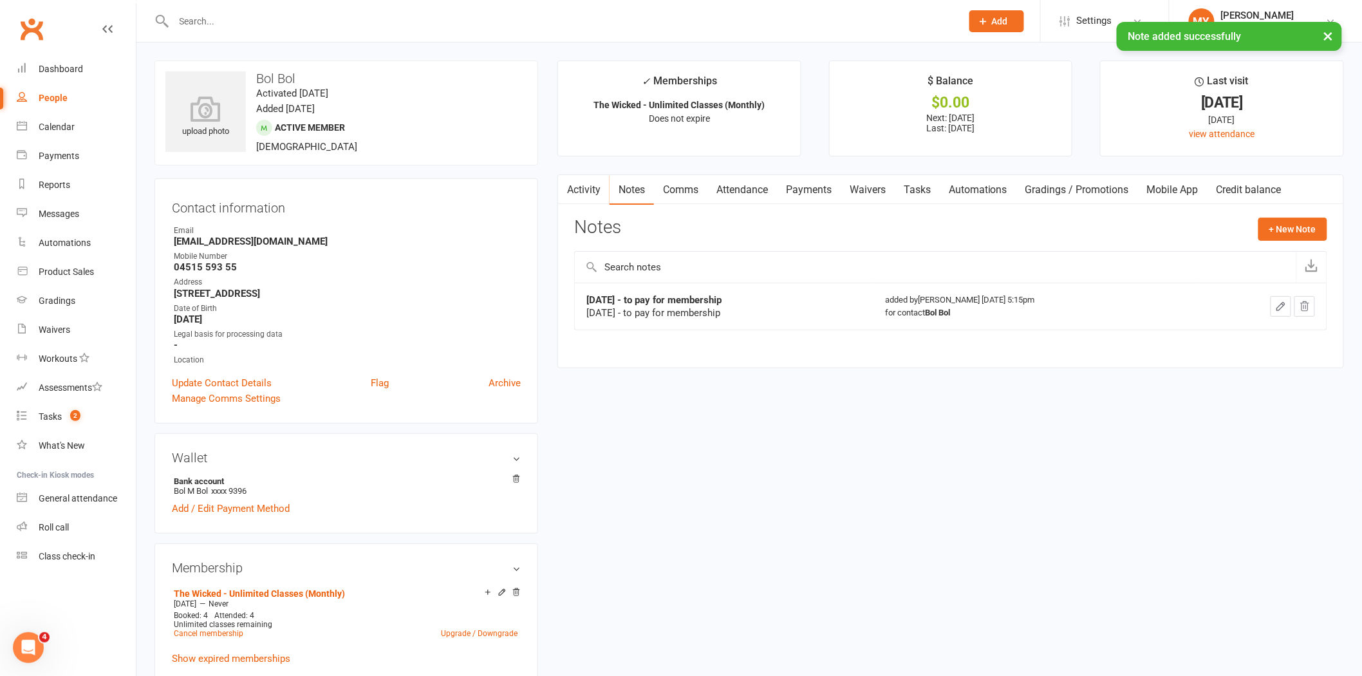
click at [295, 14] on input "text" at bounding box center [561, 21] width 783 height 18
type input "q"
type input "g"
click at [108, 72] on link "Dashboard" at bounding box center [76, 69] width 119 height 29
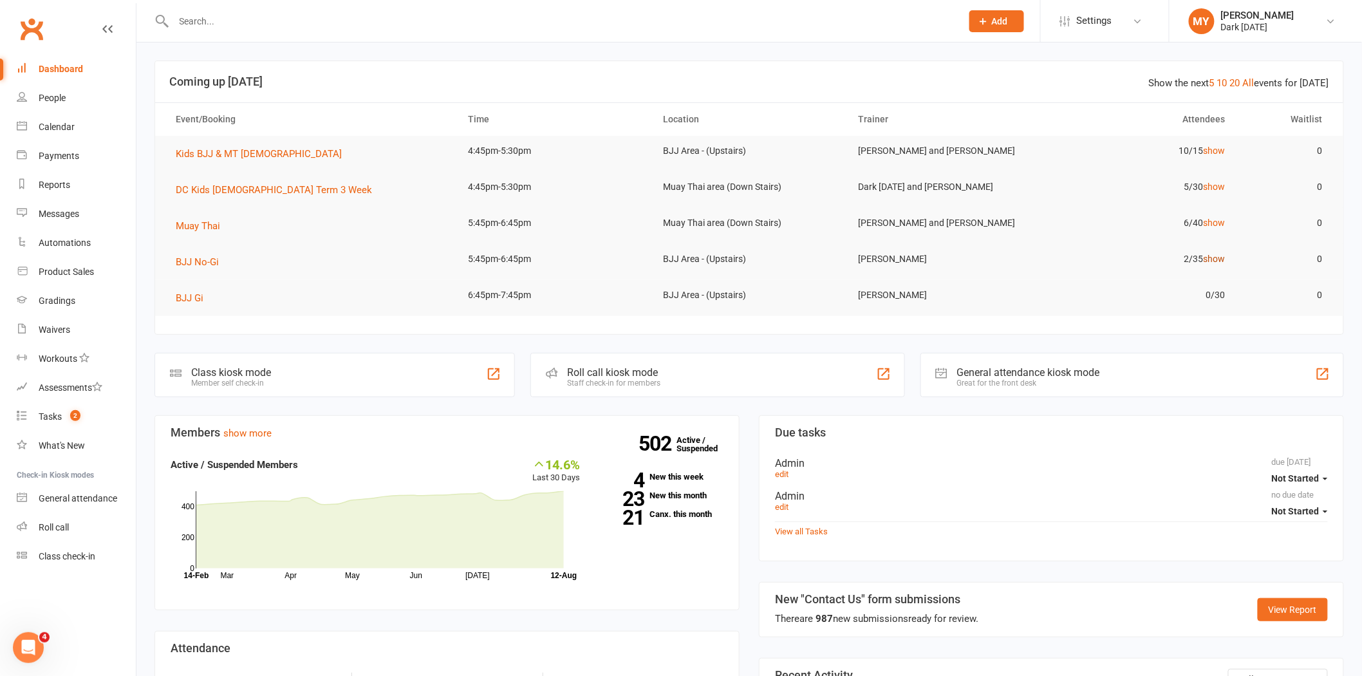
click at [1223, 260] on link "show" at bounding box center [1214, 259] width 22 height 10
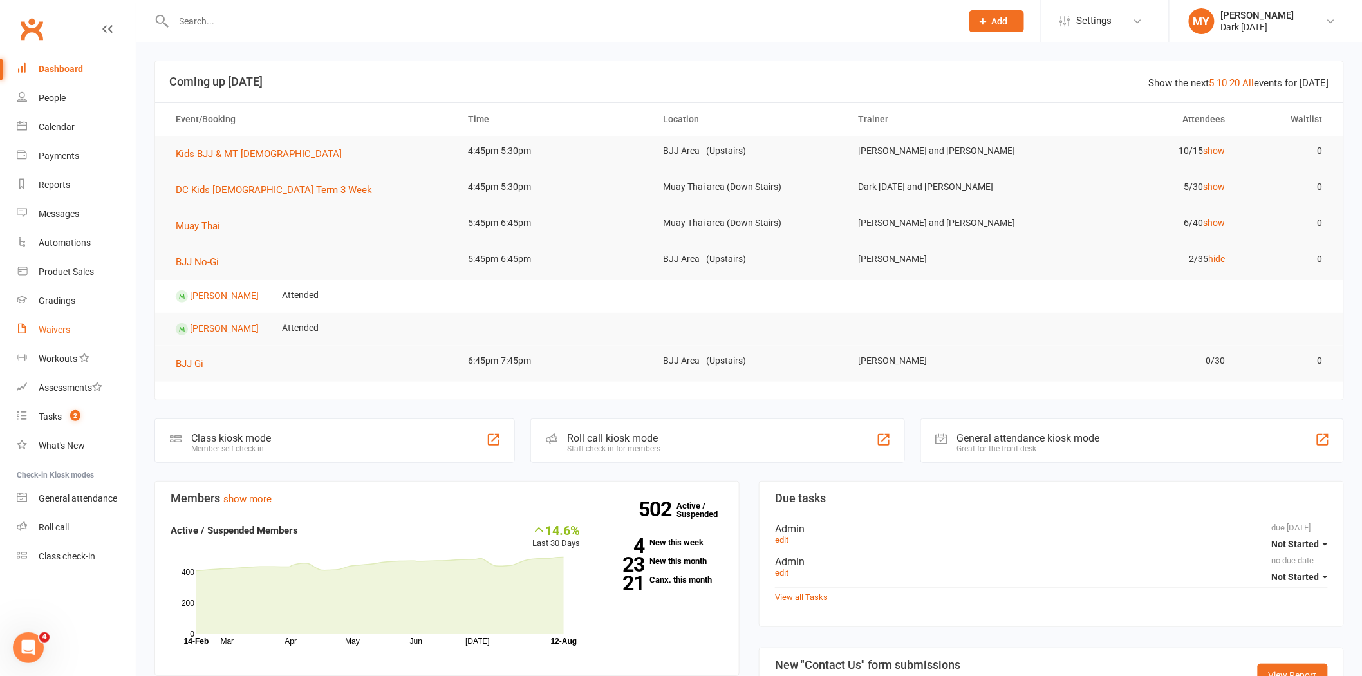
click at [55, 323] on link "Waivers" at bounding box center [76, 329] width 119 height 29
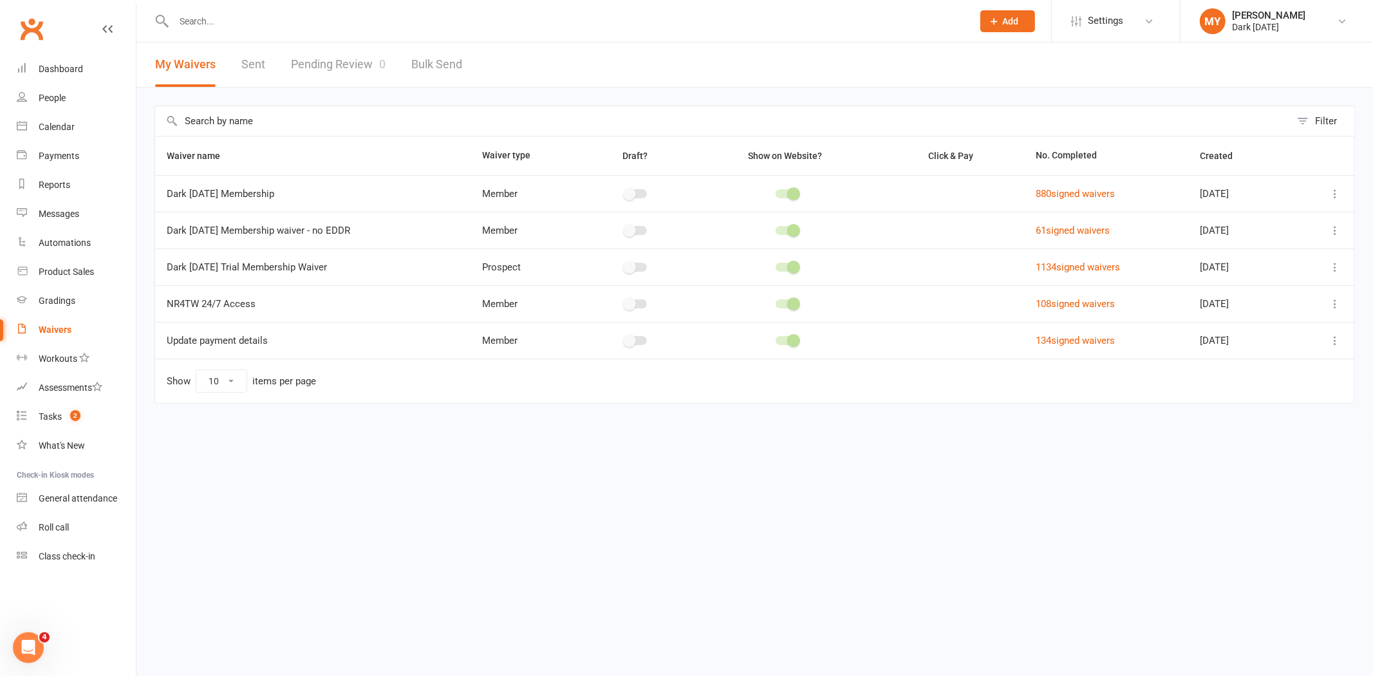
click at [238, 18] on input "text" at bounding box center [567, 21] width 794 height 18
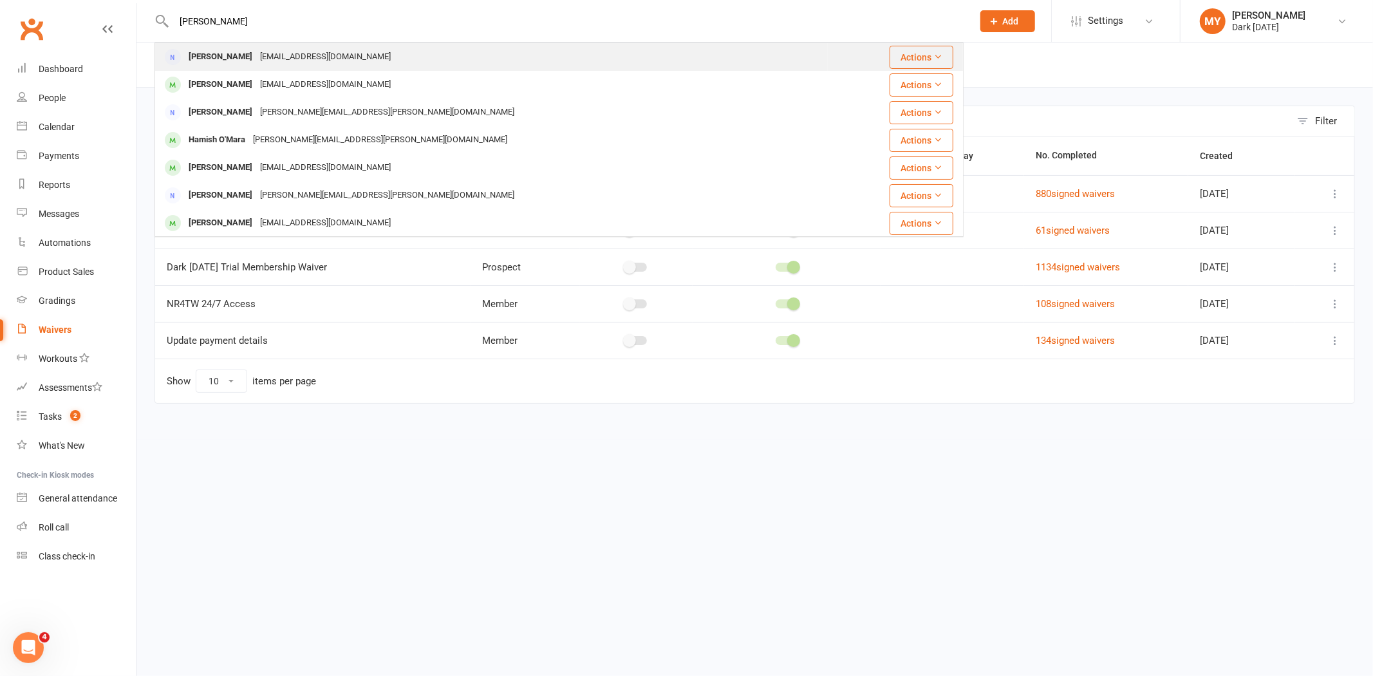
type input "alice russ"
click at [256, 58] on div "alice_van_senden@hotmail.com" at bounding box center [325, 57] width 138 height 19
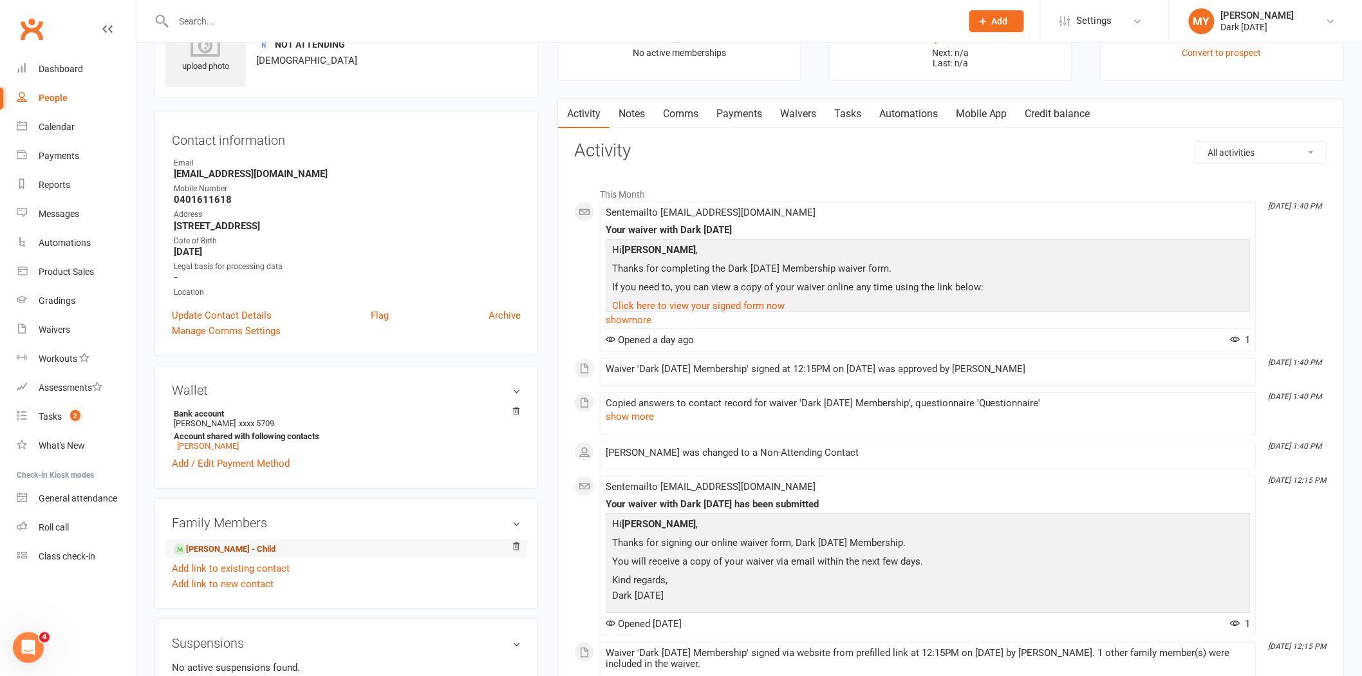
scroll to position [143, 0]
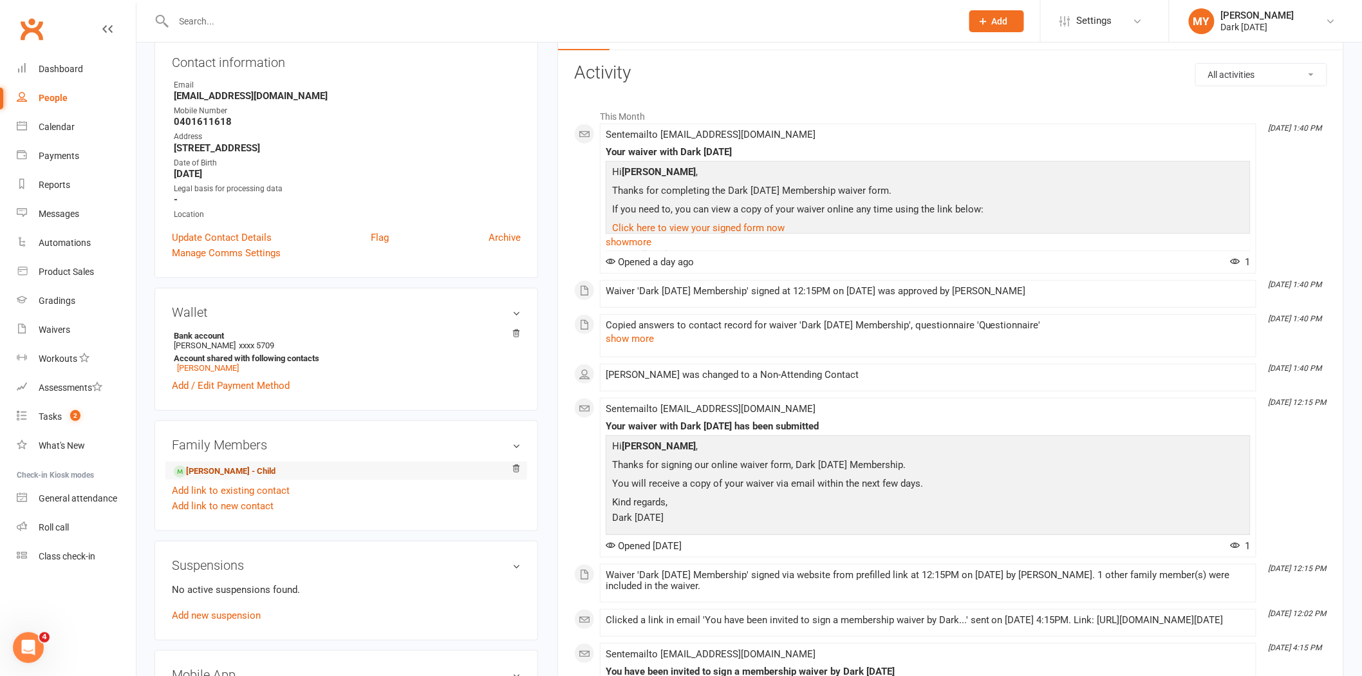
click at [205, 471] on link "Millie Russell - Child" at bounding box center [225, 472] width 102 height 14
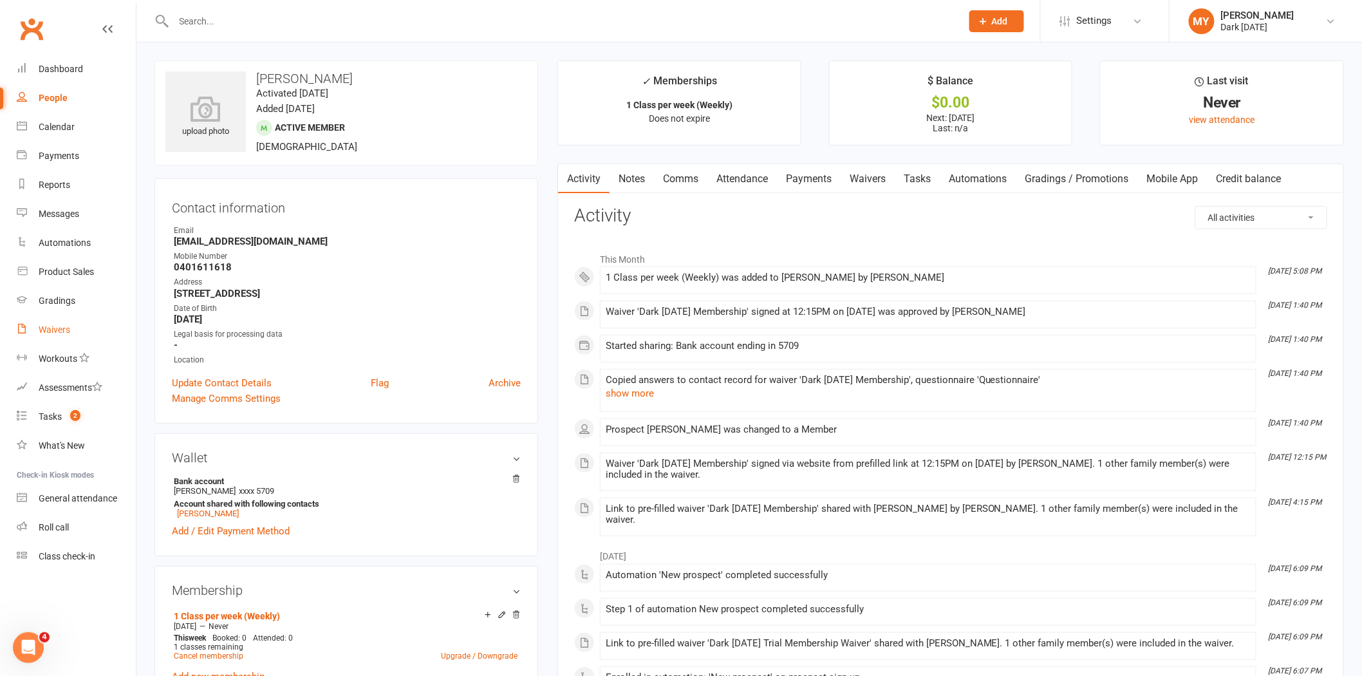
click at [27, 328] on link "Waivers" at bounding box center [76, 329] width 119 height 29
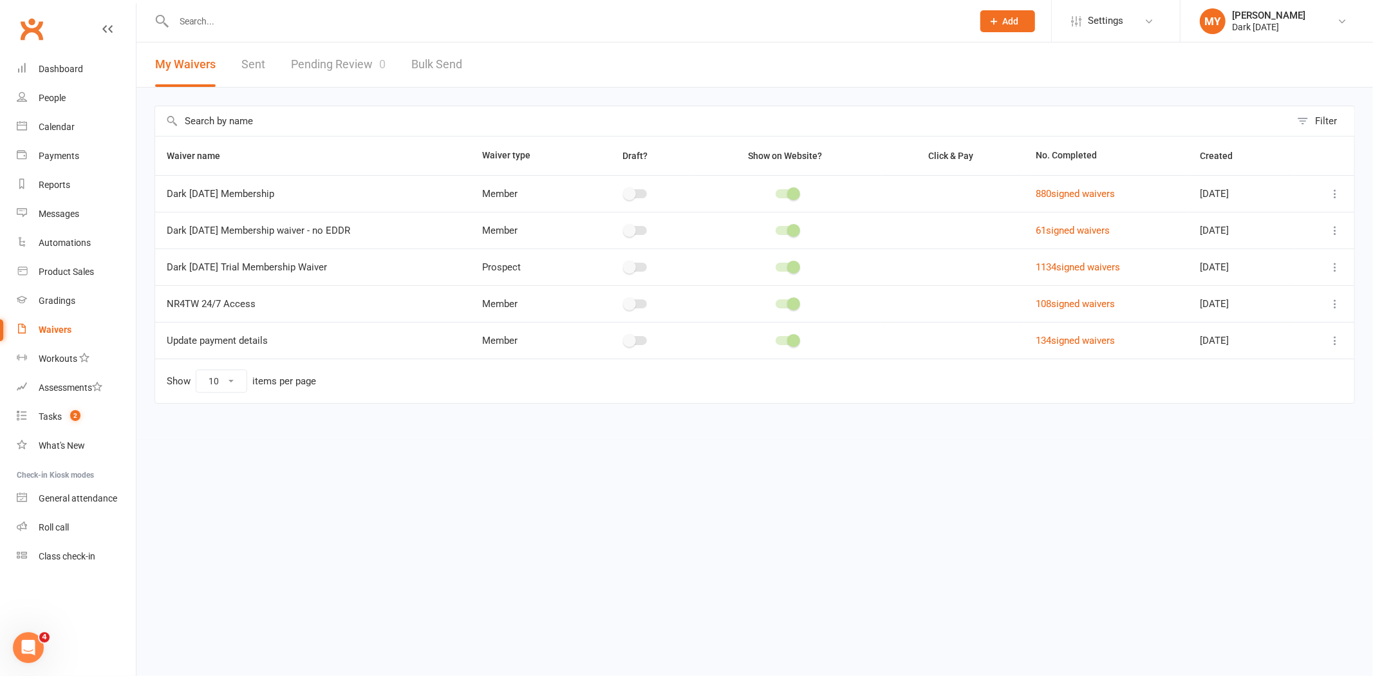
click at [342, 53] on link "Pending Review 0" at bounding box center [338, 64] width 95 height 44
